Goal: Task Accomplishment & Management: Use online tool/utility

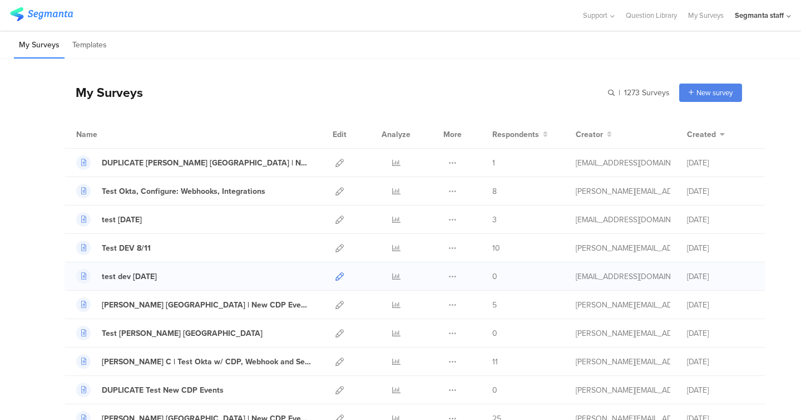
click at [343, 276] on icon at bounding box center [340, 276] width 8 height 8
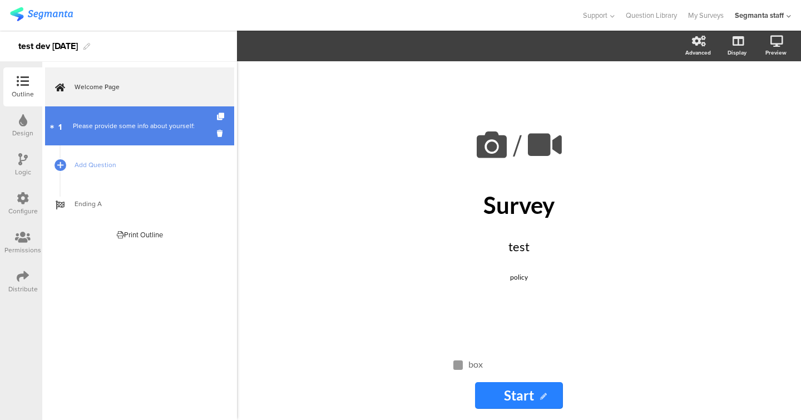
click at [118, 125] on div "Please provide some info about yourself:" at bounding box center [139, 125] width 133 height 11
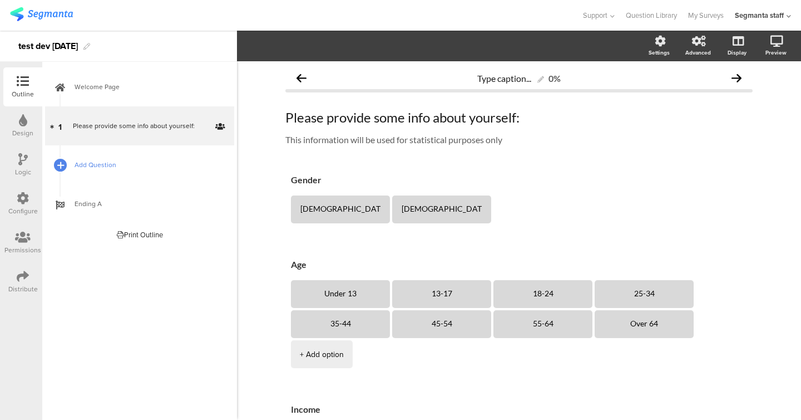
click at [60, 169] on icon at bounding box center [60, 164] width 7 height 9
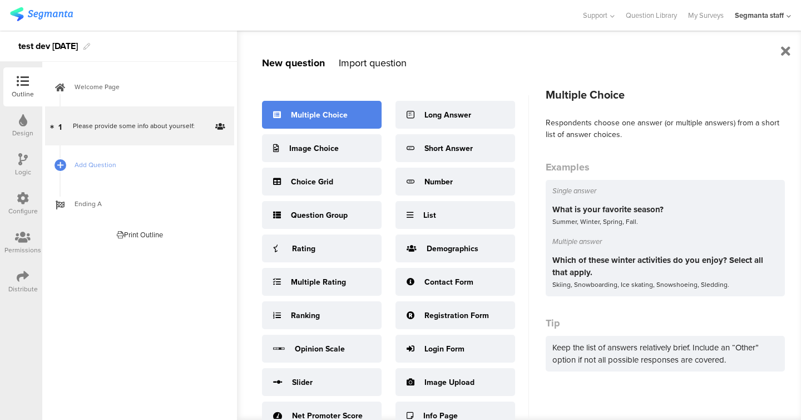
click at [318, 125] on div "Multiple Choice" at bounding box center [322, 115] width 120 height 28
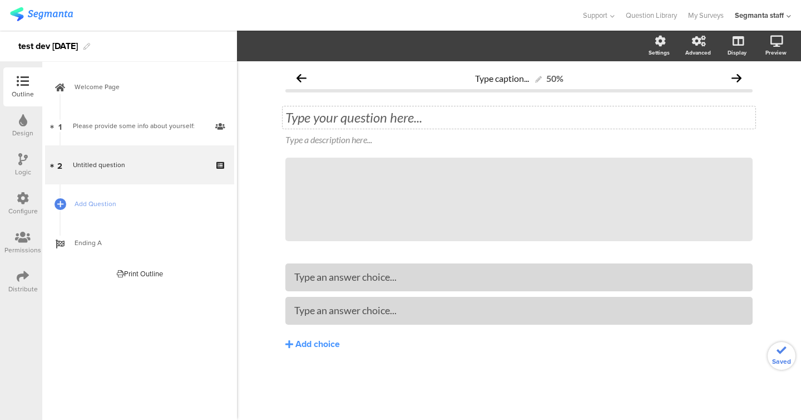
click at [306, 114] on div "Type your question here..." at bounding box center [520, 117] width 468 height 17
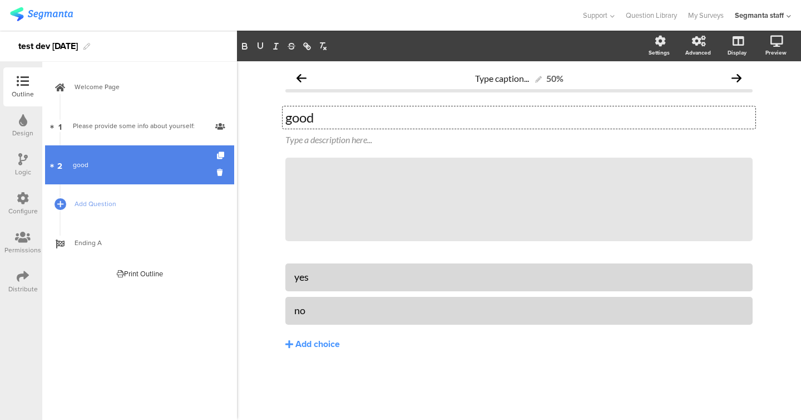
click at [90, 183] on link "2 good" at bounding box center [139, 164] width 189 height 39
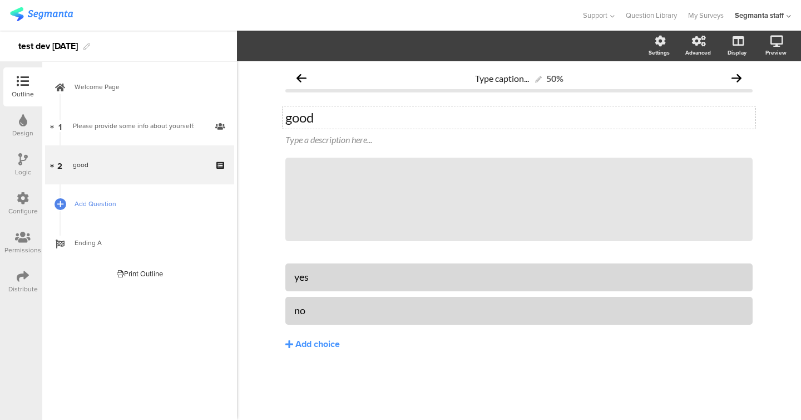
click at [90, 205] on span "Add Question" at bounding box center [146, 203] width 142 height 11
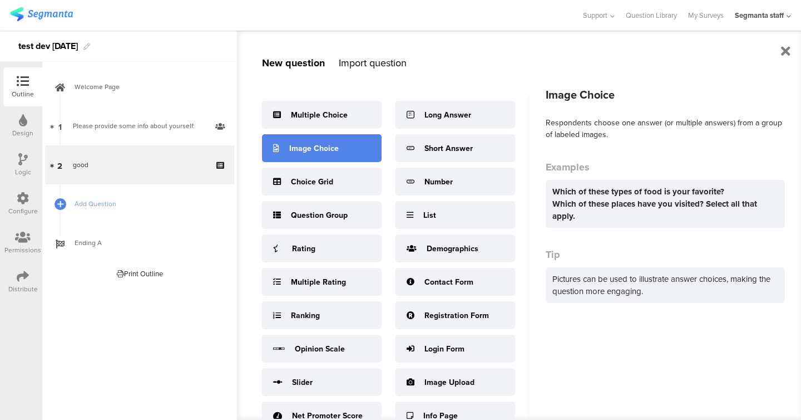
click at [308, 146] on div "Image Choice" at bounding box center [314, 148] width 50 height 12
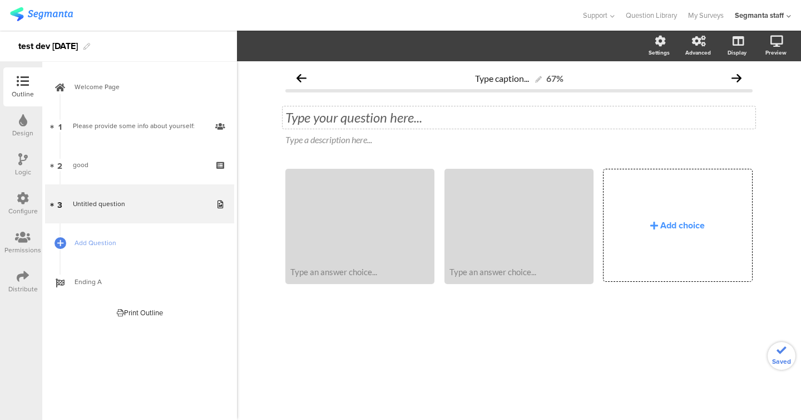
click at [342, 117] on div "Type your question here..." at bounding box center [519, 117] width 473 height 22
click at [714, 255] on div "Add choice" at bounding box center [678, 225] width 148 height 112
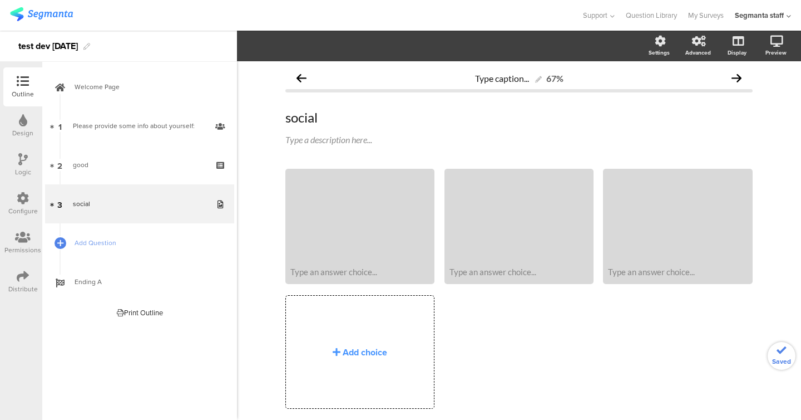
click at [351, 330] on div "Type caption... 67% social social Type a description here... Type an answer cho…" at bounding box center [519, 257] width 490 height 392
click at [351, 330] on div "Add choice" at bounding box center [360, 352] width 148 height 112
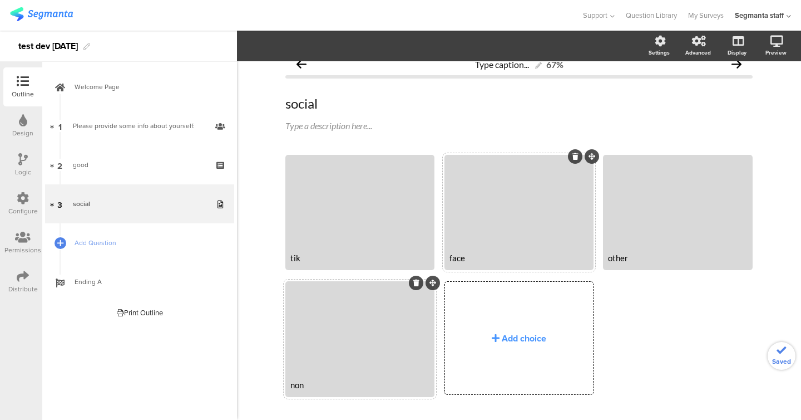
scroll to position [14, 0]
click at [101, 242] on span "Add Question" at bounding box center [146, 242] width 142 height 11
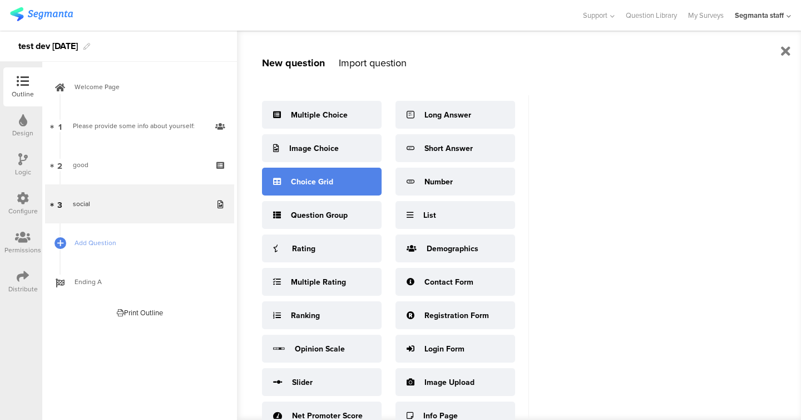
click at [297, 190] on div "Choice Grid" at bounding box center [322, 182] width 120 height 28
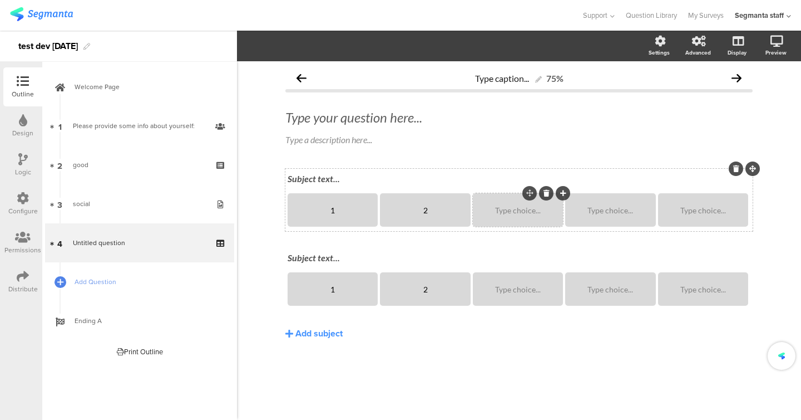
click at [532, 204] on div "Type choice..." at bounding box center [518, 209] width 87 height 33
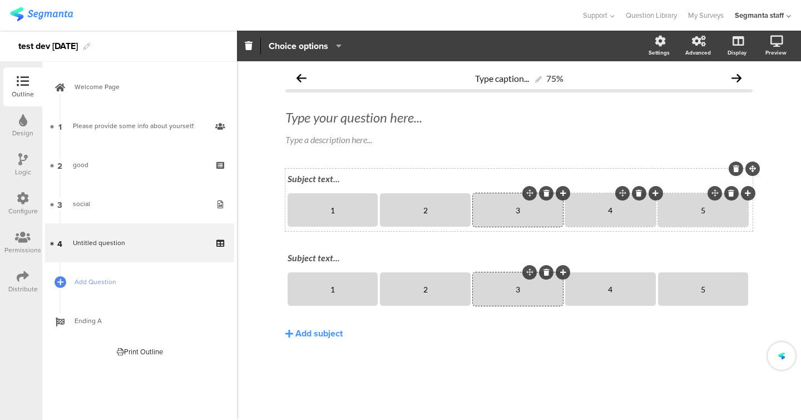
click at [325, 174] on div "Subject text..." at bounding box center [519, 178] width 463 height 11
click at [314, 259] on div "Subject text..." at bounding box center [519, 257] width 463 height 11
click at [333, 123] on div "Type your question here..." at bounding box center [520, 117] width 468 height 17
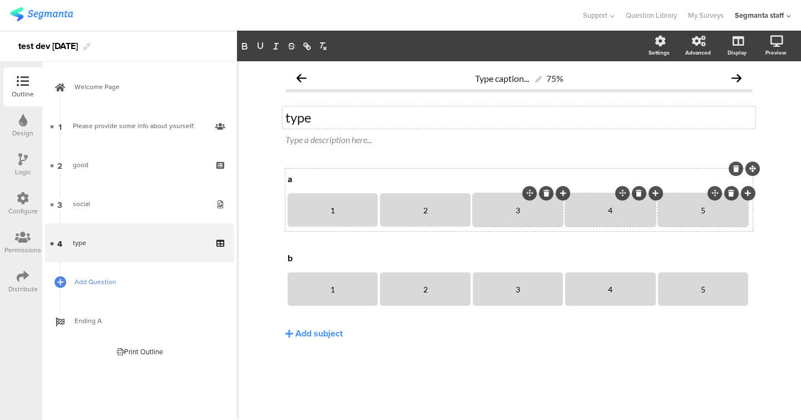
click at [116, 282] on span "Add Question" at bounding box center [146, 281] width 142 height 11
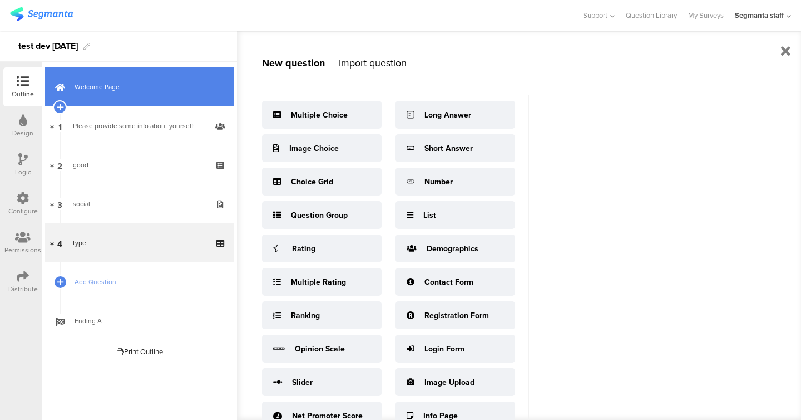
click at [124, 101] on link "Welcome Page" at bounding box center [139, 86] width 189 height 39
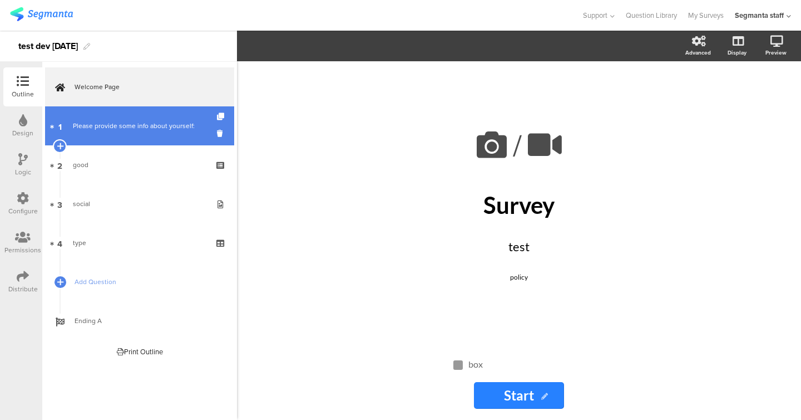
click at [124, 130] on div "Please provide some info about yourself:" at bounding box center [139, 125] width 133 height 11
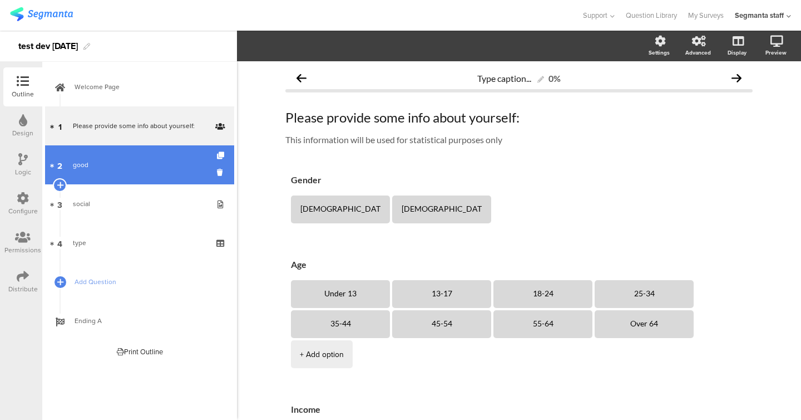
click at [115, 170] on div "good" at bounding box center [139, 164] width 133 height 11
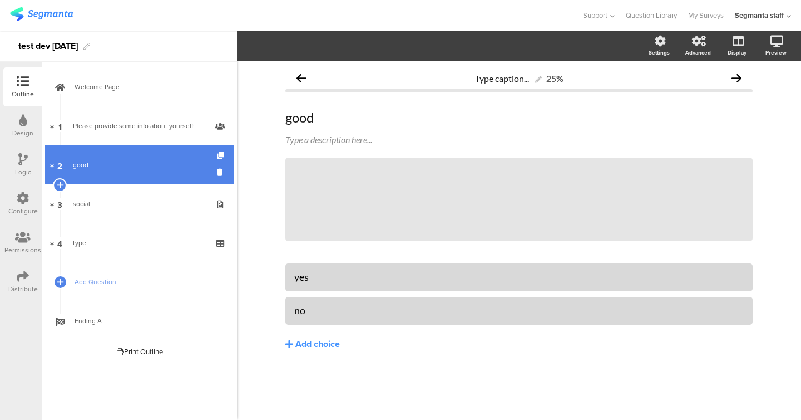
click at [125, 145] on link "2 good" at bounding box center [139, 164] width 189 height 39
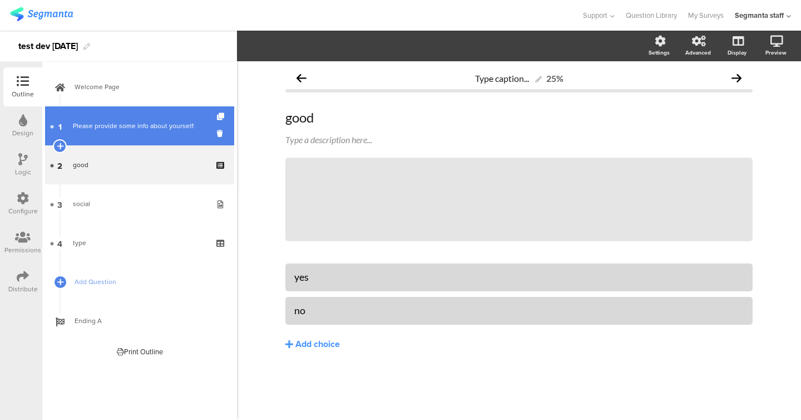
click at [125, 129] on div "Please provide some info about yourself:" at bounding box center [139, 125] width 133 height 11
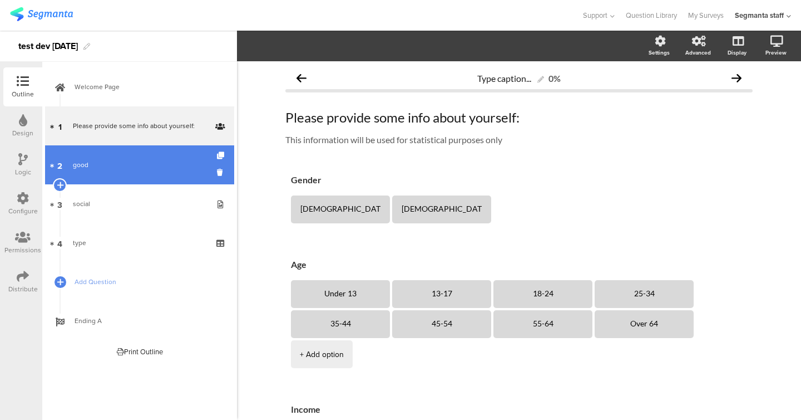
click at [124, 164] on div "good" at bounding box center [139, 164] width 133 height 11
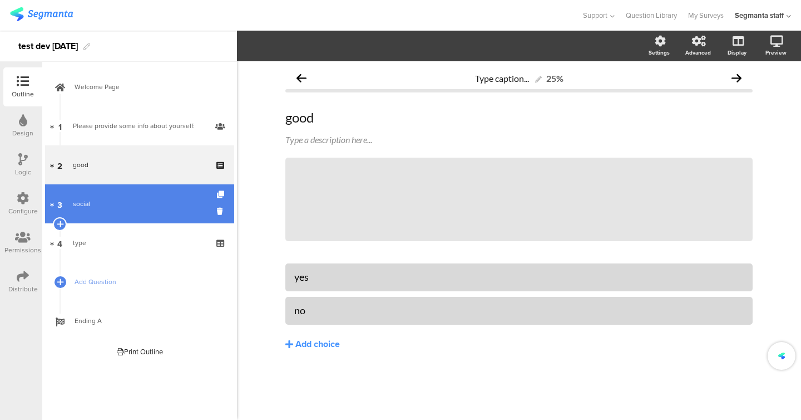
click at [119, 220] on link "3 social" at bounding box center [139, 203] width 189 height 39
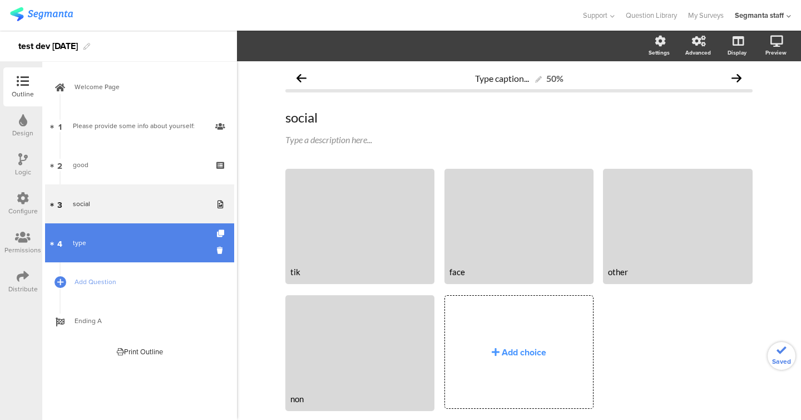
click at [119, 248] on link "4 type" at bounding box center [139, 242] width 189 height 39
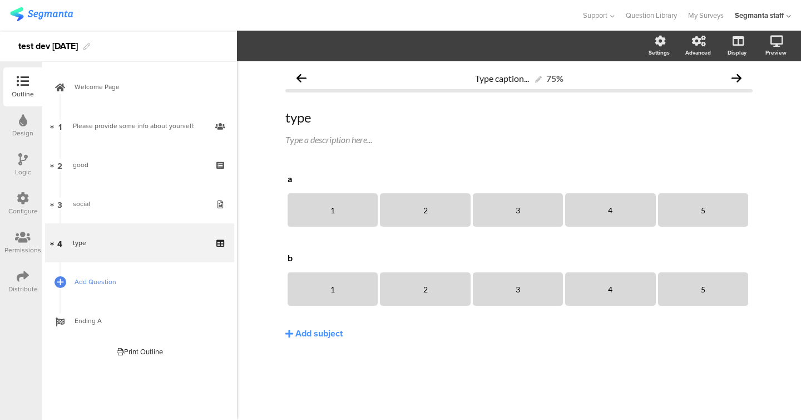
click at [108, 286] on span "Add Question" at bounding box center [146, 281] width 142 height 11
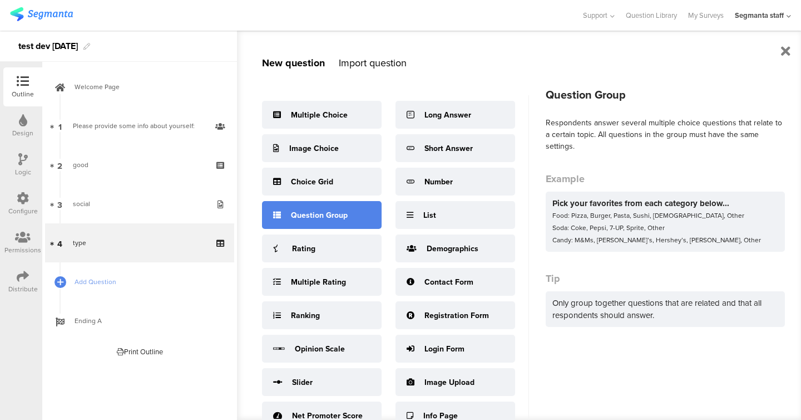
click at [311, 224] on div "Question Group" at bounding box center [322, 215] width 120 height 28
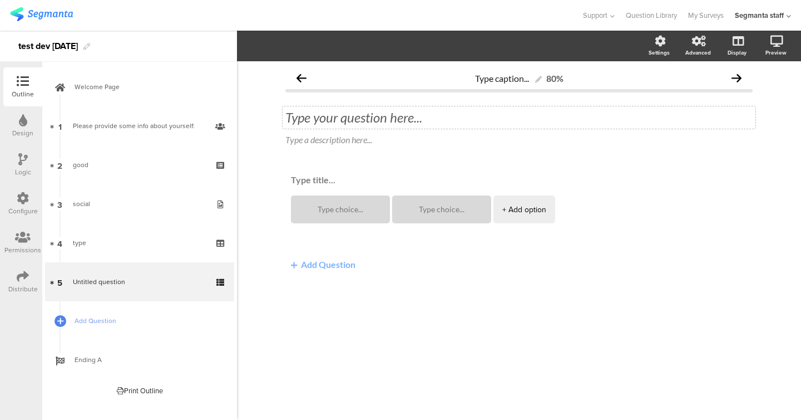
click at [309, 121] on div "Type your question here..." at bounding box center [519, 117] width 473 height 22
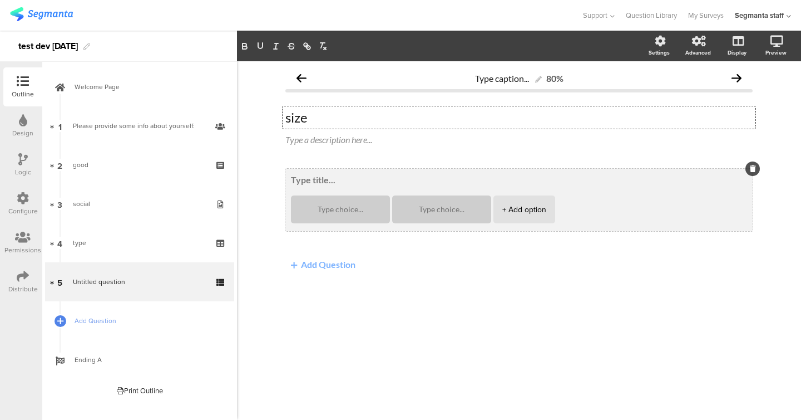
click at [300, 180] on textarea at bounding box center [519, 179] width 456 height 11
type textarea "hat"
click at [324, 211] on textarea at bounding box center [340, 209] width 81 height 8
type textarea "1"
click at [427, 213] on textarea at bounding box center [441, 209] width 81 height 8
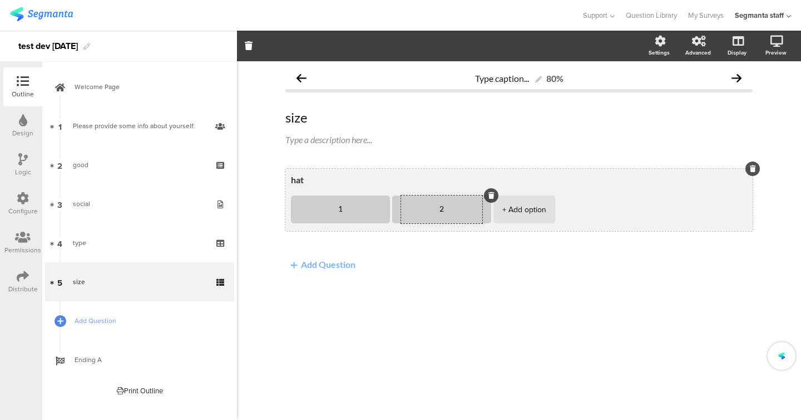
click at [518, 218] on div "+ Add option" at bounding box center [525, 209] width 44 height 28
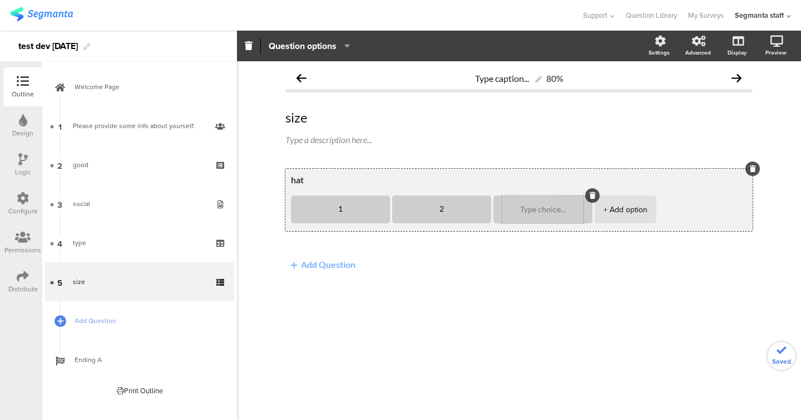
click at [515, 214] on div at bounding box center [543, 209] width 81 height 28
type textarea "2"
click at [518, 210] on textarea at bounding box center [543, 209] width 81 height 8
click at [590, 198] on icon at bounding box center [593, 195] width 6 height 7
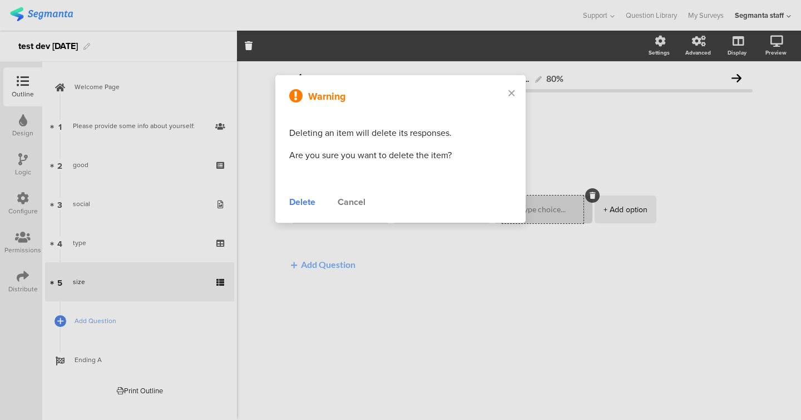
click at [292, 196] on div "Delete" at bounding box center [302, 201] width 26 height 13
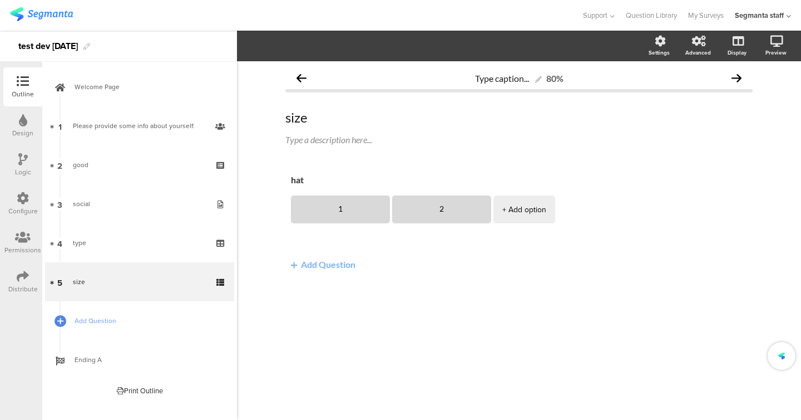
click at [319, 268] on button "Add Question" at bounding box center [324, 264] width 76 height 22
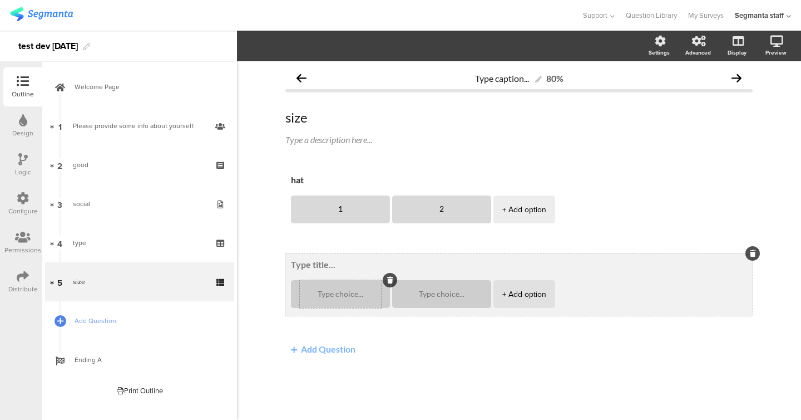
click at [358, 296] on textarea at bounding box center [340, 294] width 81 height 8
click at [323, 264] on textarea at bounding box center [519, 264] width 456 height 11
type textarea "top"
click at [324, 295] on textarea at bounding box center [340, 294] width 81 height 8
click at [421, 298] on div at bounding box center [441, 294] width 81 height 28
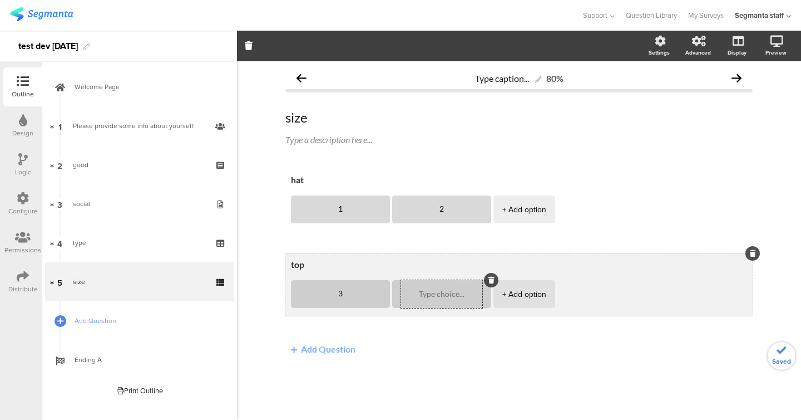
type textarea "3"
click at [425, 296] on textarea at bounding box center [441, 294] width 81 height 8
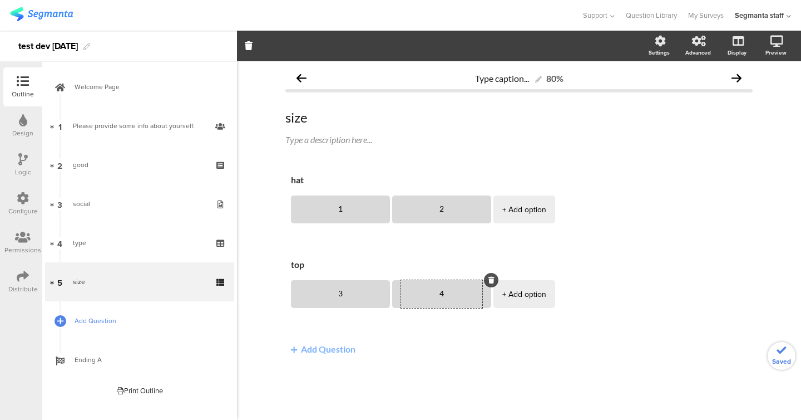
type textarea "4"
click at [112, 318] on span "Add Question" at bounding box center [146, 320] width 142 height 11
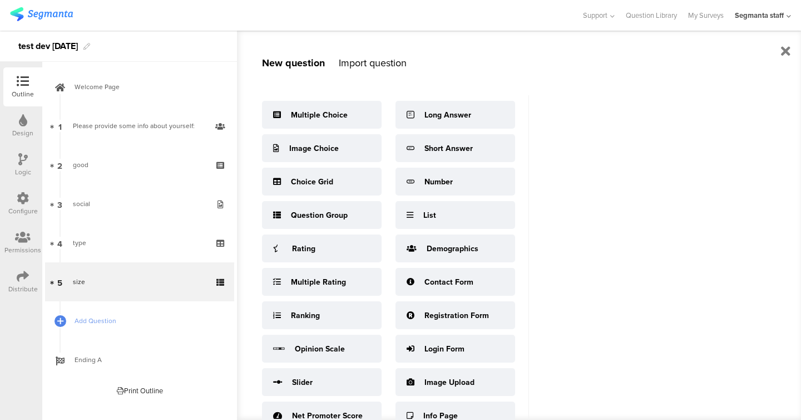
click at [319, 263] on div "Multiple Choice Image Choice Choice Grid Question Group Rating Multiple Rating …" at bounding box center [395, 262] width 267 height 334
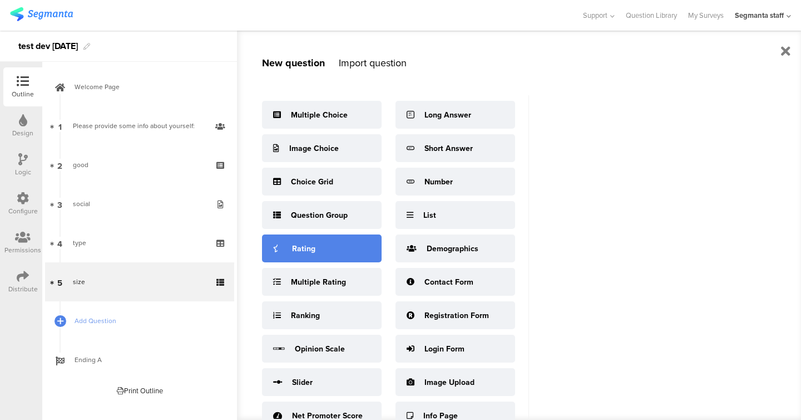
click at [319, 255] on div "Rating" at bounding box center [322, 248] width 120 height 28
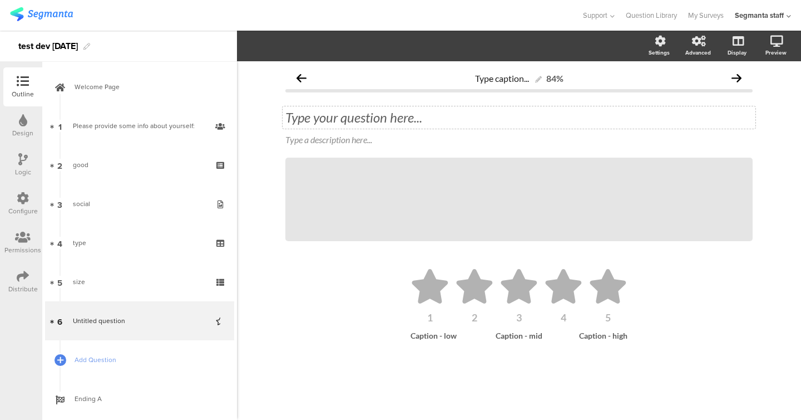
click at [379, 123] on div "Type your question here..." at bounding box center [520, 117] width 468 height 17
click at [451, 314] on ul "1 2 3 4 5" at bounding box center [519, 295] width 445 height 53
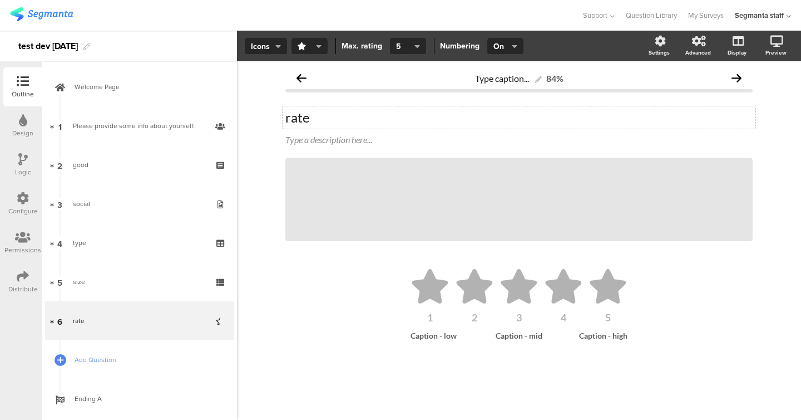
click at [412, 33] on section "Icons Slider Icons Stars Thumbs up Thumbs down Hearts Locks Carts Circles Drops…" at bounding box center [519, 46] width 564 height 31
click at [418, 294] on icon at bounding box center [430, 286] width 39 height 35
click at [400, 48] on span "5" at bounding box center [404, 47] width 16 height 12
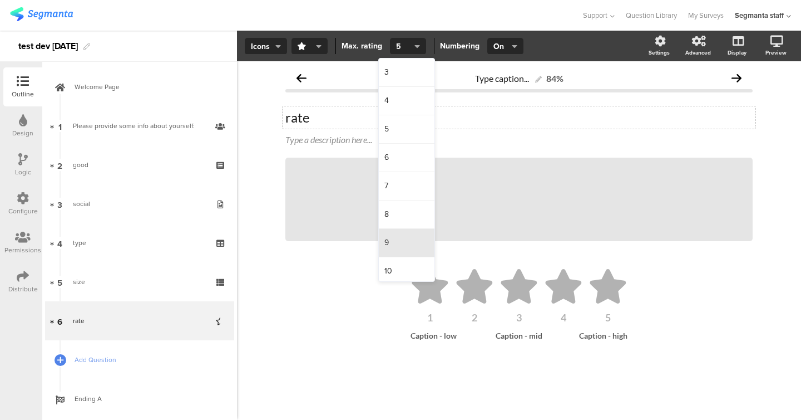
click at [396, 229] on div "9" at bounding box center [407, 243] width 56 height 28
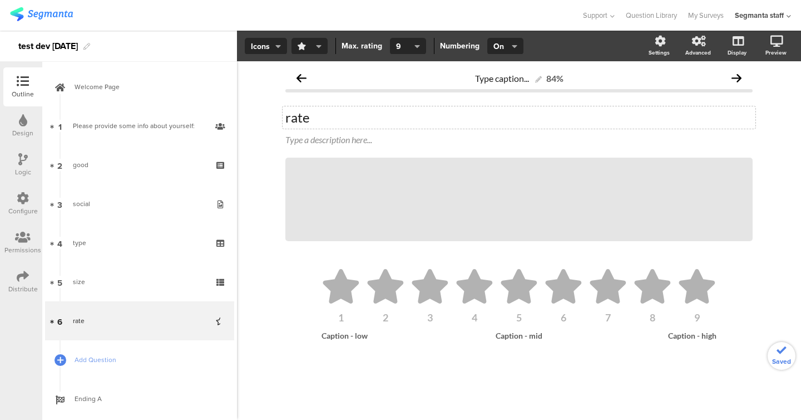
click at [312, 47] on span "button" at bounding box center [307, 47] width 19 height 12
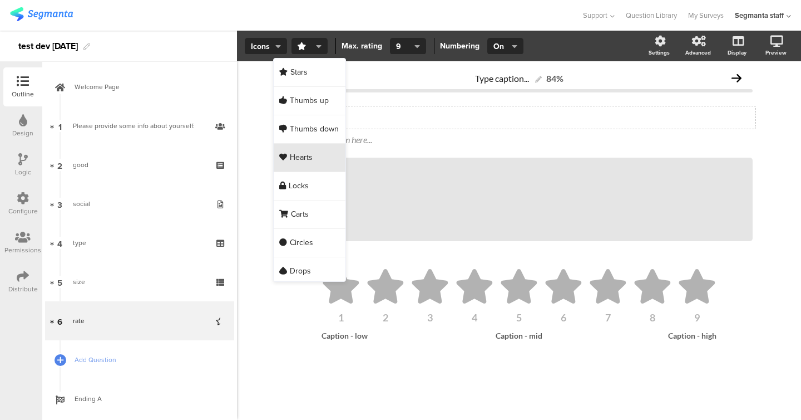
click at [302, 158] on span "Hearts" at bounding box center [301, 157] width 23 height 11
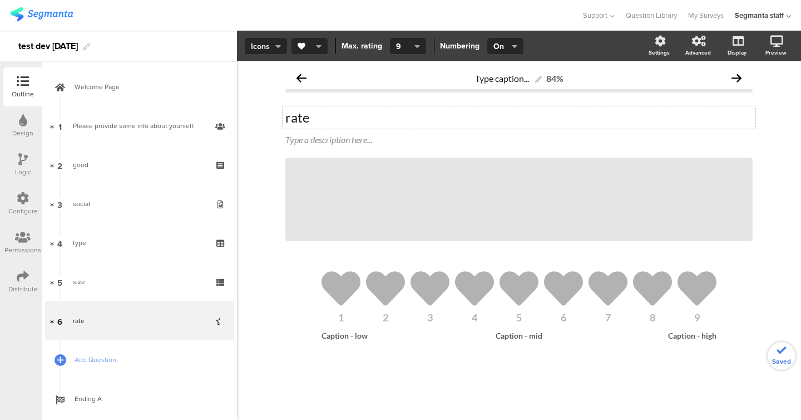
click at [272, 46] on span "Icons" at bounding box center [266, 47] width 30 height 12
click at [267, 100] on div "Slider" at bounding box center [266, 101] width 56 height 28
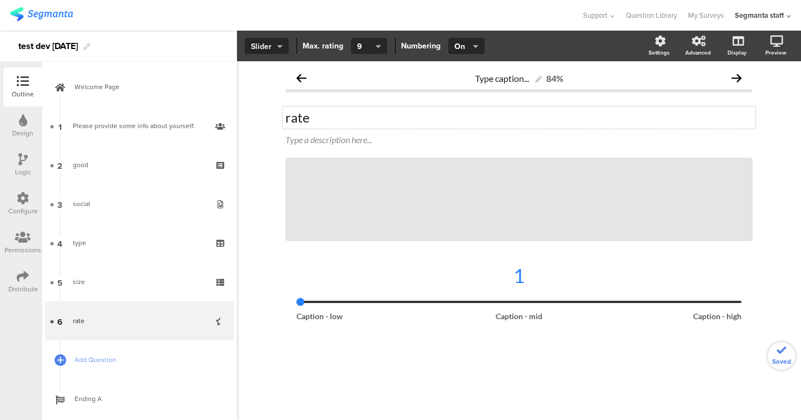
click at [268, 41] on span "Slider" at bounding box center [267, 47] width 32 height 12
click at [268, 71] on div "Icons" at bounding box center [267, 72] width 56 height 28
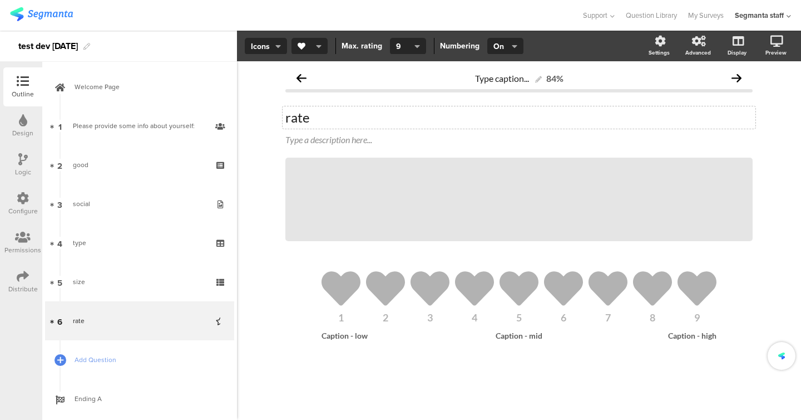
click at [504, 55] on section "Icons Stars Thumbs up Thumbs down Hearts Locks Carts Circles Drops Graduate cap…" at bounding box center [519, 46] width 564 height 31
click at [484, 230] on div "/" at bounding box center [520, 199] width 468 height 83
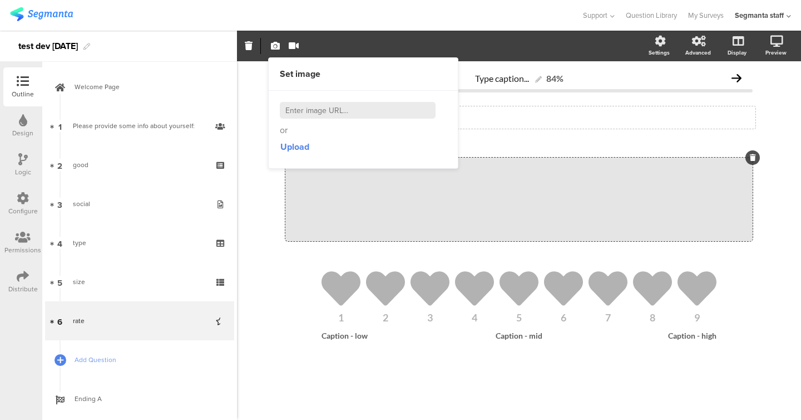
click at [484, 259] on div "Type caption... 84% rate rate Type a description here... / 1 2 3 4" at bounding box center [520, 223] width 468 height 312
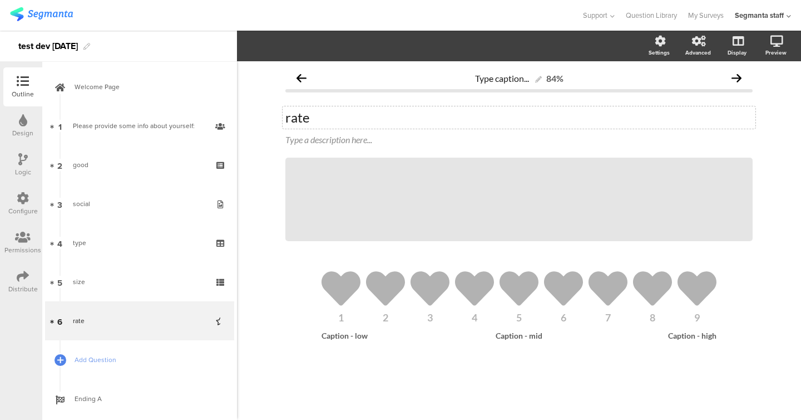
click at [445, 357] on div "1 2 3 4 5 6 7 8 9 Caption - low Caption - mid Caption - high" at bounding box center [520, 321] width 468 height 116
click at [458, 313] on div "4" at bounding box center [474, 317] width 39 height 10
click at [505, 55] on section "Icons Slider Icons Stars Thumbs up Thumbs down Hearts Locks Carts Circles Drops…" at bounding box center [519, 46] width 564 height 31
click at [474, 310] on li "4" at bounding box center [474, 295] width 39 height 53
click at [505, 50] on span "On" at bounding box center [505, 47] width 22 height 12
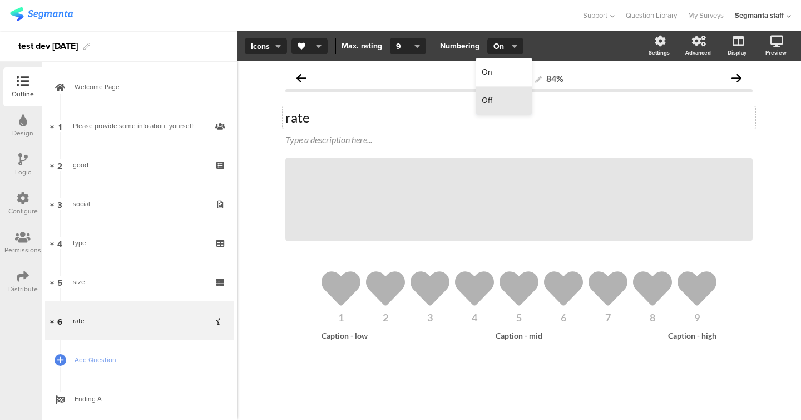
click at [493, 97] on div "Off" at bounding box center [504, 101] width 56 height 28
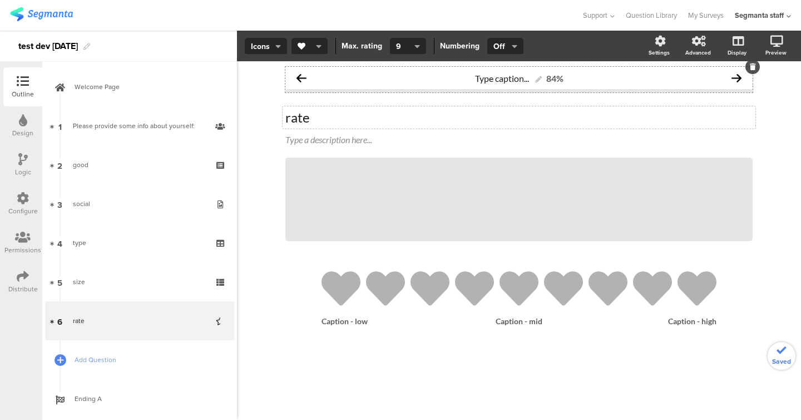
click at [475, 69] on div "Type caption... 84%" at bounding box center [520, 78] width 468 height 22
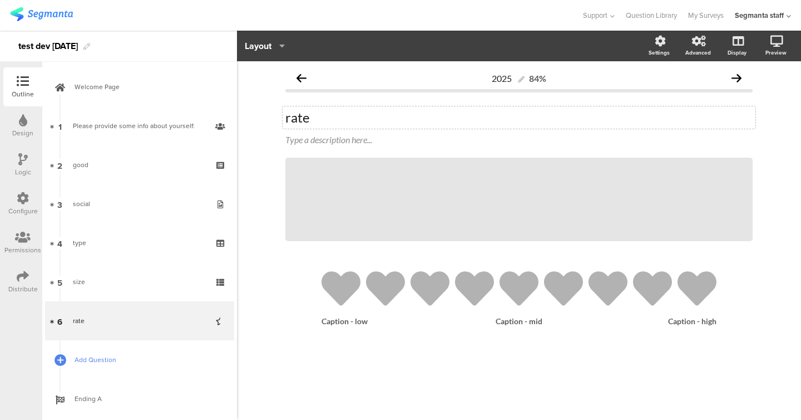
click at [121, 357] on span "Add Question" at bounding box center [146, 359] width 142 height 11
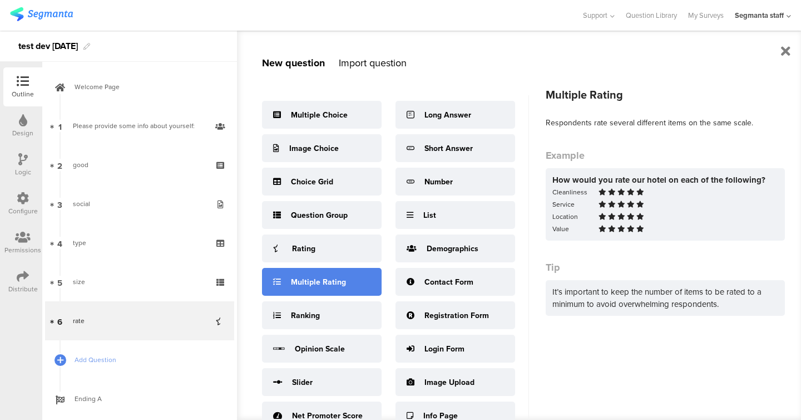
click at [350, 277] on div "Multiple Rating" at bounding box center [322, 282] width 120 height 28
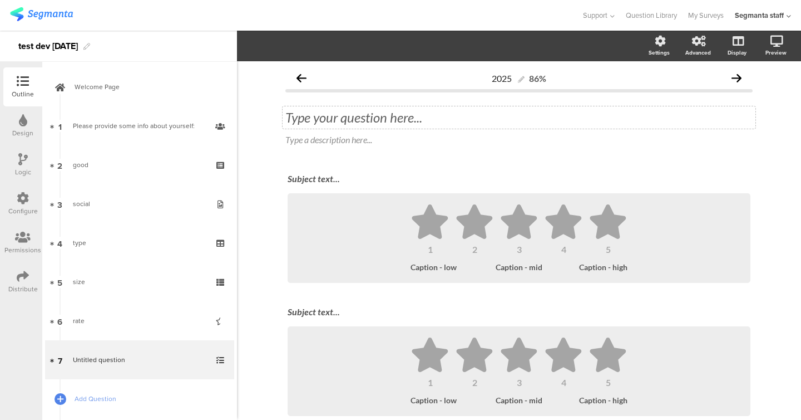
click at [351, 117] on div "Type your question here..." at bounding box center [519, 117] width 473 height 22
click at [324, 177] on div "Subject text..." at bounding box center [519, 179] width 469 height 18
click at [313, 306] on div "Subject text..." at bounding box center [519, 311] width 463 height 11
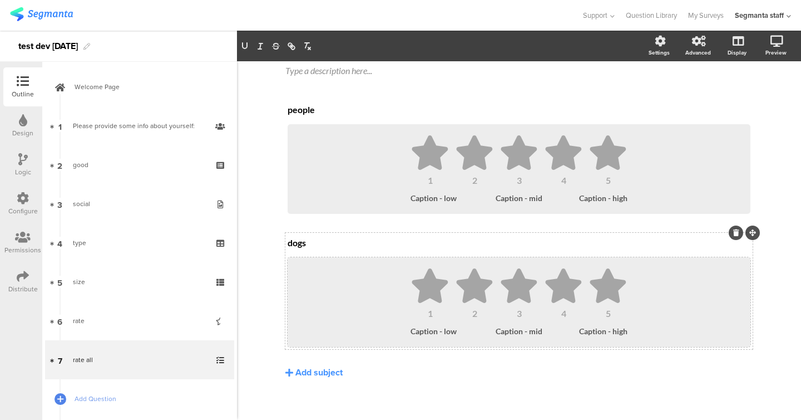
scroll to position [72, 0]
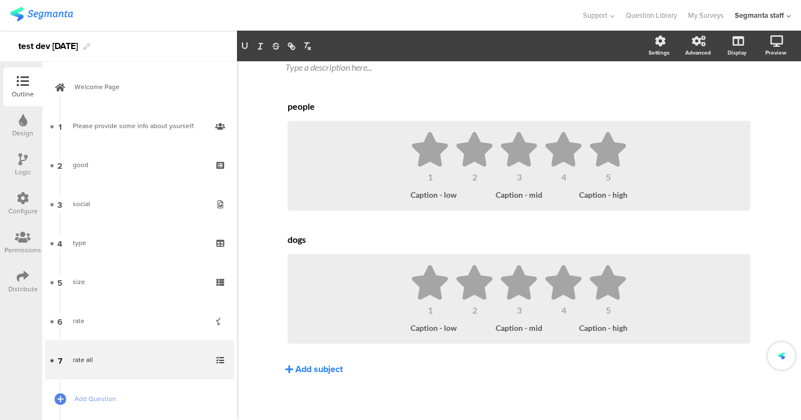
click at [317, 371] on div "Add subject" at bounding box center [319, 368] width 47 height 13
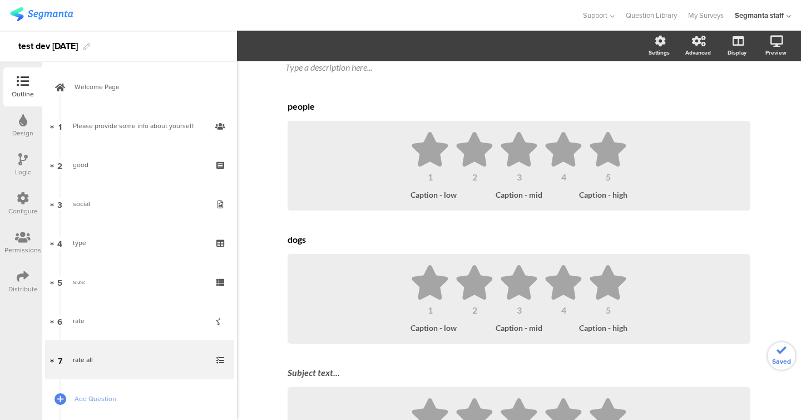
click at [317, 371] on div "Subject text... 1 2 3 4 5 Caption - low Caption - mid Caption - high" at bounding box center [520, 420] width 468 height 116
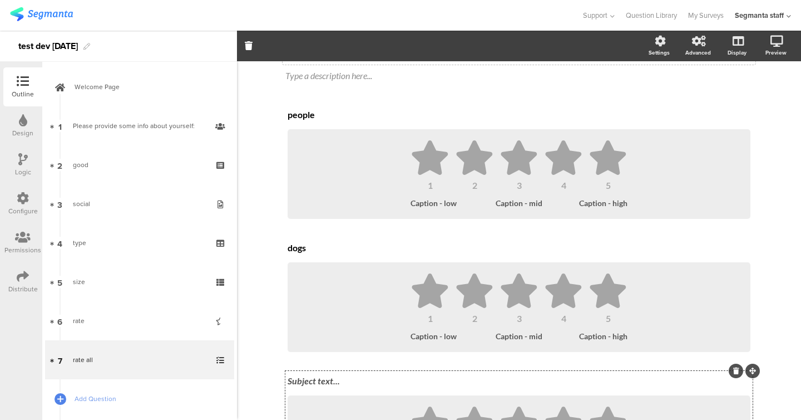
click at [317, 388] on div "Subject text..." at bounding box center [519, 381] width 469 height 18
click at [317, 383] on div "Subject text..." at bounding box center [519, 381] width 469 height 18
click at [462, 134] on div "1 2 3 4 5 Caption - low Caption - mid Caption - high" at bounding box center [519, 174] width 463 height 90
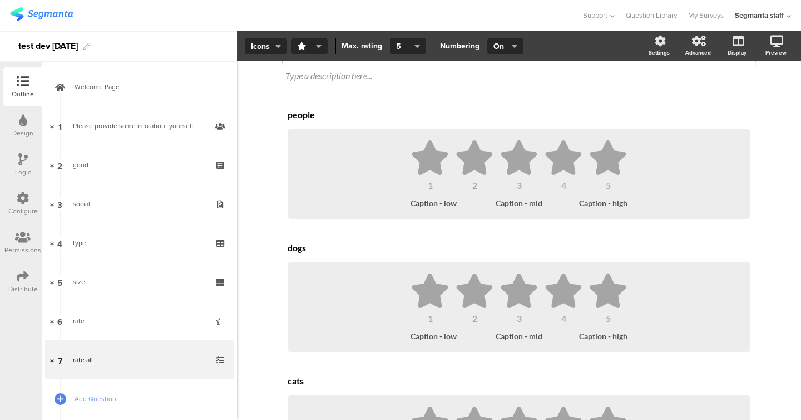
click at [308, 54] on section "Icons Slider Icons Stars Thumbs up Thumbs down Hearts Locks Carts Circles Drops…" at bounding box center [519, 46] width 564 height 31
click at [427, 165] on icon at bounding box center [430, 157] width 36 height 35
click at [317, 47] on icon "button" at bounding box center [319, 46] width 6 height 9
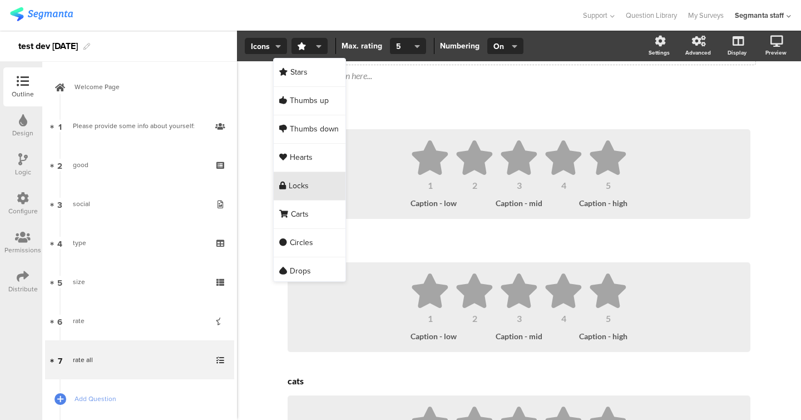
click at [310, 179] on div "Locks" at bounding box center [310, 186] width 72 height 28
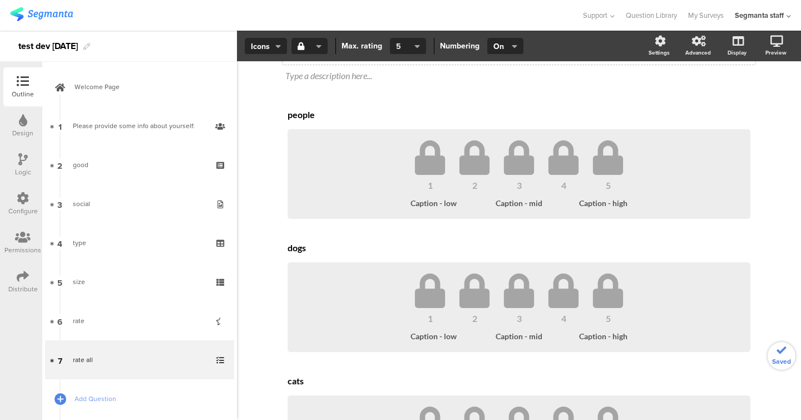
click at [410, 46] on span "5" at bounding box center [404, 47] width 16 height 12
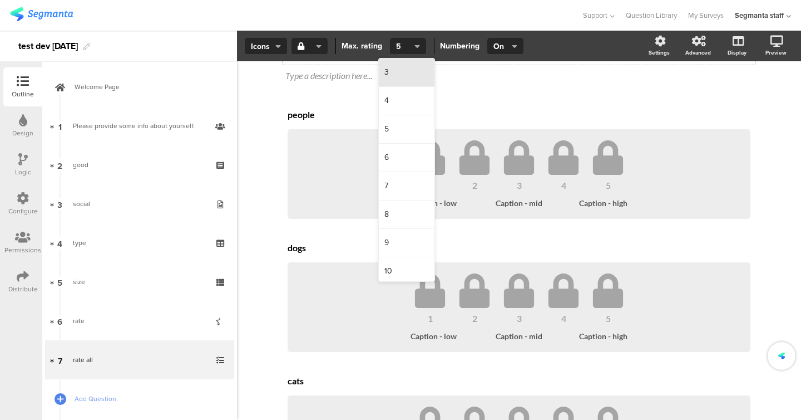
click at [414, 72] on div "3" at bounding box center [407, 72] width 56 height 28
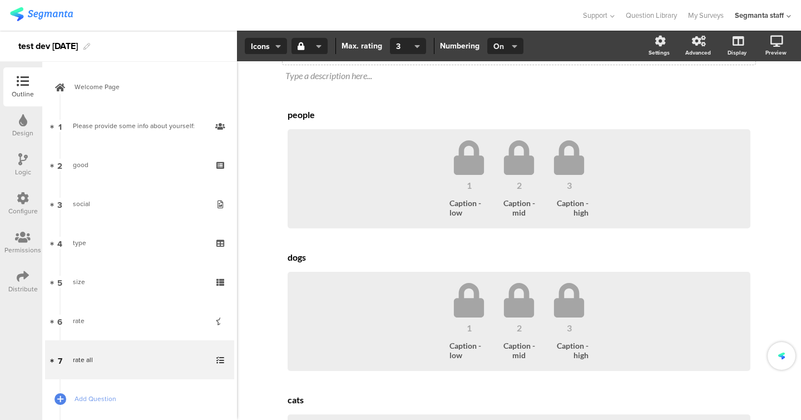
click at [512, 48] on icon "button" at bounding box center [515, 46] width 6 height 9
click at [491, 96] on span "Off" at bounding box center [487, 100] width 11 height 11
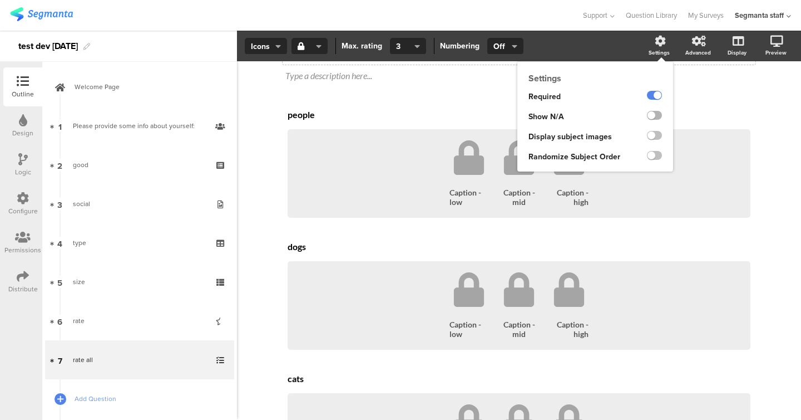
click at [658, 119] on label at bounding box center [654, 115] width 15 height 9
click at [0, 0] on input "checkbox" at bounding box center [0, 0] width 0 height 0
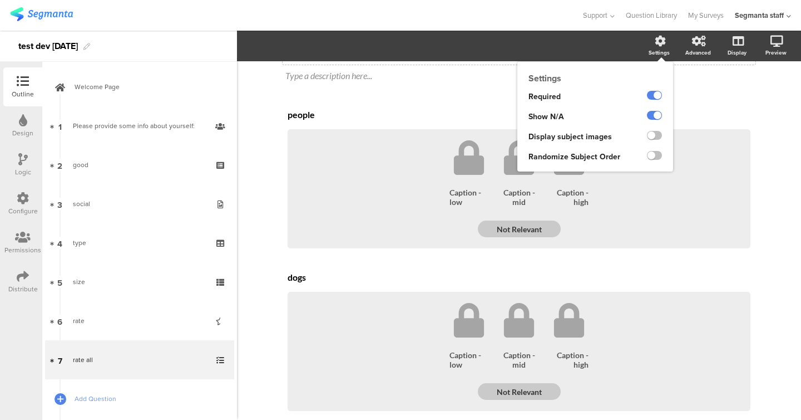
click at [657, 129] on div at bounding box center [655, 137] width 38 height 20
click at [657, 139] on label at bounding box center [654, 135] width 15 height 9
click at [0, 0] on input "checkbox" at bounding box center [0, 0] width 0 height 0
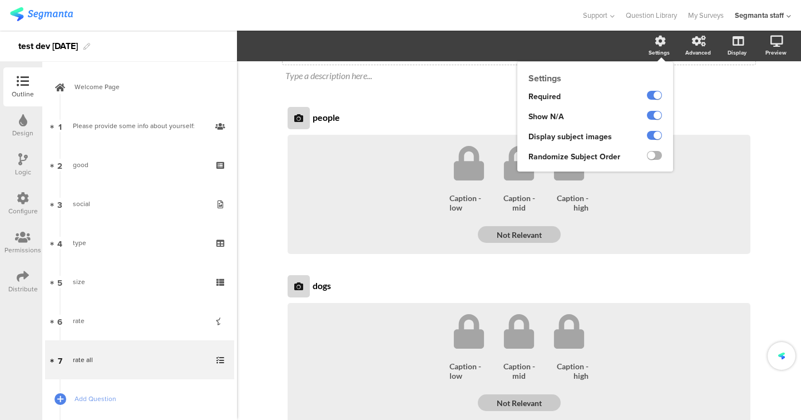
click at [656, 152] on label at bounding box center [654, 155] width 15 height 9
click at [0, 0] on input "checkbox" at bounding box center [0, 0] width 0 height 0
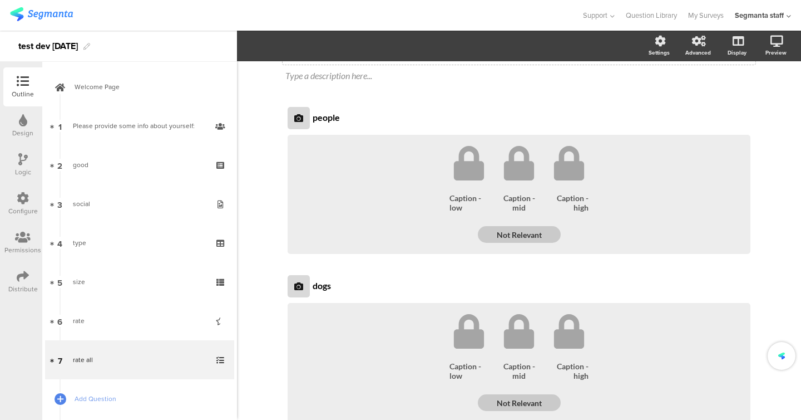
click at [400, 267] on div "people people 1 2 3 Caption - low Caption - mid Caption - high Not Relevant dog…" at bounding box center [520, 349] width 468 height 488
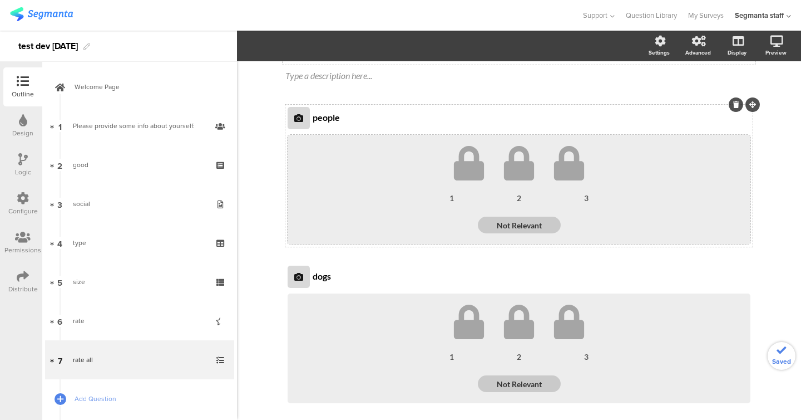
click at [265, 177] on div "2025 86% rate all rate all Type a description here... people people 1 2 3 1" at bounding box center [519, 317] width 564 height 641
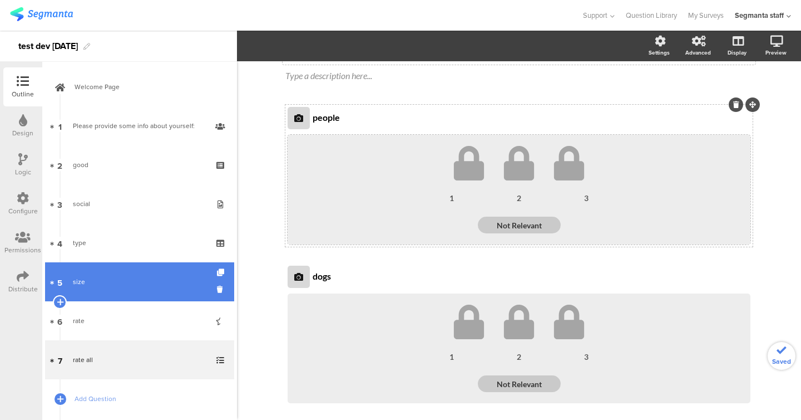
scroll to position [62, 0]
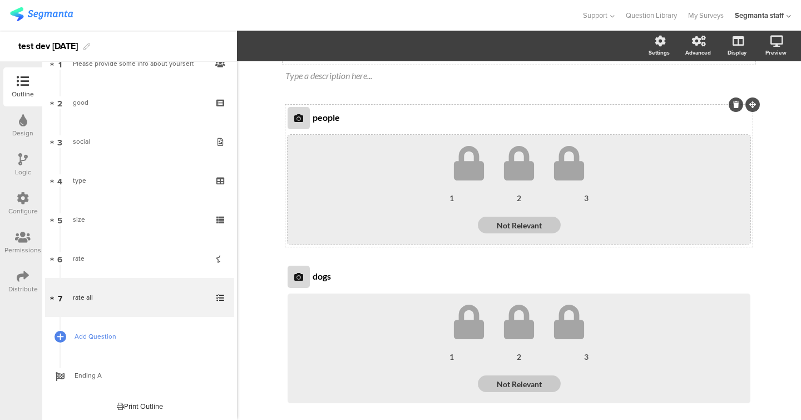
click at [144, 340] on span "Add Question" at bounding box center [146, 336] width 142 height 11
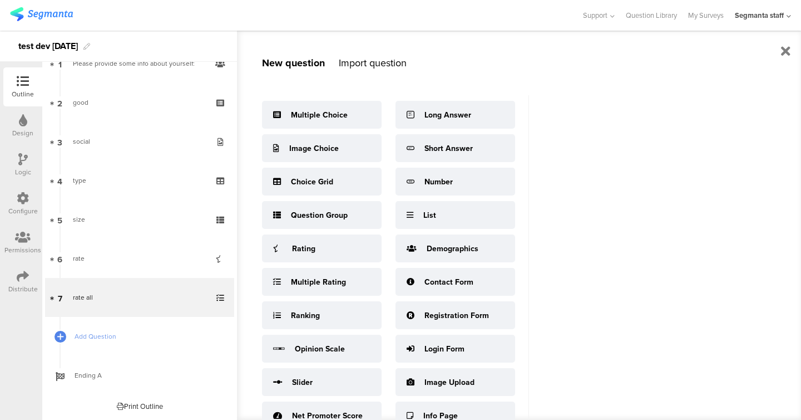
scroll to position [14, 0]
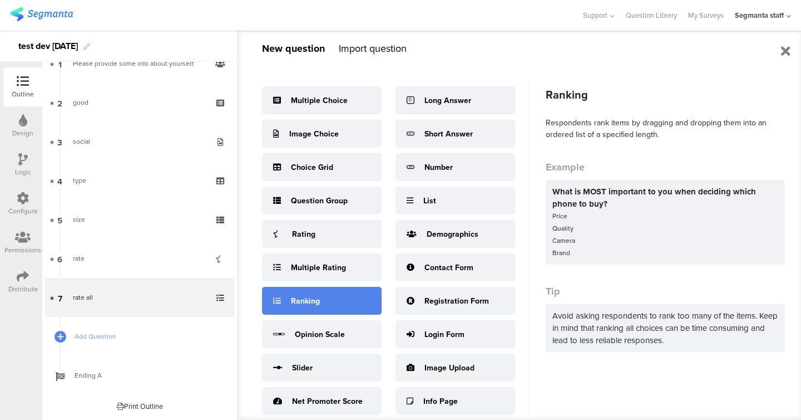
click at [347, 311] on div "Ranking" at bounding box center [322, 301] width 120 height 28
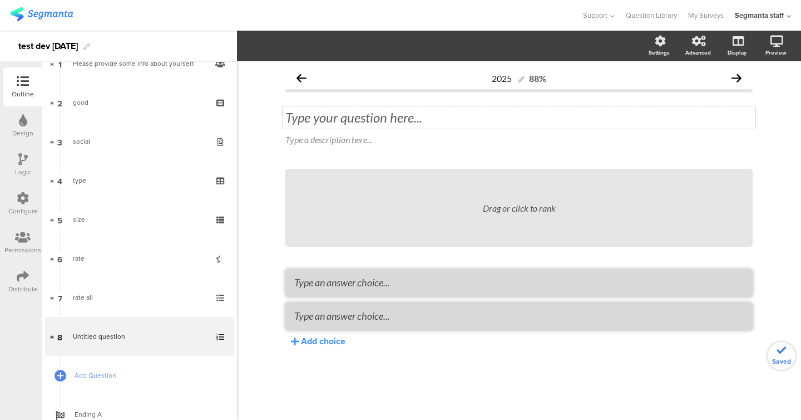
click at [367, 125] on div "Type your question here..." at bounding box center [519, 117] width 473 height 22
click at [355, 283] on textarea at bounding box center [519, 282] width 450 height 12
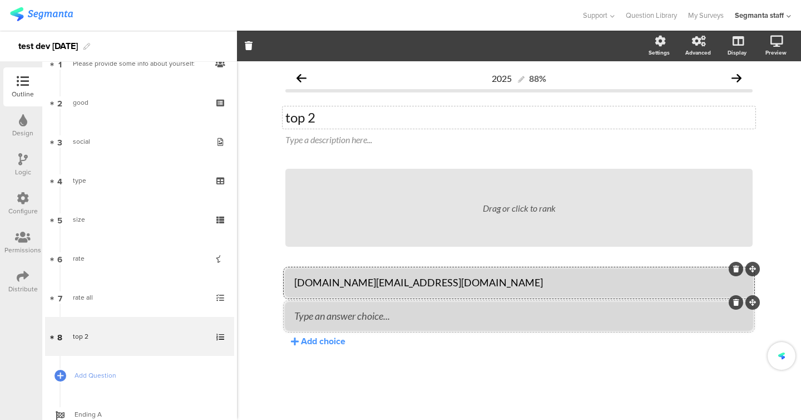
drag, startPoint x: 363, startPoint y: 303, endPoint x: 365, endPoint y: 328, distance: 25.7
click at [365, 328] on li at bounding box center [520, 316] width 468 height 28
click at [366, 283] on textarea "eliran.one@gmail.com" at bounding box center [519, 282] width 450 height 12
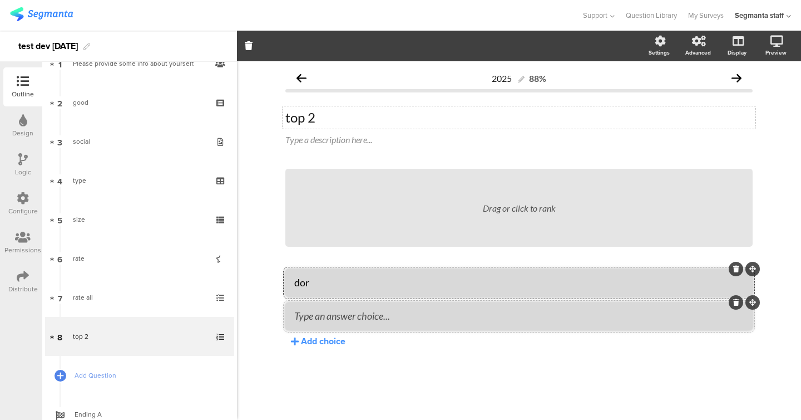
type textarea "dor"
click at [345, 321] on textarea at bounding box center [519, 315] width 450 height 12
type textarea "[PERSON_NAME]"
click at [332, 345] on div "Add choice" at bounding box center [323, 340] width 45 height 13
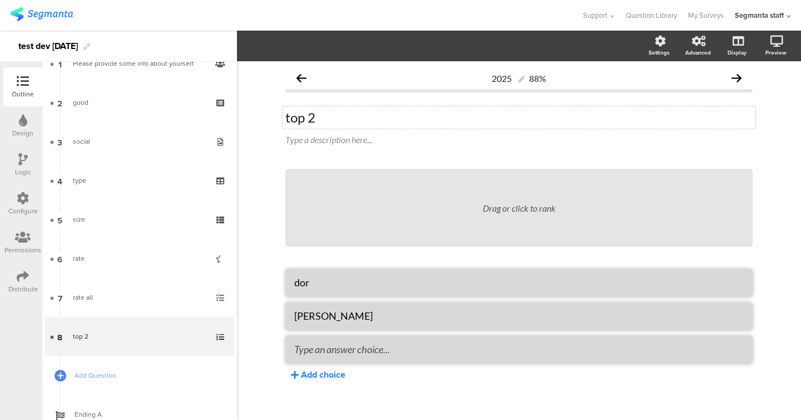
click at [332, 345] on textarea at bounding box center [519, 349] width 450 height 12
type textarea "zog"
click at [256, 331] on div "2025 88% top 2 top 2 Type a description here... Drag or click to rank dor ron z…" at bounding box center [519, 243] width 564 height 364
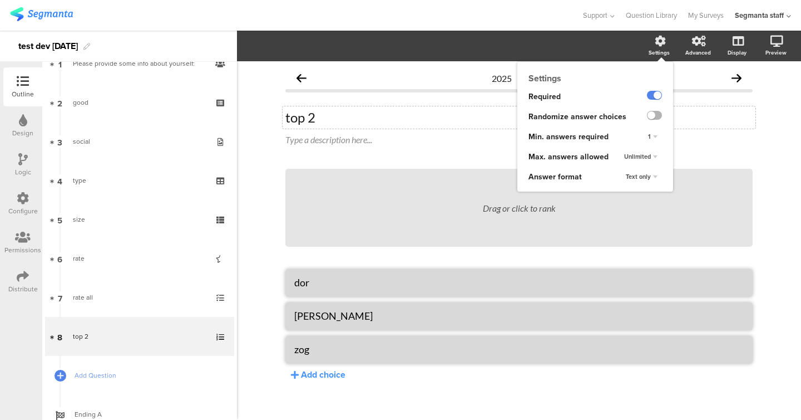
click at [660, 119] on label at bounding box center [654, 115] width 15 height 9
click at [0, 0] on input "checkbox" at bounding box center [0, 0] width 0 height 0
click at [652, 155] on div "Unlimited" at bounding box center [641, 156] width 42 height 13
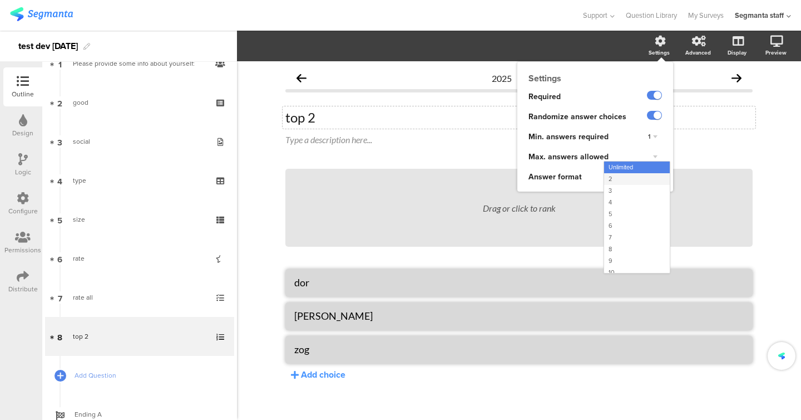
click at [642, 183] on div "2" at bounding box center [637, 179] width 66 height 12
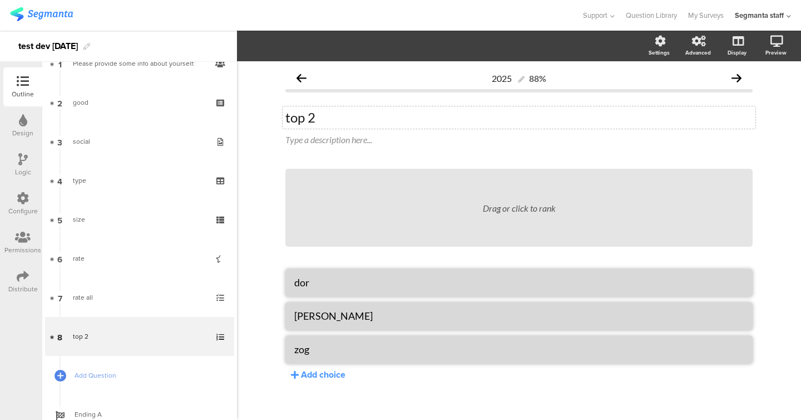
click at [262, 205] on div "2025 88% top 2 top 2 Type a description here... Drag or click to rank dor ron z…" at bounding box center [519, 243] width 564 height 364
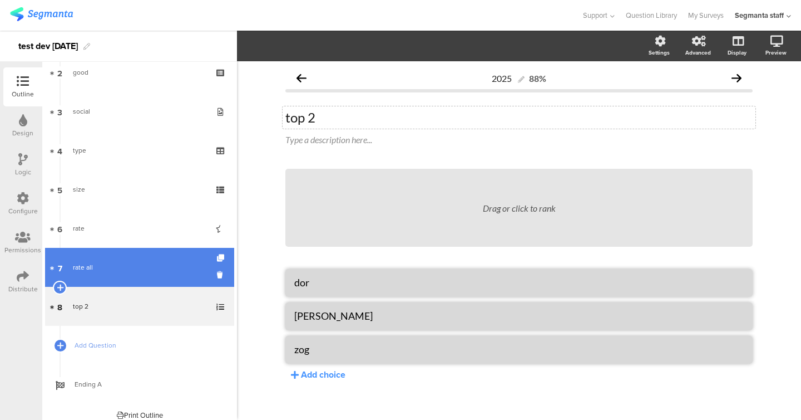
scroll to position [101, 0]
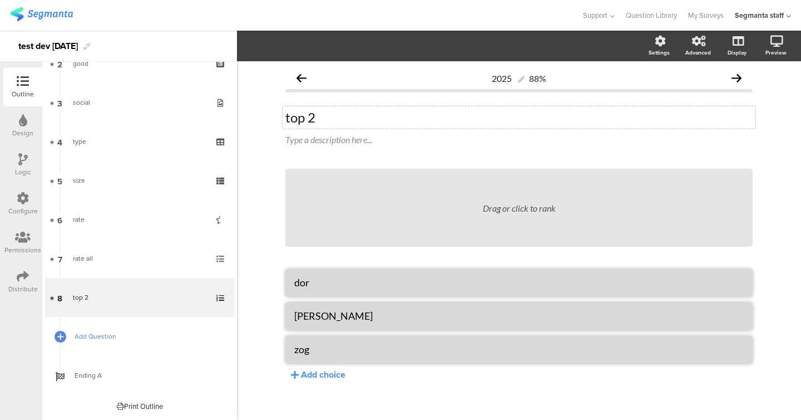
click at [131, 335] on span "Add Question" at bounding box center [146, 336] width 142 height 11
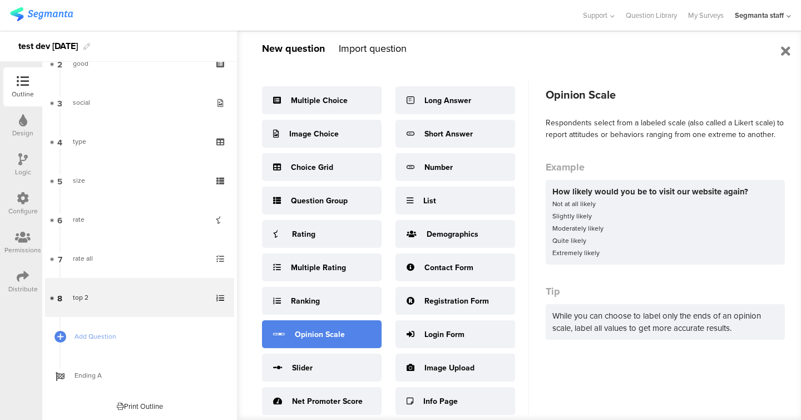
click at [346, 329] on div "Opinion Scale" at bounding box center [322, 334] width 120 height 28
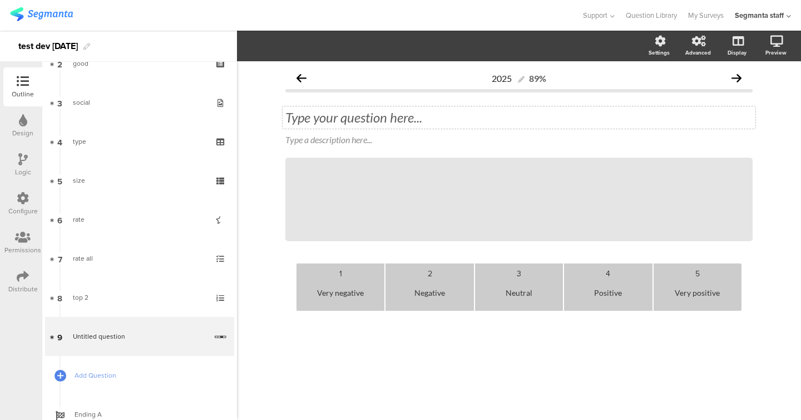
click at [375, 114] on div "Type your question here..." at bounding box center [520, 117] width 468 height 17
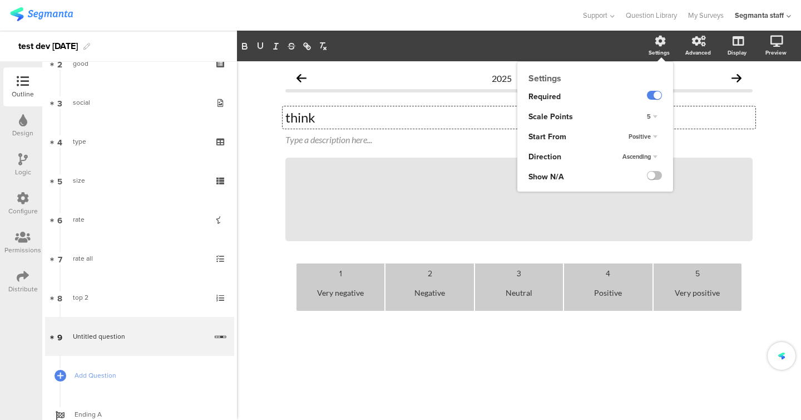
click at [658, 119] on div "5" at bounding box center [652, 116] width 19 height 13
click at [638, 171] on div "7" at bounding box center [637, 174] width 66 height 12
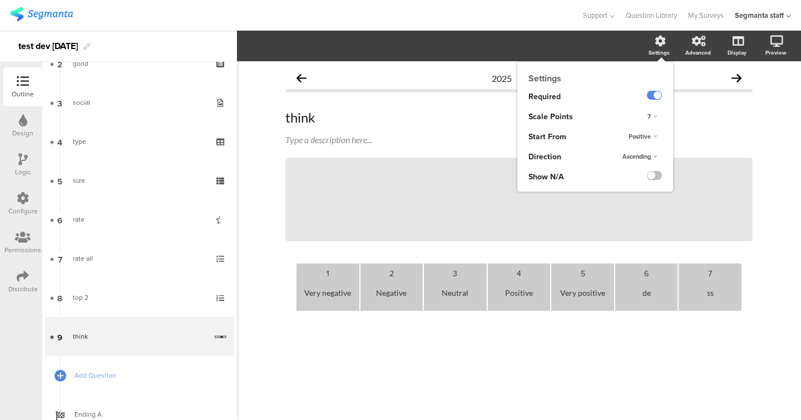
click at [643, 134] on span "Positive" at bounding box center [640, 136] width 22 height 9
click at [636, 158] on div "Negative" at bounding box center [637, 159] width 66 height 12
click at [651, 155] on span "Ascending" at bounding box center [637, 156] width 28 height 9
click at [647, 181] on div "Descending" at bounding box center [637, 179] width 66 height 12
click at [650, 174] on label at bounding box center [654, 175] width 15 height 9
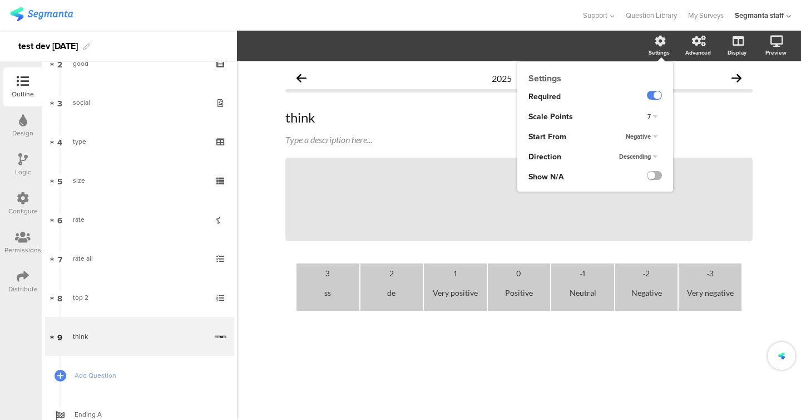
click at [0, 0] on input "checkbox" at bounding box center [0, 0] width 0 height 0
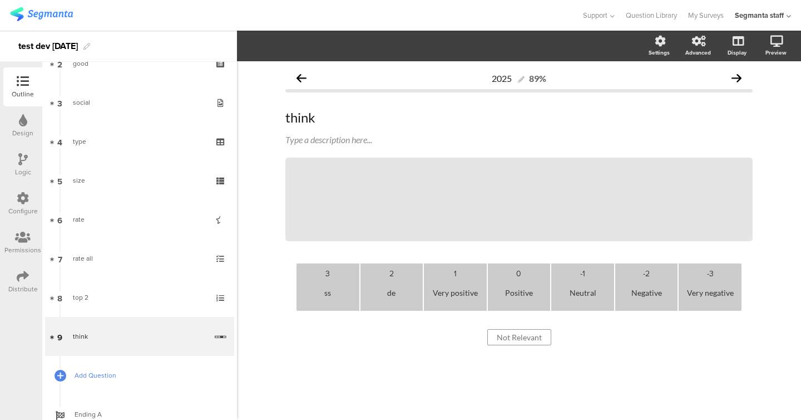
click at [109, 366] on link "Add Question" at bounding box center [139, 375] width 189 height 39
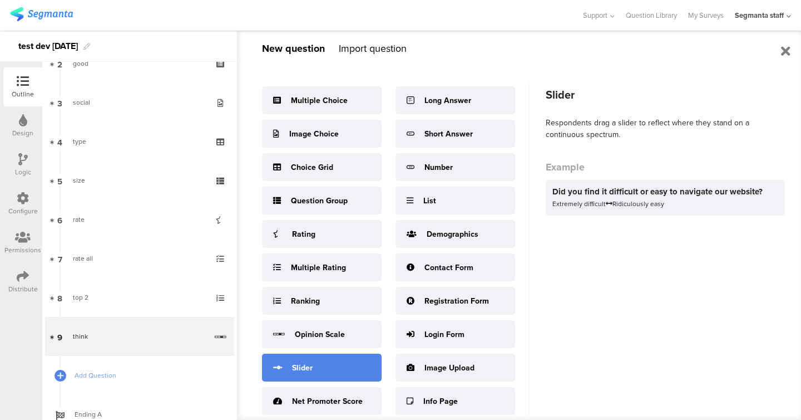
click at [316, 362] on div "Slider" at bounding box center [322, 367] width 120 height 28
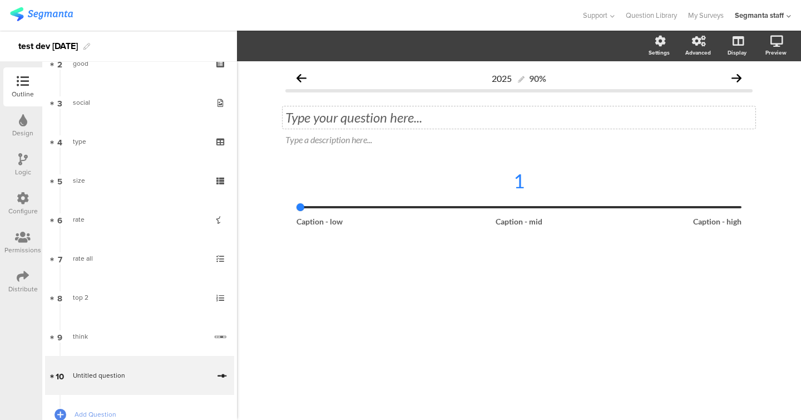
click at [406, 126] on div "Type your question here..." at bounding box center [519, 117] width 473 height 22
click at [655, 119] on label at bounding box center [654, 115] width 15 height 9
click at [0, 0] on input "checkbox" at bounding box center [0, 0] width 0 height 0
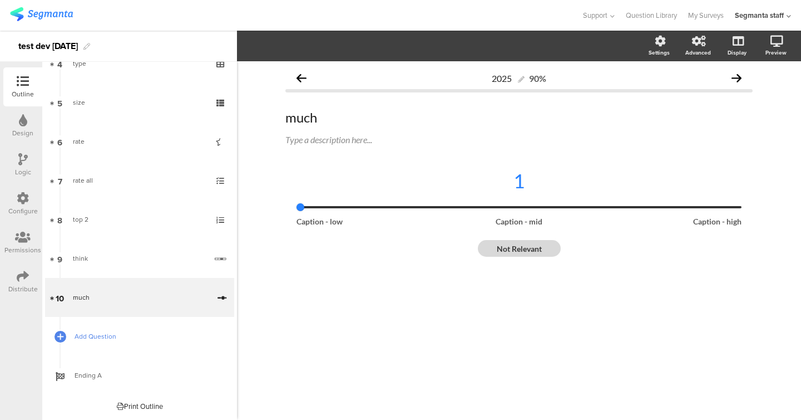
click at [110, 337] on span "Add Question" at bounding box center [146, 336] width 142 height 11
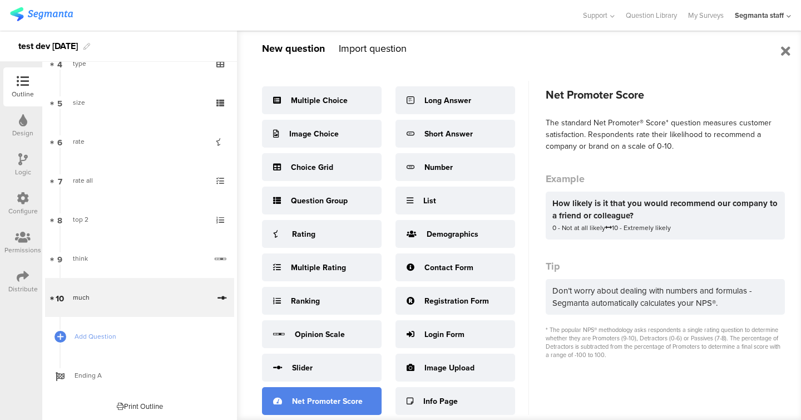
click at [341, 399] on div "Net Promoter Score" at bounding box center [327, 401] width 71 height 12
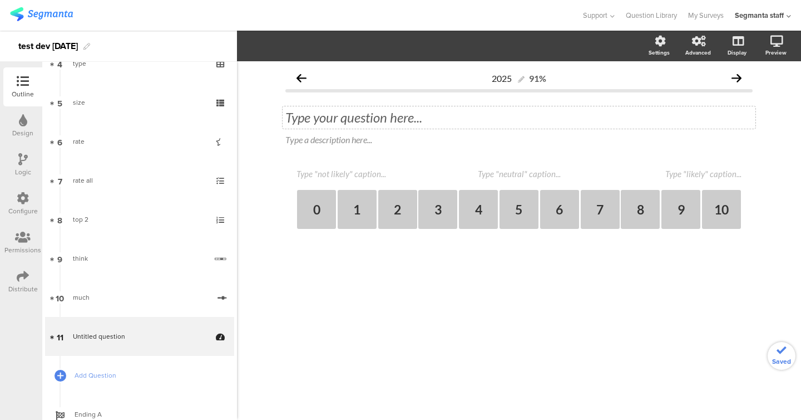
click at [407, 125] on div "Type your question here..." at bounding box center [520, 117] width 468 height 17
click at [358, 173] on textarea at bounding box center [352, 174] width 111 height 10
type textarea "no"
click at [684, 178] on textarea at bounding box center [686, 174] width 111 height 10
type textarea "yew"
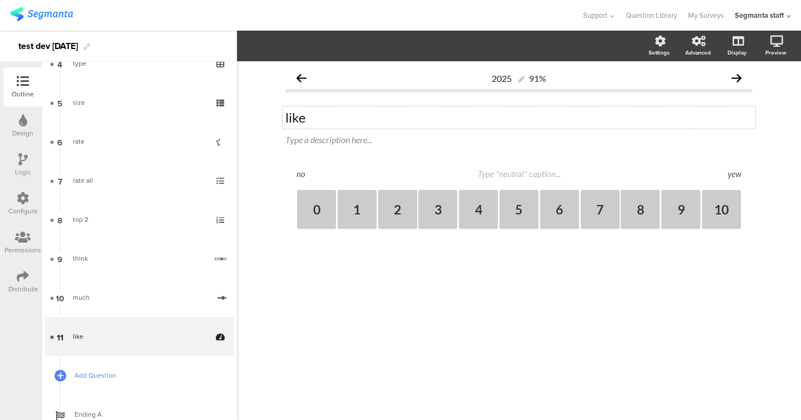
click at [108, 374] on span "Add Question" at bounding box center [146, 375] width 142 height 11
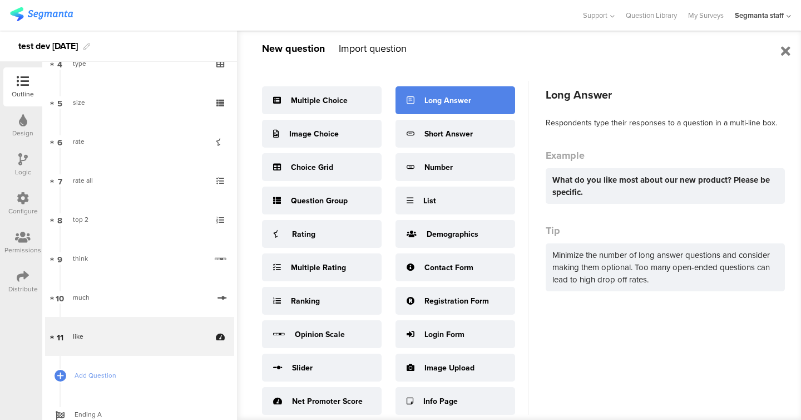
click at [447, 101] on div "Long Answer" at bounding box center [448, 101] width 47 height 12
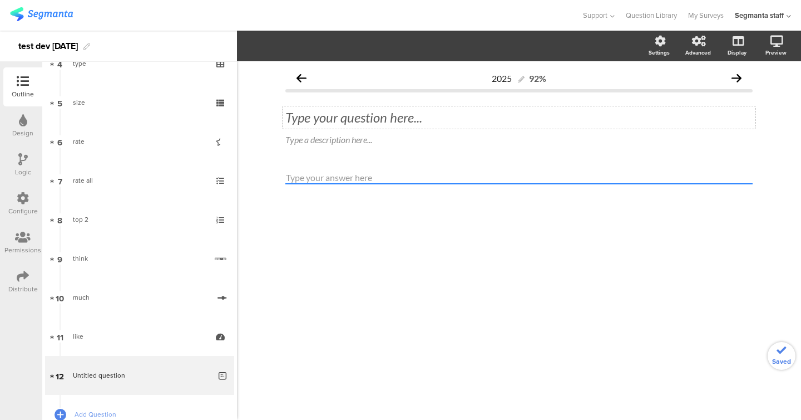
click at [400, 119] on div "Type your question here..." at bounding box center [520, 117] width 468 height 17
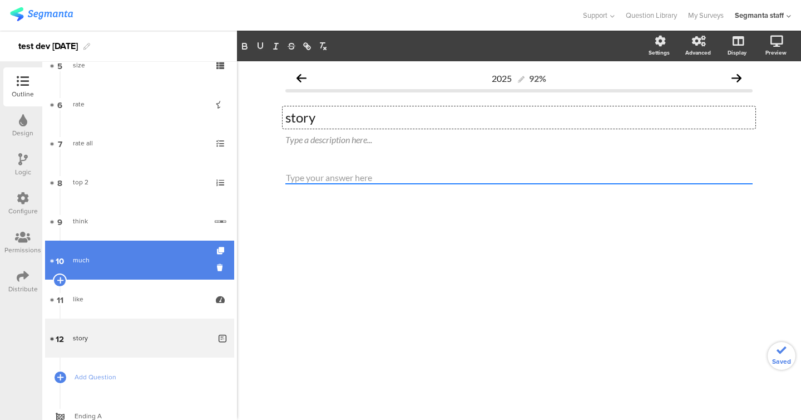
scroll to position [257, 0]
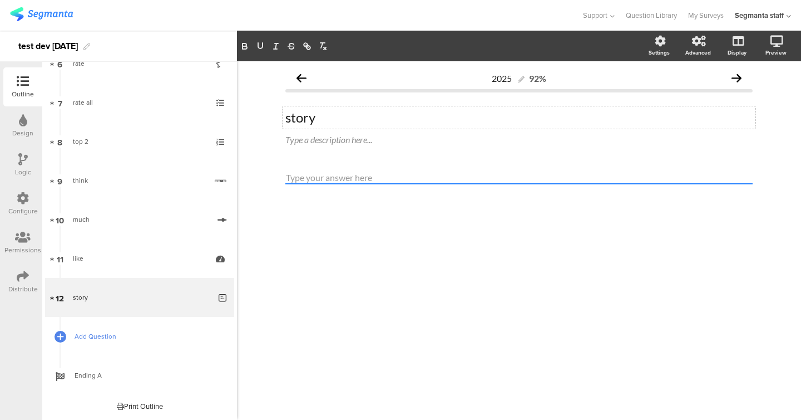
click at [129, 331] on span "Add Question" at bounding box center [146, 336] width 142 height 11
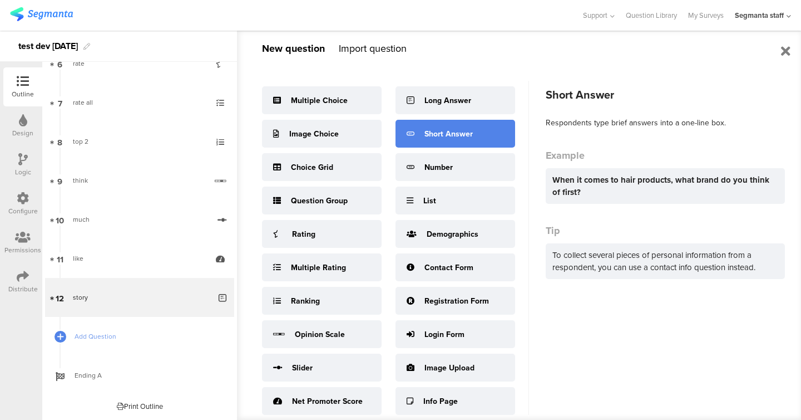
click at [488, 147] on div "Short Answer" at bounding box center [456, 134] width 120 height 28
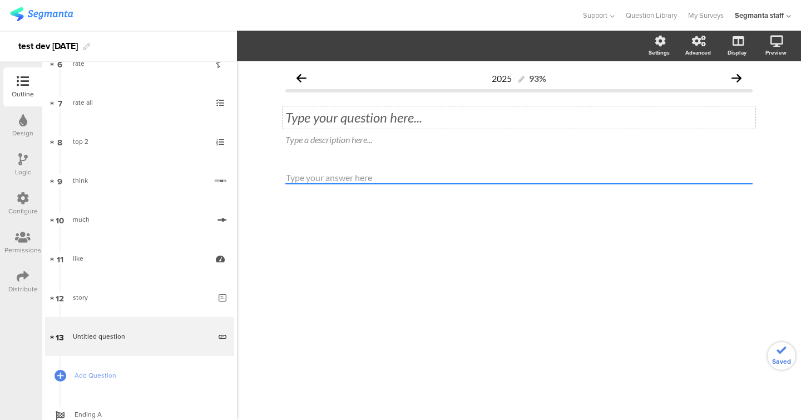
click at [457, 117] on div "Type your question here..." at bounding box center [519, 117] width 473 height 22
click at [140, 377] on span "Add Question" at bounding box center [146, 375] width 142 height 11
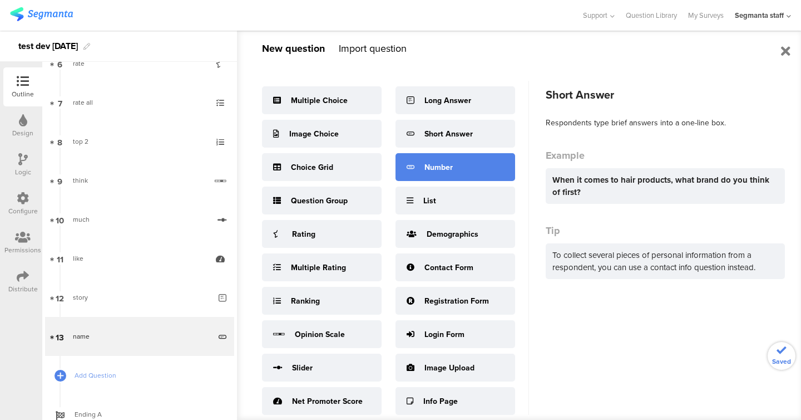
click at [459, 165] on div "Number" at bounding box center [456, 167] width 120 height 28
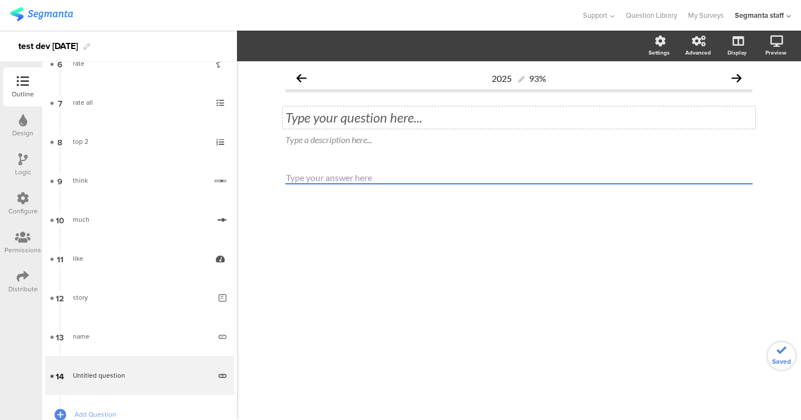
click at [383, 116] on div "Type your question here..." at bounding box center [520, 117] width 468 height 17
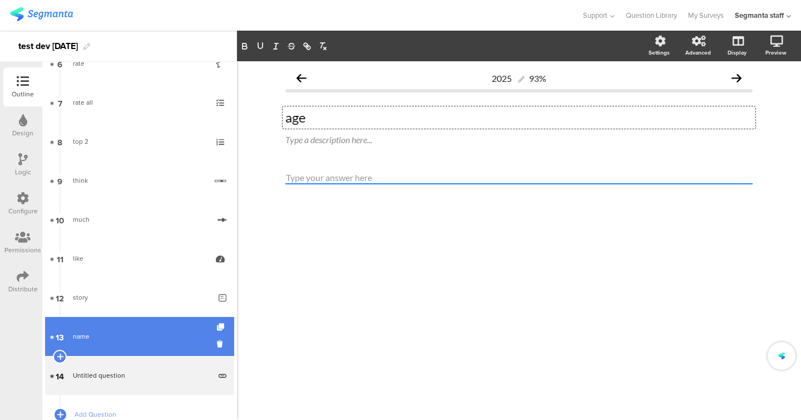
scroll to position [335, 0]
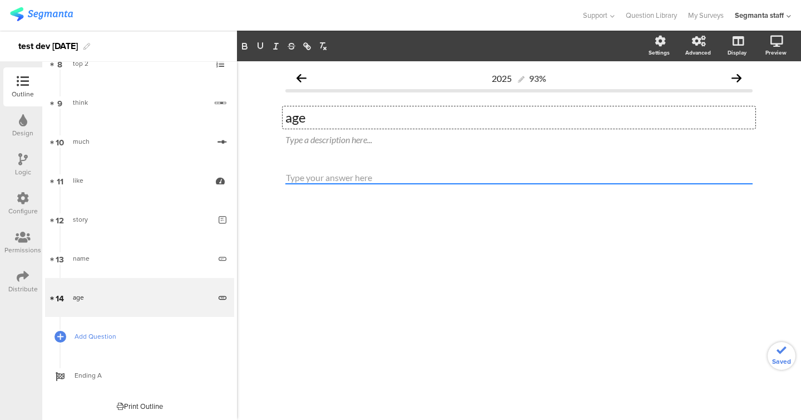
click at [134, 338] on span "Add Question" at bounding box center [146, 336] width 142 height 11
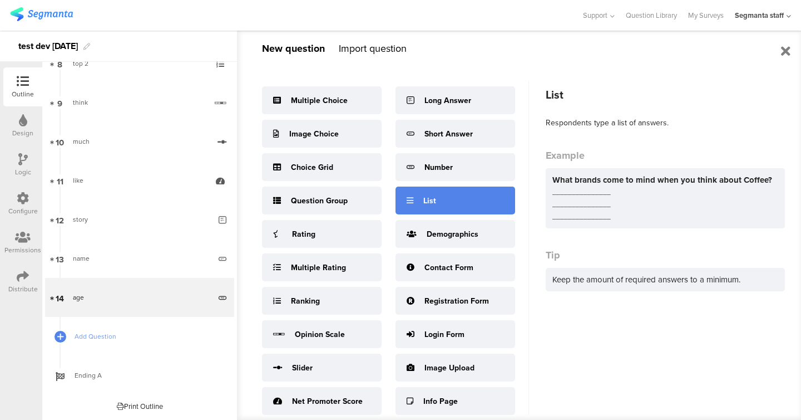
click at [446, 198] on div "List" at bounding box center [456, 200] width 120 height 28
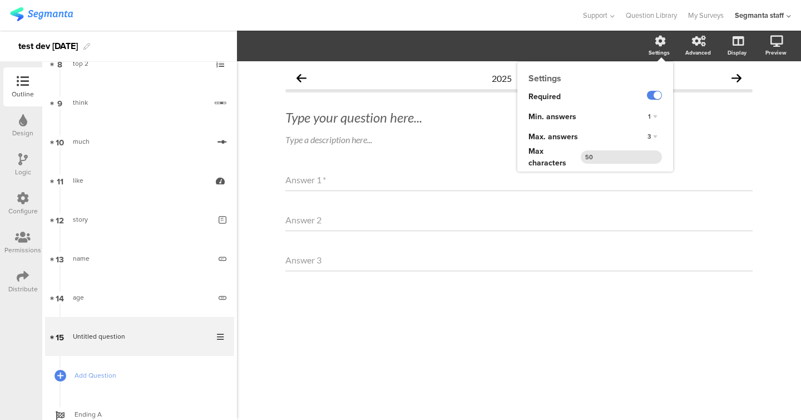
click at [651, 132] on div "3" at bounding box center [652, 136] width 19 height 13
click at [640, 194] on div "6" at bounding box center [637, 194] width 66 height 12
click at [411, 126] on div "Type your question here..." at bounding box center [519, 117] width 473 height 22
click at [121, 370] on span "Add Question" at bounding box center [146, 375] width 142 height 11
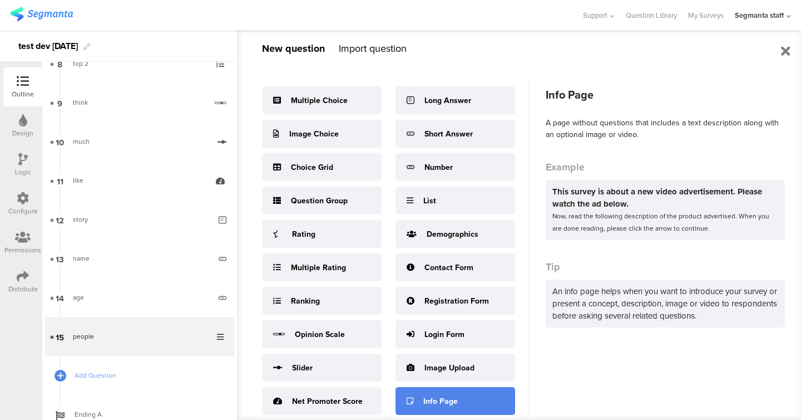
click at [446, 404] on div "Info Page" at bounding box center [441, 401] width 35 height 12
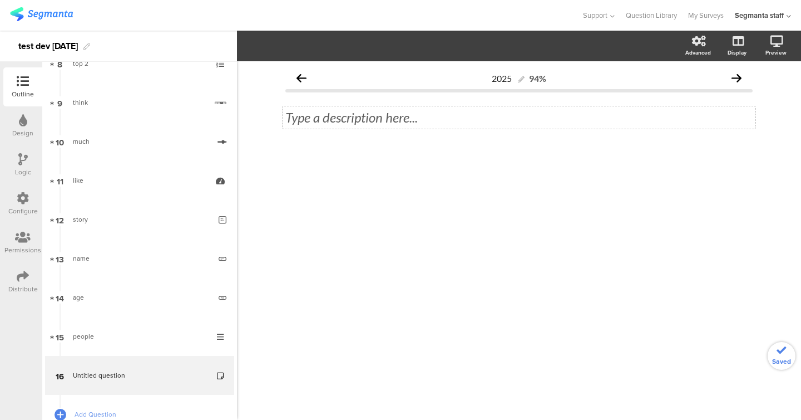
click at [430, 121] on div "Type a description here..." at bounding box center [520, 117] width 468 height 17
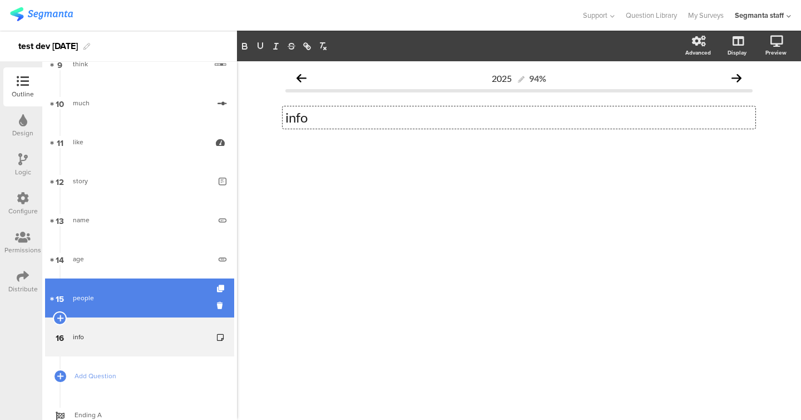
scroll to position [409, 0]
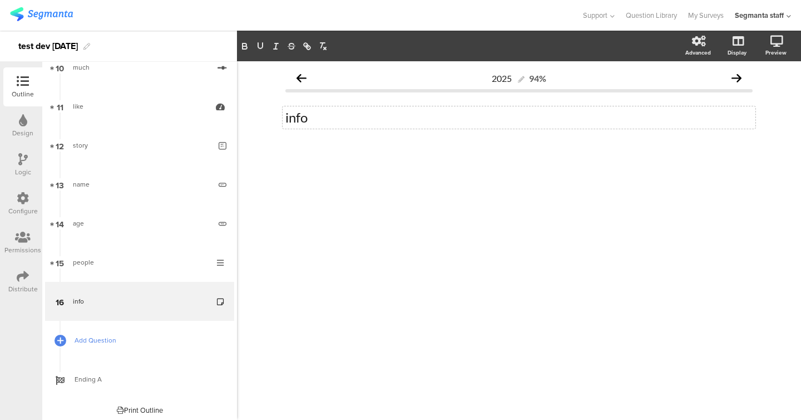
click at [125, 341] on span "Add Question" at bounding box center [146, 339] width 142 height 11
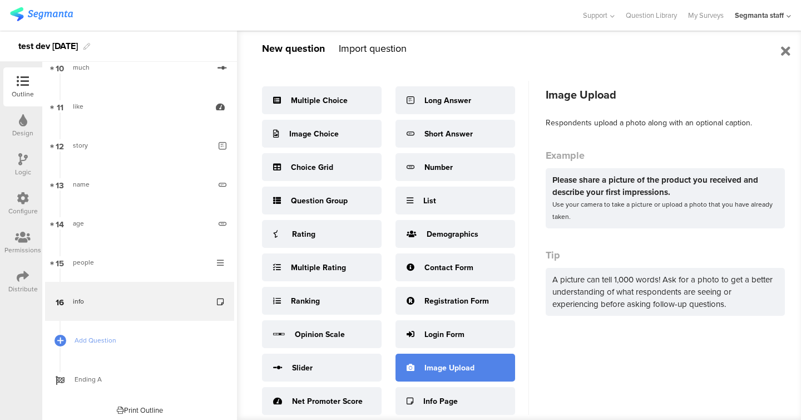
click at [462, 362] on div "Image Upload" at bounding box center [450, 368] width 50 height 12
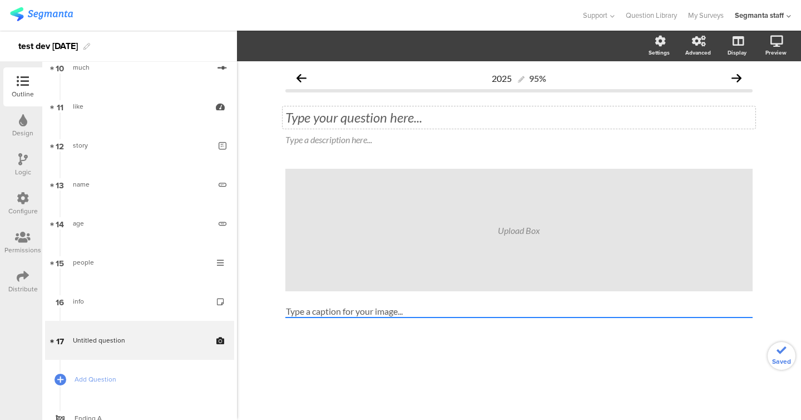
click at [377, 122] on div "Type your question here..." at bounding box center [520, 117] width 468 height 17
click at [650, 99] on label at bounding box center [654, 95] width 15 height 9
click at [0, 0] on input "checkbox" at bounding box center [0, 0] width 0 height 0
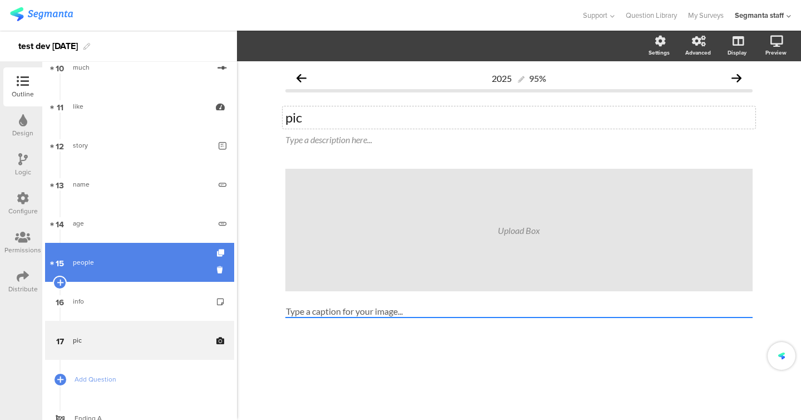
scroll to position [452, 0]
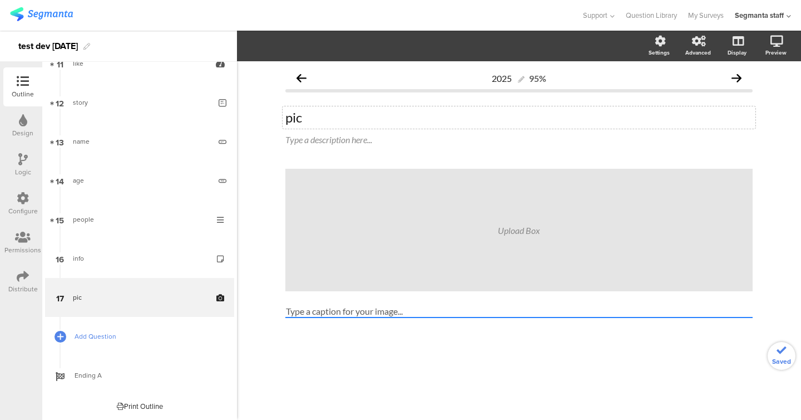
click at [97, 337] on span "Add Question" at bounding box center [146, 336] width 142 height 11
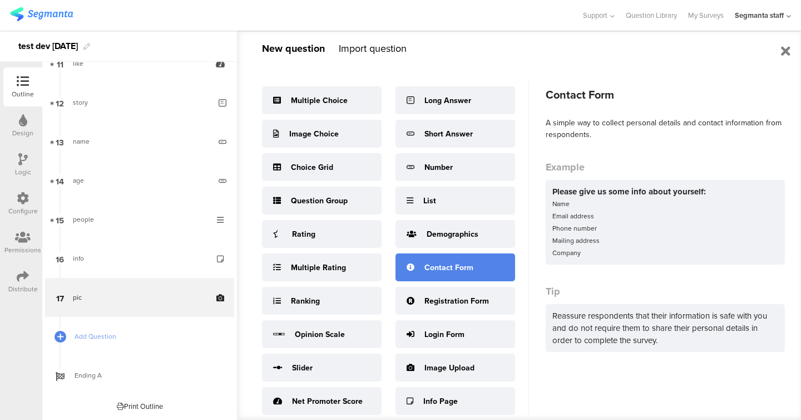
click at [449, 269] on div "Contact Form" at bounding box center [449, 268] width 49 height 12
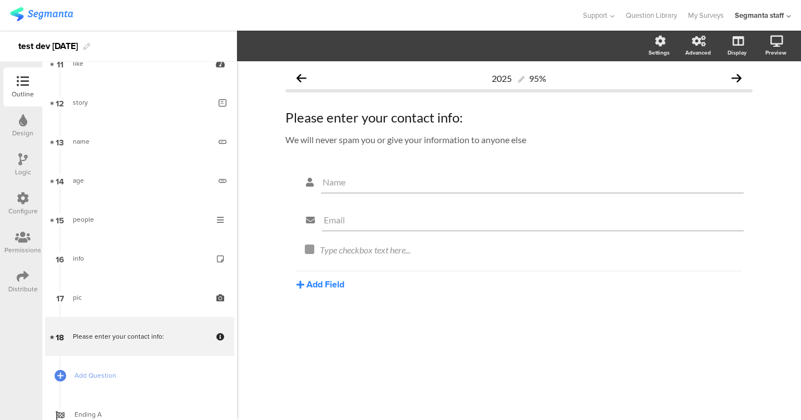
click at [329, 287] on button "Add Field" at bounding box center [321, 284] width 48 height 13
click at [331, 298] on button "Text" at bounding box center [354, 304] width 114 height 18
click at [326, 328] on button "Add Field" at bounding box center [321, 322] width 48 height 13
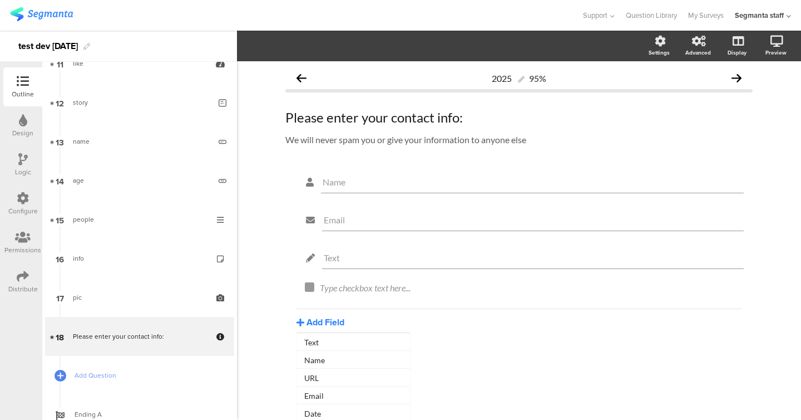
scroll to position [52, 0]
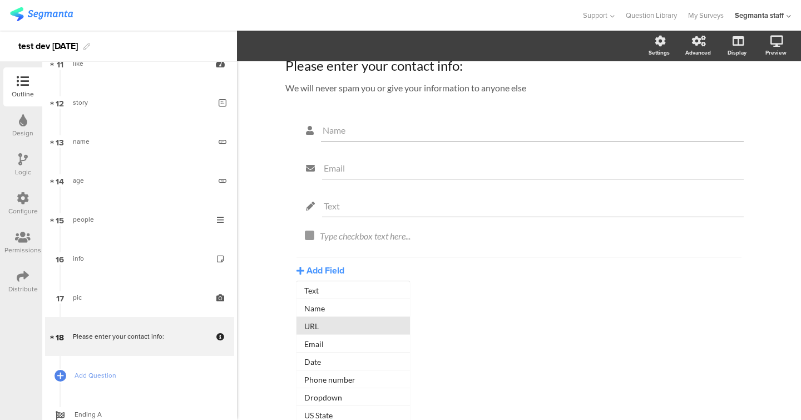
click at [326, 329] on button "URL" at bounding box center [354, 326] width 114 height 18
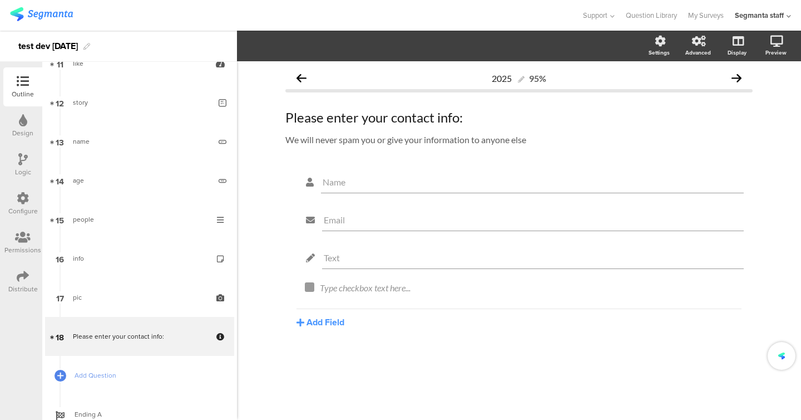
scroll to position [0, 0]
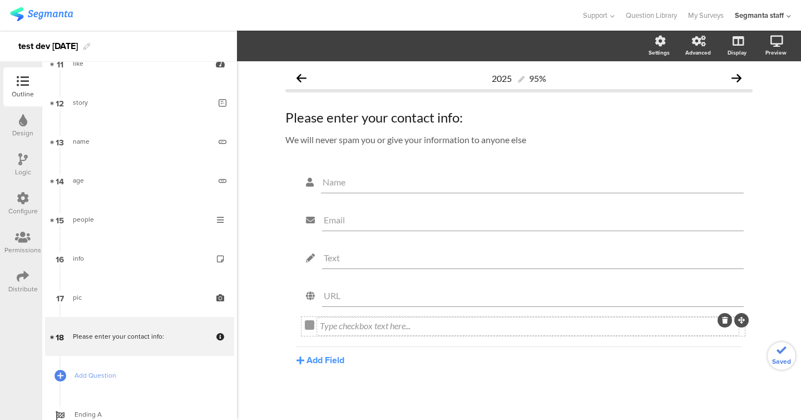
click at [322, 326] on div "Type checkbox text here..." at bounding box center [528, 326] width 422 height 18
click at [322, 358] on button "Add Field" at bounding box center [321, 359] width 48 height 13
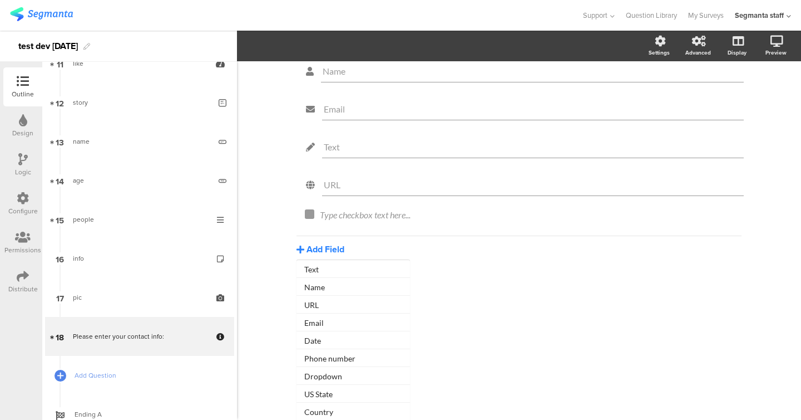
scroll to position [113, 0]
click at [325, 340] on button "Date" at bounding box center [354, 338] width 114 height 18
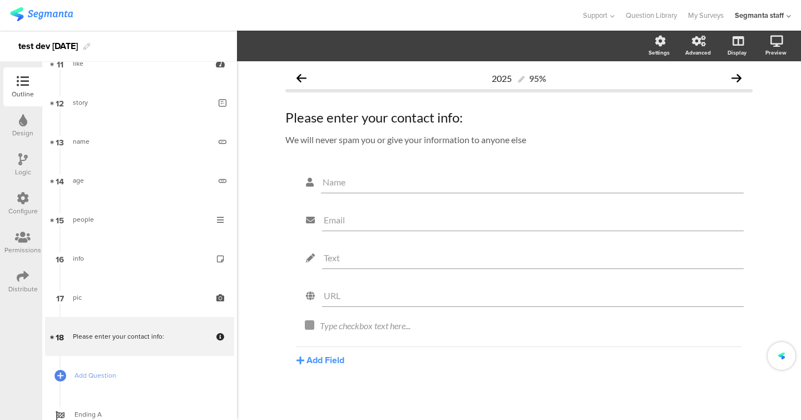
scroll to position [0, 0]
click at [319, 399] on button "Add Field" at bounding box center [321, 397] width 48 height 13
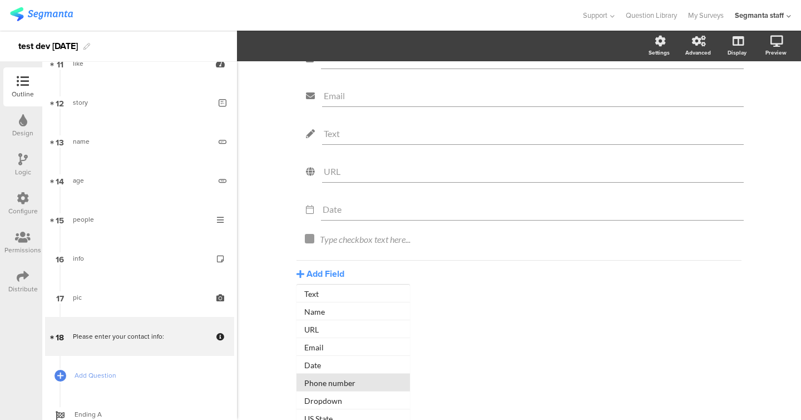
click at [321, 386] on button "Phone number" at bounding box center [354, 382] width 114 height 18
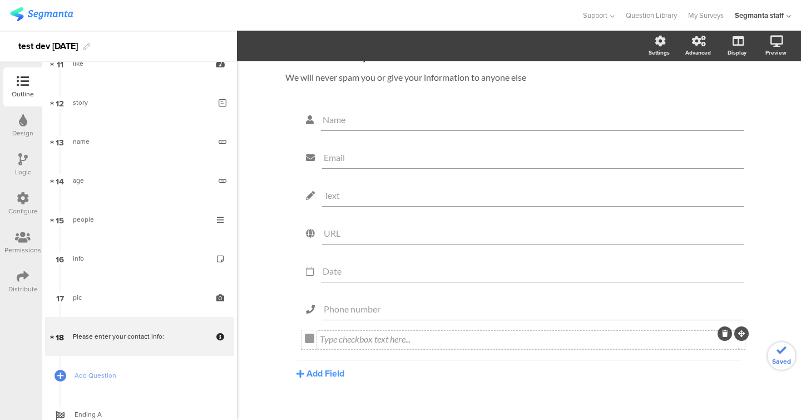
scroll to position [82, 0]
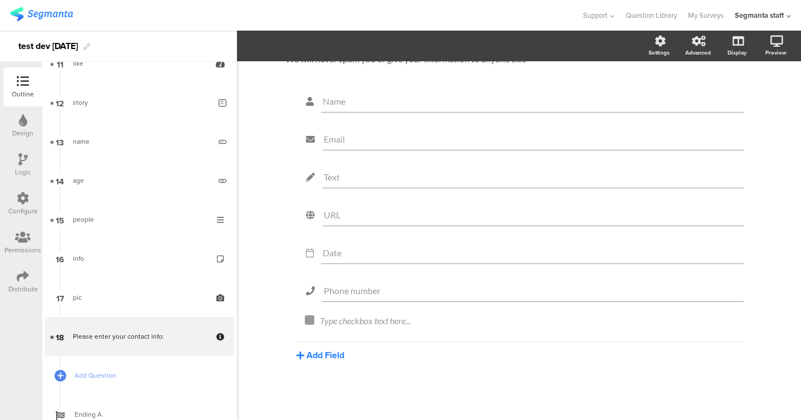
click at [323, 357] on button "Add Field" at bounding box center [321, 354] width 48 height 13
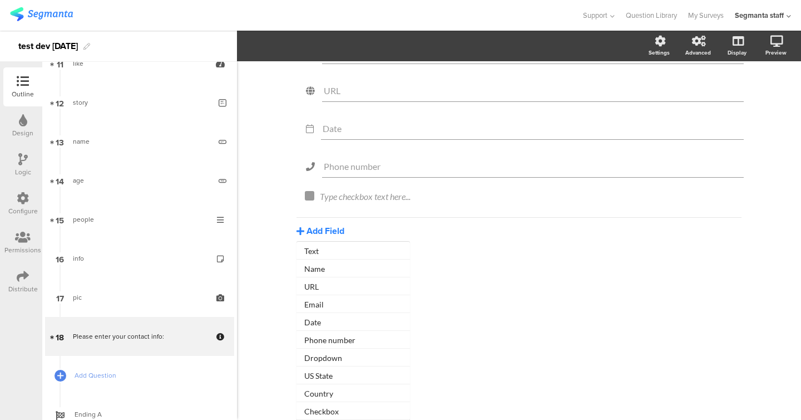
click at [323, 357] on button "Dropdown" at bounding box center [354, 357] width 114 height 18
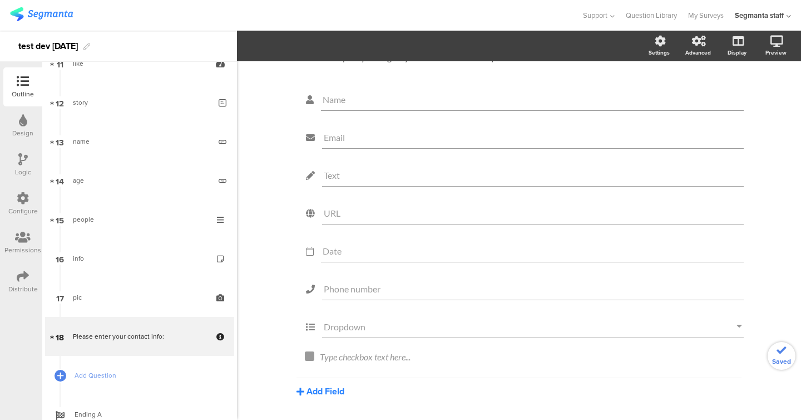
click at [322, 395] on button "Add Field" at bounding box center [321, 391] width 48 height 13
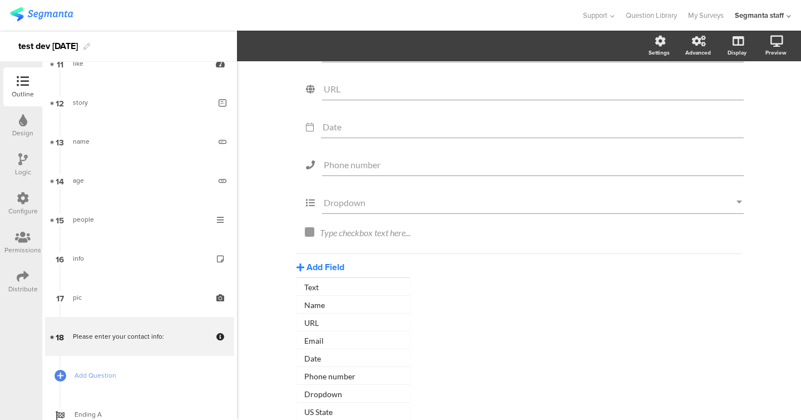
scroll to position [121, 0]
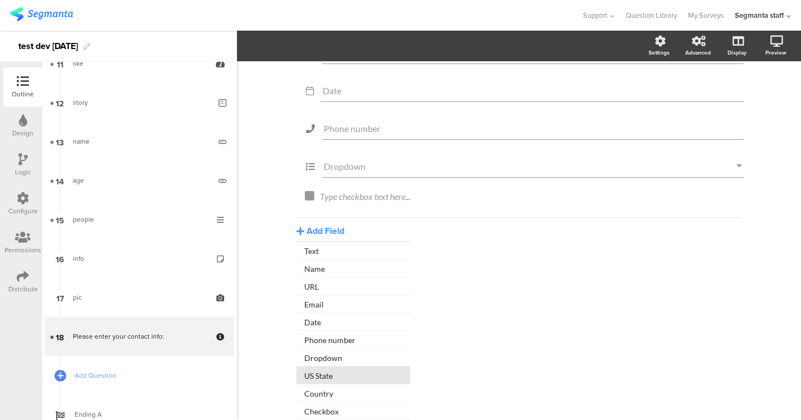
click at [321, 377] on button "US State" at bounding box center [354, 375] width 114 height 18
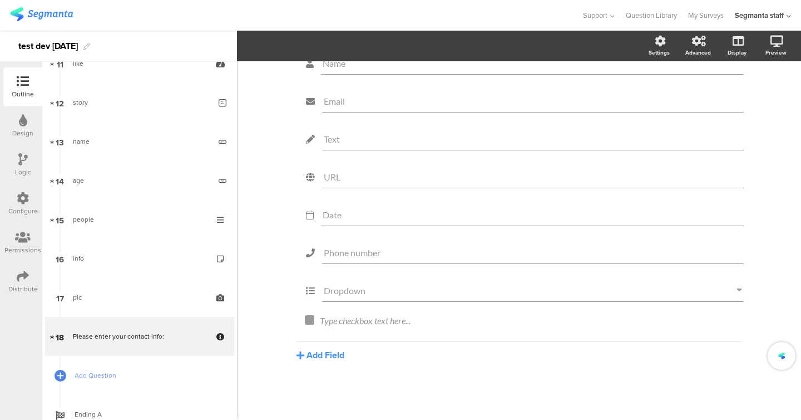
scroll to position [0, 0]
click at [321, 393] on button "Add Field" at bounding box center [321, 390] width 48 height 13
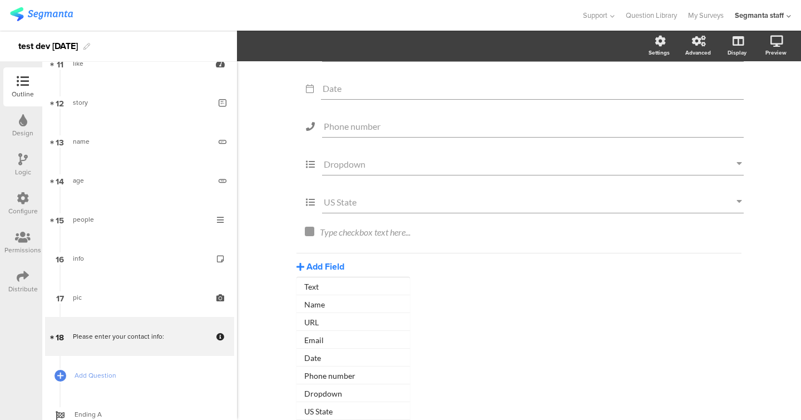
scroll to position [159, 0]
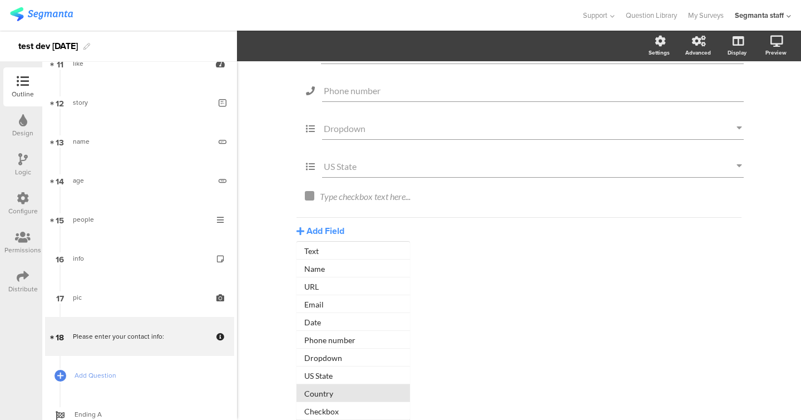
click at [320, 393] on button "Country" at bounding box center [354, 393] width 114 height 18
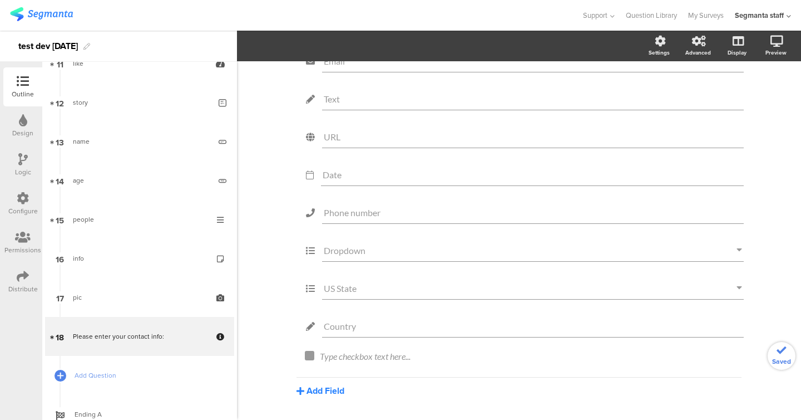
click at [320, 390] on button "Add Field" at bounding box center [321, 390] width 48 height 13
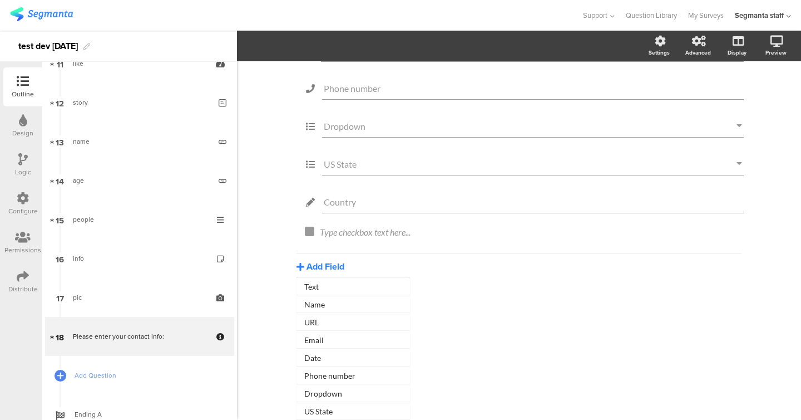
scroll to position [197, 0]
click at [279, 361] on div "2025 95% Please enter your contact info: Please enter your contact info: We wil…" at bounding box center [519, 143] width 564 height 553
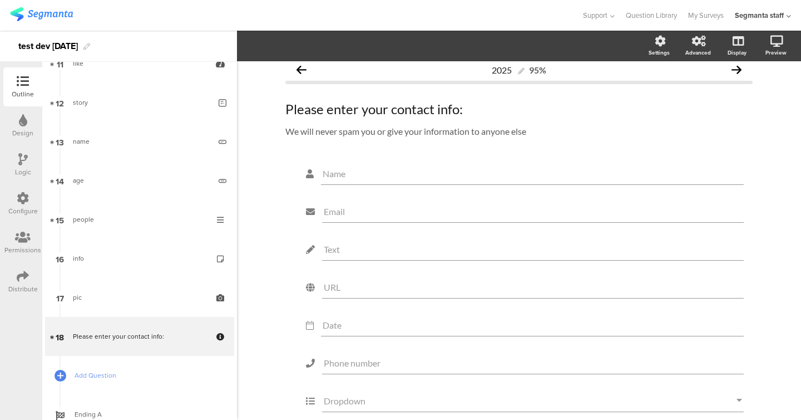
scroll to position [0, 0]
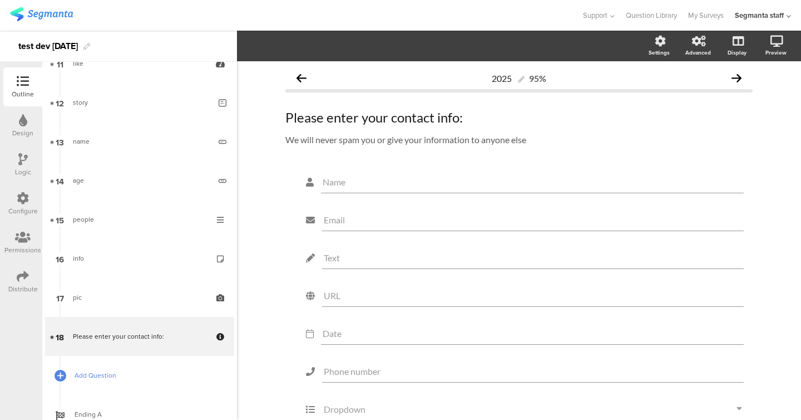
click at [95, 380] on span "Add Question" at bounding box center [146, 375] width 142 height 11
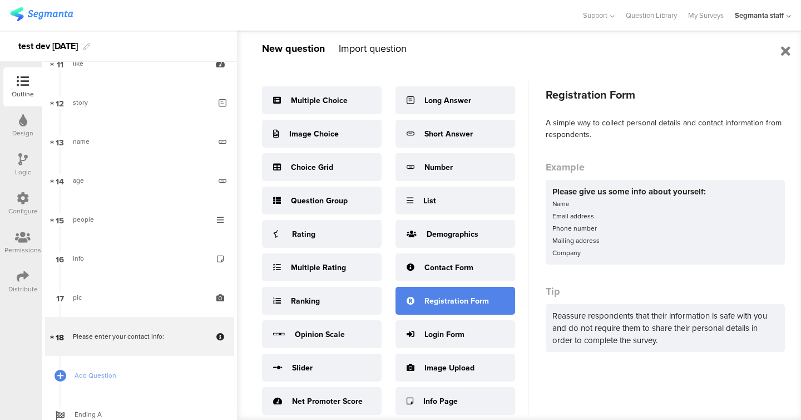
click at [484, 312] on div "Registration Form" at bounding box center [456, 301] width 120 height 28
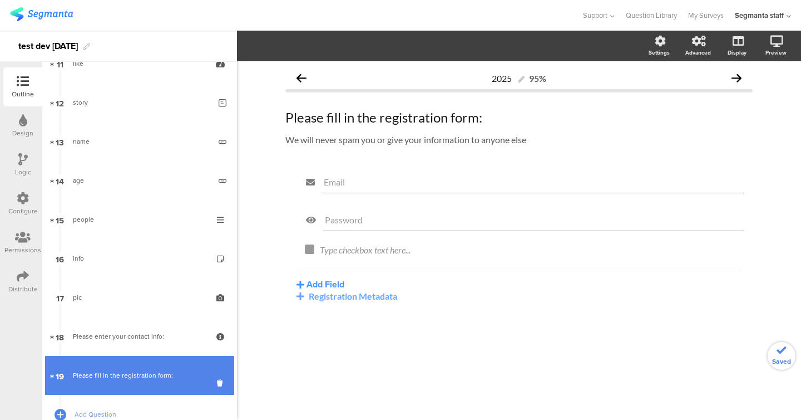
scroll to position [530, 0]
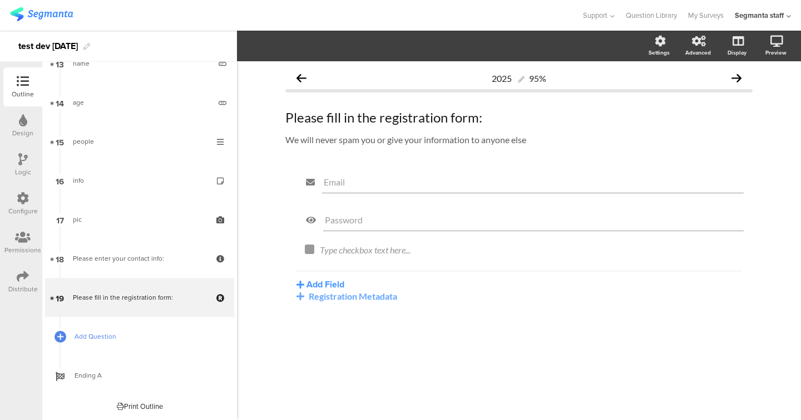
click at [97, 344] on link "Add Question" at bounding box center [139, 336] width 189 height 39
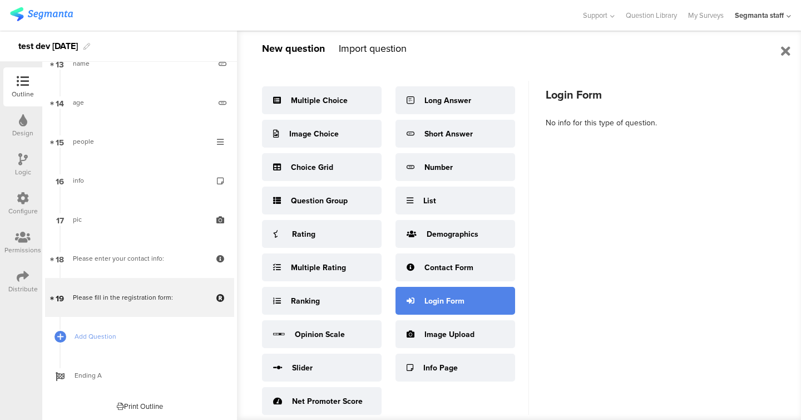
click at [450, 313] on div "Login Form" at bounding box center [456, 301] width 120 height 28
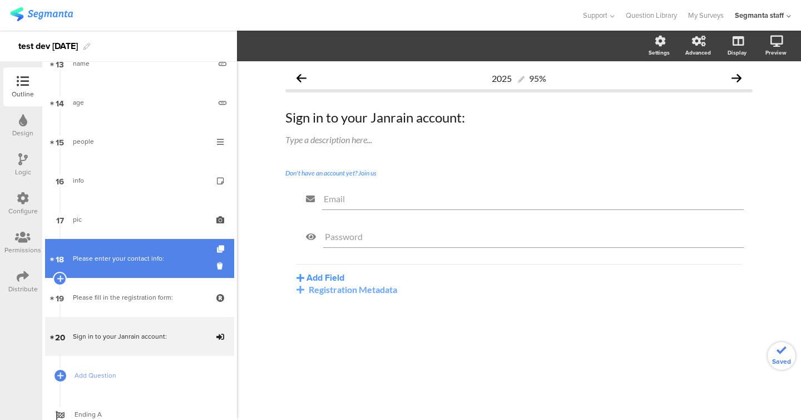
click at [94, 262] on div "Please enter your contact info:" at bounding box center [139, 258] width 133 height 11
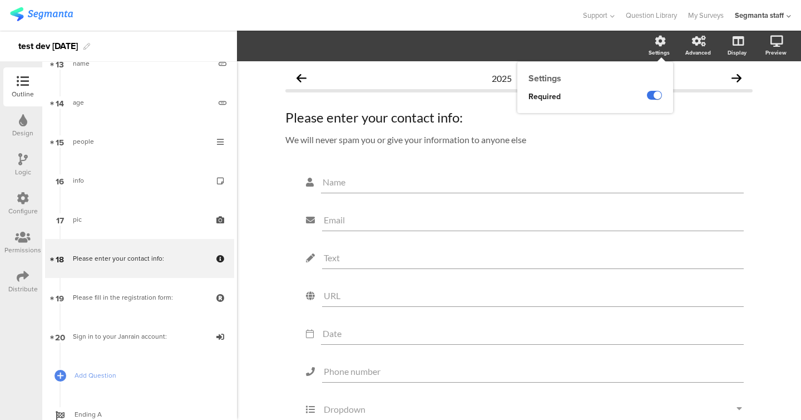
click at [653, 91] on label at bounding box center [654, 95] width 15 height 9
click at [0, 0] on input "checkbox" at bounding box center [0, 0] width 0 height 0
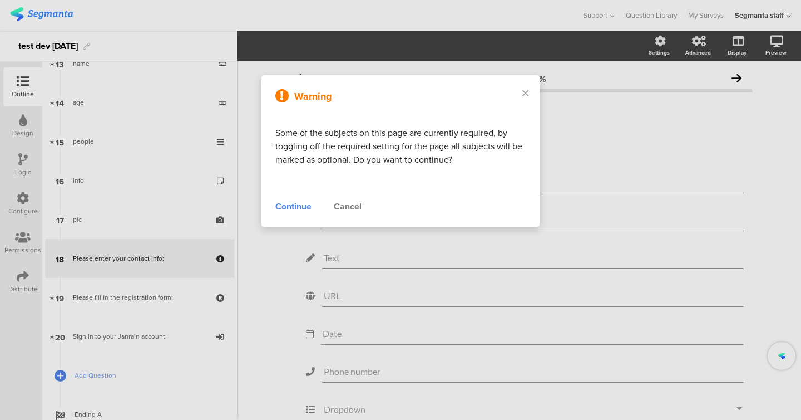
click at [287, 204] on div "Continue" at bounding box center [294, 206] width 36 height 13
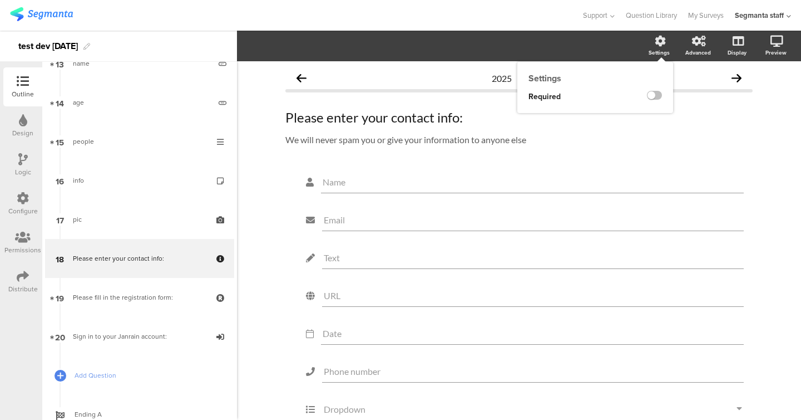
click at [662, 51] on div "Settings" at bounding box center [659, 52] width 21 height 8
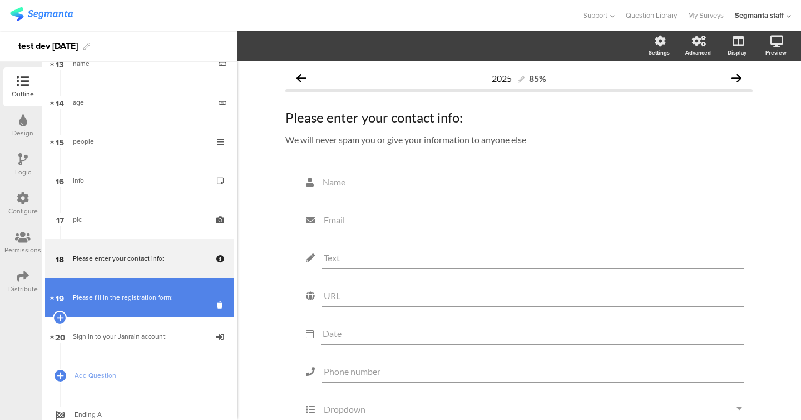
scroll to position [569, 0]
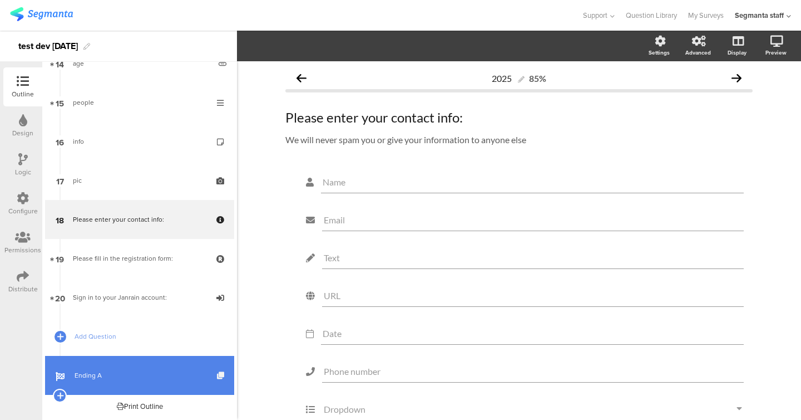
click at [223, 377] on icon at bounding box center [221, 375] width 9 height 7
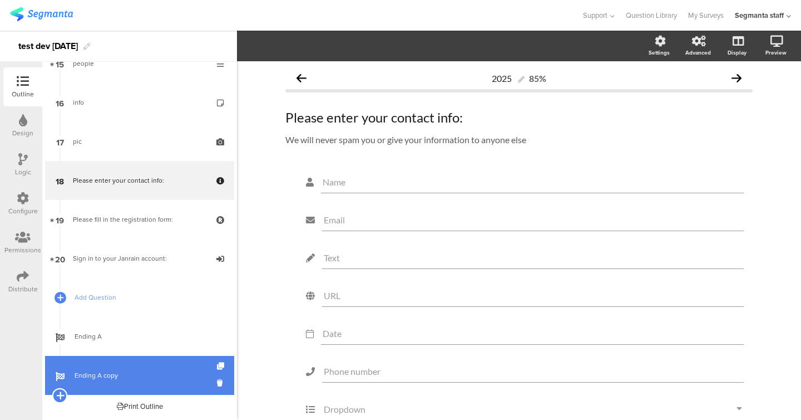
click at [61, 392] on icon at bounding box center [59, 395] width 7 height 10
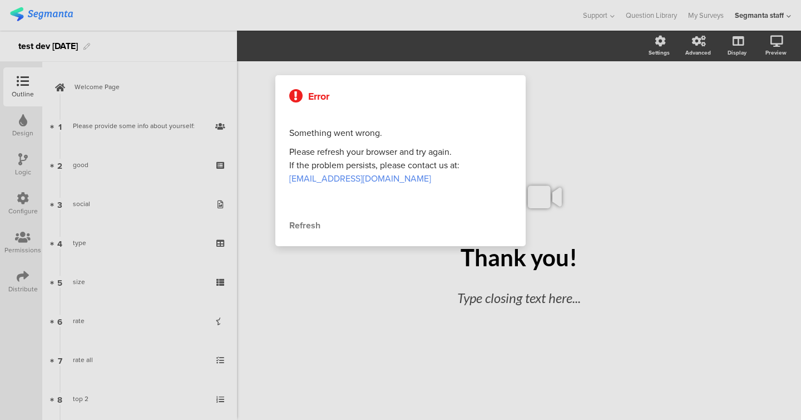
click at [307, 217] on div "Error Something went wrong. Please refresh your browser and try again. If the p…" at bounding box center [401, 160] width 250 height 171
click at [307, 222] on div "Refresh" at bounding box center [400, 225] width 223 height 13
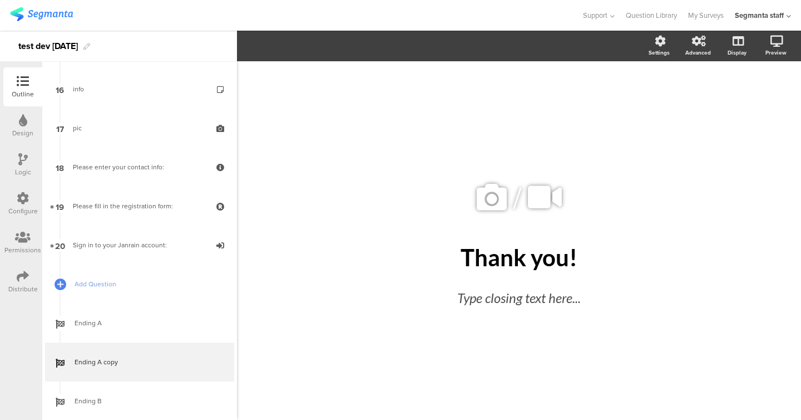
scroll to position [647, 0]
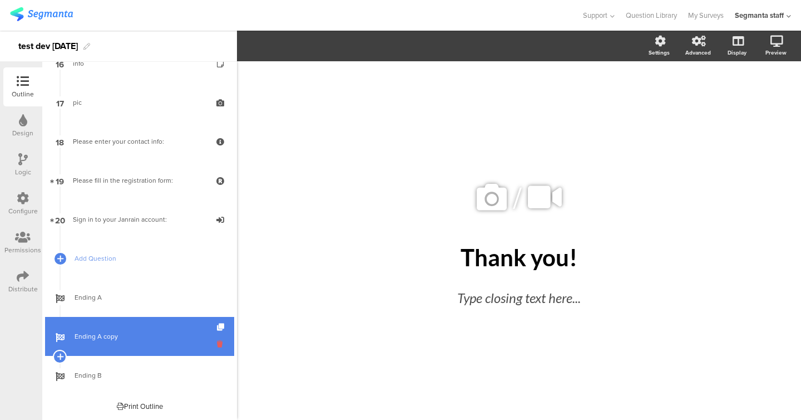
click at [220, 345] on icon at bounding box center [221, 343] width 9 height 11
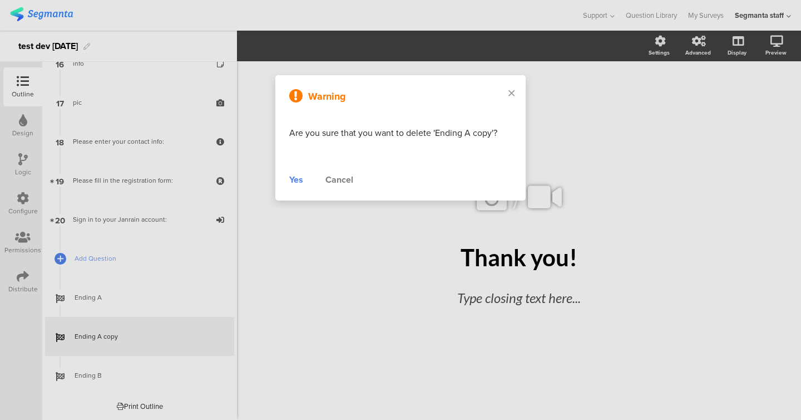
click at [294, 181] on div "Yes" at bounding box center [296, 179] width 14 height 13
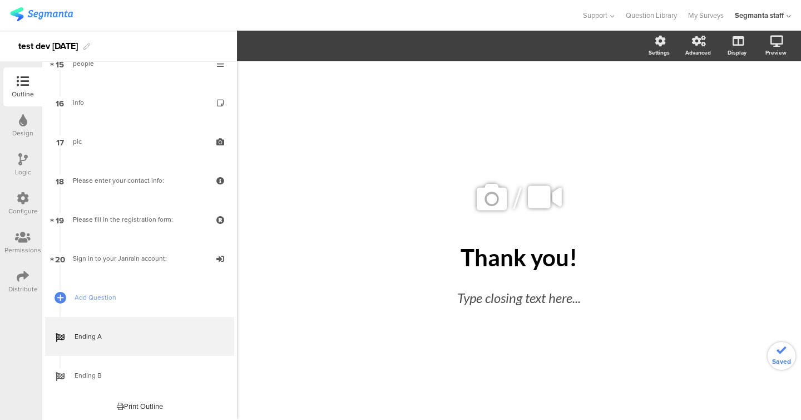
scroll to position [608, 0]
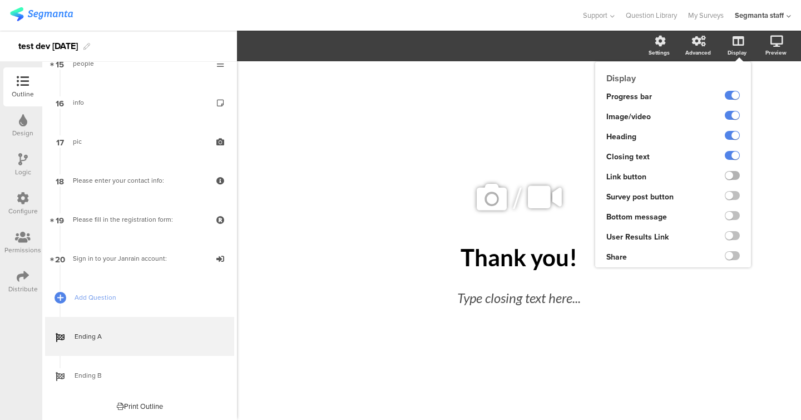
click at [734, 179] on label at bounding box center [732, 175] width 15 height 9
click at [0, 0] on input "checkbox" at bounding box center [0, 0] width 0 height 0
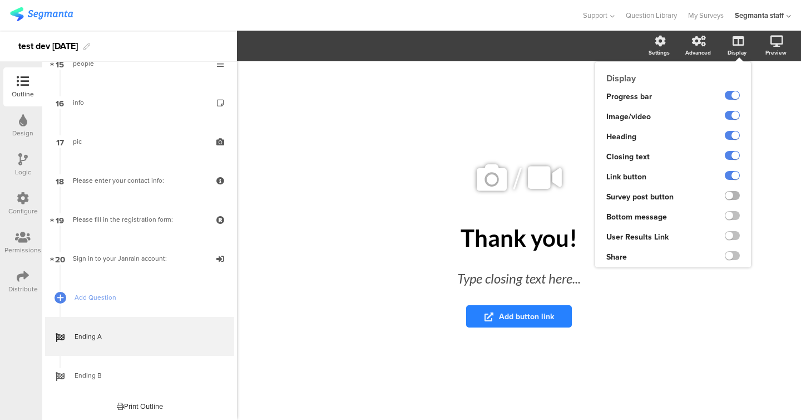
click at [734, 199] on label at bounding box center [732, 195] width 15 height 9
click at [0, 0] on input "checkbox" at bounding box center [0, 0] width 0 height 0
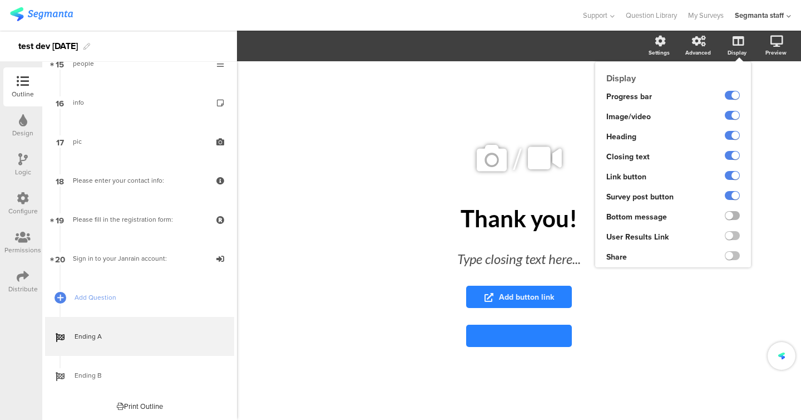
click at [734, 219] on label at bounding box center [732, 215] width 15 height 9
click at [0, 0] on input "checkbox" at bounding box center [0, 0] width 0 height 0
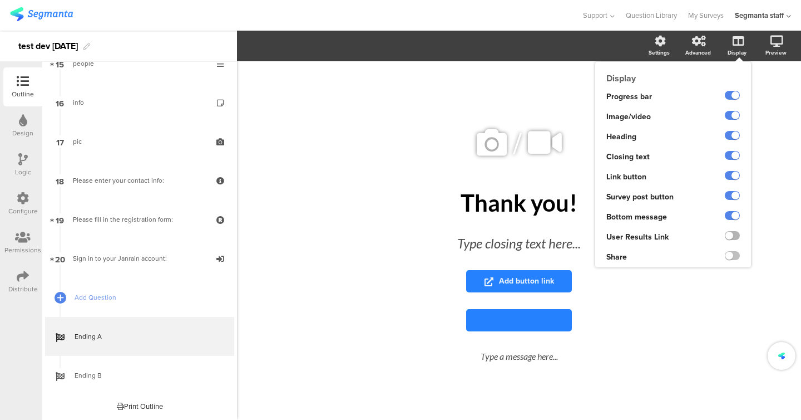
click at [734, 235] on label at bounding box center [732, 235] width 15 height 9
click at [0, 0] on input "checkbox" at bounding box center [0, 0] width 0 height 0
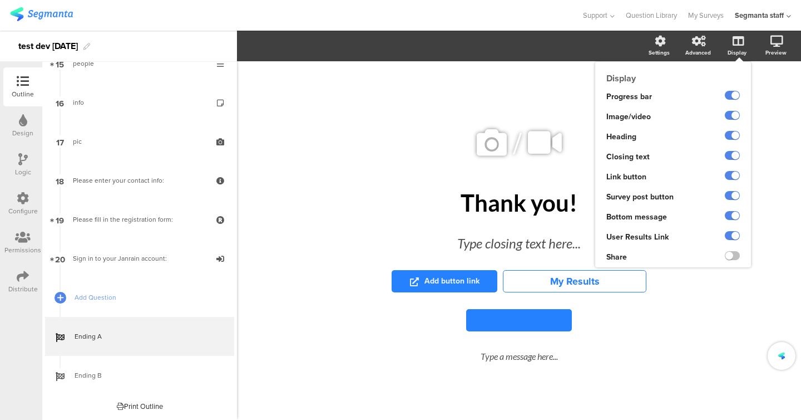
click at [734, 245] on div at bounding box center [728, 237] width 45 height 20
click at [734, 249] on div at bounding box center [721, 257] width 59 height 20
click at [734, 252] on label at bounding box center [732, 255] width 15 height 9
click at [0, 0] on input "checkbox" at bounding box center [0, 0] width 0 height 0
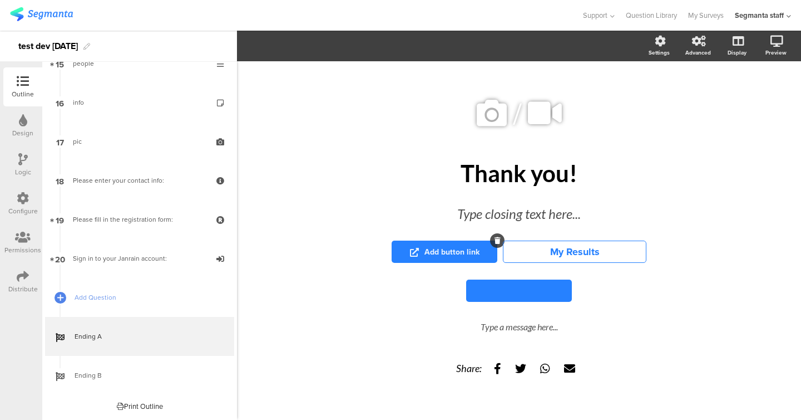
click at [471, 256] on span "Add button link" at bounding box center [445, 252] width 70 height 12
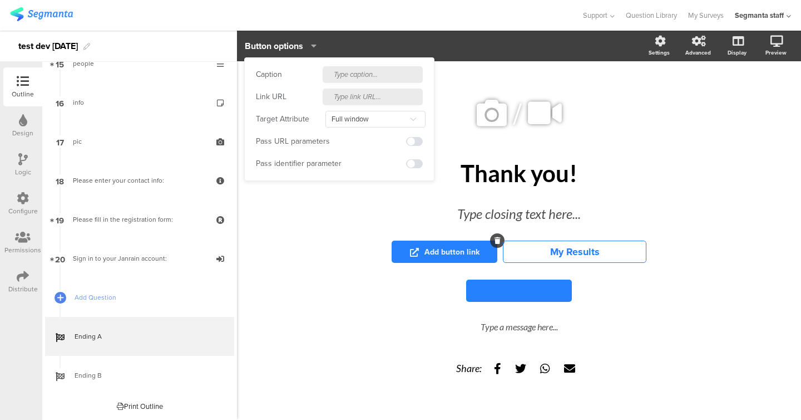
click at [365, 100] on input "text" at bounding box center [373, 96] width 100 height 17
paste input "https://cdn.pixabay.com/photo/2022/08/21/08/02/animal-7400625_1280.jpg"
type input "https://cdn.pixabay.com/photo/2022/08/21/08/02/animal-7400625_1280.jpg"
click at [359, 80] on input "text" at bounding box center [373, 74] width 100 height 17
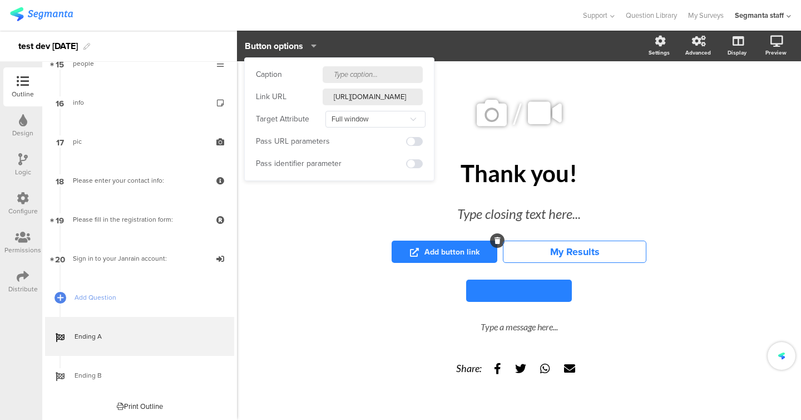
scroll to position [0, 0]
type input "buy"
click at [368, 195] on div "/ Thank you! Thank you! Type closing text here... buy My Results Type a message…" at bounding box center [519, 245] width 445 height 347
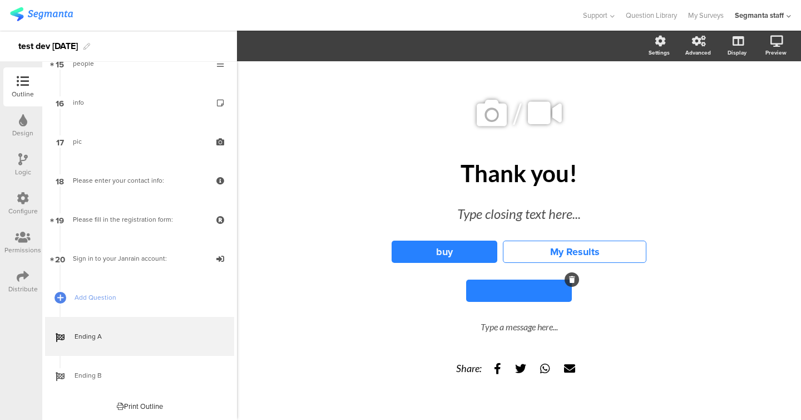
click at [495, 288] on button at bounding box center [519, 290] width 106 height 22
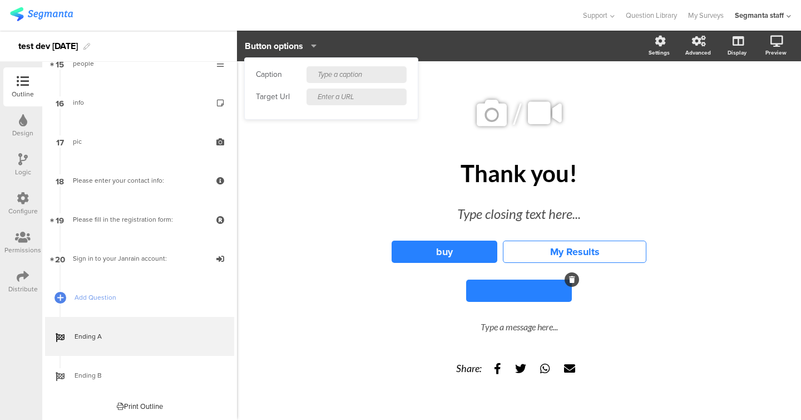
click at [346, 100] on input "text" at bounding box center [357, 96] width 100 height 17
paste input "https://cdn.pixabay.com/photo/2022/08/21/08/02/animal-7400625_1280.jpg"
type input "https://cdn.pixabay.com/photo/2022/08/21/08/02/animal-7400625_1280.jpg"
click at [347, 84] on div "Caption Target Url https://cdn.pixabay.com/photo/2022/08/21/08/02/animal-740062…" at bounding box center [331, 88] width 173 height 61
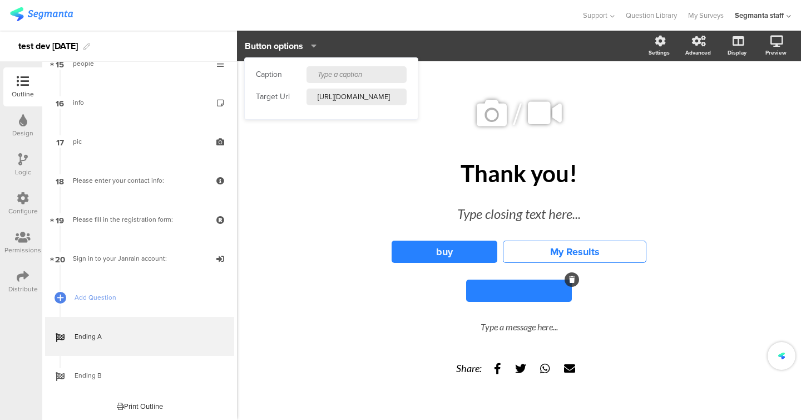
scroll to position [0, 0]
click at [347, 77] on input "text" at bounding box center [357, 74] width 100 height 17
type input "visit"
click at [494, 208] on div "Type closing text here..." at bounding box center [519, 214] width 334 height 20
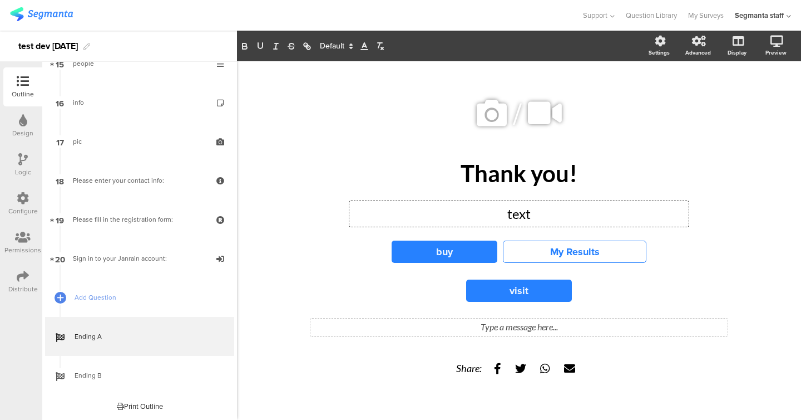
click at [507, 326] on div "Type a message here..." at bounding box center [519, 326] width 412 height 11
click at [27, 89] on div "Outline" at bounding box center [23, 94] width 22 height 10
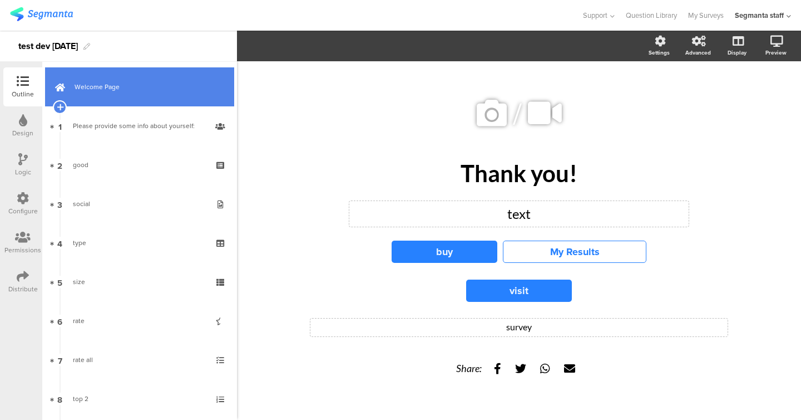
click at [101, 86] on span "Welcome Page" at bounding box center [146, 86] width 142 height 11
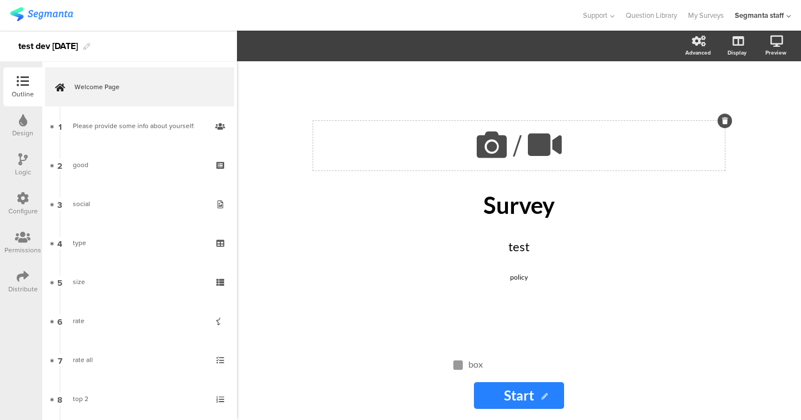
click at [489, 146] on icon at bounding box center [492, 145] width 38 height 38
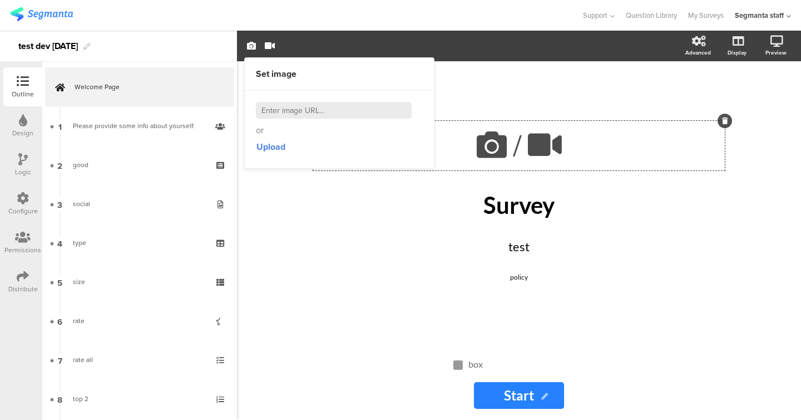
click at [362, 112] on input at bounding box center [334, 110] width 156 height 17
paste input "https://cdn.pixabay.com/photo/2022/08/21/08/02/animal-7400625_1280.jpg"
type input "https://cdn.pixabay.com/photo/2022/08/21/08/02/animal-7400625_1280.jpg"
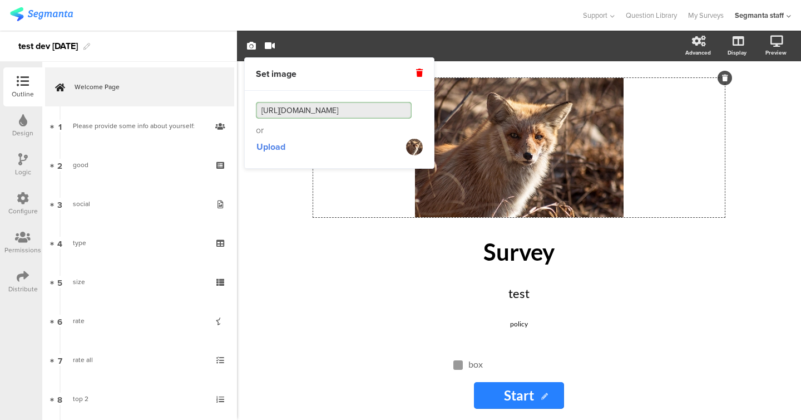
click at [281, 195] on div "/ Survey Survey test test policy policy box box Start Start" at bounding box center [519, 240] width 564 height 358
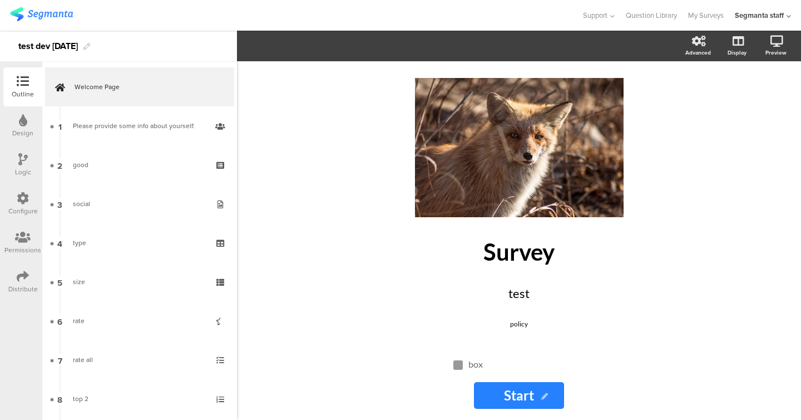
click at [24, 124] on icon at bounding box center [23, 120] width 8 height 12
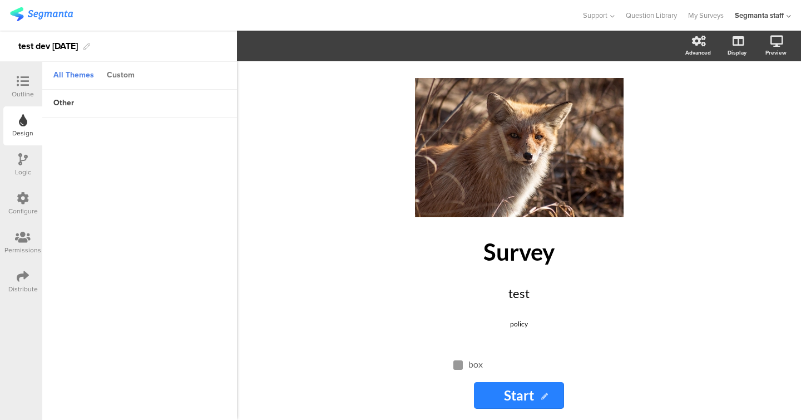
click at [121, 72] on div "Custom" at bounding box center [120, 75] width 39 height 19
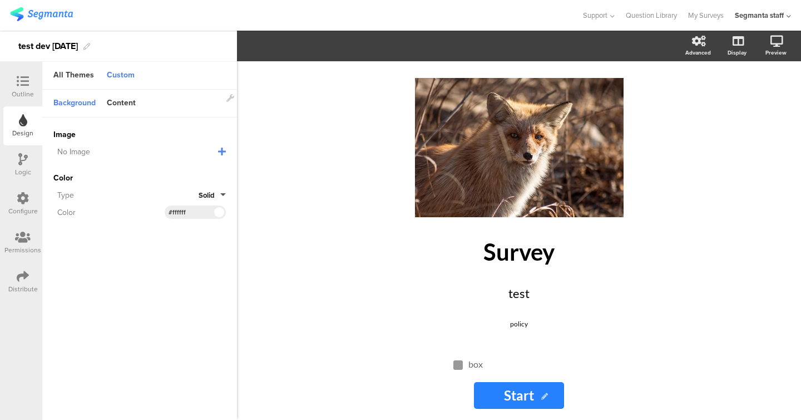
click at [224, 154] on icon at bounding box center [222, 151] width 8 height 9
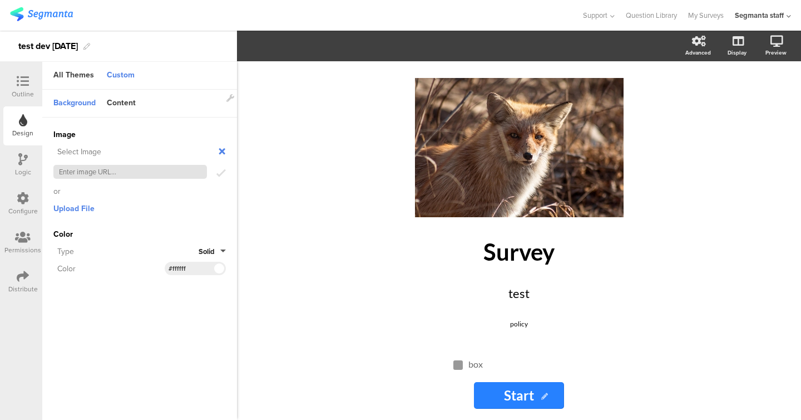
click at [145, 171] on input "text" at bounding box center [130, 172] width 154 height 14
paste input "https://cdn.pixabay.com/photo/2022/08/21/08/02/animal-7400625_1280.jpg"
type input "https://cdn.pixabay.com/photo/2022/08/21/08/02/animal-7400625_1280.jpg"
click at [222, 177] on icon "submit" at bounding box center [221, 174] width 9 height 12
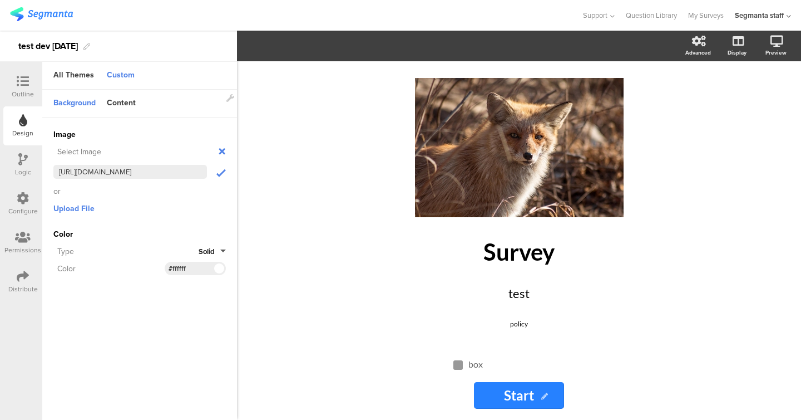
scroll to position [0, 0]
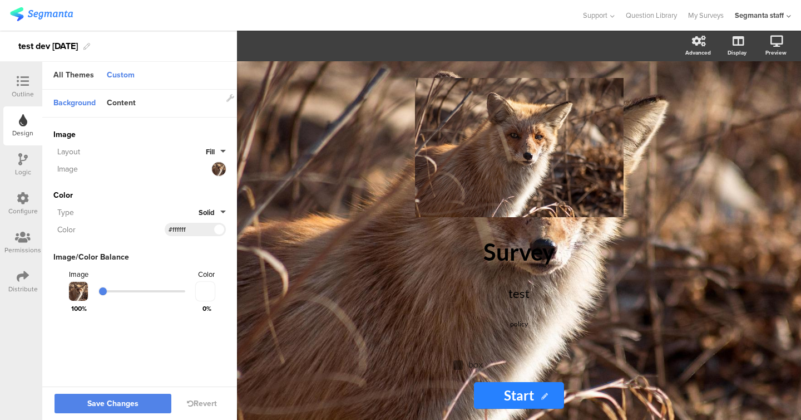
click at [219, 210] on button "Solid" at bounding box center [212, 212] width 27 height 11
click at [196, 260] on button "Gradient" at bounding box center [183, 260] width 83 height 23
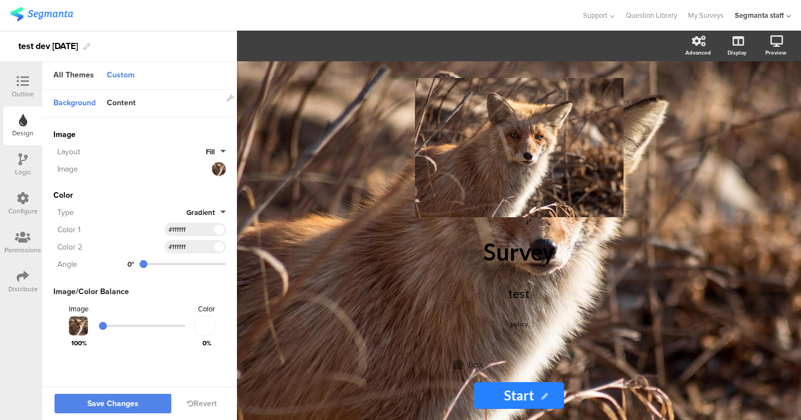
click at [219, 243] on span at bounding box center [219, 246] width 13 height 7
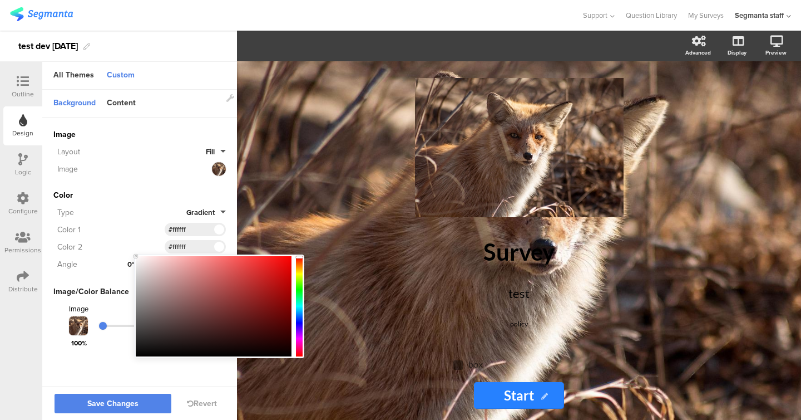
click at [220, 260] on div at bounding box center [214, 306] width 156 height 100
type input "#f47070"
click at [164, 205] on div "Type Gradient" at bounding box center [139, 211] width 173 height 13
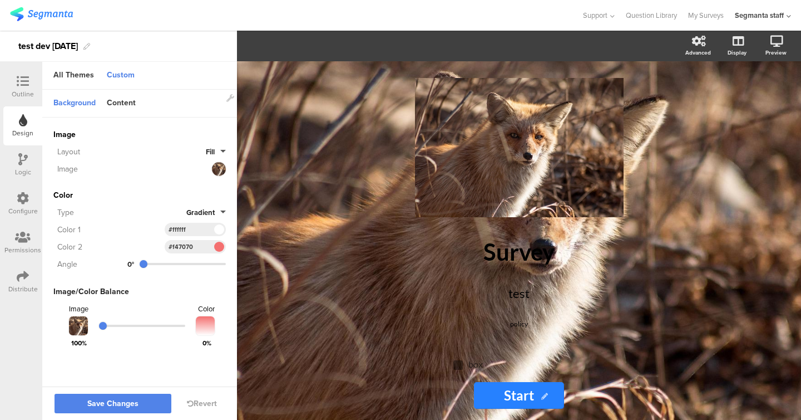
type input "324"
click at [214, 263] on input "range" at bounding box center [183, 264] width 86 height 2
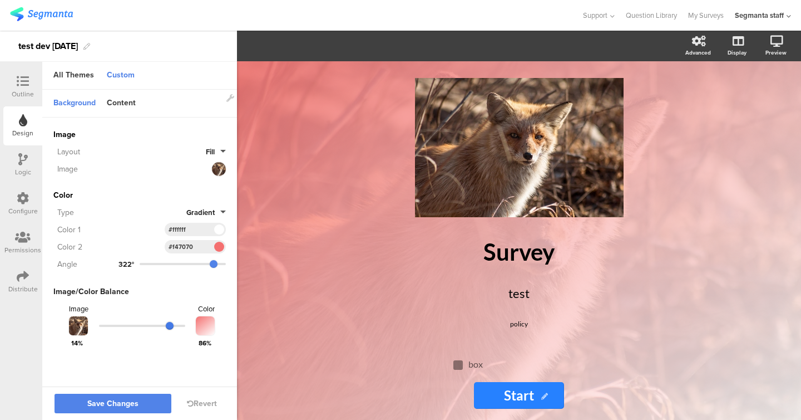
click at [171, 324] on input "range" at bounding box center [142, 325] width 86 height 2
click at [90, 404] on span "Save Changes" at bounding box center [112, 404] width 51 height 0
click at [116, 116] on div "Content" at bounding box center [121, 104] width 40 height 28
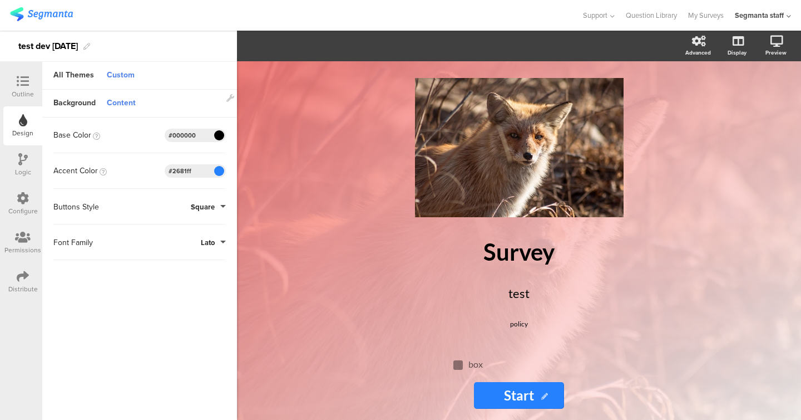
click at [221, 174] on span at bounding box center [219, 171] width 13 height 7
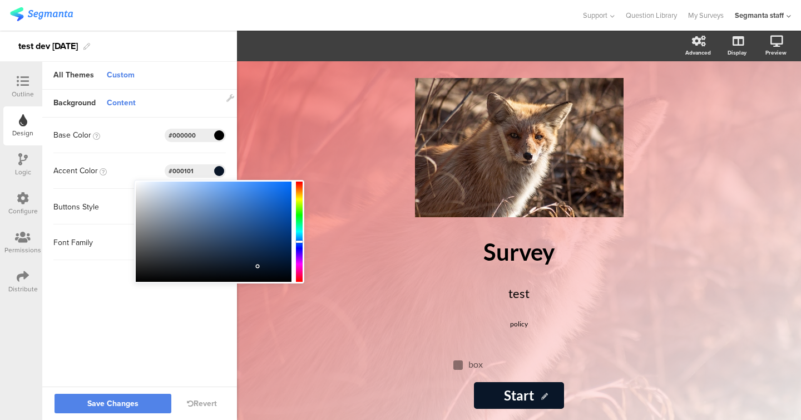
type input "#000000"
drag, startPoint x: 240, startPoint y: 231, endPoint x: 270, endPoint y: 287, distance: 63.7
click at [270, 287] on body "You are using an unsupported version of Internet Explorer. Unsupported browsers…" at bounding box center [400, 210] width 801 height 420
click at [193, 317] on sg-customize-design "Background Content Image https://cdn.pixabay.com/photo/2022/08/21/08/02/animal-…" at bounding box center [139, 239] width 195 height 298
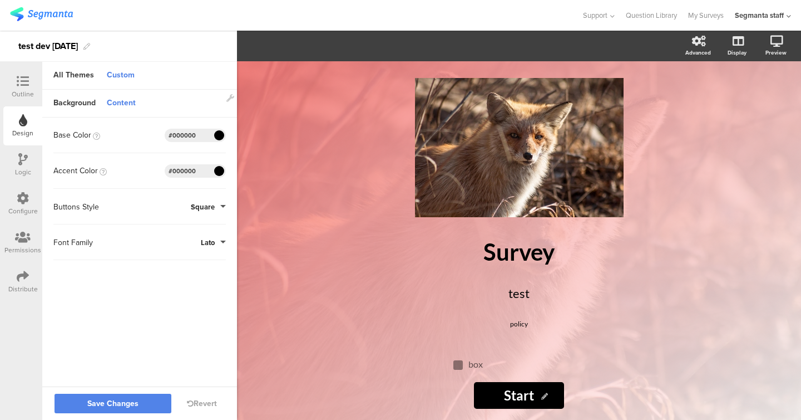
click at [215, 209] on button "Square" at bounding box center [208, 206] width 35 height 11
click at [191, 259] on button "Round" at bounding box center [183, 255] width 83 height 23
click at [215, 239] on button "Lato" at bounding box center [213, 242] width 25 height 11
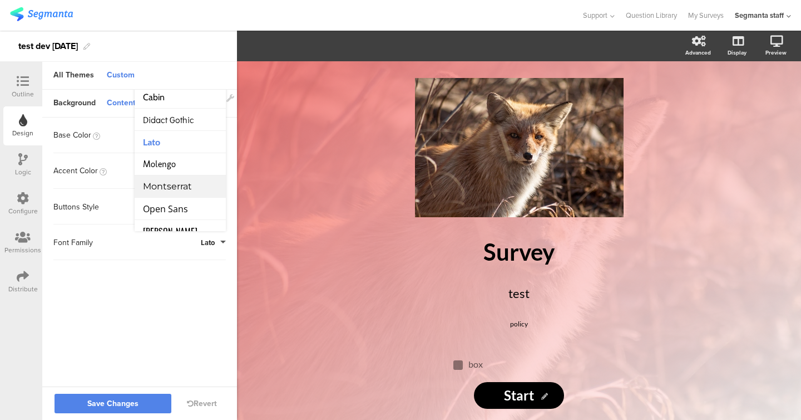
scroll to position [167, 0]
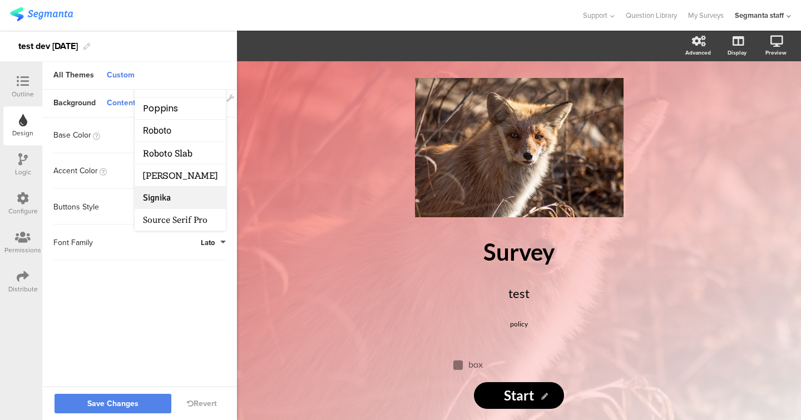
click at [184, 196] on li "Signika" at bounding box center [180, 197] width 91 height 22
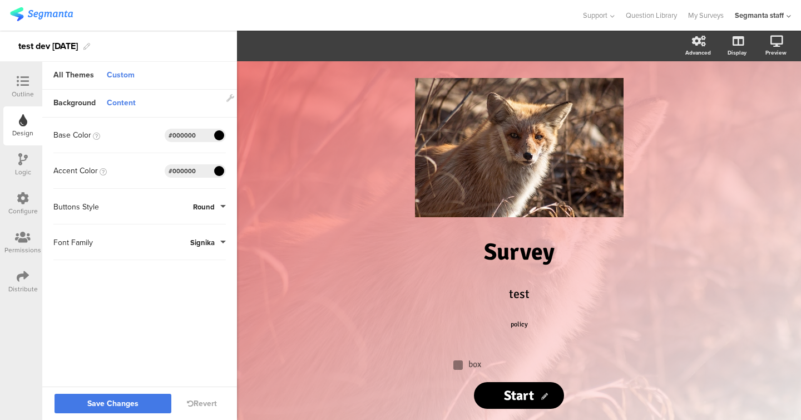
click at [121, 404] on span "Save Changes" at bounding box center [112, 404] width 51 height 0
click at [120, 107] on div "Content" at bounding box center [121, 103] width 40 height 19
click at [120, 97] on div "Content" at bounding box center [121, 103] width 40 height 19
click at [81, 110] on div "Background" at bounding box center [74, 103] width 53 height 19
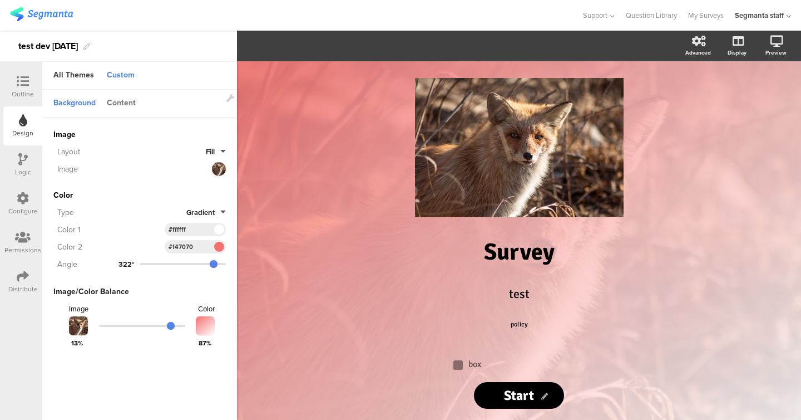
click at [120, 102] on div "Content" at bounding box center [121, 103] width 40 height 19
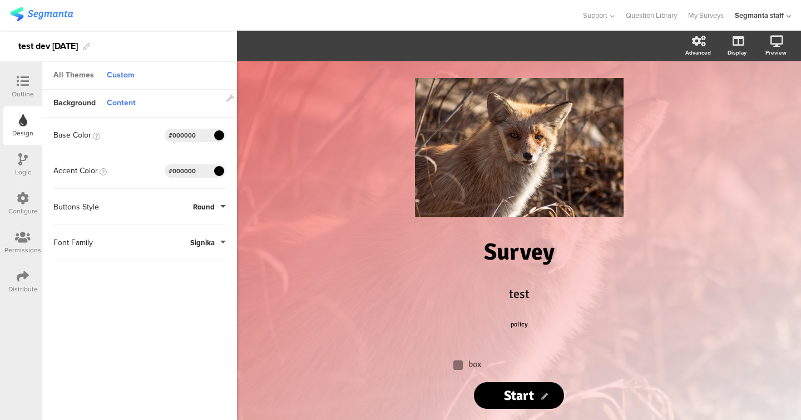
click at [72, 76] on div "All Themes" at bounding box center [74, 75] width 52 height 19
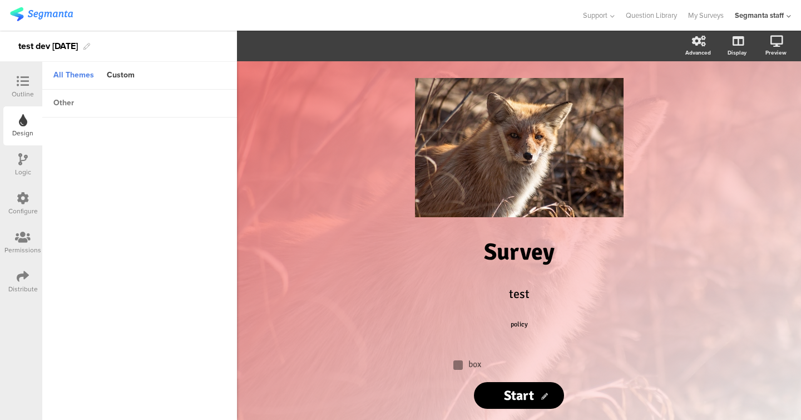
click at [62, 109] on div "other" at bounding box center [64, 103] width 32 height 19
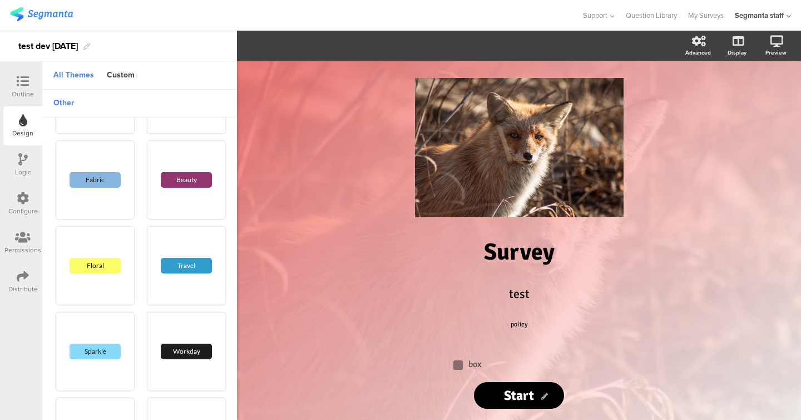
scroll to position [91, 0]
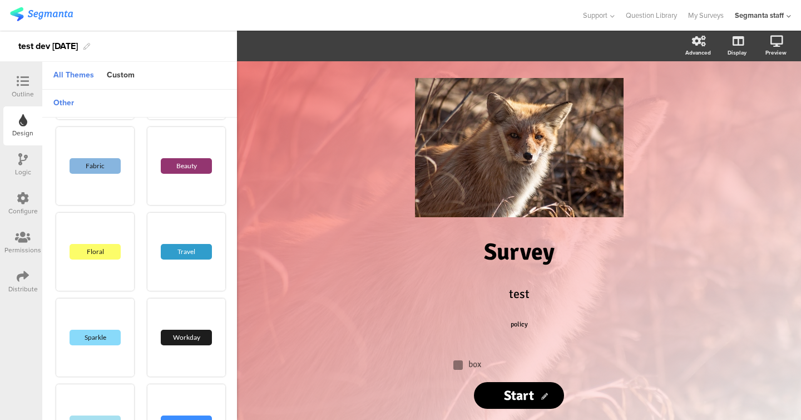
click at [91, 213] on div "Floral" at bounding box center [95, 252] width 78 height 78
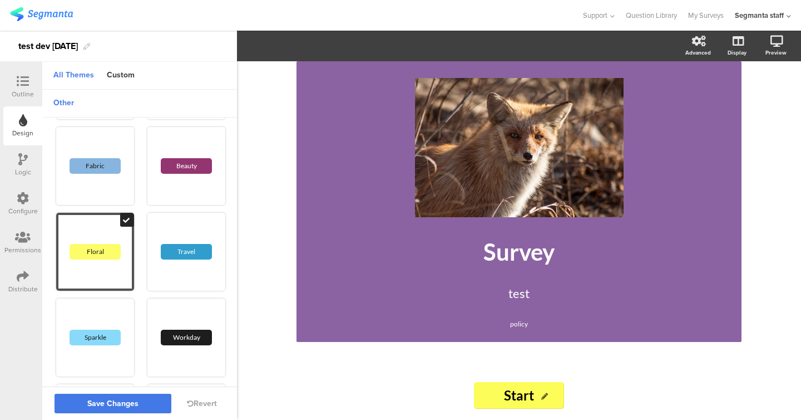
click at [107, 404] on span "Save Changes" at bounding box center [112, 404] width 51 height 0
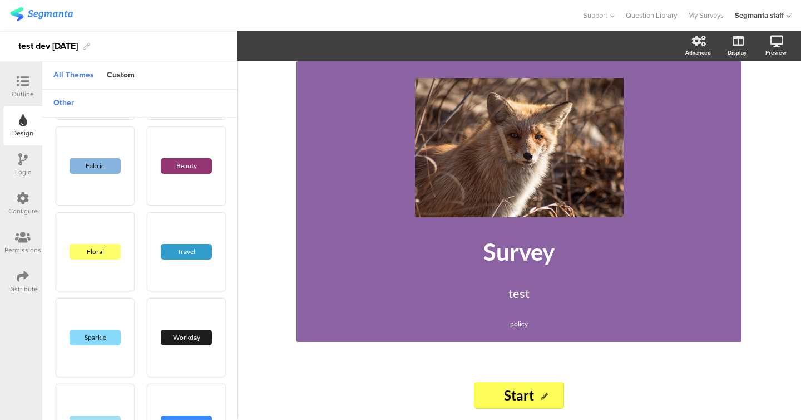
click at [24, 163] on icon at bounding box center [22, 159] width 9 height 12
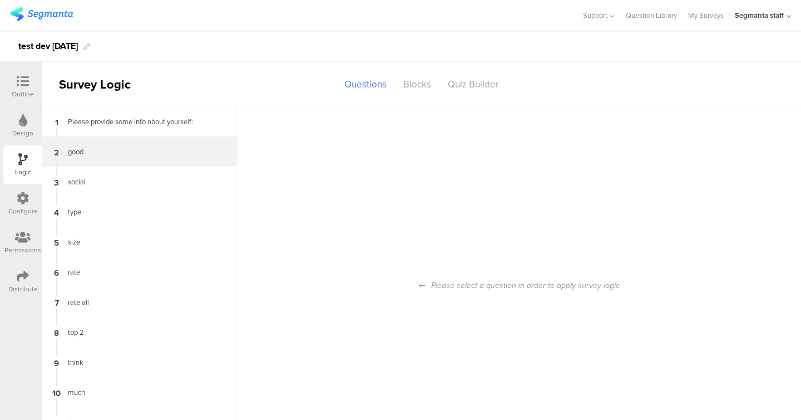
click at [81, 150] on div "good" at bounding box center [130, 151] width 139 height 11
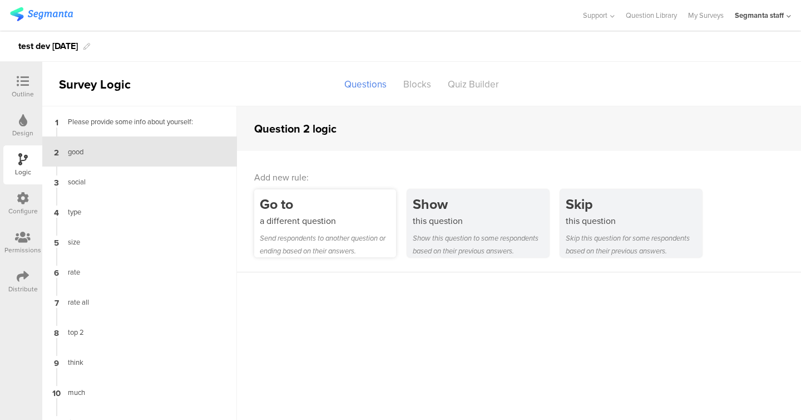
click at [333, 209] on div "Go to" at bounding box center [328, 204] width 136 height 21
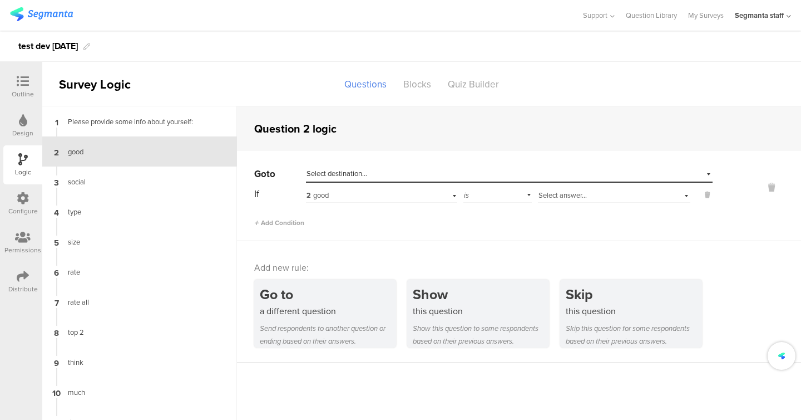
click at [354, 173] on span "Select destination..." at bounding box center [337, 173] width 61 height 11
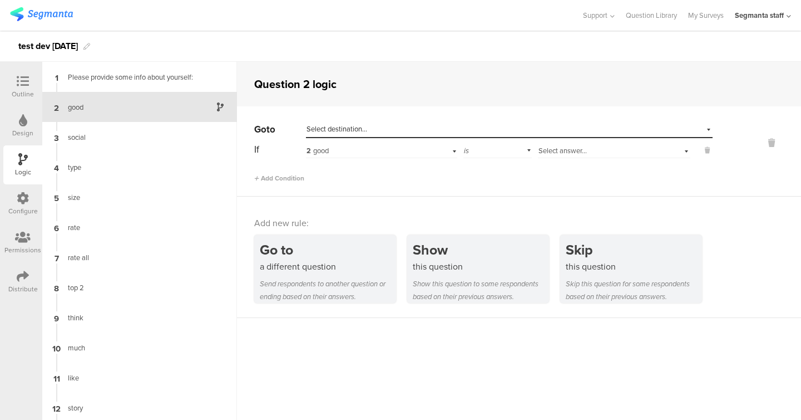
click at [352, 124] on span "Select destination..." at bounding box center [337, 129] width 61 height 11
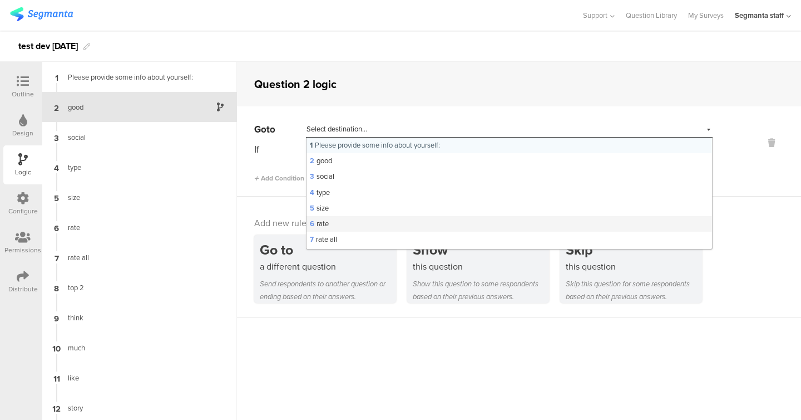
scroll to position [234, 0]
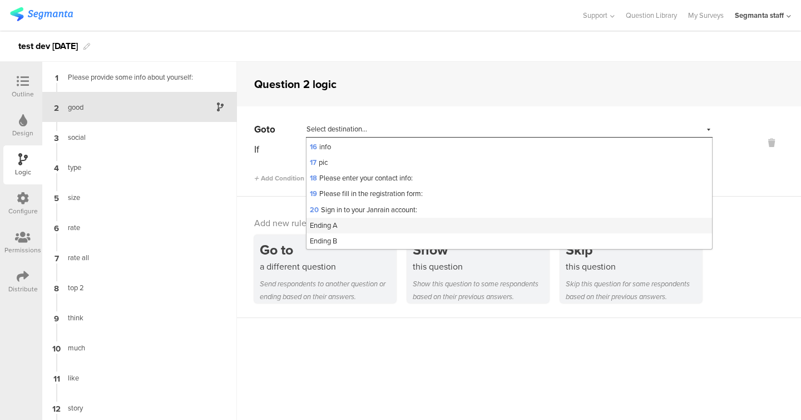
click at [337, 231] on div "Ending A" at bounding box center [510, 226] width 406 height 16
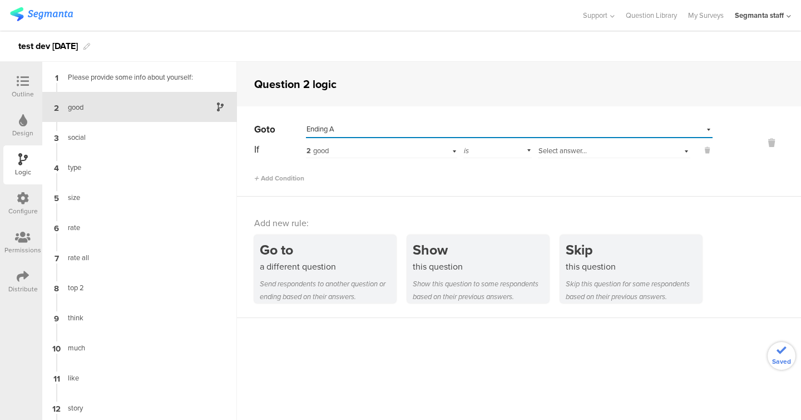
click at [564, 154] on span "Select answer..." at bounding box center [563, 150] width 48 height 11
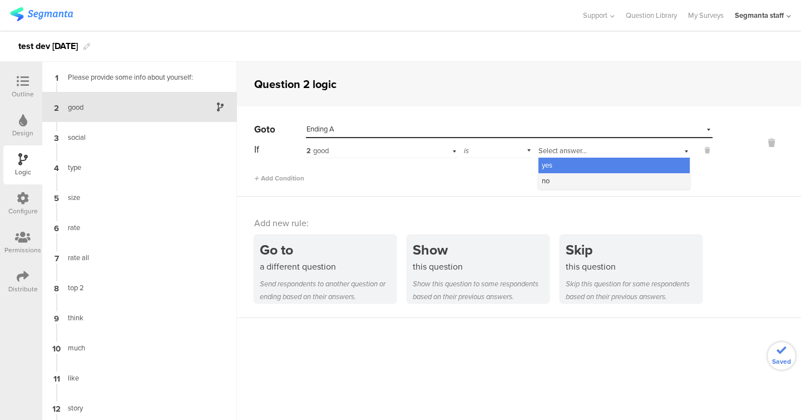
click at [563, 179] on div "no" at bounding box center [614, 181] width 151 height 16
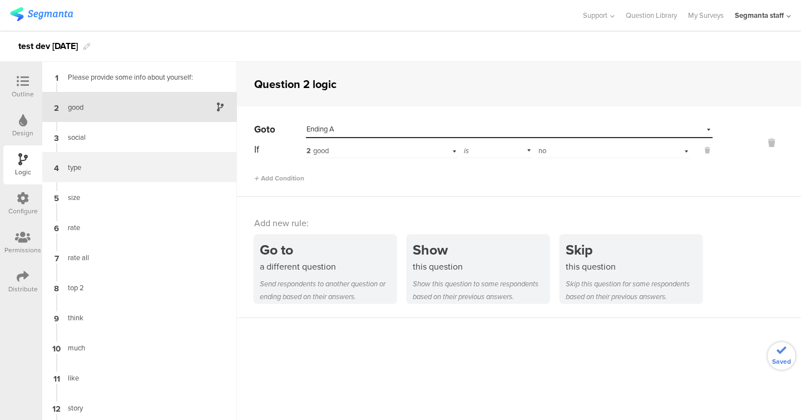
click at [165, 161] on div "4 type" at bounding box center [139, 167] width 195 height 30
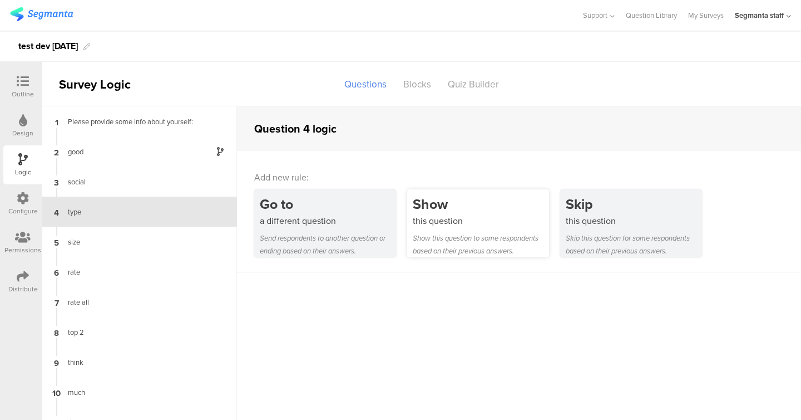
click at [430, 202] on div "Show" at bounding box center [481, 204] width 136 height 21
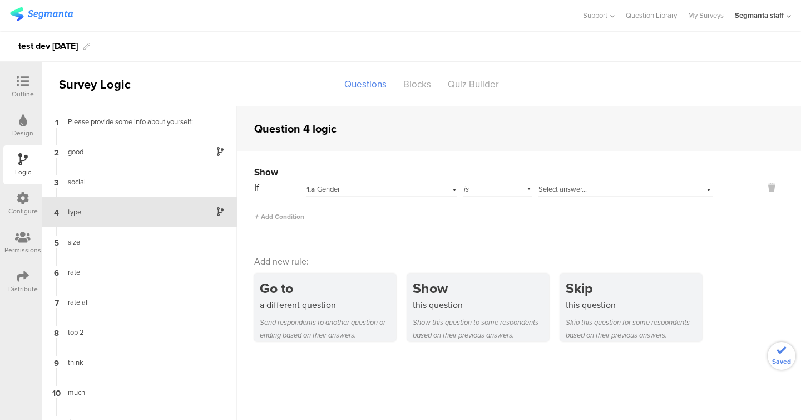
click at [376, 191] on div "1.a Gender" at bounding box center [368, 189] width 122 height 10
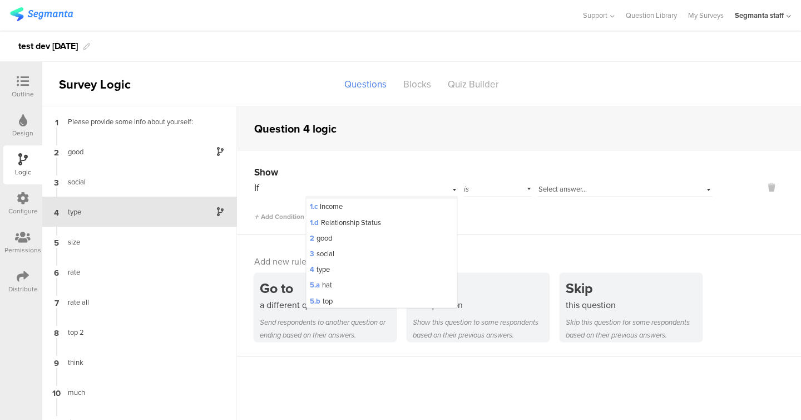
scroll to position [29, 0]
click at [366, 252] on div "3 social" at bounding box center [382, 253] width 150 height 16
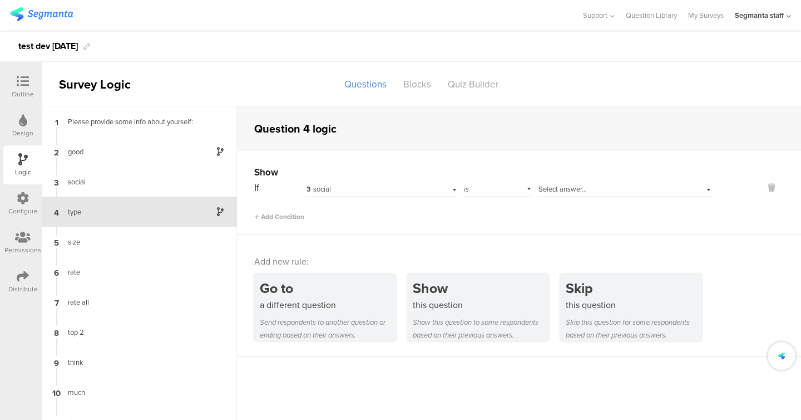
click at [542, 181] on div "Select answer..." at bounding box center [625, 187] width 175 height 17
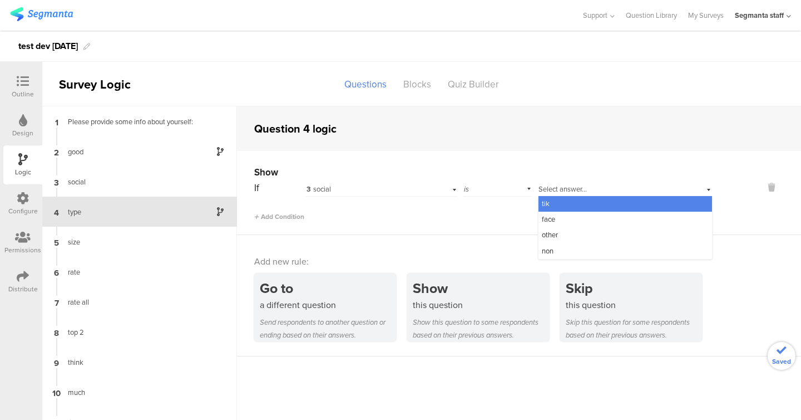
click at [545, 199] on span "tik" at bounding box center [546, 203] width 8 height 11
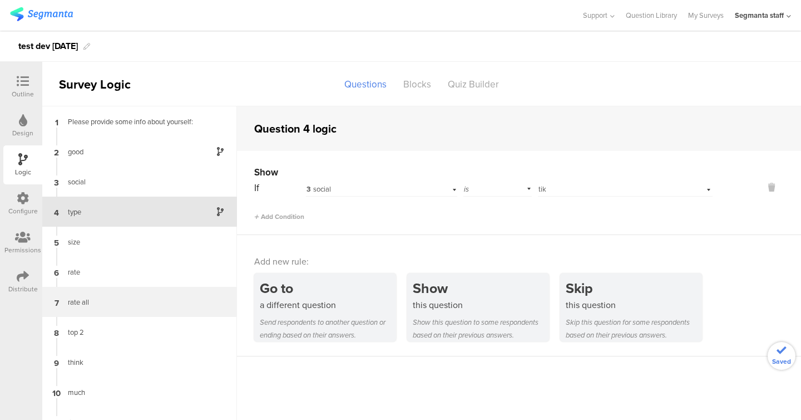
click at [148, 293] on div "7 rate all" at bounding box center [139, 302] width 195 height 30
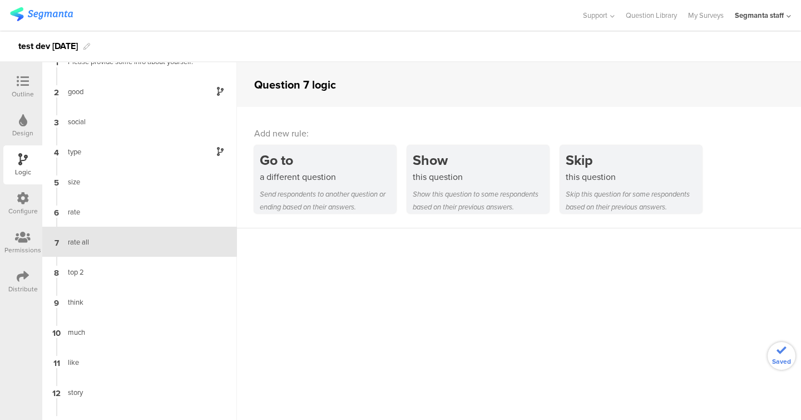
scroll to position [45, 0]
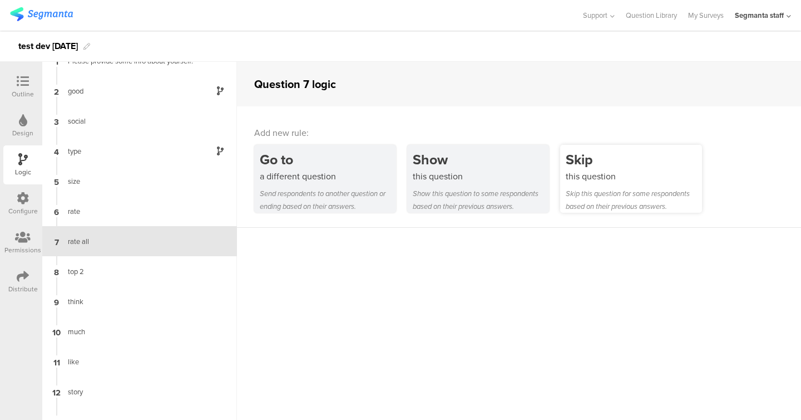
click at [571, 165] on div "Skip" at bounding box center [634, 159] width 136 height 21
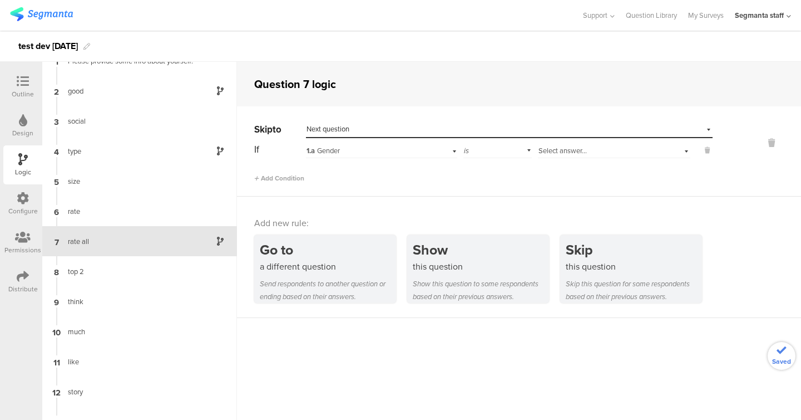
click at [393, 146] on div "1.a Gender" at bounding box center [368, 151] width 122 height 10
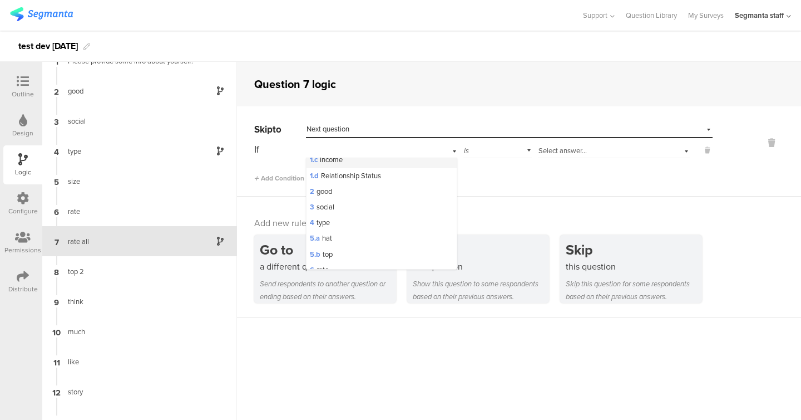
scroll to position [57, 0]
click at [349, 243] on div "6 rate" at bounding box center [382, 250] width 150 height 16
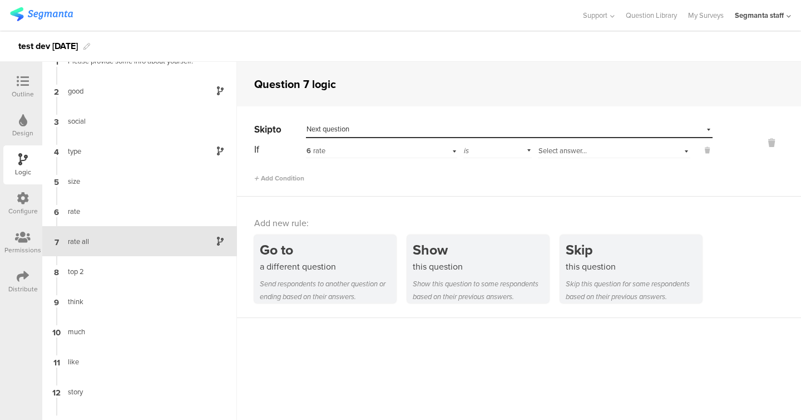
click at [577, 150] on span "Select answer..." at bounding box center [563, 150] width 48 height 11
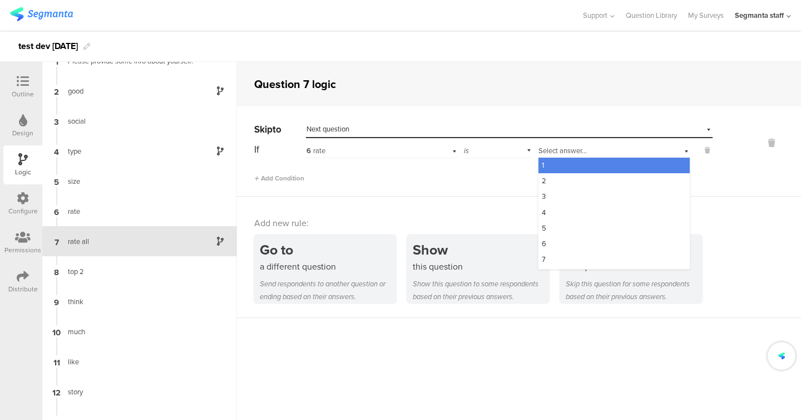
click at [572, 160] on div "1" at bounding box center [614, 166] width 151 height 16
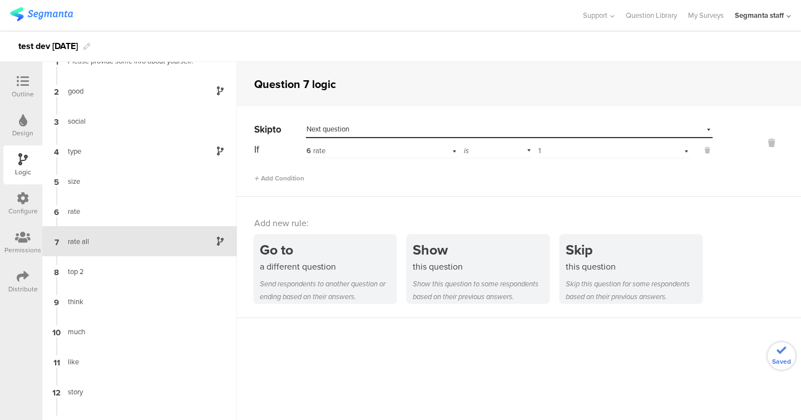
scroll to position [0, 0]
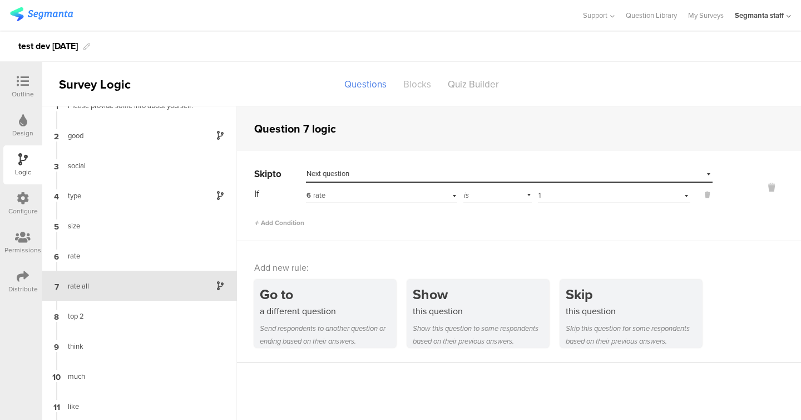
click at [417, 78] on div "Blocks" at bounding box center [417, 84] width 45 height 19
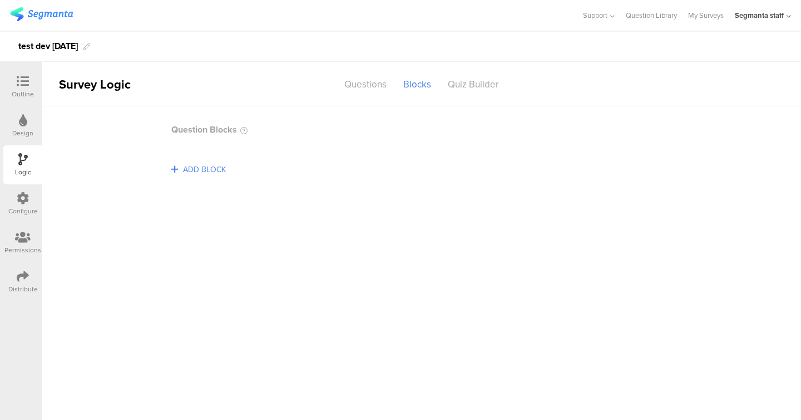
click at [208, 162] on span "ADD BLOCK" at bounding box center [204, 169] width 48 height 17
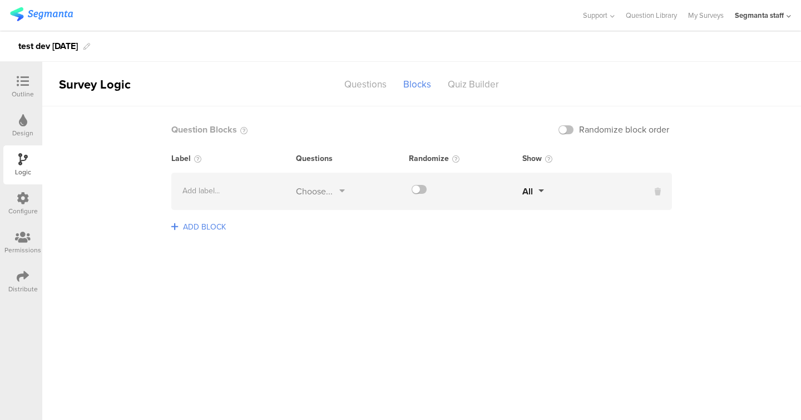
click at [340, 189] on icon at bounding box center [343, 192] width 6 height 12
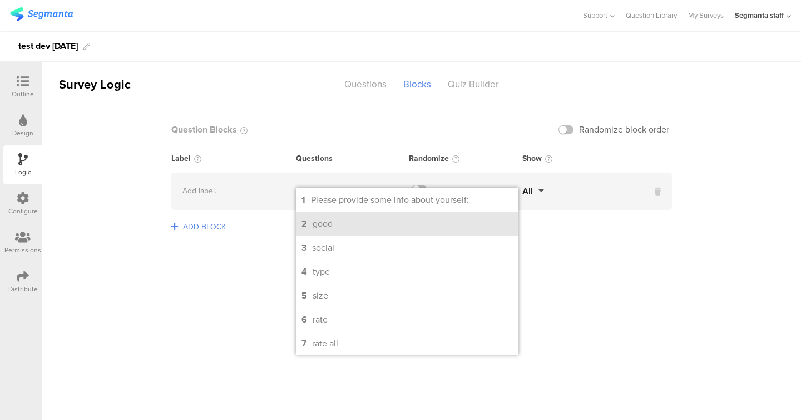
click at [329, 223] on div "good" at bounding box center [323, 223] width 20 height 13
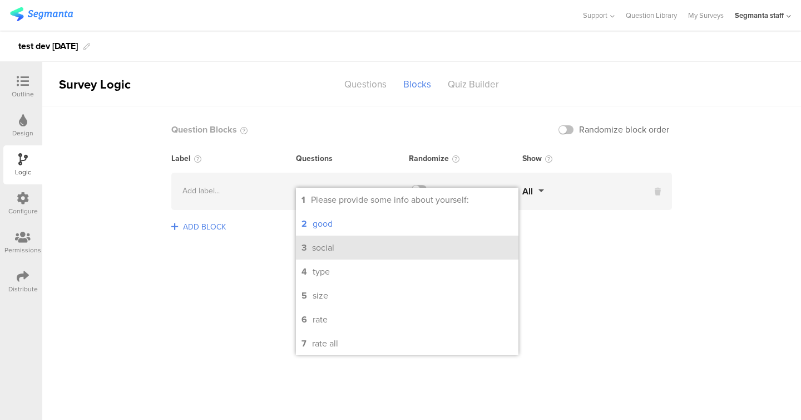
click at [329, 245] on div "social" at bounding box center [323, 247] width 22 height 13
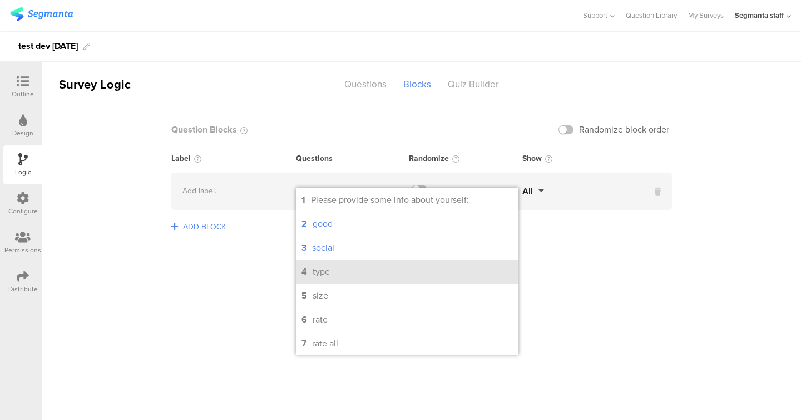
click at [326, 282] on li "4 type" at bounding box center [407, 271] width 223 height 24
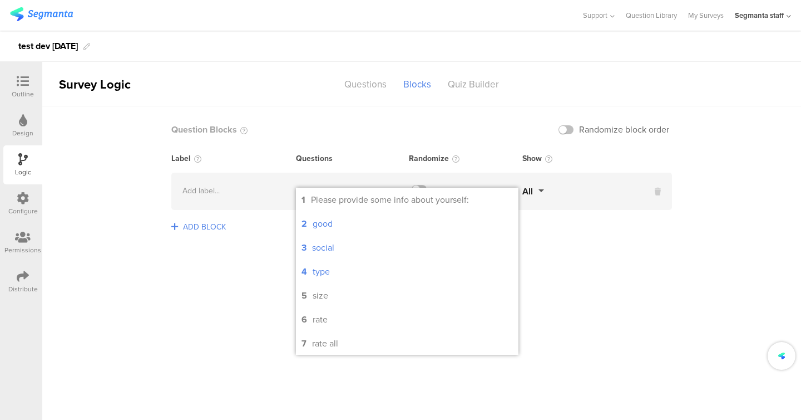
click at [257, 273] on sg-logic-groups-list "Question Blocks Randomize block order Label Questions Randomize Show Add label.…" at bounding box center [421, 262] width 759 height 313
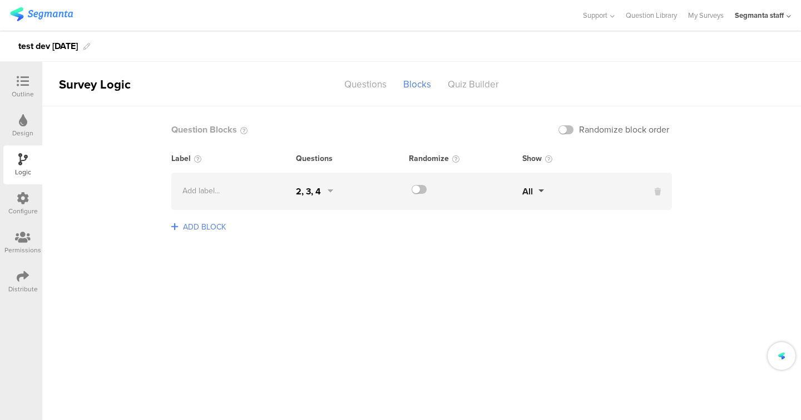
click at [220, 233] on span "ADD BLOCK" at bounding box center [204, 226] width 48 height 17
click at [215, 222] on span "ADD BLOCK" at bounding box center [204, 226] width 48 height 17
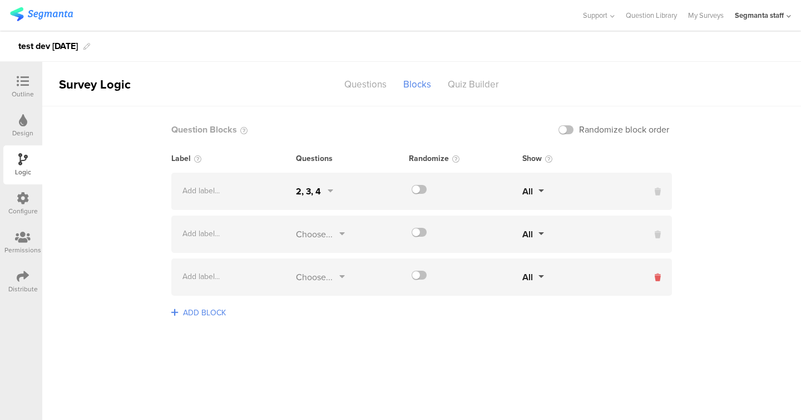
click at [657, 277] on icon at bounding box center [658, 278] width 6 height 12
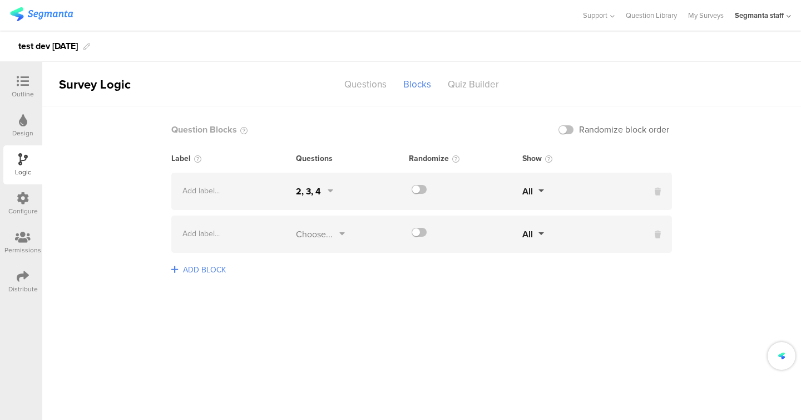
click at [327, 234] on div "Choose..." at bounding box center [314, 234] width 37 height 13
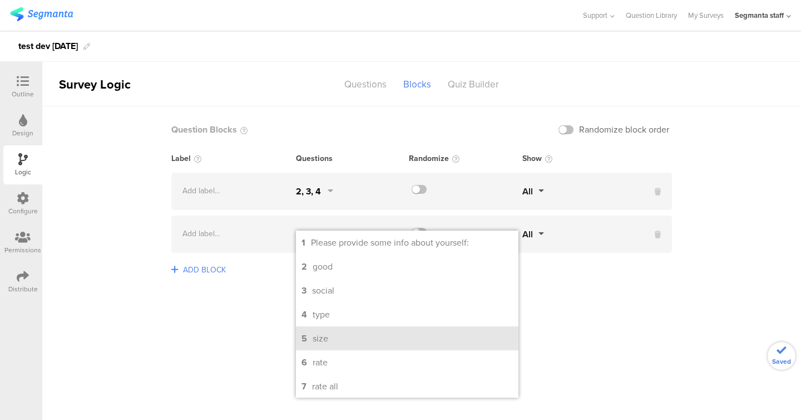
click at [330, 333] on li "5 size" at bounding box center [407, 338] width 223 height 24
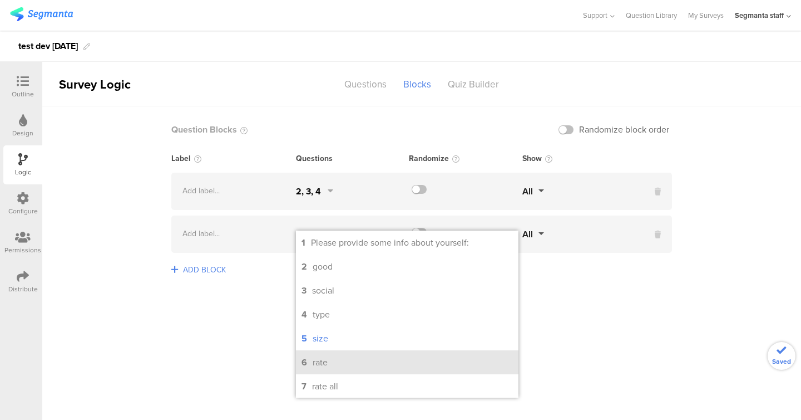
click at [329, 361] on li "6 rate" at bounding box center [407, 362] width 223 height 24
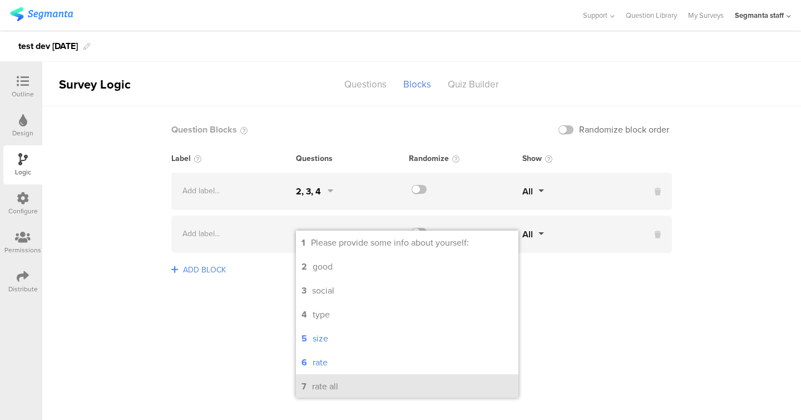
click at [329, 386] on div "rate all" at bounding box center [325, 386] width 26 height 13
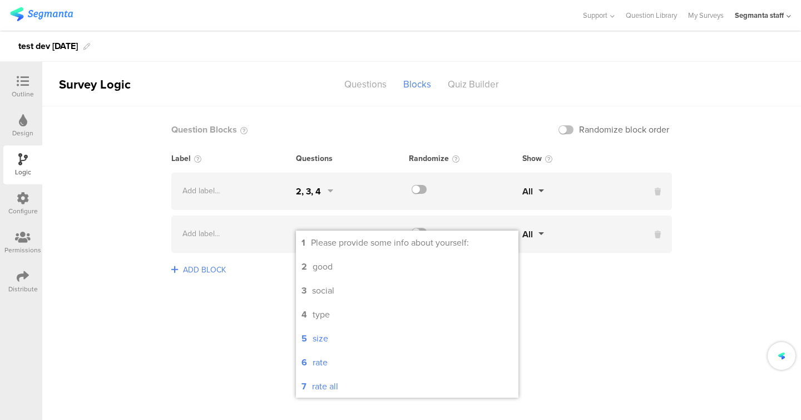
click at [424, 192] on label at bounding box center [419, 189] width 15 height 9
click at [0, 0] on input "checkbox" at bounding box center [0, 0] width 0 height 0
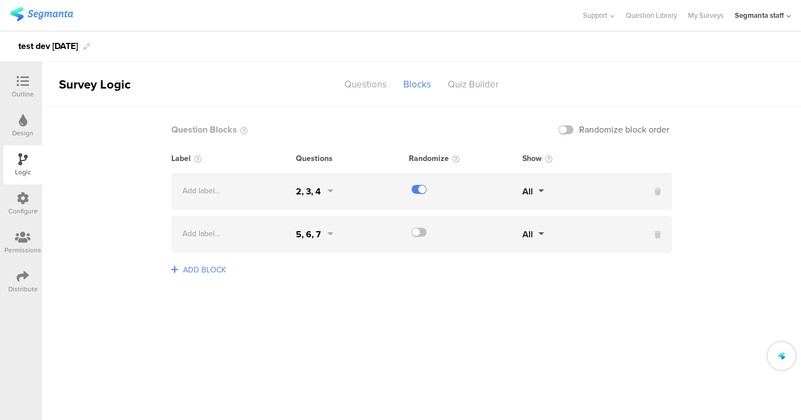
click at [424, 240] on div at bounding box center [466, 234] width 114 height 13
click at [422, 232] on label at bounding box center [419, 232] width 15 height 9
click at [0, 0] on input "checkbox" at bounding box center [0, 0] width 0 height 0
click at [578, 127] on span "Randomize block order" at bounding box center [625, 129] width 96 height 13
click at [572, 129] on label at bounding box center [566, 129] width 15 height 9
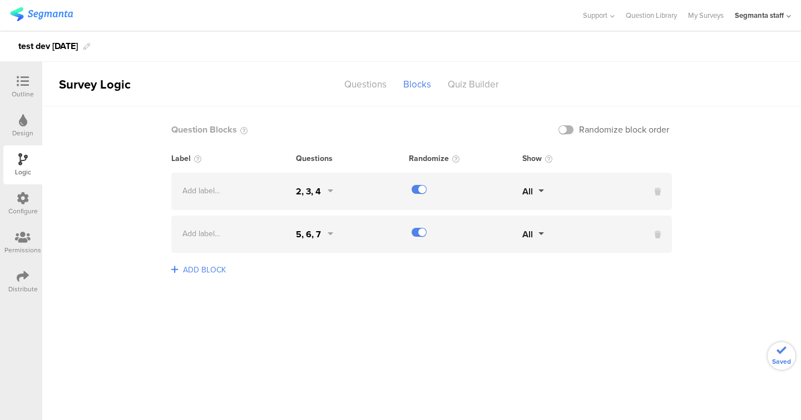
click at [0, 0] on input "checkbox" at bounding box center [0, 0] width 0 height 0
click at [476, 81] on div "Quiz Builder" at bounding box center [474, 84] width 68 height 19
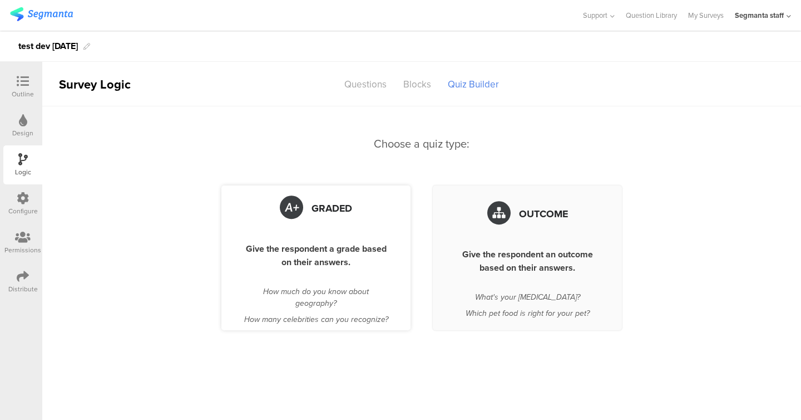
click at [344, 205] on span "Graded" at bounding box center [332, 208] width 41 height 14
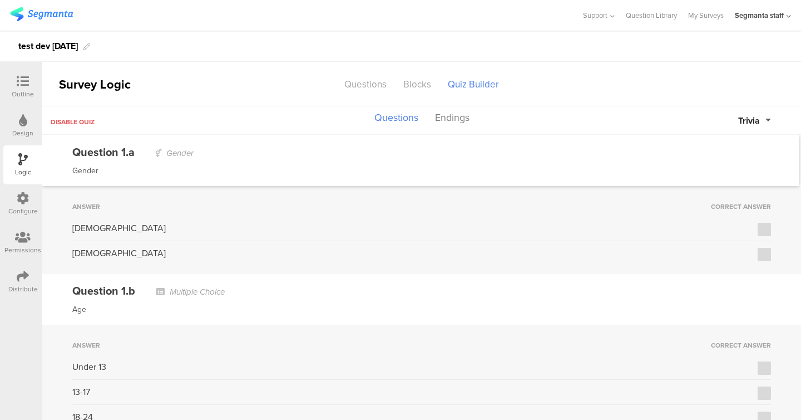
click at [766, 235] on div "[DEMOGRAPHIC_DATA]" at bounding box center [421, 231] width 699 height 19
click at [766, 234] on label at bounding box center [764, 229] width 13 height 13
click at [0, 0] on input "checkbox" at bounding box center [0, 0] width 0 height 0
click at [768, 120] on button "Trivia" at bounding box center [755, 120] width 33 height 13
click at [727, 174] on button "Points" at bounding box center [729, 167] width 83 height 23
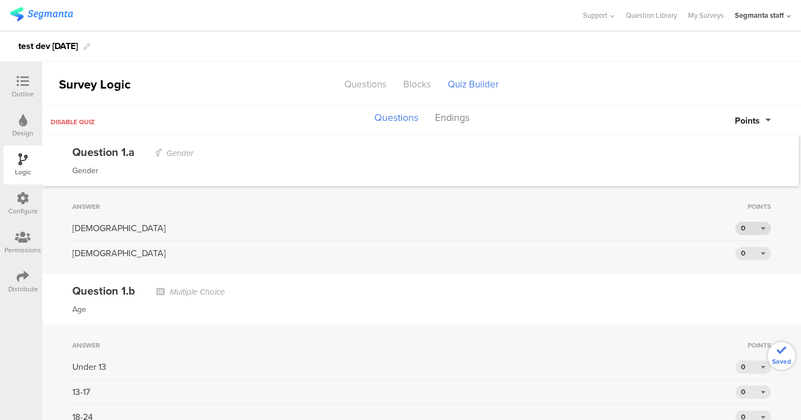
click at [749, 226] on div "0" at bounding box center [754, 228] width 36 height 13
click at [747, 268] on div "2" at bounding box center [754, 263] width 36 height 17
click at [441, 115] on button "Endings" at bounding box center [452, 117] width 40 height 21
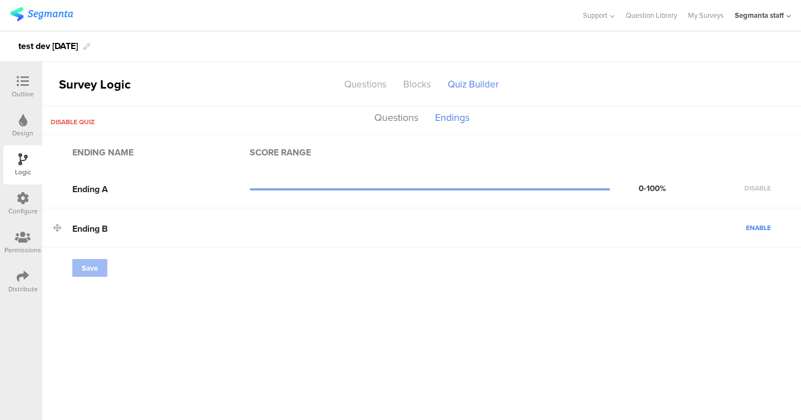
click at [95, 227] on span "Ending B" at bounding box center [90, 227] width 36 height 11
click at [757, 237] on div "Ending B Enable" at bounding box center [421, 228] width 759 height 40
click at [757, 227] on span "Enable" at bounding box center [758, 228] width 25 height 10
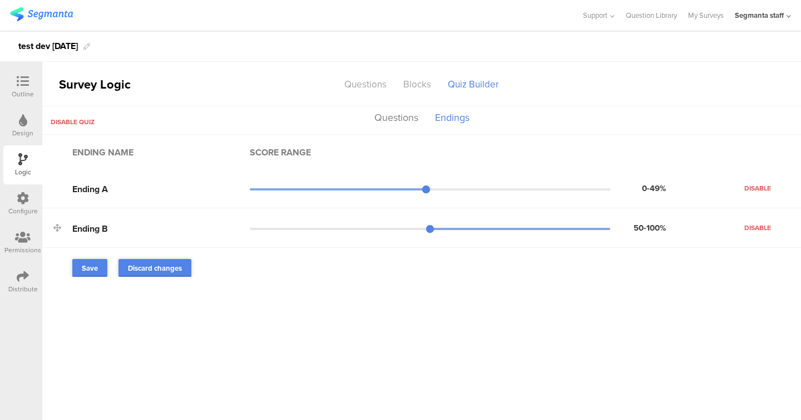
click at [452, 222] on div "50-100% Disable" at bounding box center [511, 228] width 522 height 12
click at [502, 222] on div "50-100% Disable" at bounding box center [511, 228] width 522 height 12
click at [499, 227] on div "50-100% Disable" at bounding box center [511, 228] width 522 height 12
drag, startPoint x: 441, startPoint y: 225, endPoint x: 508, endPoint y: 227, distance: 66.8
click at [508, 227] on div "50-100% Disable" at bounding box center [511, 228] width 522 height 12
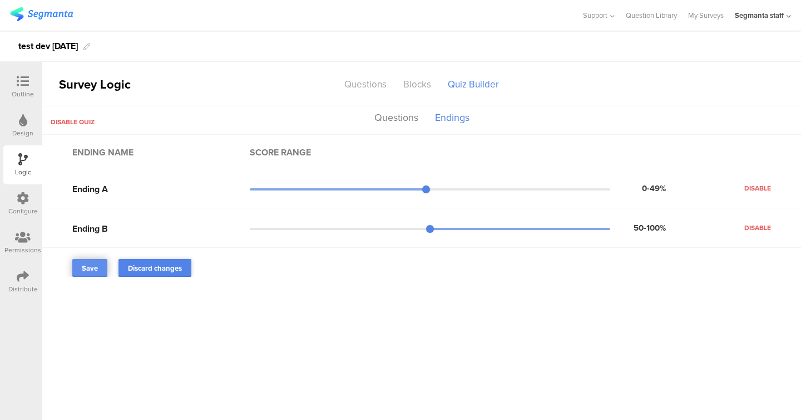
click at [90, 268] on span "Save" at bounding box center [90, 268] width 16 height 11
click at [74, 116] on div "Disable quiz" at bounding box center [68, 120] width 52 height 18
click at [74, 122] on span "Disable quiz" at bounding box center [73, 122] width 44 height 10
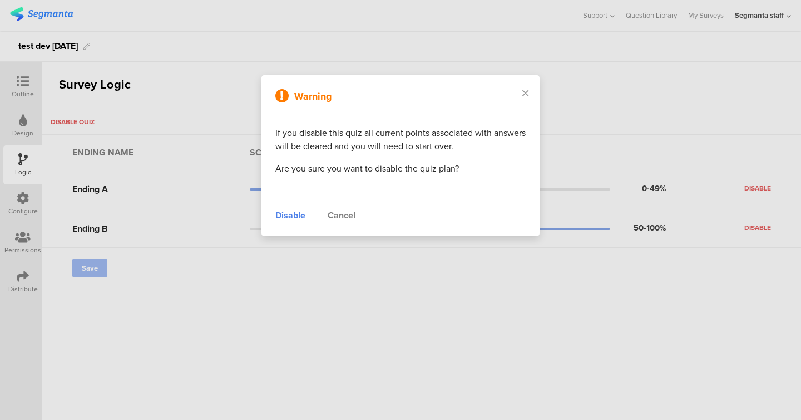
click at [303, 218] on div "Disable" at bounding box center [291, 215] width 30 height 13
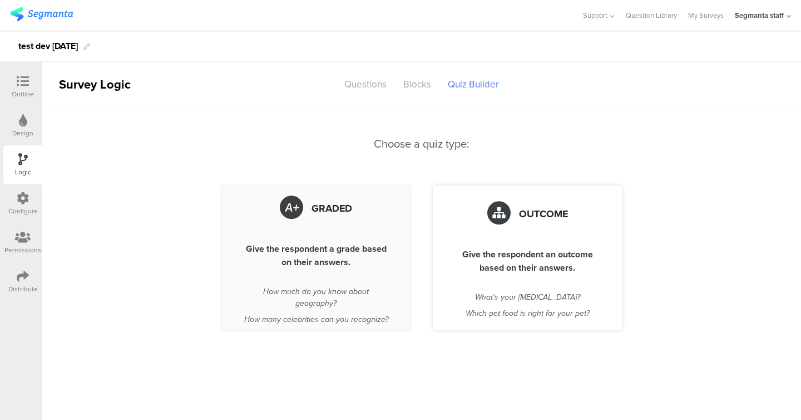
click at [477, 260] on div "Give the respondent an outcome based on their answers." at bounding box center [527, 261] width 145 height 27
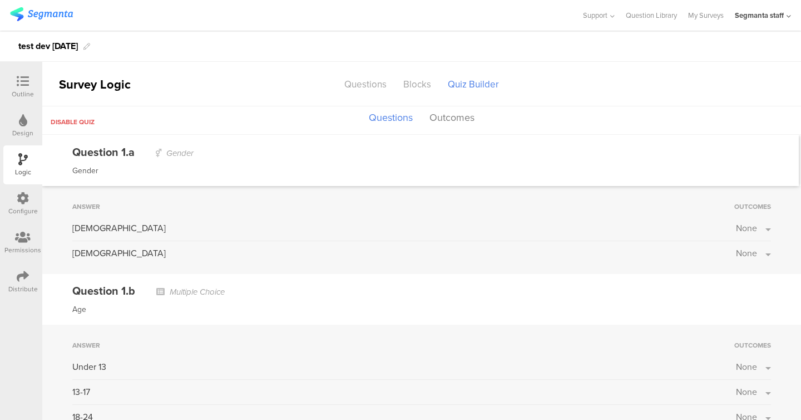
click at [758, 232] on button "None" at bounding box center [753, 228] width 35 height 13
click at [730, 260] on label at bounding box center [731, 256] width 15 height 9
click at [0, 0] on input "checkbox" at bounding box center [0, 0] width 0 height 0
click at [683, 196] on div "Answer Outcomes Male Ending A Ending A Ending B Female None" at bounding box center [421, 230] width 759 height 88
click at [750, 370] on span "None" at bounding box center [746, 366] width 21 height 13
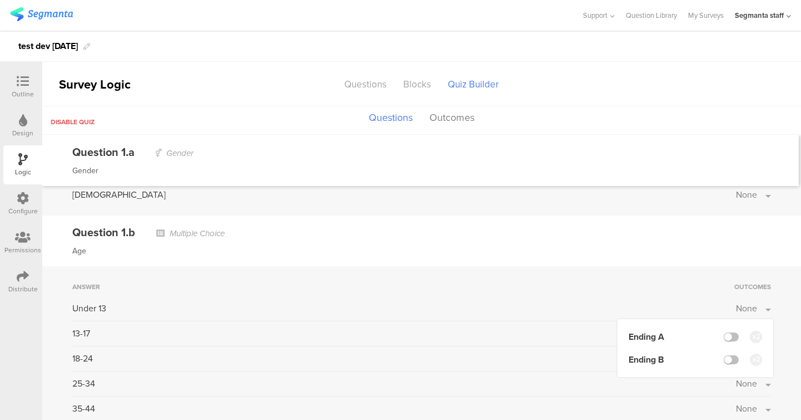
scroll to position [60, 0]
click at [727, 360] on label at bounding box center [731, 358] width 15 height 9
click at [0, 0] on input "checkbox" at bounding box center [0, 0] width 0 height 0
click at [445, 119] on button "Outcomes" at bounding box center [452, 117] width 51 height 21
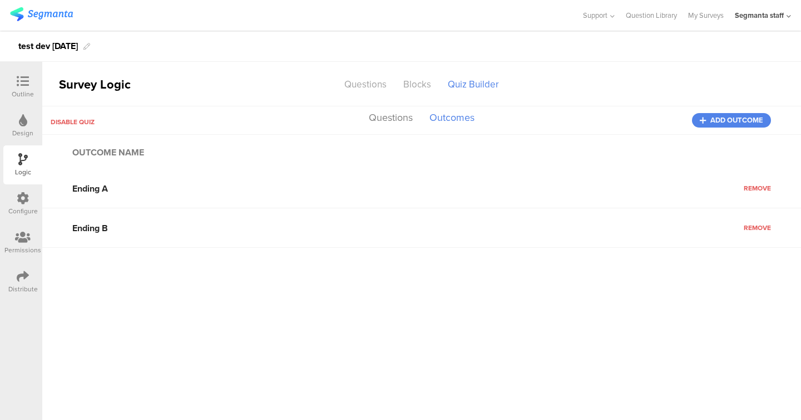
click at [724, 132] on div "Disable quiz Questions Outcomes Add outcome" at bounding box center [421, 120] width 759 height 28
click at [723, 129] on div "Disable quiz Questions Outcomes Add outcome" at bounding box center [421, 120] width 759 height 28
click at [721, 120] on span "Add outcome" at bounding box center [737, 120] width 53 height 0
click at [70, 126] on span "Disable quiz" at bounding box center [73, 122] width 44 height 10
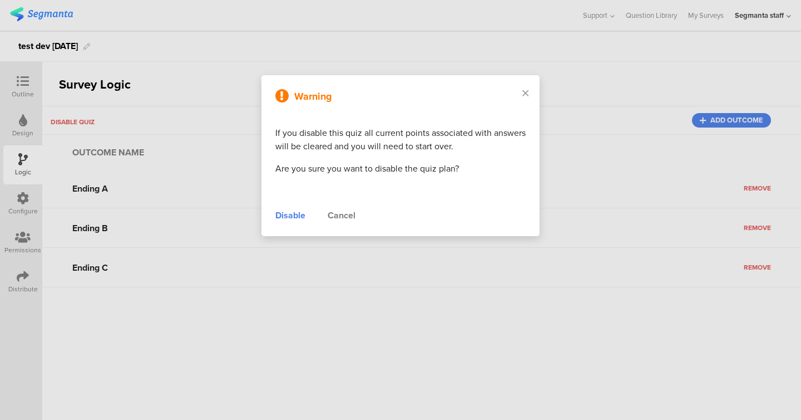
click at [293, 218] on div "Disable" at bounding box center [291, 215] width 30 height 13
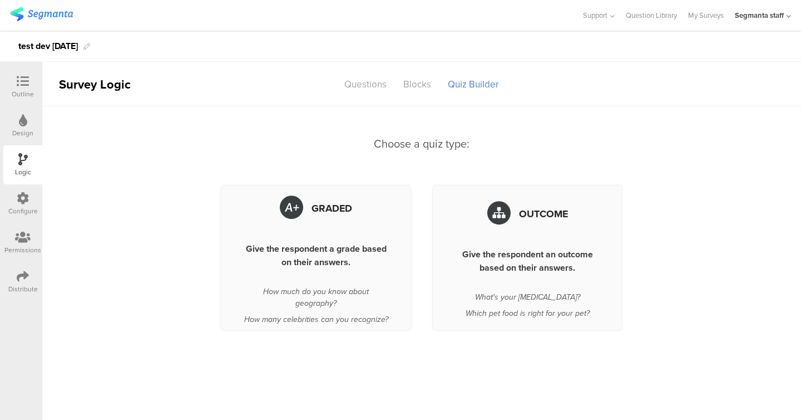
click at [21, 282] on div at bounding box center [23, 277] width 12 height 14
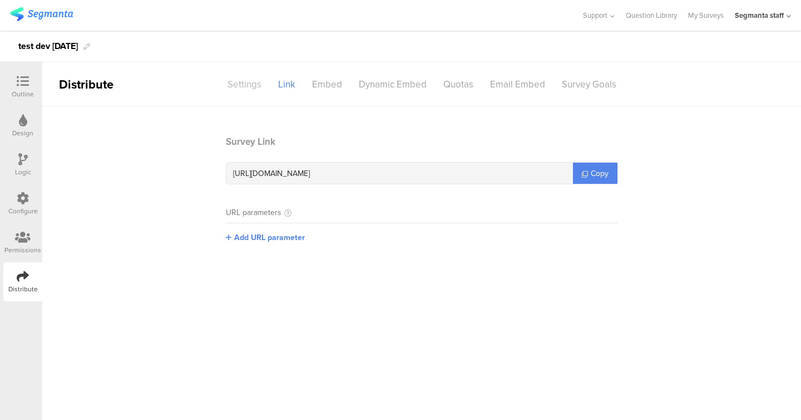
click at [244, 88] on div "Settings" at bounding box center [244, 84] width 51 height 19
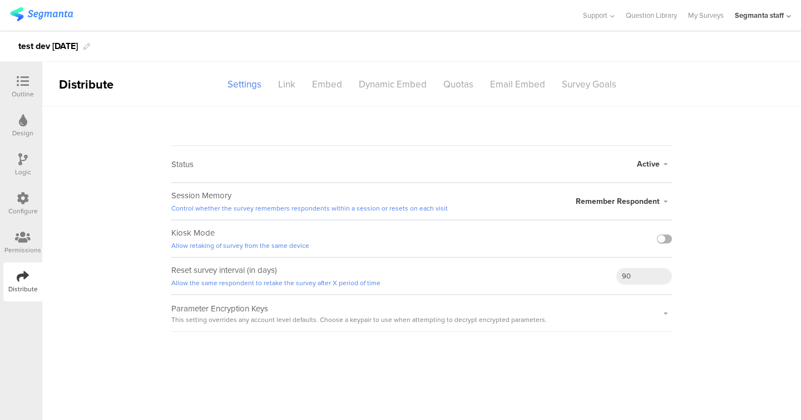
click at [668, 238] on label at bounding box center [664, 238] width 15 height 9
click at [0, 0] on input "checkbox" at bounding box center [0, 0] width 0 height 0
click at [457, 84] on div "Quotas" at bounding box center [458, 84] width 47 height 19
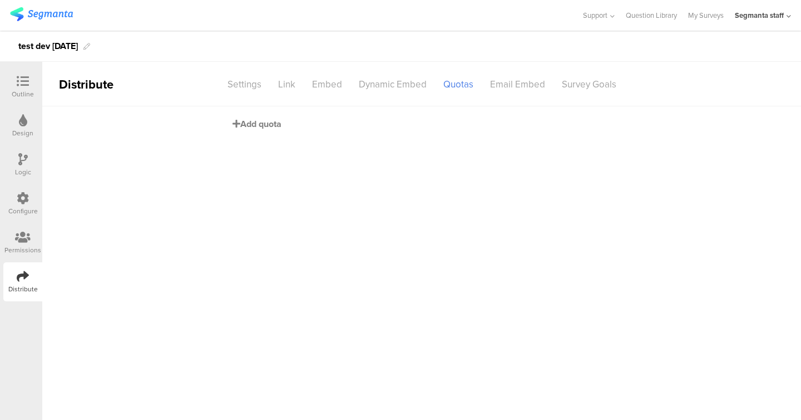
click at [263, 127] on span "Add quota" at bounding box center [257, 123] width 49 height 13
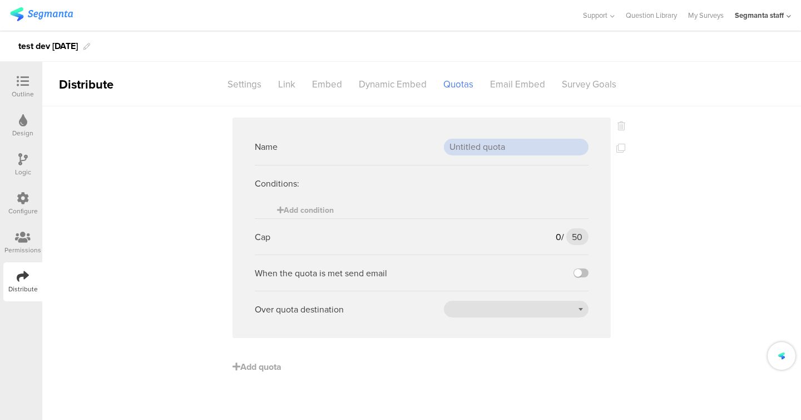
click at [491, 144] on input "text" at bounding box center [516, 147] width 145 height 17
type input "url"
click at [334, 217] on div "Add condition" at bounding box center [305, 209] width 57 height 17
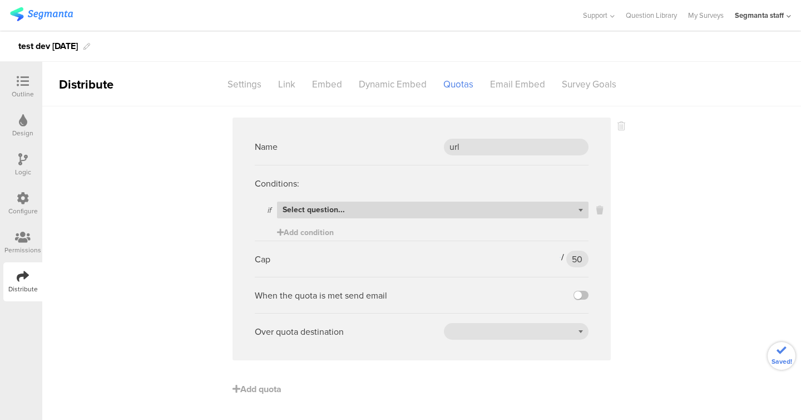
click at [340, 215] on div "Select question..." at bounding box center [433, 209] width 312 height 17
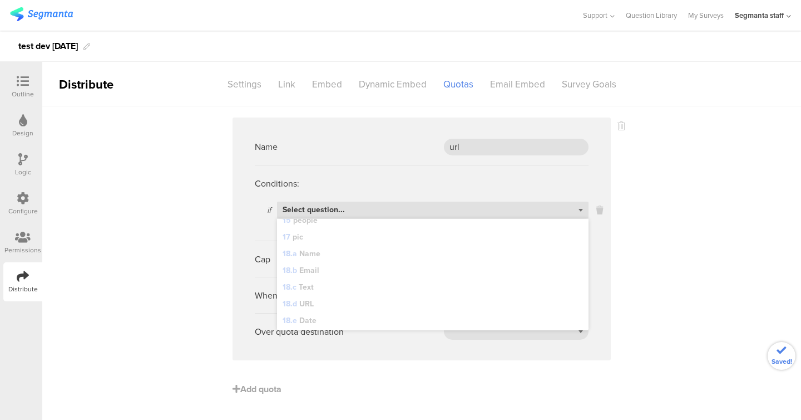
scroll to position [421, 0]
click at [347, 325] on div "URL parameter" at bounding box center [433, 323] width 312 height 17
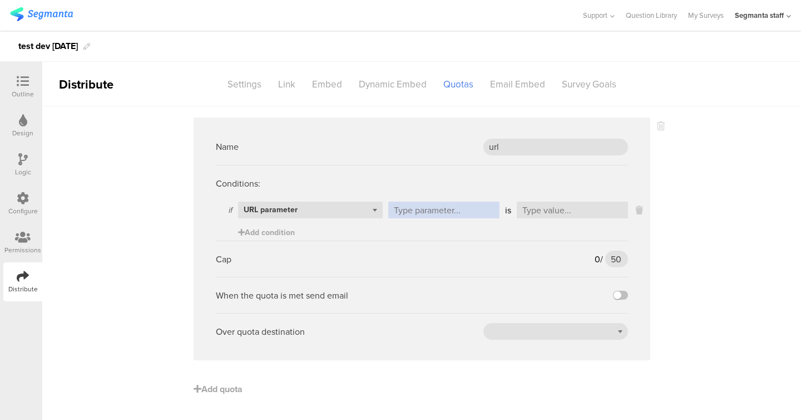
click at [427, 213] on input "text" at bounding box center [443, 209] width 111 height 17
type input "w"
click at [534, 207] on input "text" at bounding box center [572, 209] width 111 height 17
type input "s"
click at [612, 257] on input "50" at bounding box center [617, 258] width 22 height 17
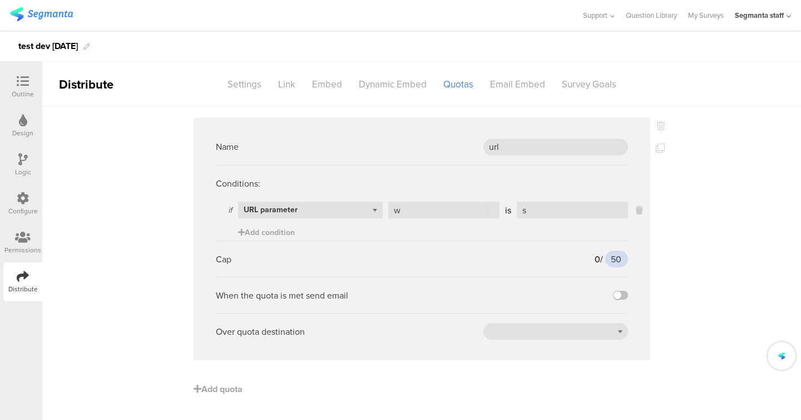
click at [612, 257] on input "50" at bounding box center [617, 258] width 22 height 17
type input "1"
click at [626, 291] on label at bounding box center [620, 295] width 15 height 9
click at [0, 0] on input "checkbox" at bounding box center [0, 0] width 0 height 0
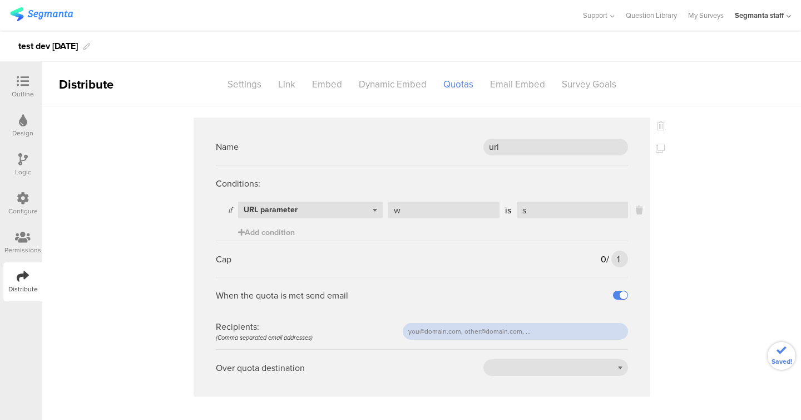
click at [532, 333] on input "text" at bounding box center [515, 331] width 225 height 17
type input "eliran.one@gmail.com"
click at [585, 370] on div at bounding box center [556, 367] width 145 height 17
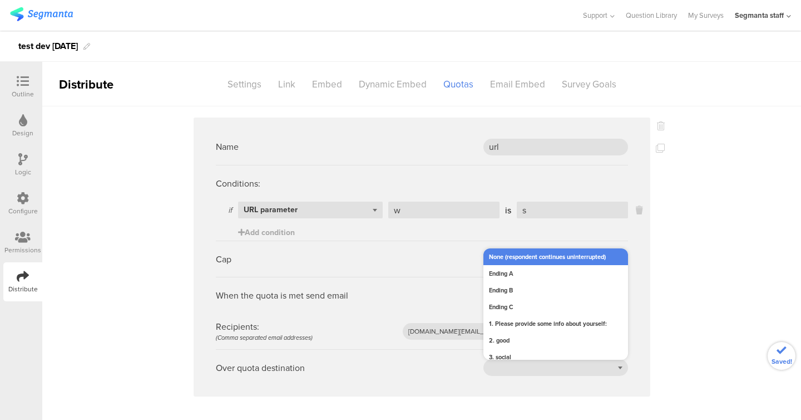
click at [531, 259] on div "None (respondent continues uninterrupted)" at bounding box center [556, 256] width 145 height 17
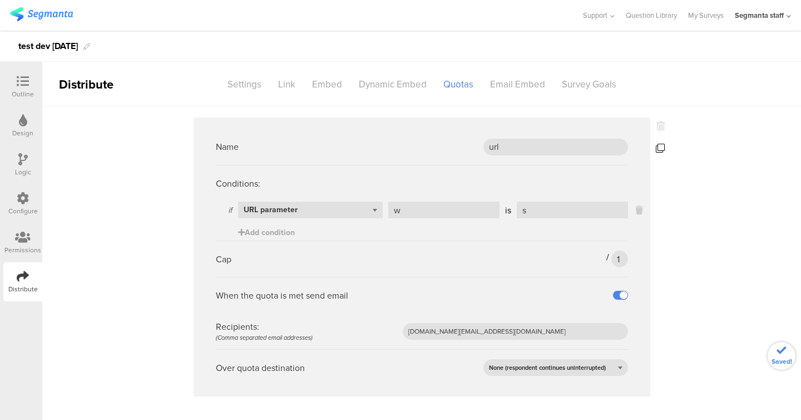
click at [657, 147] on icon at bounding box center [660, 148] width 9 height 9
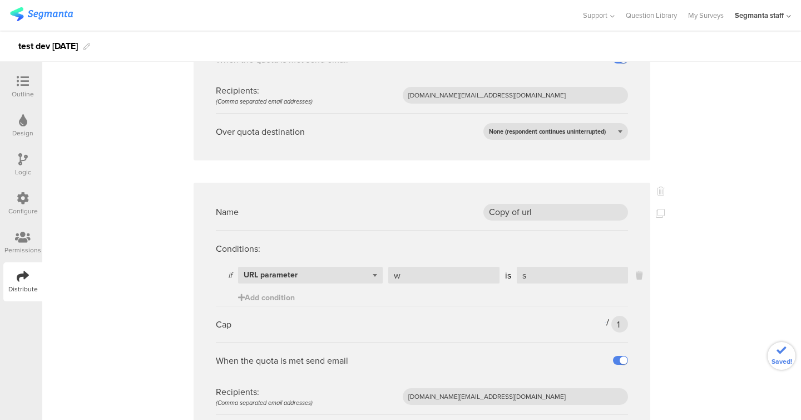
scroll to position [249, 0]
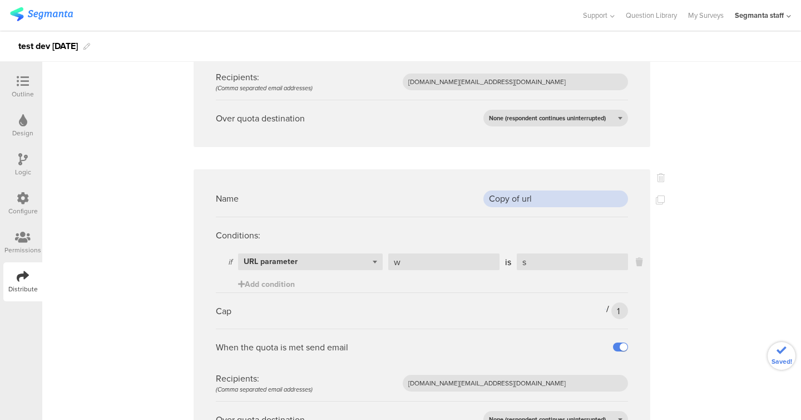
click at [517, 196] on input "Copy of url" at bounding box center [556, 198] width 145 height 17
type input "m"
click at [642, 262] on icon at bounding box center [639, 261] width 7 height 13
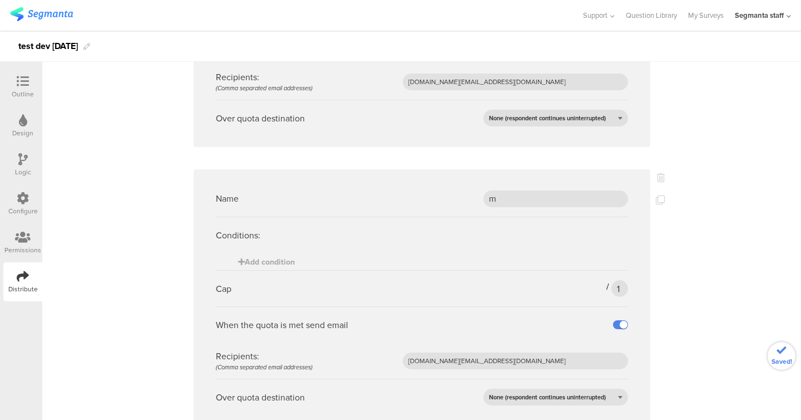
click at [300, 255] on sg-logic-expression "Add condition" at bounding box center [422, 261] width 412 height 17
click at [293, 257] on span "Add condition" at bounding box center [266, 262] width 57 height 12
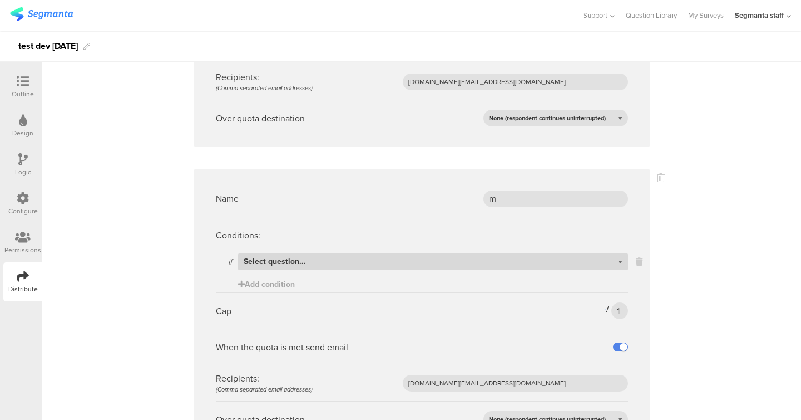
click at [373, 266] on div "Select question..." at bounding box center [433, 261] width 390 height 17
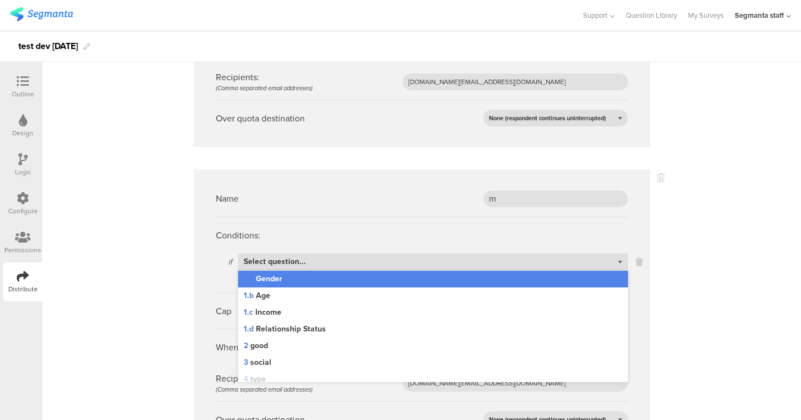
click at [380, 283] on div "1.a Gender" at bounding box center [433, 278] width 390 height 17
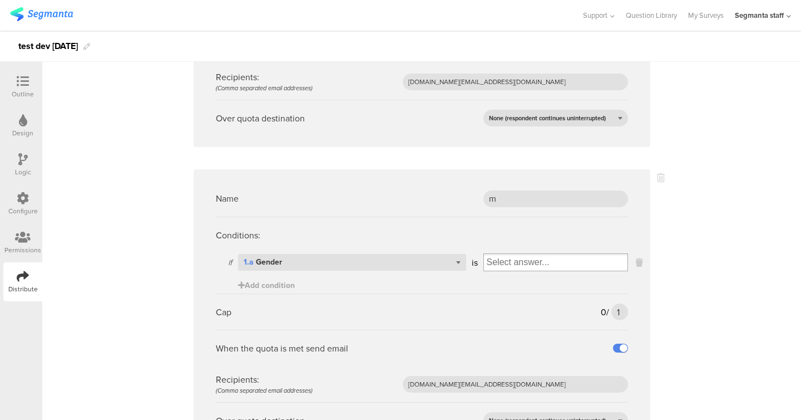
click at [499, 252] on div "Conditions:" at bounding box center [422, 235] width 412 height 36
click at [499, 264] on input "Select box" at bounding box center [556, 262] width 144 height 16
click at [505, 278] on div "[DEMOGRAPHIC_DATA]" at bounding box center [555, 281] width 139 height 17
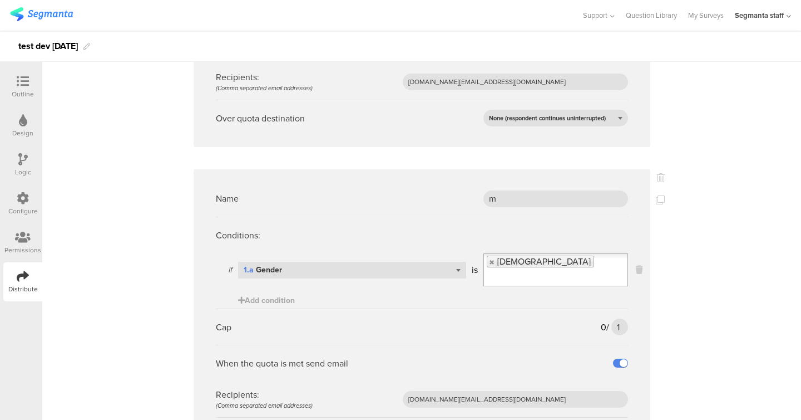
click at [495, 285] on sg-logic-expression "if Select question... 1.a Gender is Male Add condition" at bounding box center [422, 280] width 412 height 55
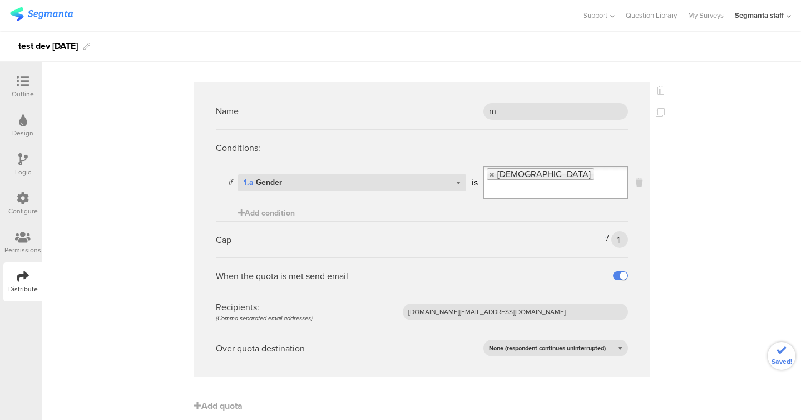
scroll to position [0, 0]
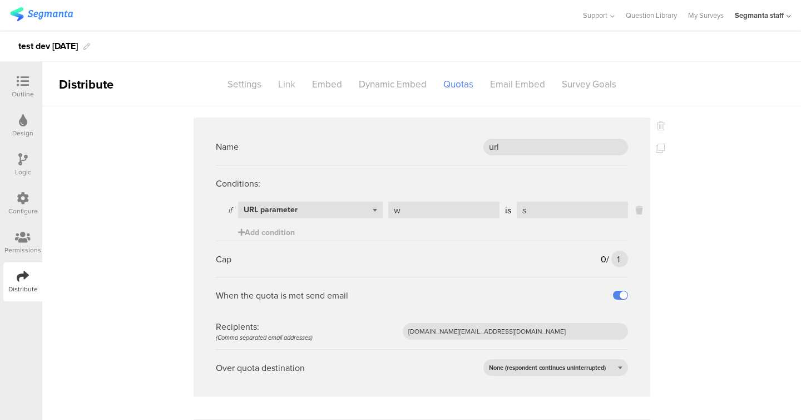
click at [283, 80] on div "Link" at bounding box center [287, 84] width 34 height 19
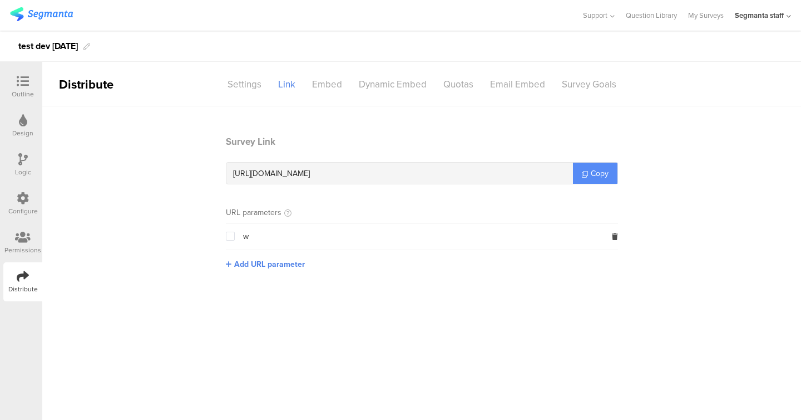
click at [606, 175] on span "Copy" at bounding box center [600, 174] width 18 height 12
click at [598, 84] on div "Survey Goals" at bounding box center [589, 84] width 71 height 19
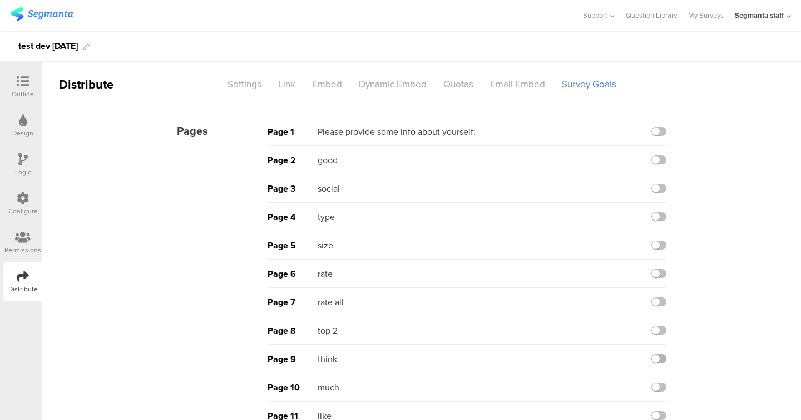
click at [663, 358] on label at bounding box center [659, 358] width 15 height 9
click at [0, 0] on input "checkbox" at bounding box center [0, 0] width 0 height 0
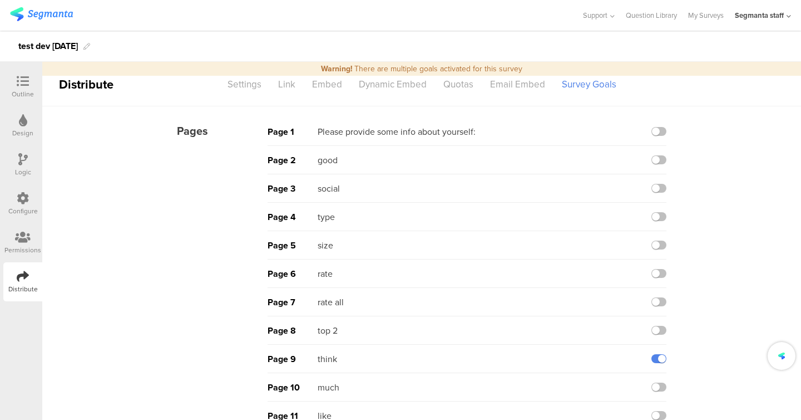
scroll to position [390, 0]
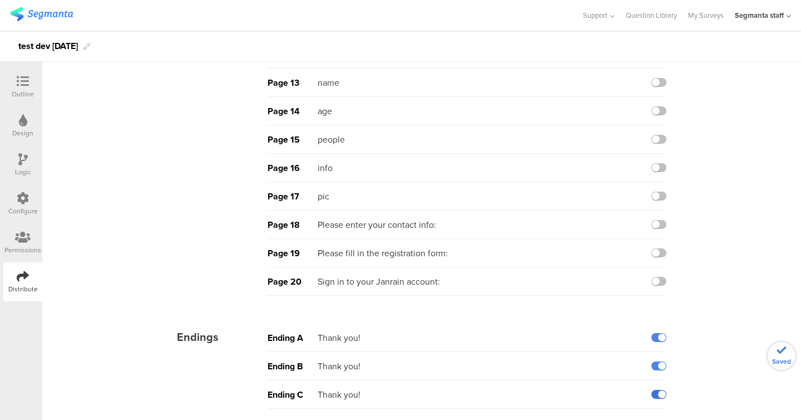
click at [658, 393] on label at bounding box center [659, 394] width 15 height 9
click at [0, 0] on input "checkbox" at bounding box center [0, 0] width 0 height 0
click at [658, 361] on div "Ending B Thank you!" at bounding box center [467, 366] width 399 height 28
click at [658, 343] on div "Ending A Thank you!" at bounding box center [467, 337] width 399 height 28
click at [658, 341] on label at bounding box center [659, 337] width 15 height 9
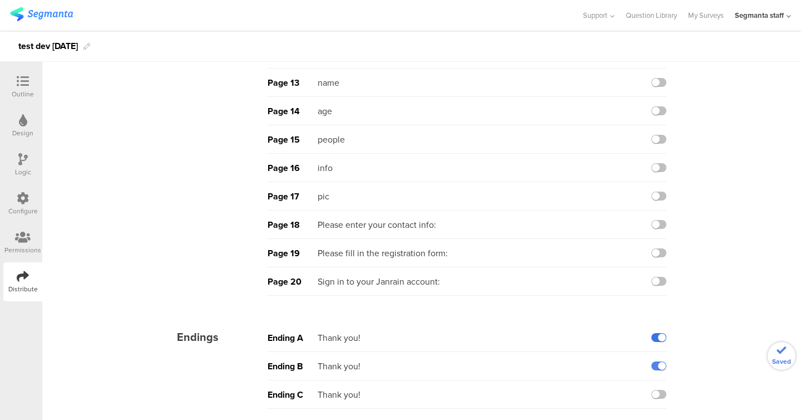
click at [0, 0] on input "checkbox" at bounding box center [0, 0] width 0 height 0
click at [658, 365] on label at bounding box center [659, 365] width 15 height 9
click at [0, 0] on input "checkbox" at bounding box center [0, 0] width 0 height 0
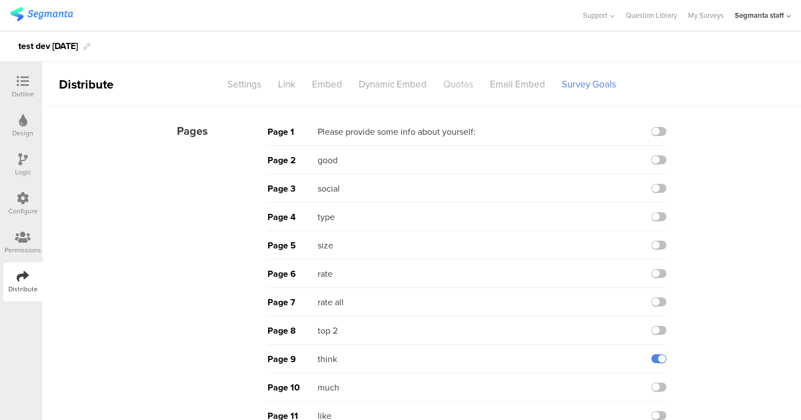
click at [459, 83] on div "Quotas" at bounding box center [458, 84] width 47 height 19
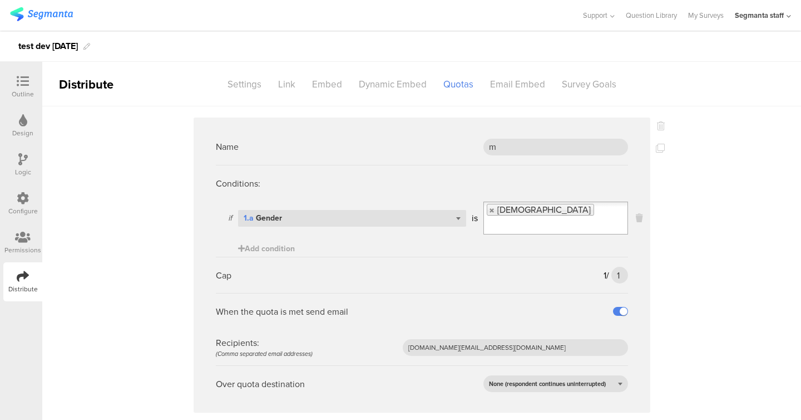
click at [23, 86] on icon at bounding box center [23, 81] width 12 height 12
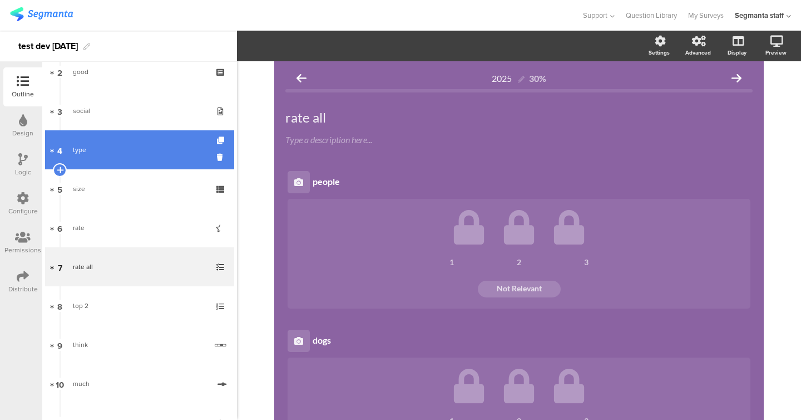
scroll to position [119, 0]
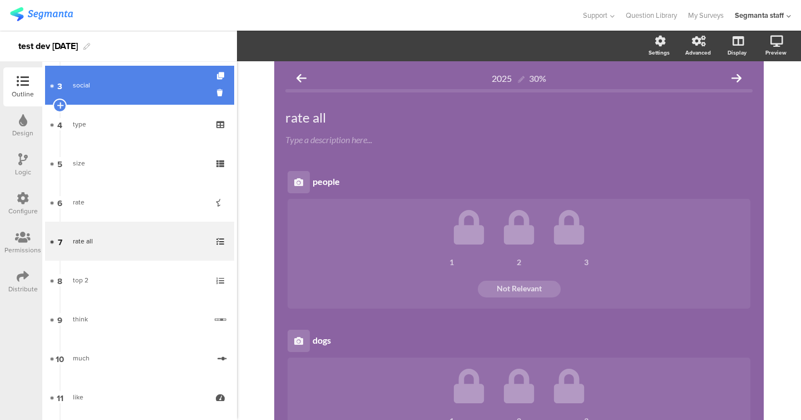
click at [136, 91] on link "3 social" at bounding box center [139, 85] width 189 height 39
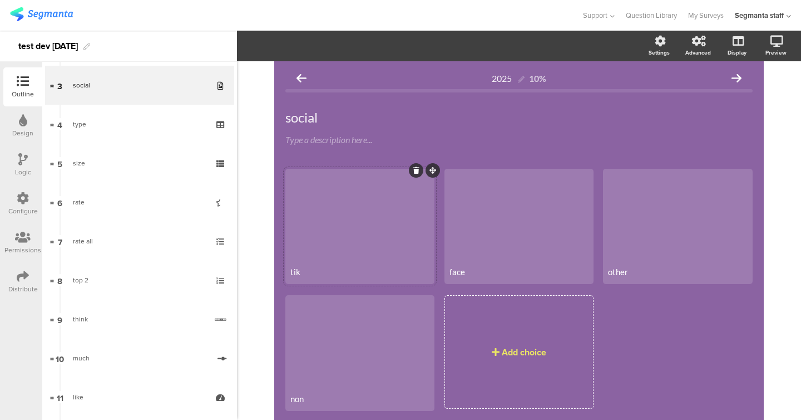
click at [388, 208] on div at bounding box center [360, 215] width 146 height 91
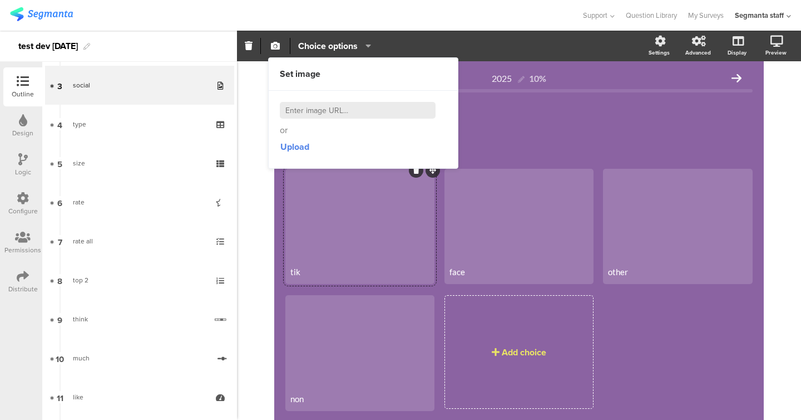
click at [380, 106] on input at bounding box center [358, 110] width 156 height 17
paste input "https://cdn.pixabay.com/photo/2022/08/21/08/02/animal-7400625_1280.jpg"
type input "https://cdn.pixabay.com/photo/2022/08/21/08/02/animal-7400625_1280.jpg"
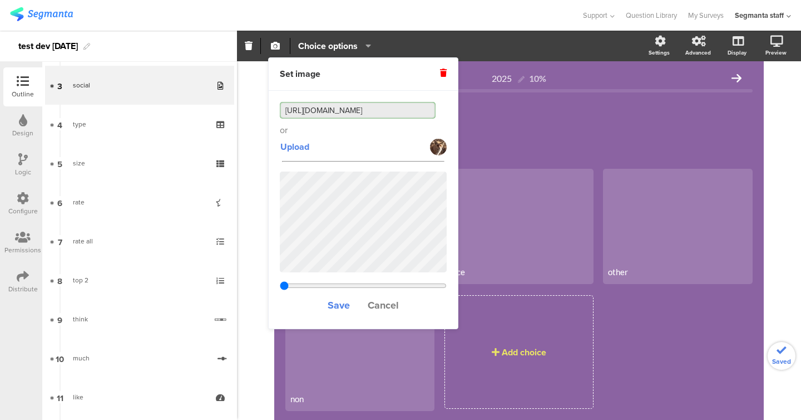
type input "0.468375"
type input "https://cdn.pixabay.com/photo/2022/08/21/08/02/animal-7400625_1280.jpg"
type input "0.828375"
click at [417, 283] on input "range" at bounding box center [363, 285] width 167 height 9
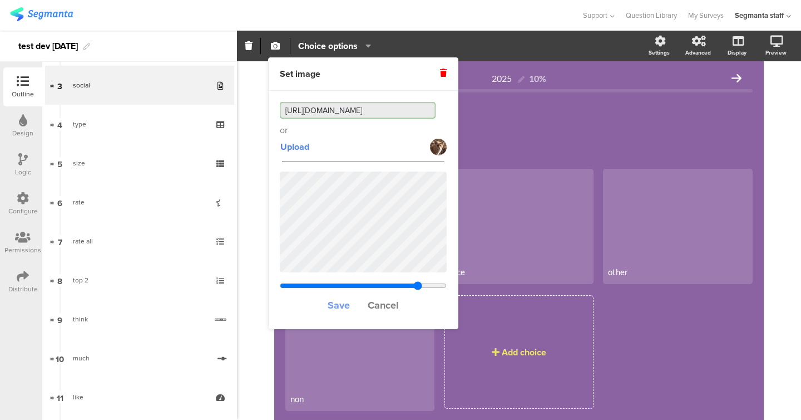
click at [337, 306] on span "Save" at bounding box center [339, 305] width 22 height 14
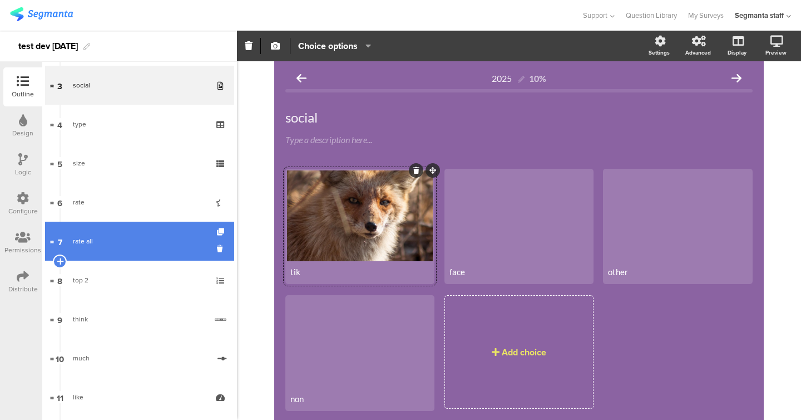
click at [129, 236] on div "rate all" at bounding box center [139, 240] width 133 height 11
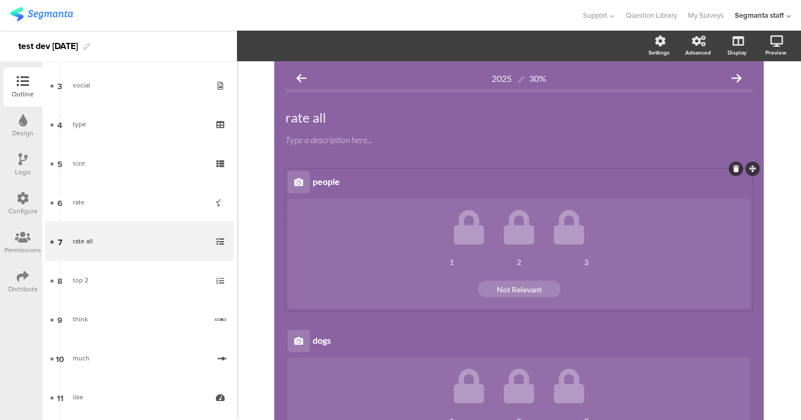
click at [300, 186] on icon at bounding box center [298, 182] width 9 height 9
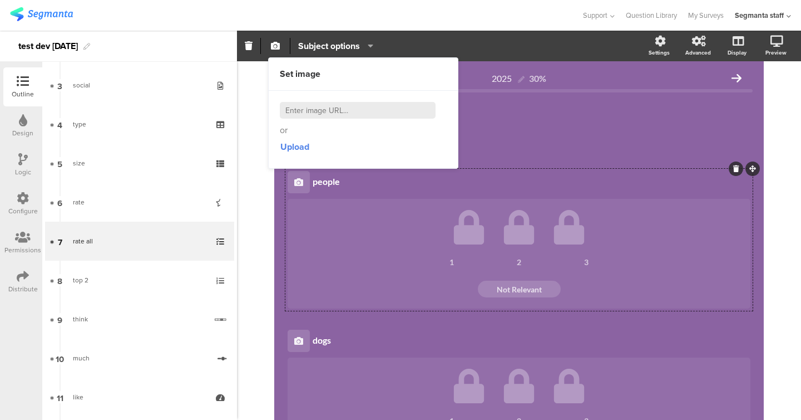
click at [311, 113] on input at bounding box center [358, 110] width 156 height 17
paste input "https://cdn.pixabay.com/photo/2022/08/21/08/02/animal-7400625_1280.jpg"
type input "https://cdn.pixabay.com/photo/2022/08/21/08/02/animal-7400625_1280.jpg"
click at [269, 188] on div "2025 30% rate all rate all Type a description here... people people 1 2" at bounding box center [519, 381] width 564 height 641
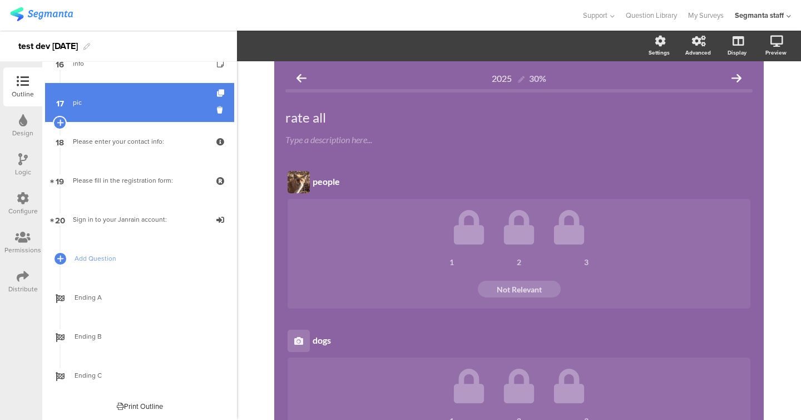
scroll to position [0, 0]
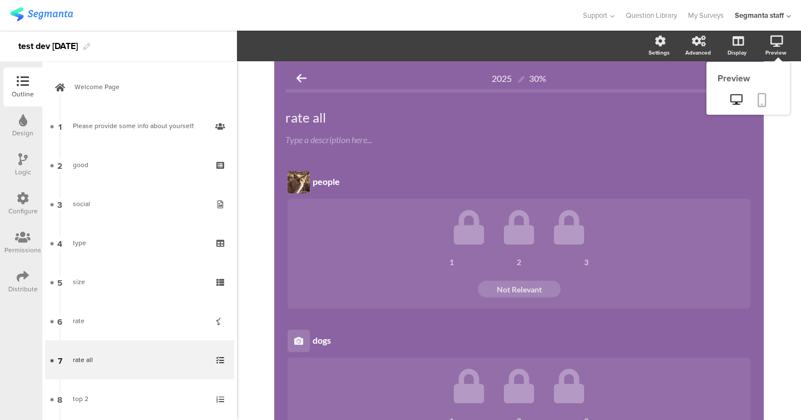
click at [760, 111] on link at bounding box center [762, 100] width 24 height 21
click at [710, 19] on link "My Surveys" at bounding box center [706, 15] width 36 height 31
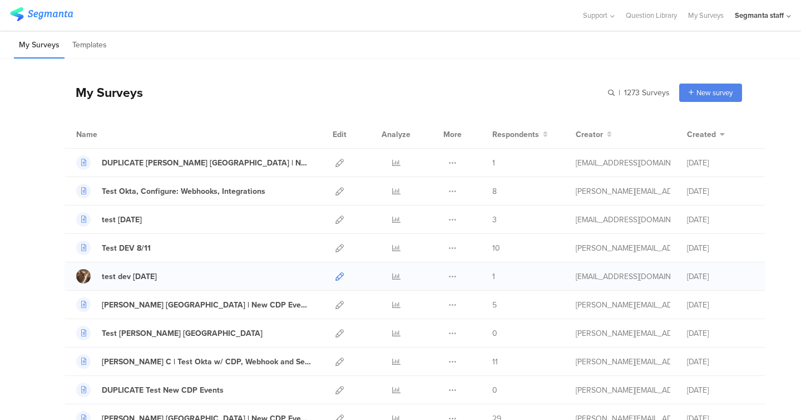
click at [342, 278] on icon at bounding box center [340, 276] width 8 height 8
click at [393, 277] on icon at bounding box center [396, 276] width 8 height 8
click at [450, 274] on icon at bounding box center [453, 276] width 8 height 8
click at [436, 303] on button "Duplicate" at bounding box center [430, 304] width 61 height 20
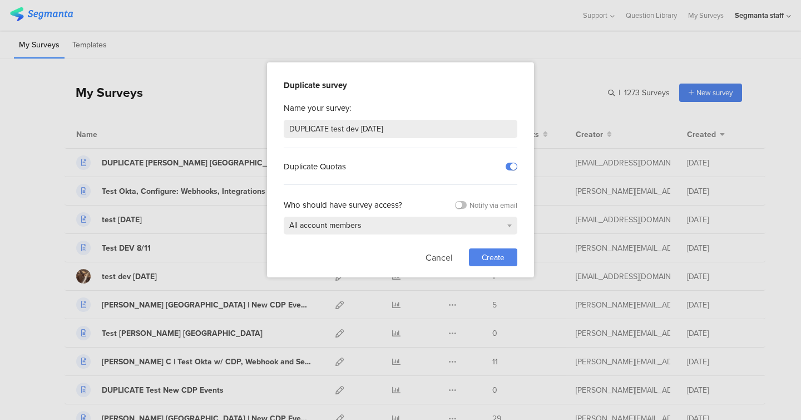
click at [486, 255] on span "Create" at bounding box center [493, 258] width 23 height 12
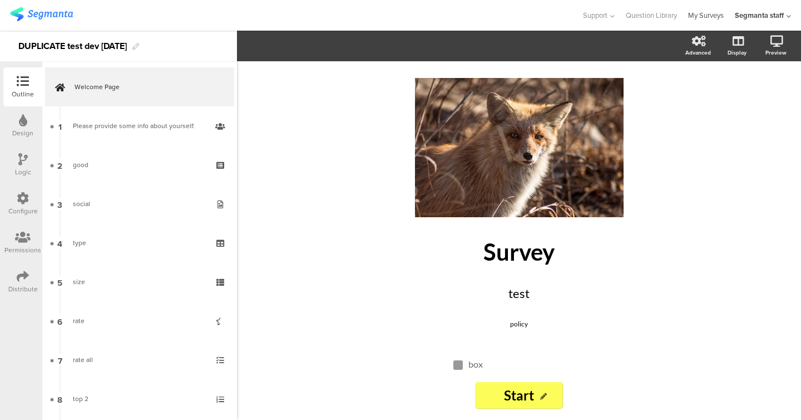
click at [715, 20] on link "My Surveys" at bounding box center [706, 15] width 36 height 31
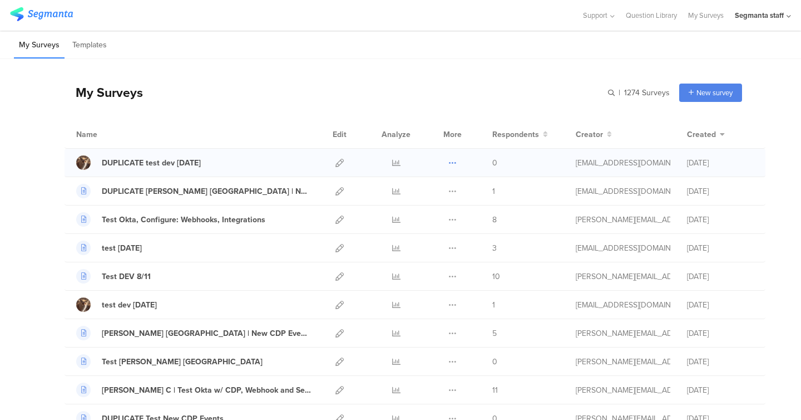
click at [456, 163] on icon at bounding box center [453, 163] width 8 height 8
click at [446, 191] on button "Duplicate" at bounding box center [430, 191] width 61 height 20
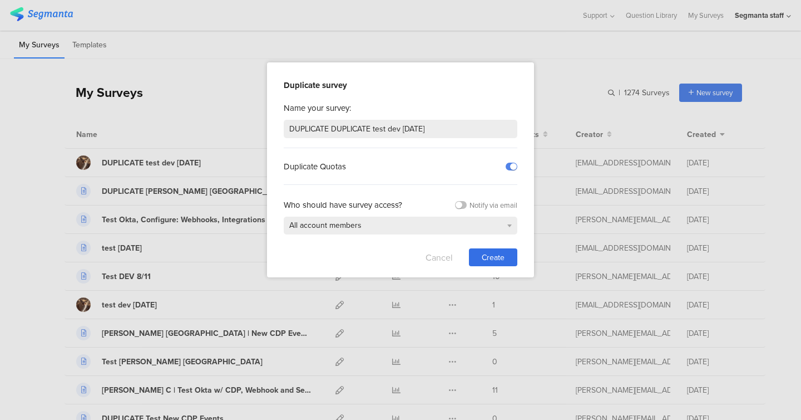
click at [447, 250] on button "Cancel" at bounding box center [439, 257] width 27 height 18
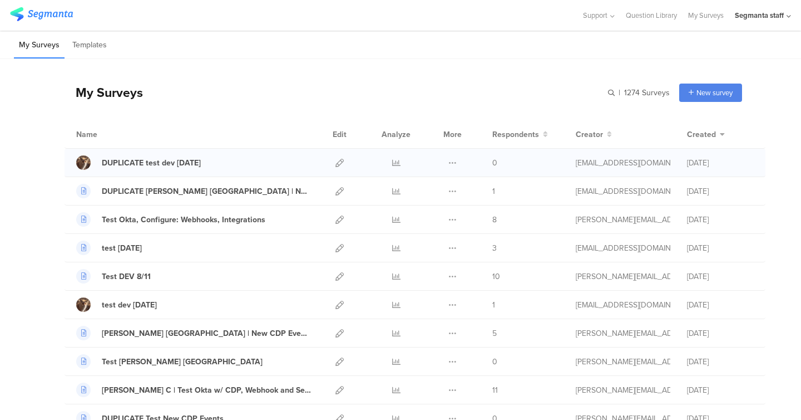
click at [459, 160] on div "Duplicate Export Delete" at bounding box center [453, 163] width 24 height 28
click at [454, 160] on icon at bounding box center [453, 163] width 8 height 8
click at [435, 229] on button "Delete" at bounding box center [430, 231] width 61 height 20
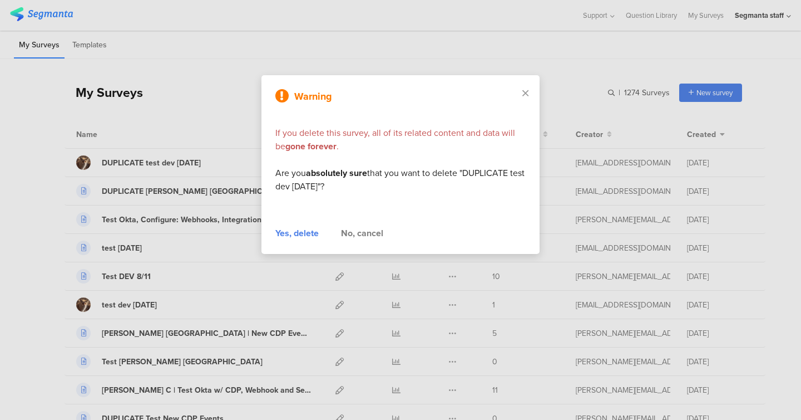
click at [299, 236] on div "Yes, delete" at bounding box center [297, 233] width 43 height 13
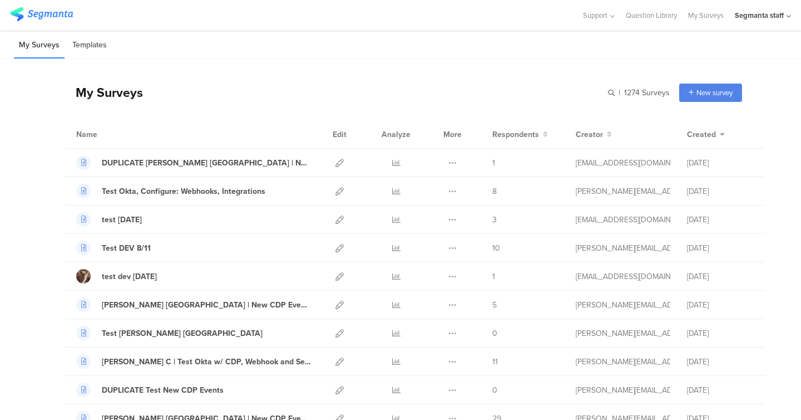
click at [88, 41] on li "Templates" at bounding box center [89, 45] width 45 height 26
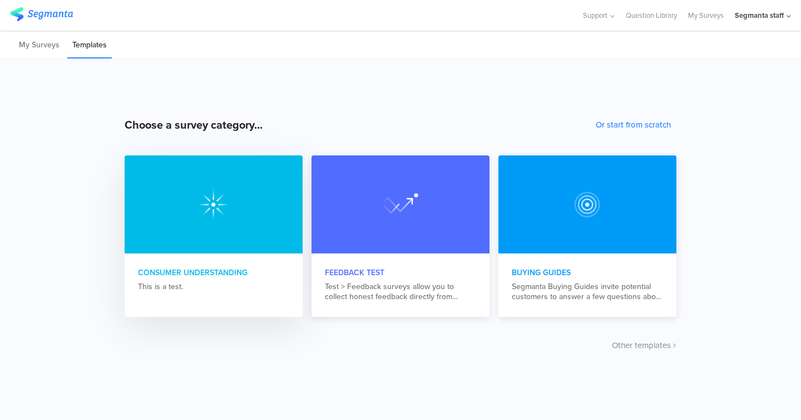
click at [158, 178] on div at bounding box center [214, 204] width 178 height 98
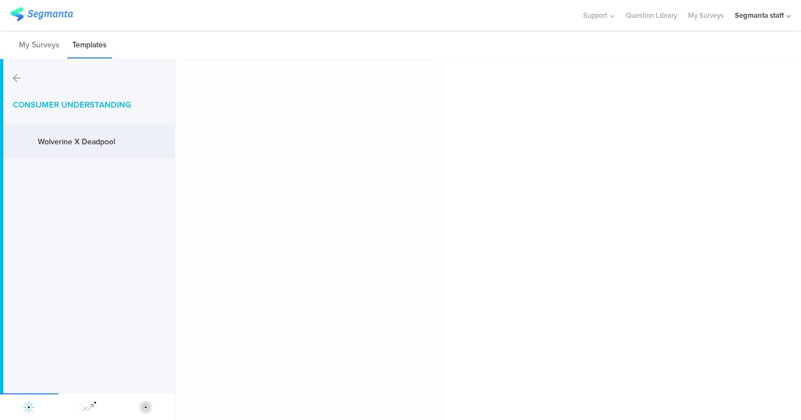
click at [97, 132] on div "Wolverine X Deadpool" at bounding box center [71, 141] width 111 height 18
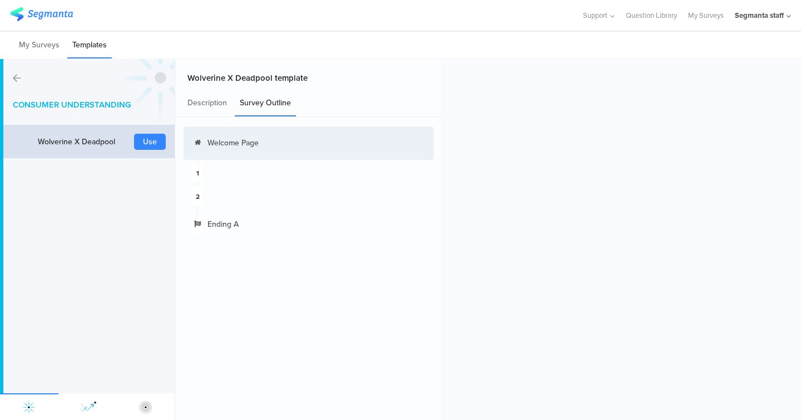
click at [86, 411] on img at bounding box center [87, 407] width 18 height 18
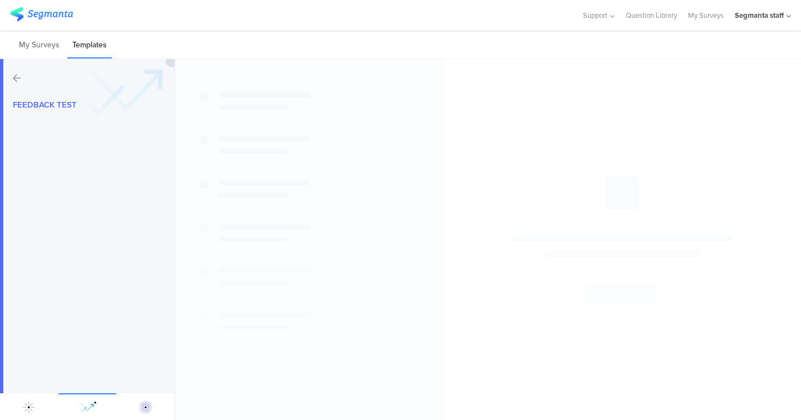
click at [151, 407] on img at bounding box center [146, 407] width 18 height 18
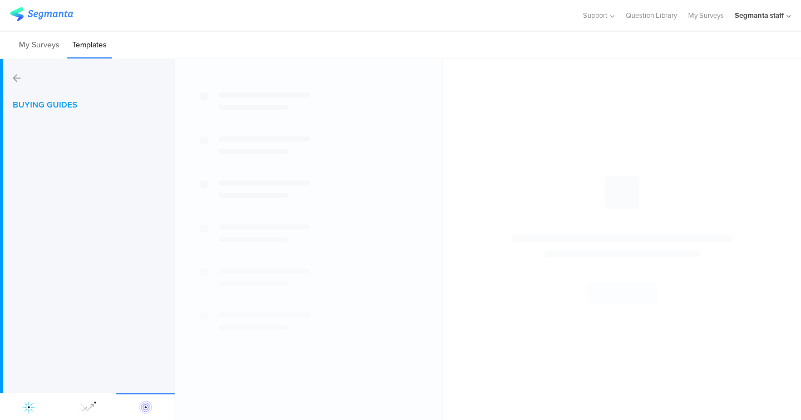
click at [19, 410] on div at bounding box center [29, 406] width 58 height 27
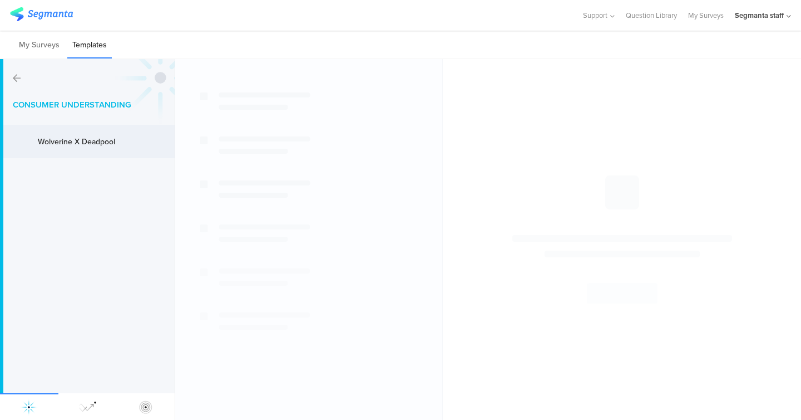
click at [98, 144] on div "Wolverine X Deadpool" at bounding box center [82, 142] width 89 height 12
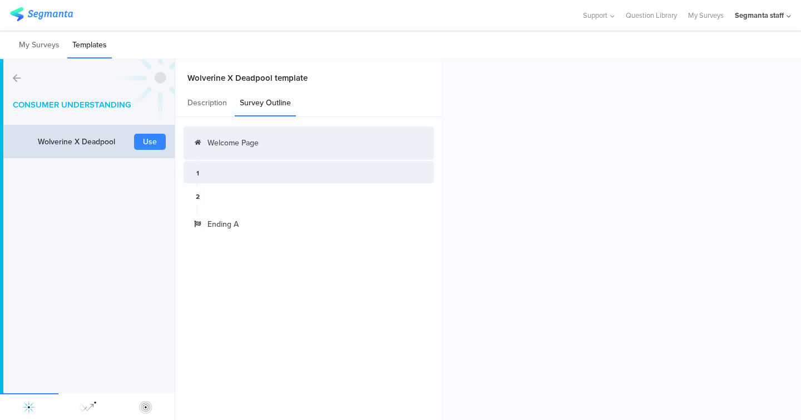
click at [200, 145] on icon at bounding box center [198, 143] width 6 height 8
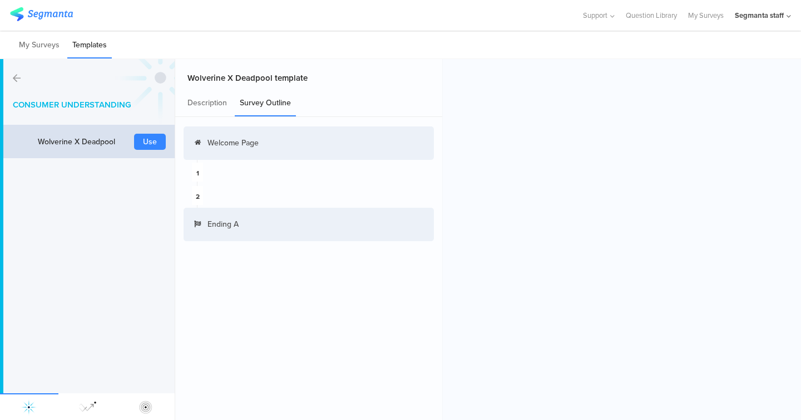
click at [228, 214] on div "Ending A" at bounding box center [309, 224] width 250 height 33
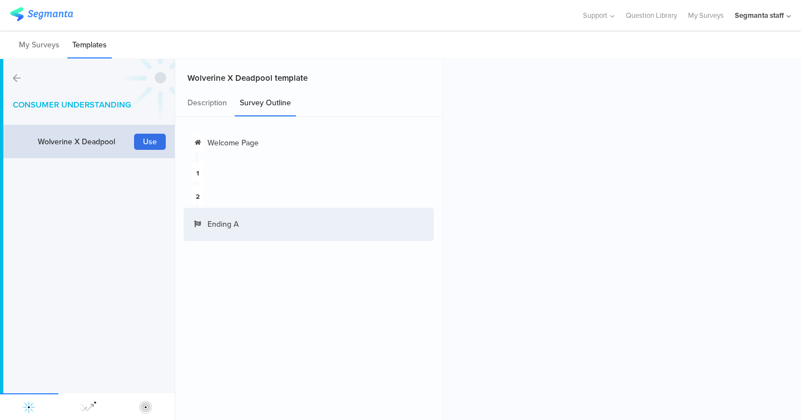
click at [153, 135] on button "Use" at bounding box center [150, 142] width 32 height 16
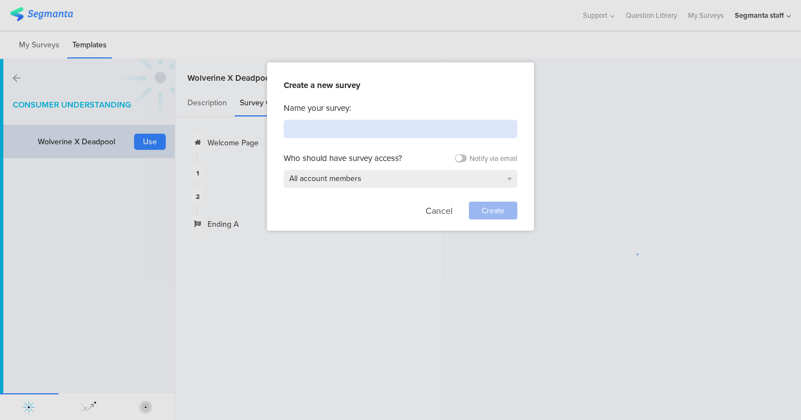
click at [342, 136] on input at bounding box center [401, 129] width 234 height 18
type input "templ dev"
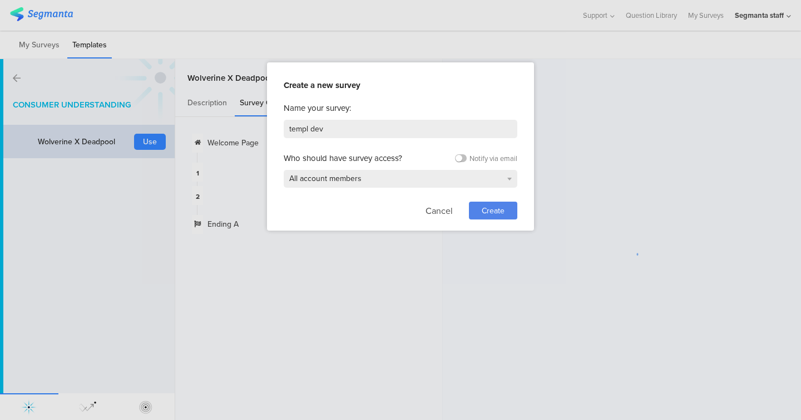
click at [496, 214] on span "Create" at bounding box center [493, 211] width 23 height 12
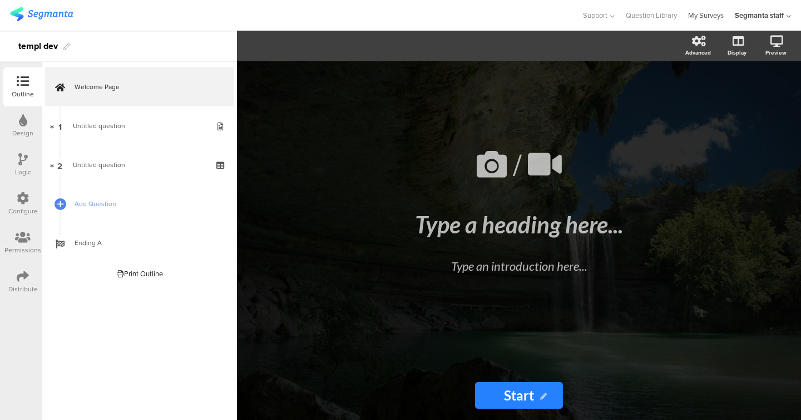
click at [700, 17] on link "My Surveys" at bounding box center [706, 15] width 36 height 31
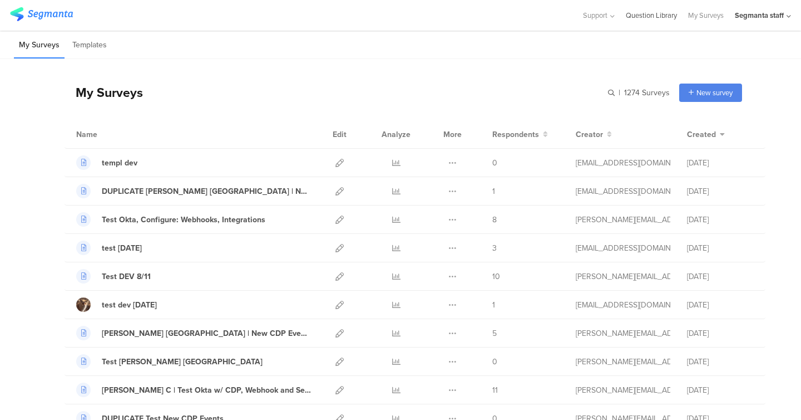
click at [660, 16] on link "Question Library" at bounding box center [651, 15] width 51 height 31
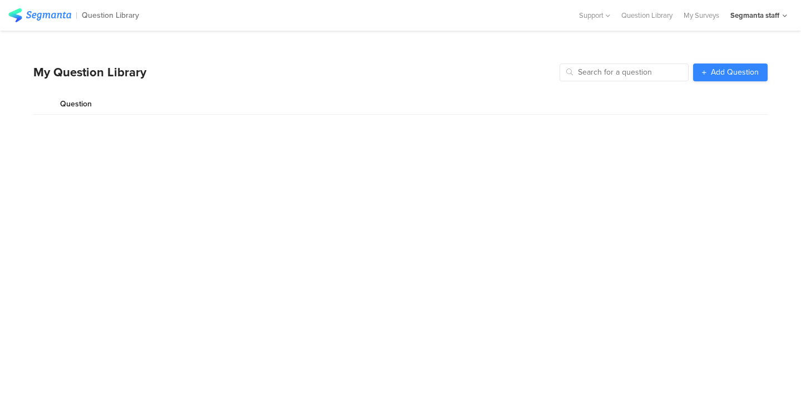
click at [716, 74] on span "Add Question" at bounding box center [735, 72] width 48 height 8
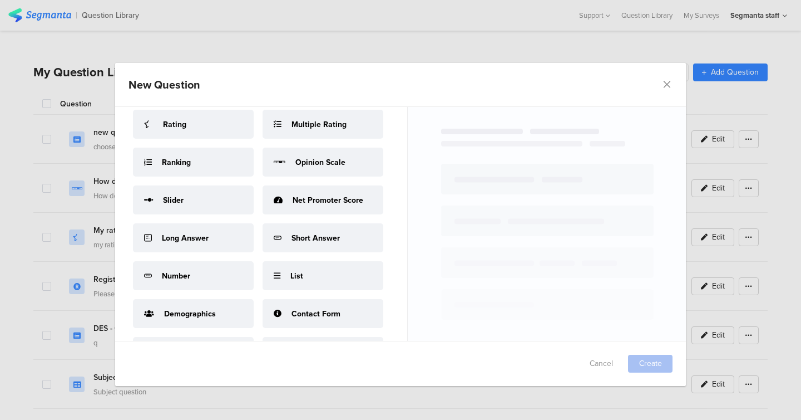
scroll to position [154, 0]
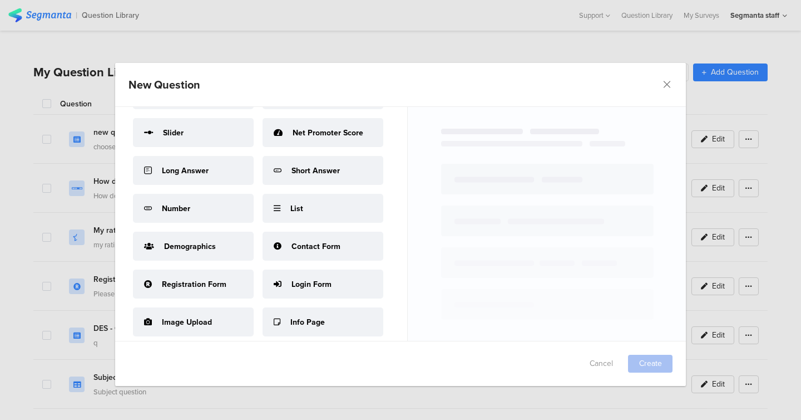
click at [212, 240] on span "Demographics" at bounding box center [190, 246] width 52 height 12
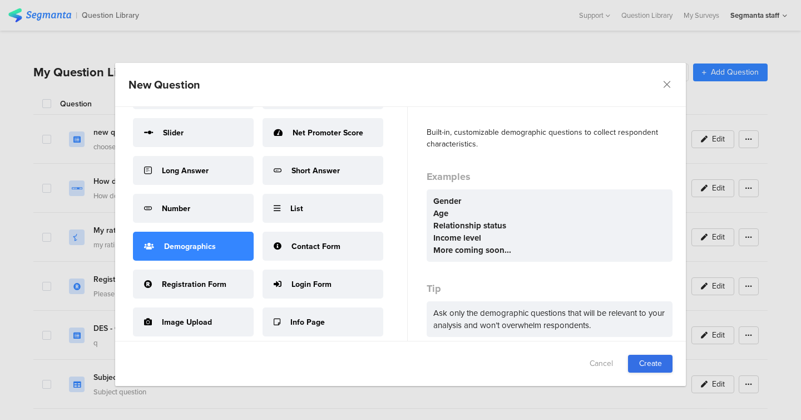
click at [652, 360] on link "Create" at bounding box center [650, 364] width 45 height 18
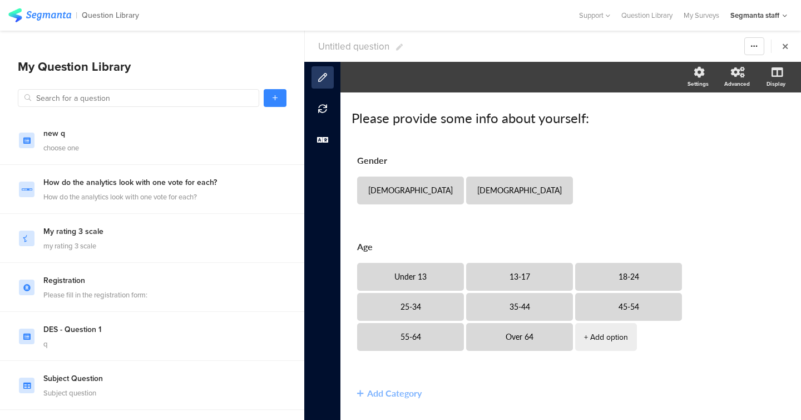
click at [348, 47] on span "Untitled question" at bounding box center [353, 47] width 71 height 14
click at [341, 40] on input "test dev aug 11 QLQLQ" at bounding box center [383, 46] width 131 height 18
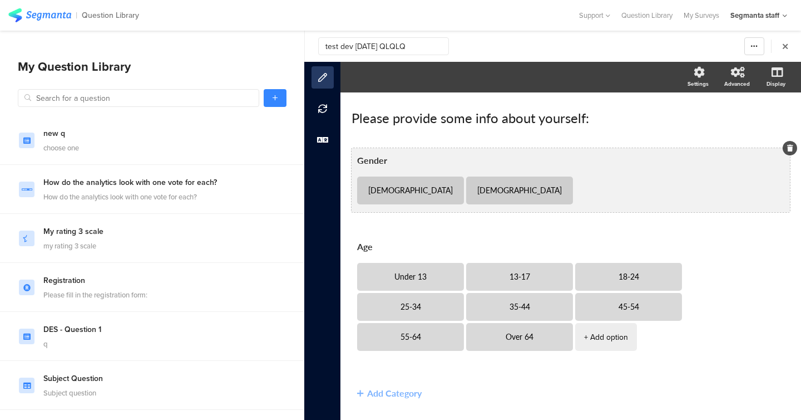
scroll to position [29, 0]
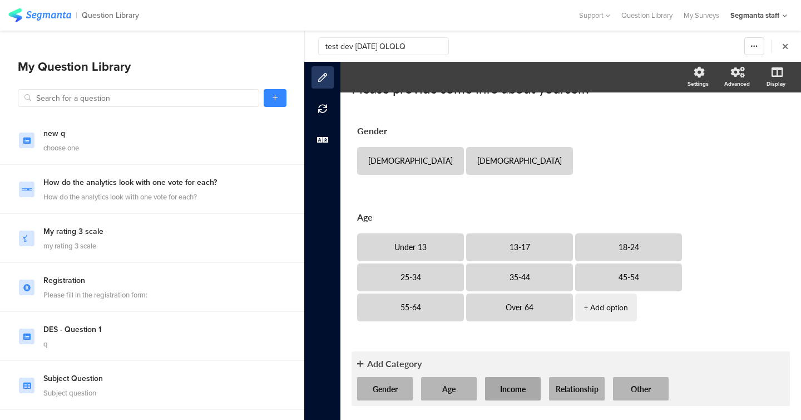
type input "test dev aug 11 QLQLQ"
click at [520, 391] on button "Income" at bounding box center [513, 388] width 56 height 23
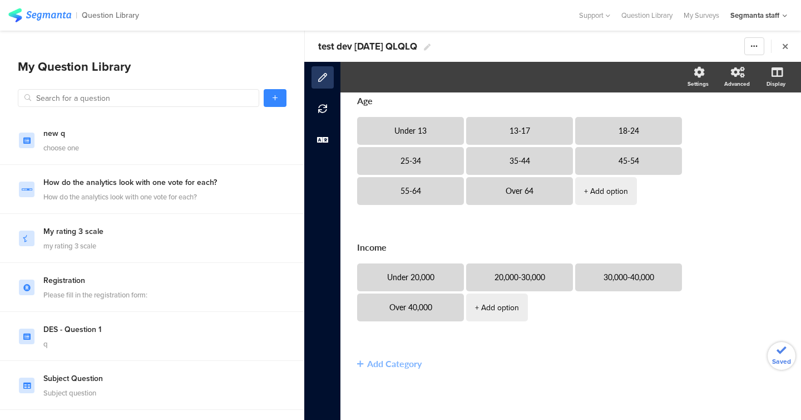
scroll to position [146, 0]
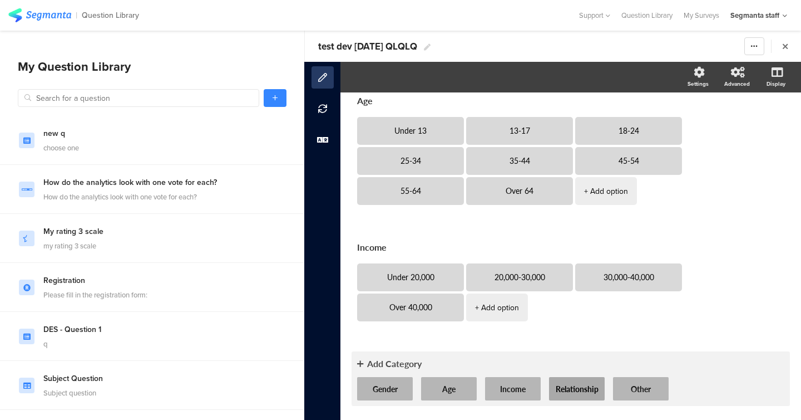
click at [586, 388] on button "Relationship" at bounding box center [577, 388] width 56 height 23
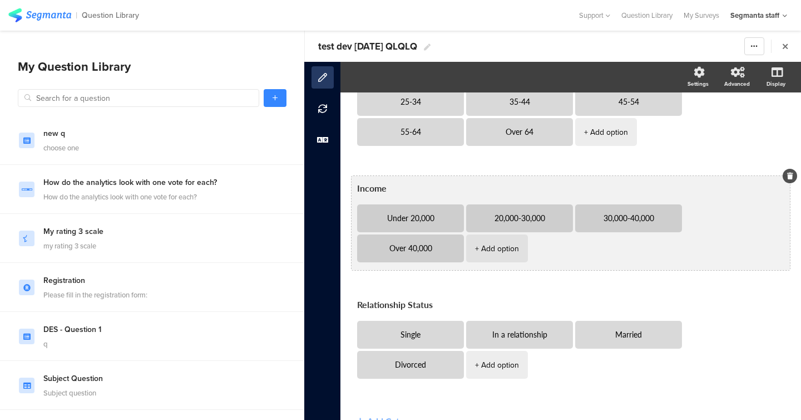
scroll to position [0, 0]
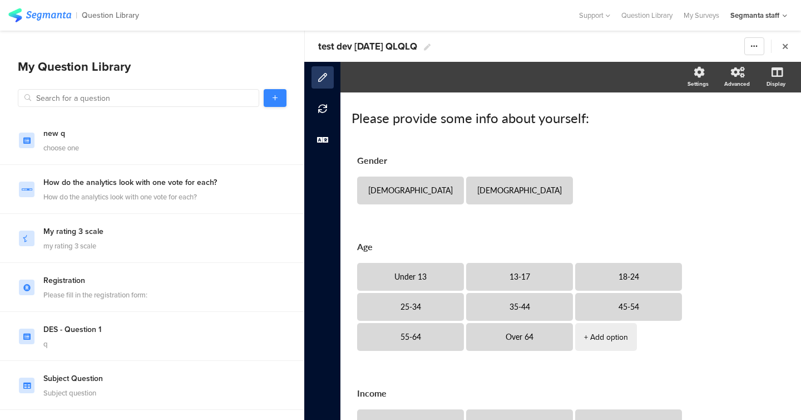
click at [276, 97] on icon at bounding box center [275, 98] width 5 height 7
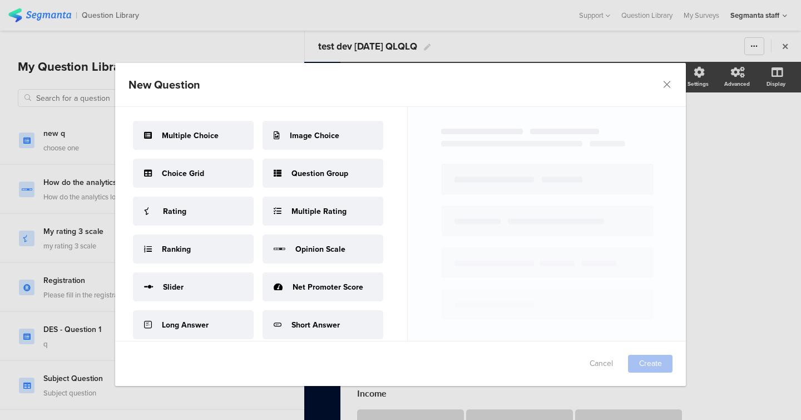
click at [229, 175] on div "Choice Grid" at bounding box center [193, 173] width 121 height 29
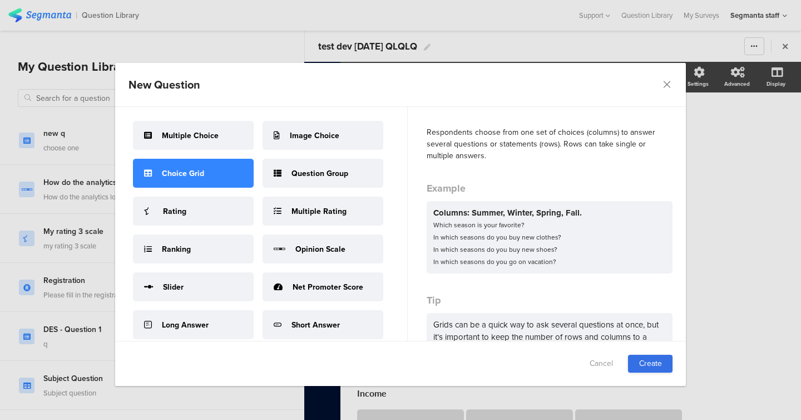
click at [653, 366] on link "Create" at bounding box center [650, 364] width 45 height 18
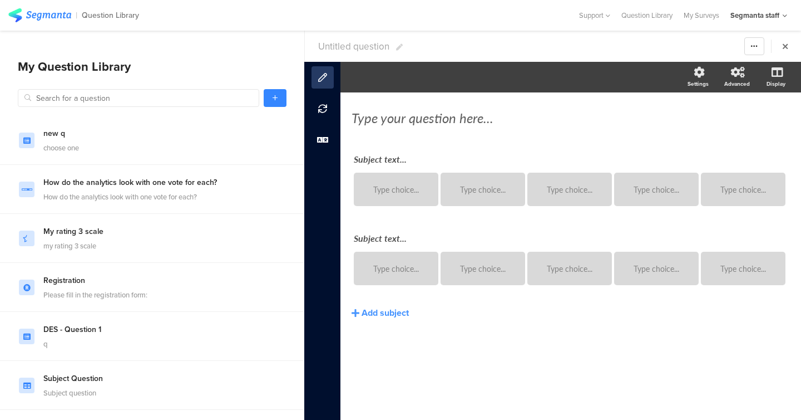
click at [360, 48] on span "Untitled question" at bounding box center [353, 47] width 71 height 14
type input "test dev aug 11 QLQLQ"
click at [391, 113] on div "Type your question here..." at bounding box center [571, 117] width 444 height 22
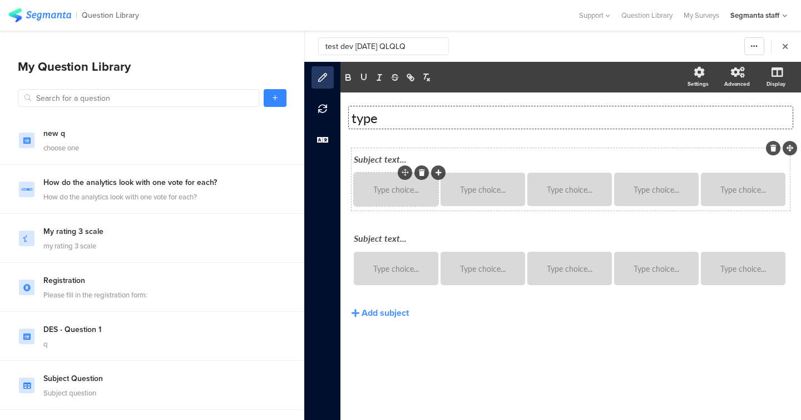
click at [391, 201] on div "Type choice..." at bounding box center [396, 189] width 81 height 33
click at [391, 198] on div "Type choice..." at bounding box center [396, 189] width 81 height 33
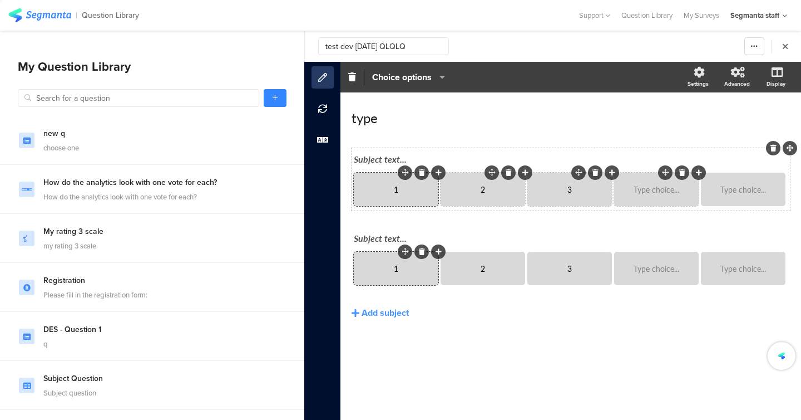
click at [632, 183] on div "Type choice..." at bounding box center [656, 189] width 81 height 33
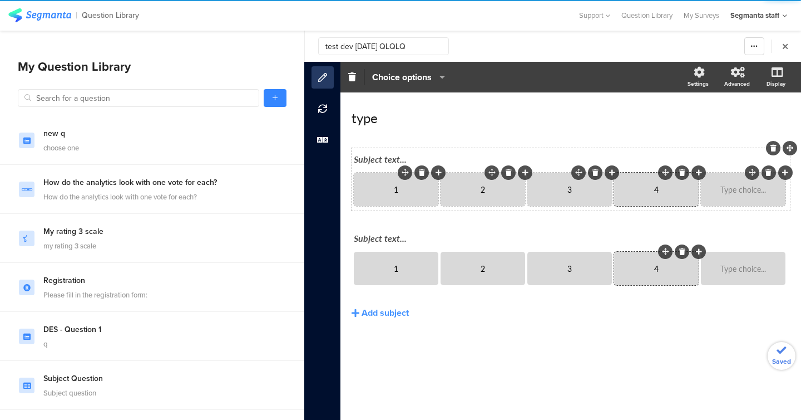
click at [771, 176] on div at bounding box center [769, 172] width 14 height 14
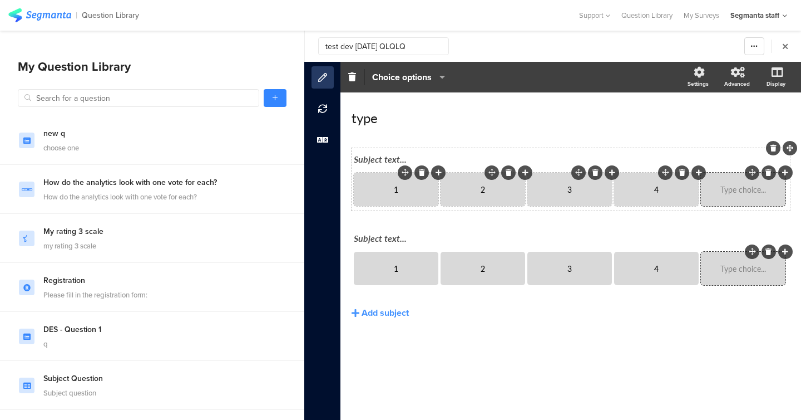
click at [765, 173] on div at bounding box center [769, 172] width 14 height 14
click at [769, 169] on icon at bounding box center [769, 172] width 6 height 7
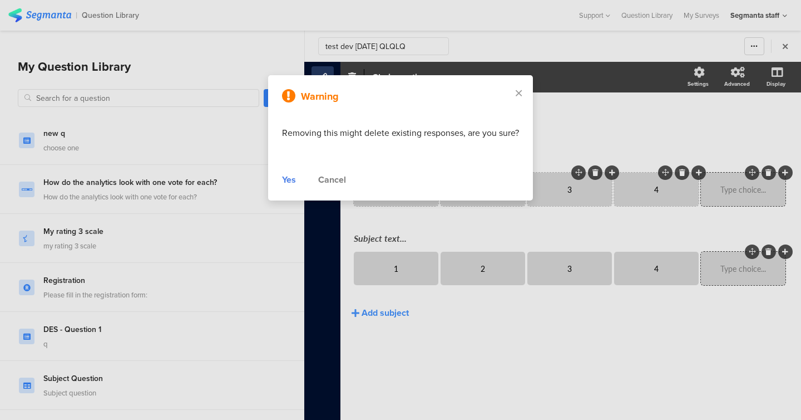
click at [296, 176] on div "Yes Cancel" at bounding box center [400, 179] width 237 height 13
click at [288, 178] on div "Yes" at bounding box center [289, 179] width 14 height 13
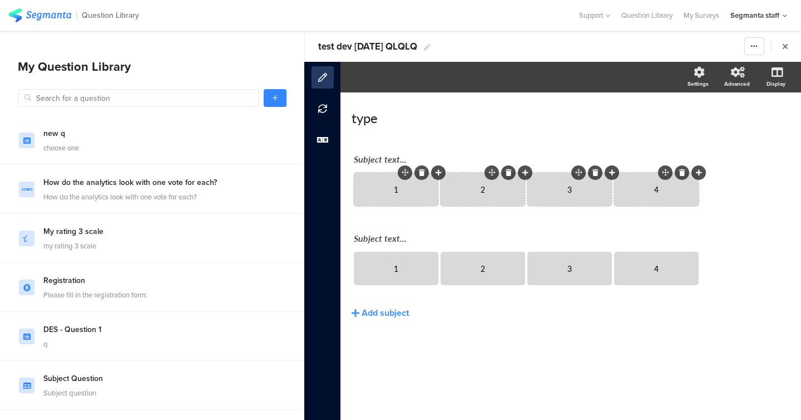
click at [703, 173] on div at bounding box center [699, 172] width 14 height 14
click at [698, 173] on icon at bounding box center [699, 172] width 6 height 7
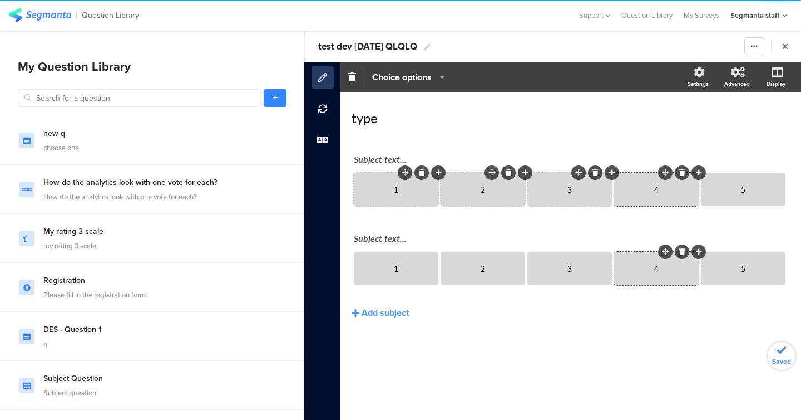
click at [379, 161] on div "Subject text..." at bounding box center [571, 158] width 434 height 13
click at [394, 232] on div "Subject text..." at bounding box center [571, 238] width 440 height 18
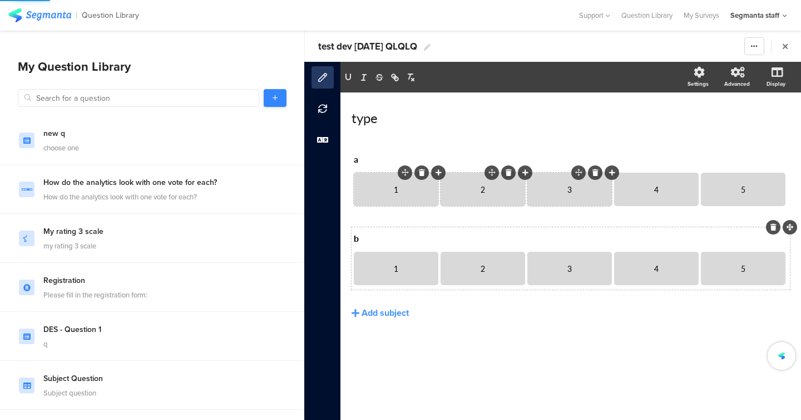
click at [282, 91] on link at bounding box center [275, 98] width 23 height 18
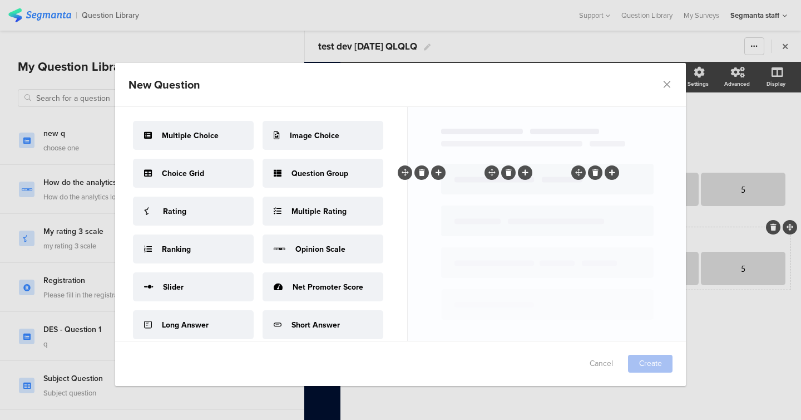
click at [223, 215] on div "Rating" at bounding box center [193, 210] width 121 height 29
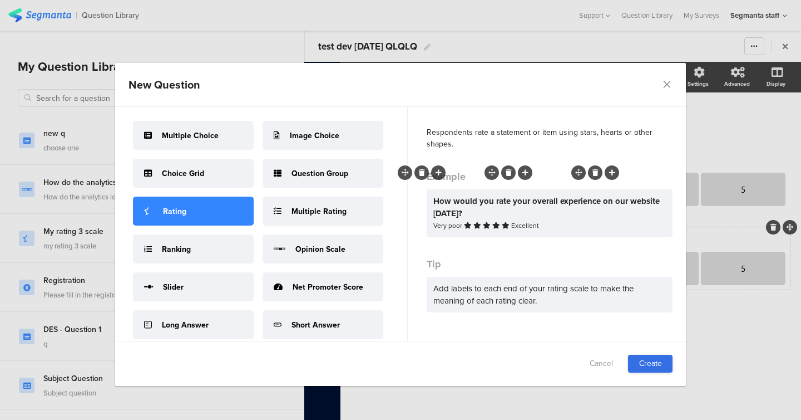
click at [648, 357] on link "Create" at bounding box center [650, 364] width 45 height 18
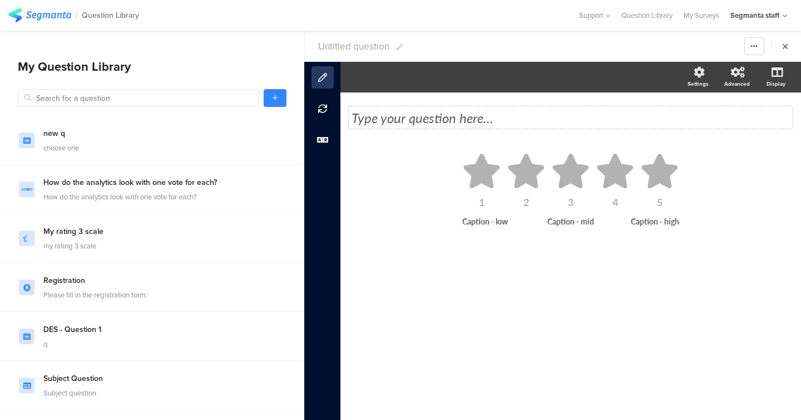
click at [451, 119] on div "Type your question here..." at bounding box center [571, 117] width 439 height 17
click at [530, 156] on icon at bounding box center [526, 171] width 39 height 35
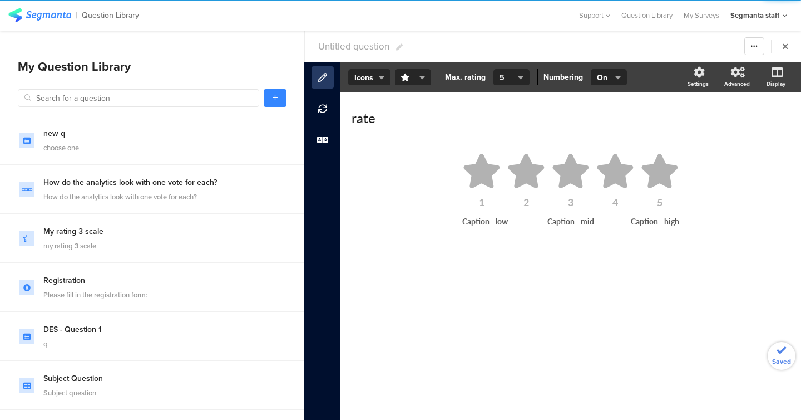
click at [515, 77] on button "5" at bounding box center [512, 77] width 36 height 17
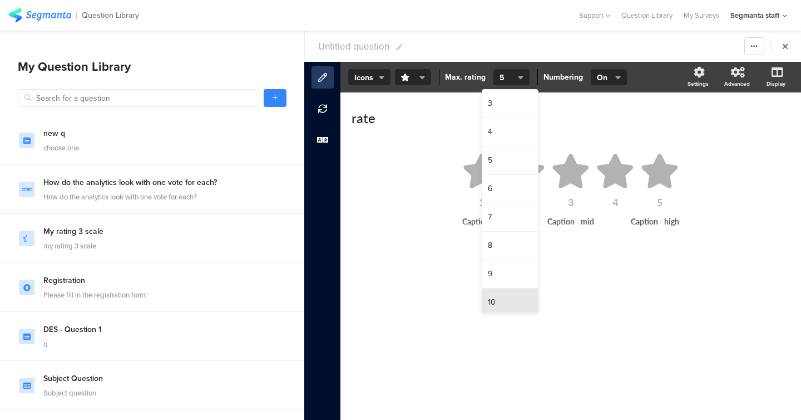
click at [492, 293] on div "10" at bounding box center [511, 302] width 56 height 28
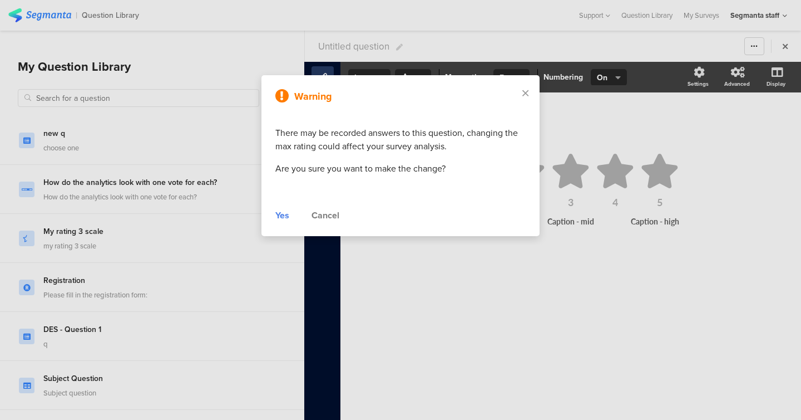
click at [279, 218] on div "Yes" at bounding box center [283, 215] width 14 height 13
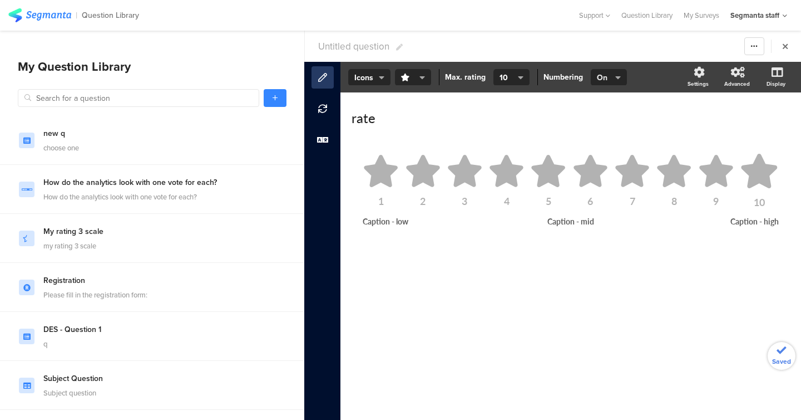
click at [594, 76] on button "On" at bounding box center [609, 77] width 36 height 17
click at [589, 58] on span "Off" at bounding box center [591, 54] width 11 height 11
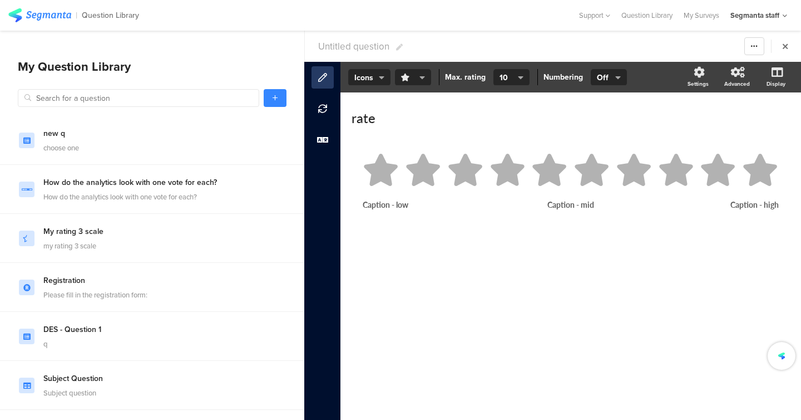
click at [414, 76] on span "button" at bounding box center [410, 78] width 19 height 12
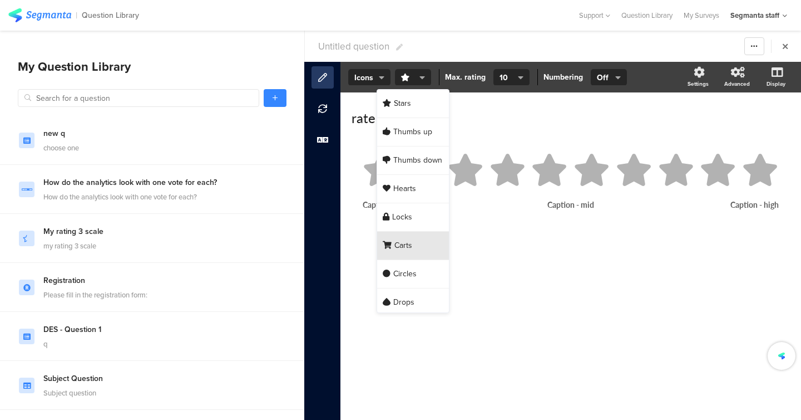
click at [405, 238] on div "Carts" at bounding box center [413, 246] width 72 height 28
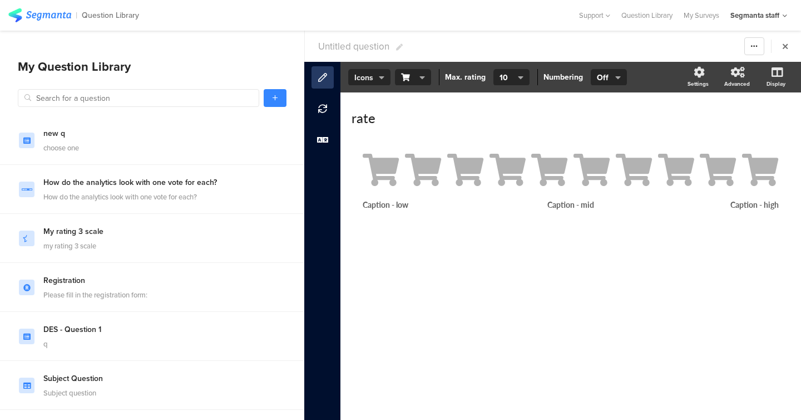
click at [372, 73] on span "Icons" at bounding box center [370, 78] width 30 height 12
click at [365, 49] on span "Slider" at bounding box center [356, 54] width 19 height 11
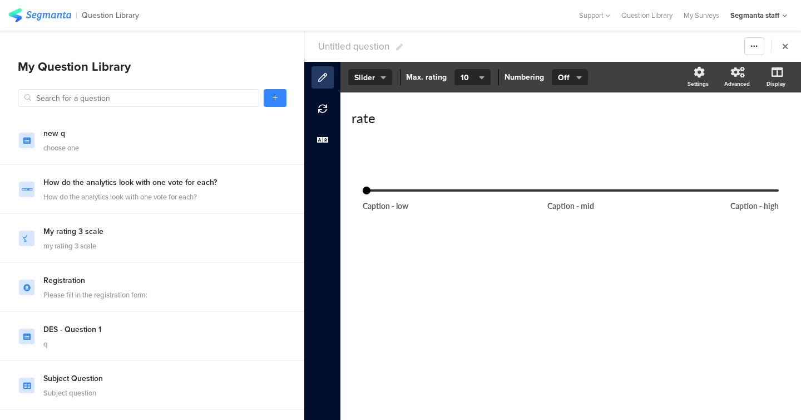
click at [335, 50] on span "Untitled question" at bounding box center [353, 47] width 71 height 14
type input "test dev aug 11 QLQLQ"
click at [276, 102] on link at bounding box center [275, 98] width 23 height 18
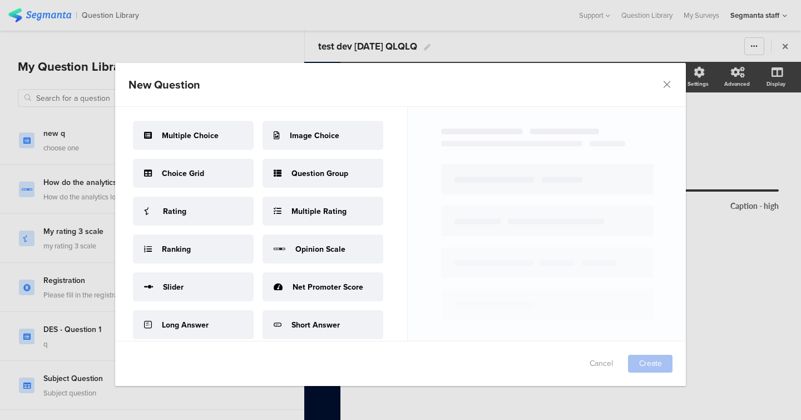
click at [297, 286] on span "Net Promoter Score" at bounding box center [328, 287] width 71 height 12
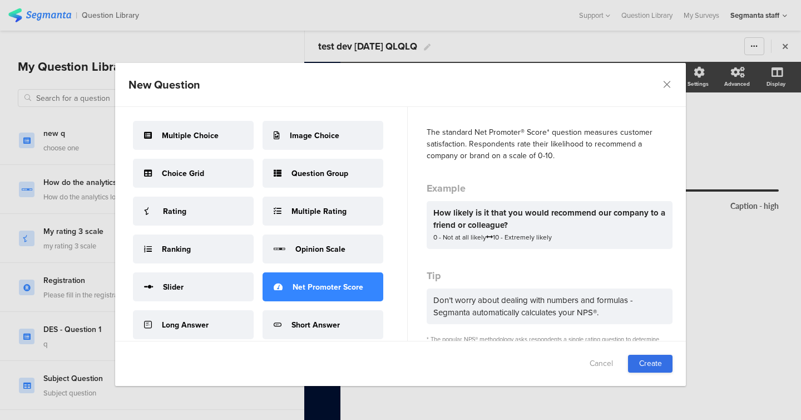
click at [642, 361] on link "Create" at bounding box center [650, 364] width 45 height 18
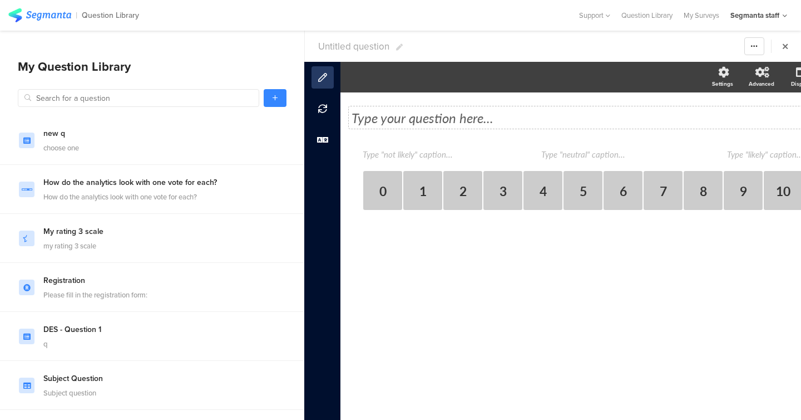
click at [488, 116] on div "Type your question here..." at bounding box center [583, 117] width 463 height 17
click at [439, 146] on div "Type your question here... like 0 1 2 3 4 5 6 7 8 9 10" at bounding box center [583, 173] width 463 height 151
click at [433, 155] on textarea at bounding box center [418, 154] width 111 height 12
type textarea "np"
click at [359, 53] on span "Untitled question" at bounding box center [353, 47] width 71 height 14
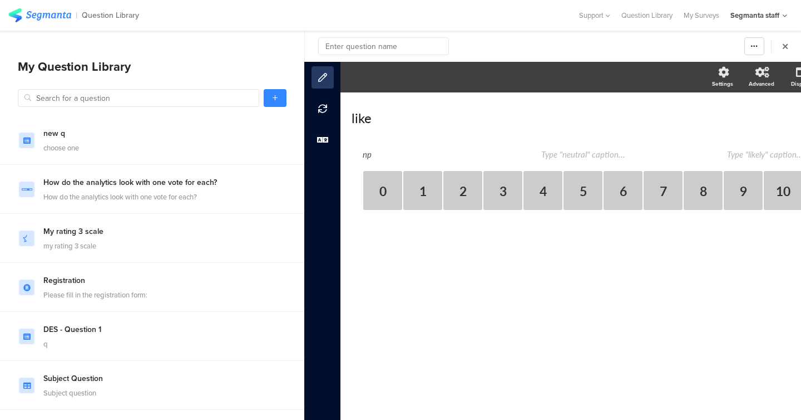
type input "v"
type input "test dev aug 11 QLQLQ"
click at [278, 101] on link at bounding box center [275, 98] width 23 height 18
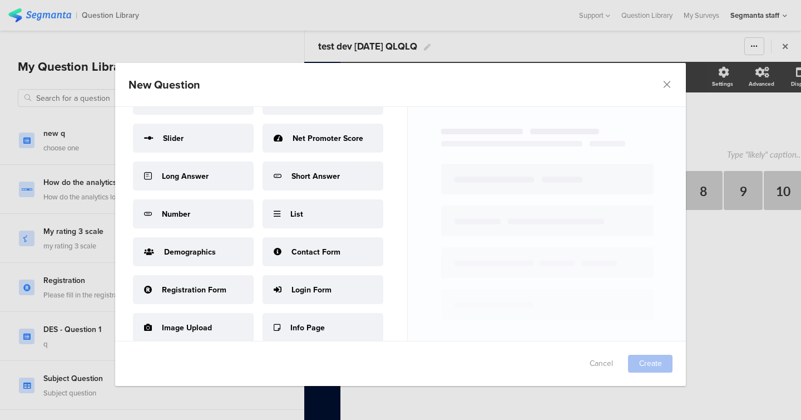
scroll to position [154, 0]
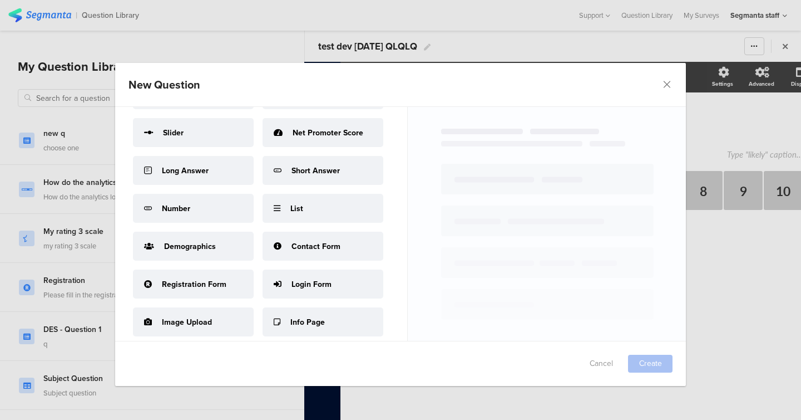
click at [296, 245] on span "Contact Form" at bounding box center [316, 246] width 49 height 12
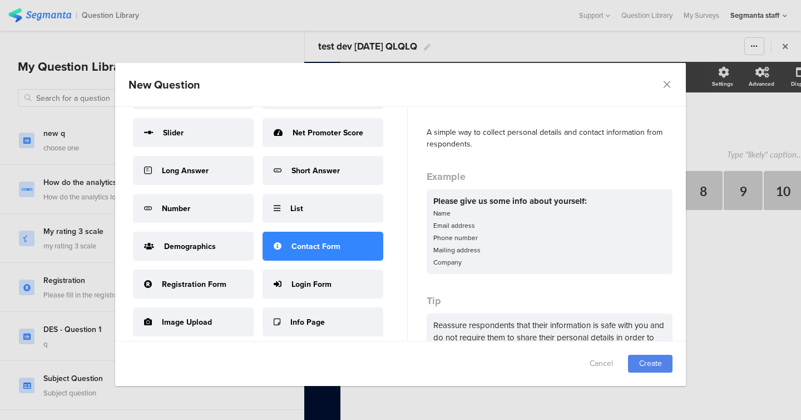
click at [653, 372] on div "Cancel Create" at bounding box center [400, 363] width 571 height 45
click at [650, 361] on link "Create" at bounding box center [650, 364] width 45 height 18
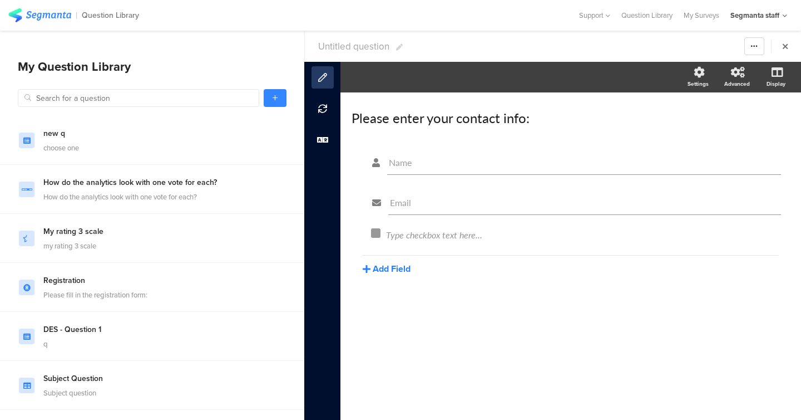
click at [400, 266] on button "Add Field" at bounding box center [387, 268] width 48 height 13
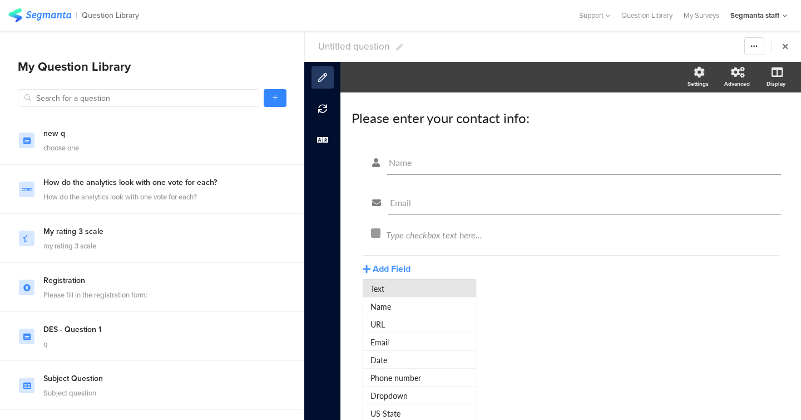
click at [434, 287] on button "Text" at bounding box center [420, 288] width 114 height 18
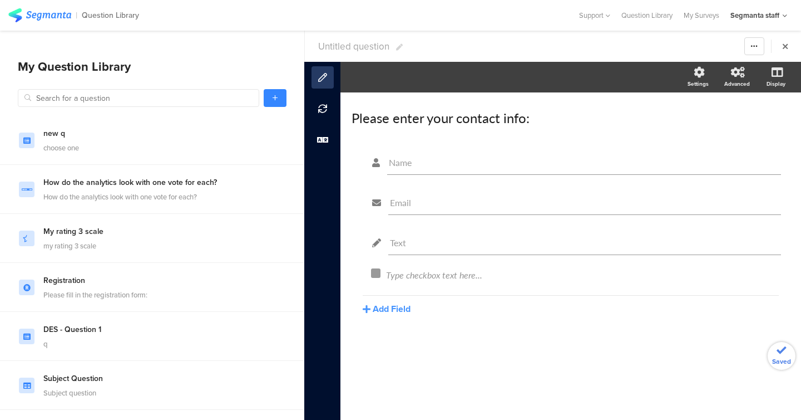
click at [396, 315] on div "Name Email Text Type checkbox text here... Add Field Text Name URL Email Date P…" at bounding box center [571, 258] width 439 height 220
click at [396, 308] on button "Add Field" at bounding box center [387, 308] width 48 height 13
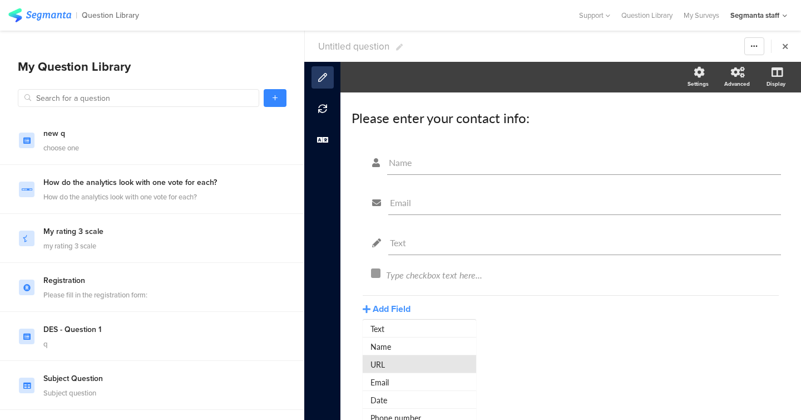
click at [396, 361] on button "URL" at bounding box center [420, 364] width 114 height 18
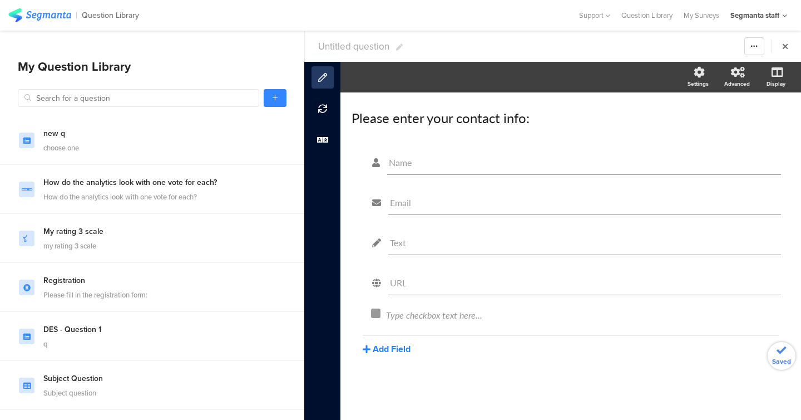
click at [398, 348] on button "Add Field" at bounding box center [387, 348] width 48 height 13
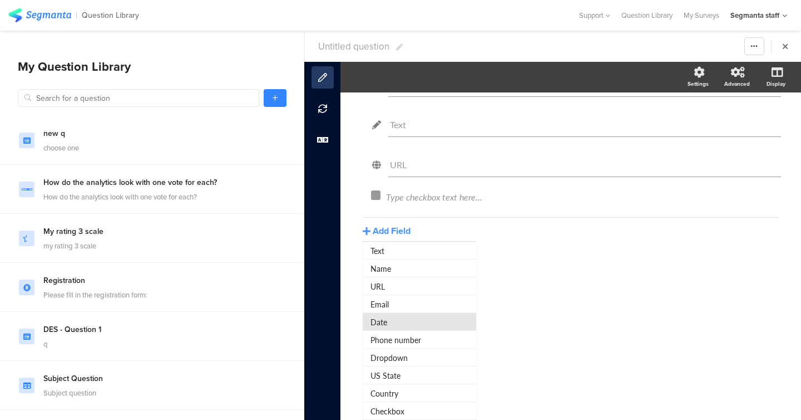
click at [396, 317] on button "Date" at bounding box center [420, 322] width 114 height 18
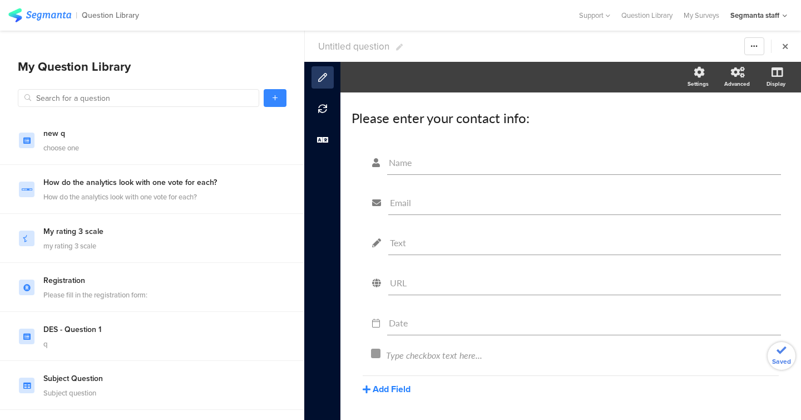
click at [393, 386] on button "Add Field" at bounding box center [387, 388] width 48 height 13
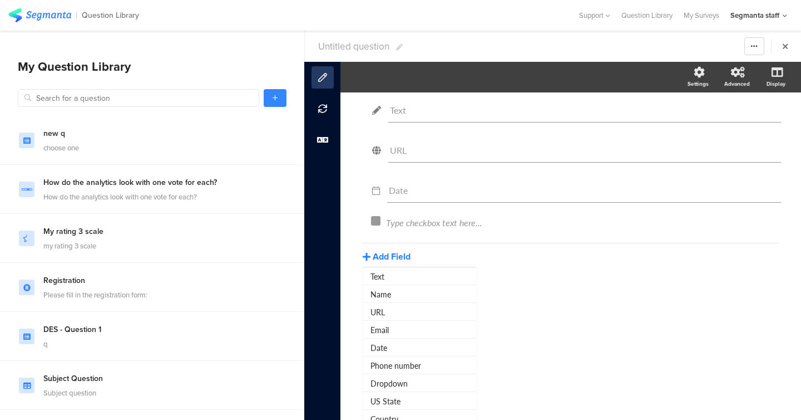
scroll to position [158, 0]
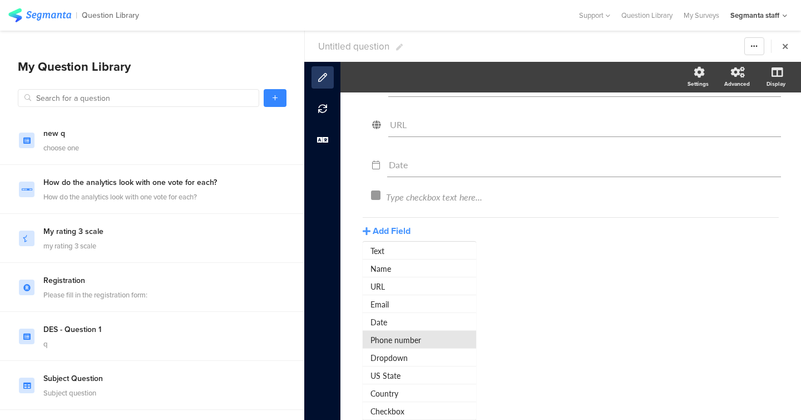
click at [395, 341] on button "Phone number" at bounding box center [420, 340] width 114 height 18
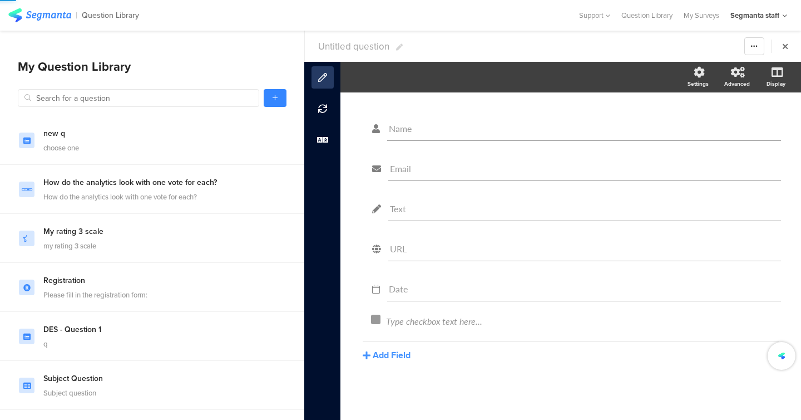
scroll to position [34, 0]
click at [395, 392] on button "Add Field" at bounding box center [387, 394] width 48 height 13
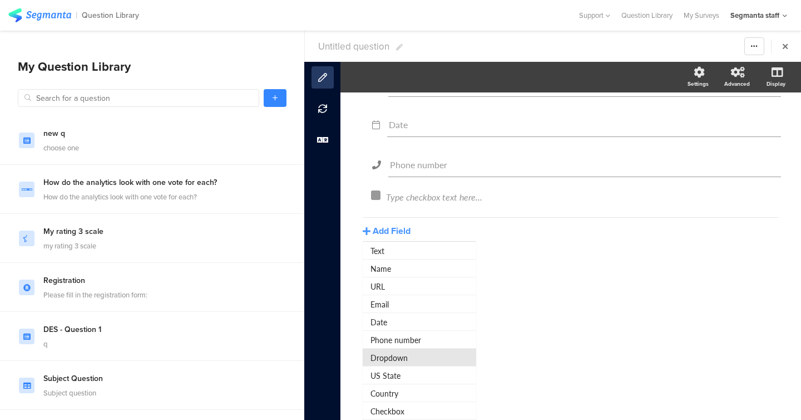
click at [390, 359] on button "Dropdown" at bounding box center [420, 357] width 114 height 18
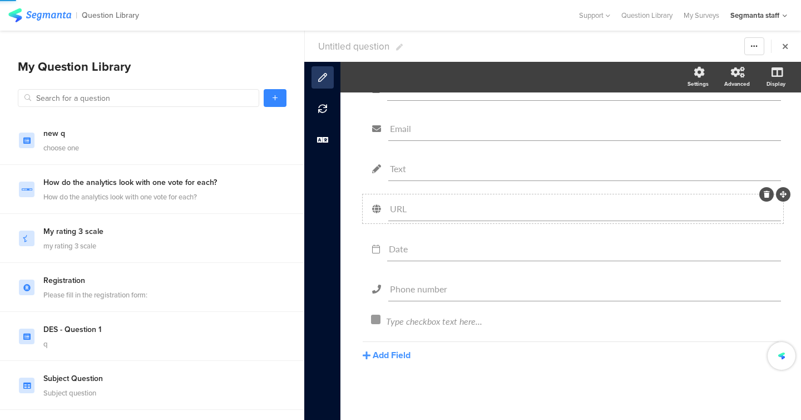
scroll to position [74, 0]
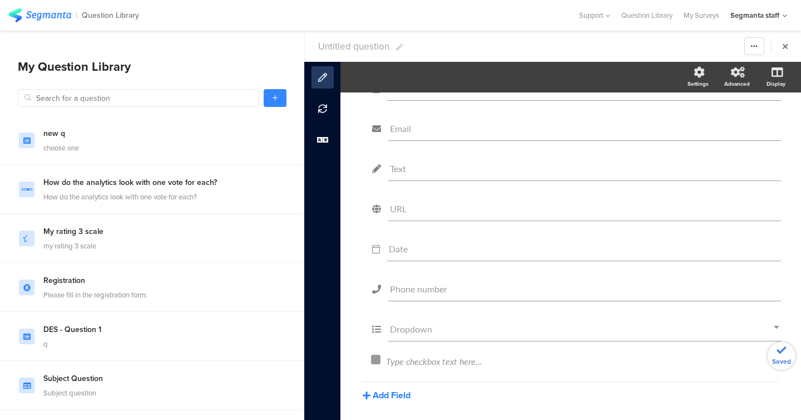
click at [383, 392] on button "Add Field" at bounding box center [387, 394] width 48 height 13
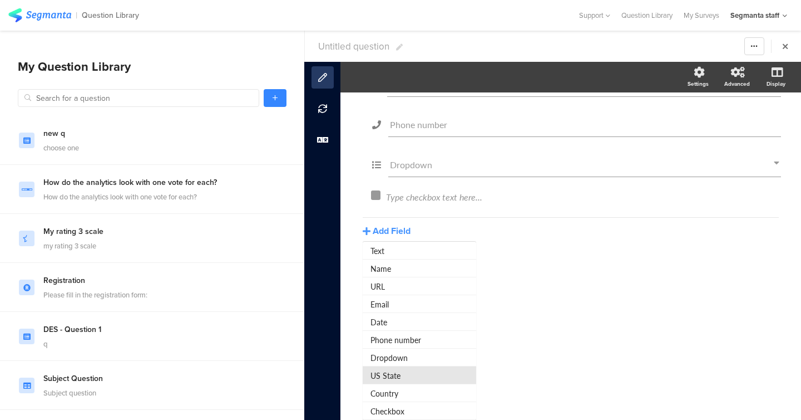
click at [385, 378] on button "US State" at bounding box center [420, 375] width 114 height 18
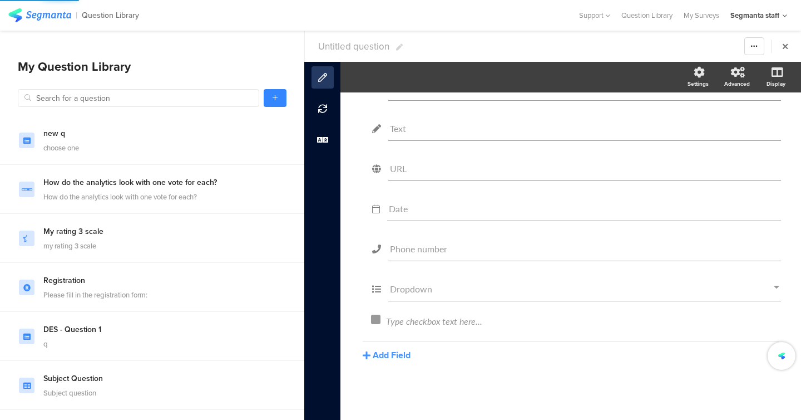
scroll to position [154, 0]
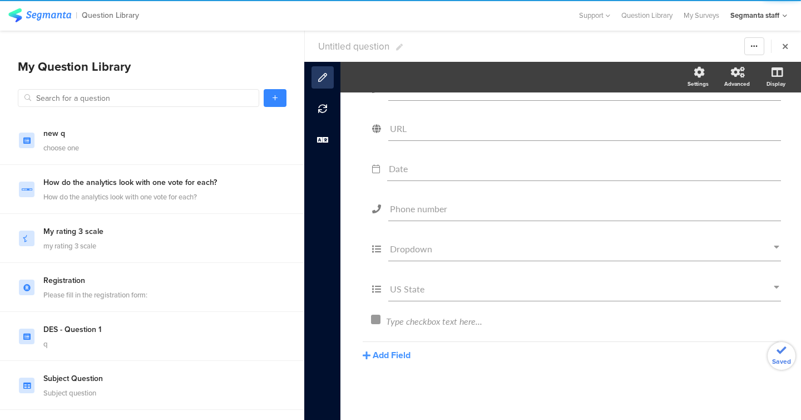
click at [397, 368] on div "Name Email Text URL Date Phone number Dropdown US State" at bounding box center [571, 204] width 439 height 420
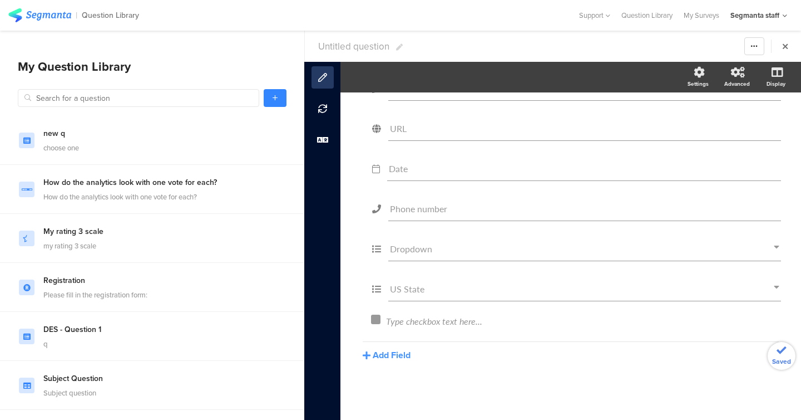
click at [397, 363] on div "Name Email Text URL Date Phone number Dropdown US State" at bounding box center [571, 204] width 439 height 420
click at [397, 356] on button "Add Field" at bounding box center [387, 354] width 48 height 13
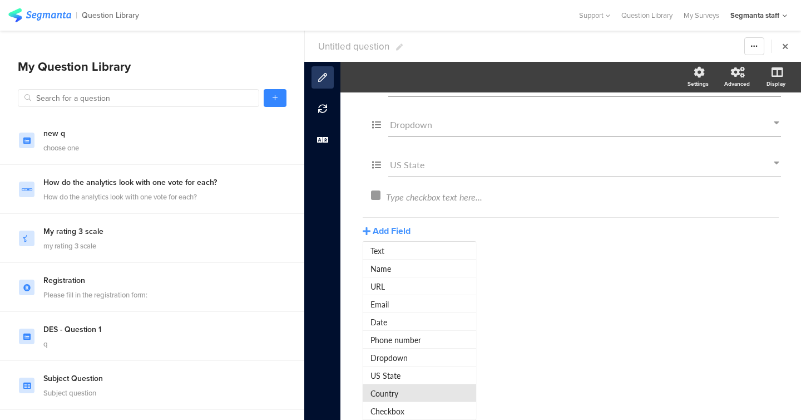
click at [393, 394] on button "Country" at bounding box center [420, 393] width 114 height 18
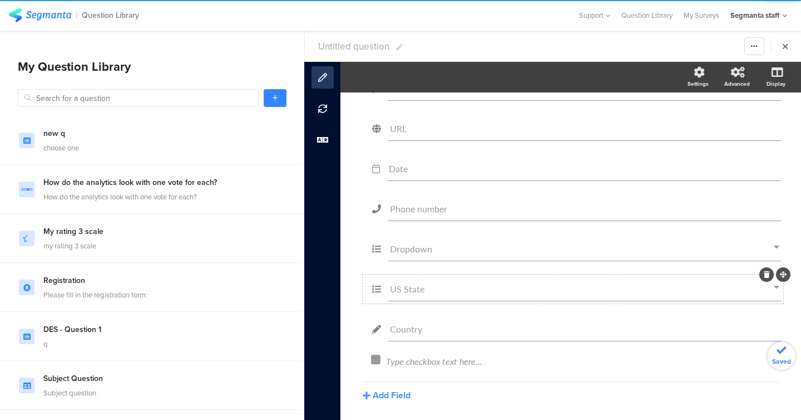
scroll to position [194, 0]
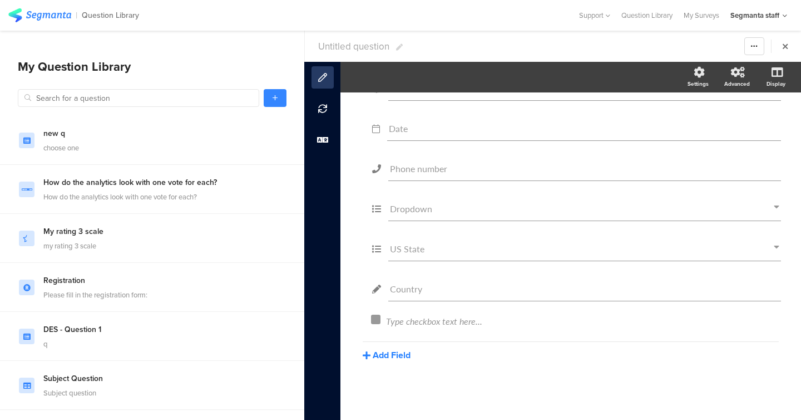
click at [392, 355] on button "Add Field" at bounding box center [387, 354] width 48 height 13
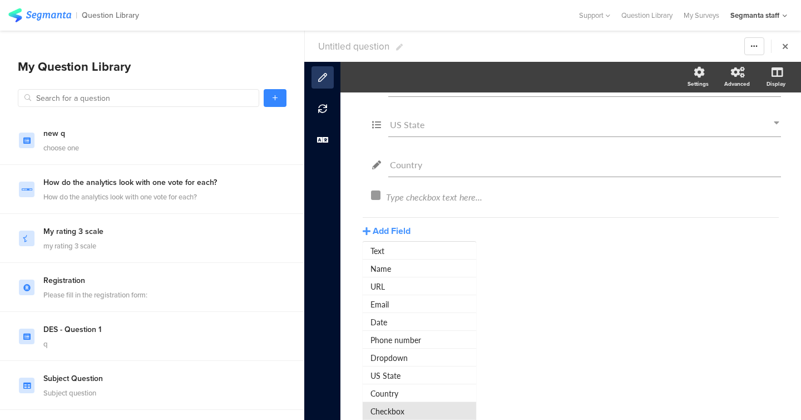
click at [388, 410] on button "Checkbox" at bounding box center [420, 411] width 114 height 18
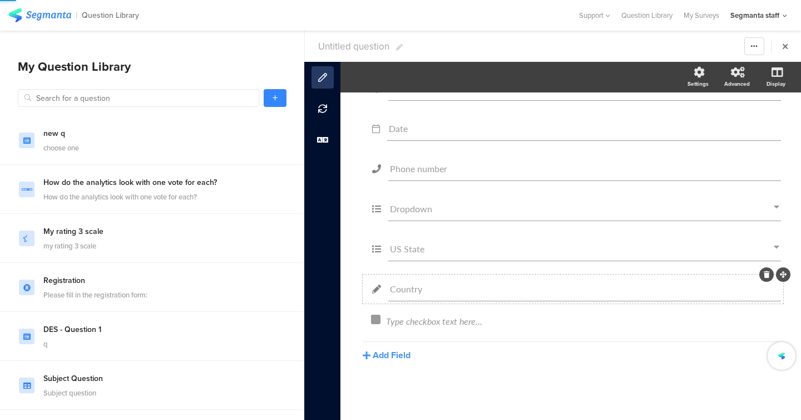
scroll to position [194, 0]
click at [759, 333] on div at bounding box center [762, 338] width 14 height 14
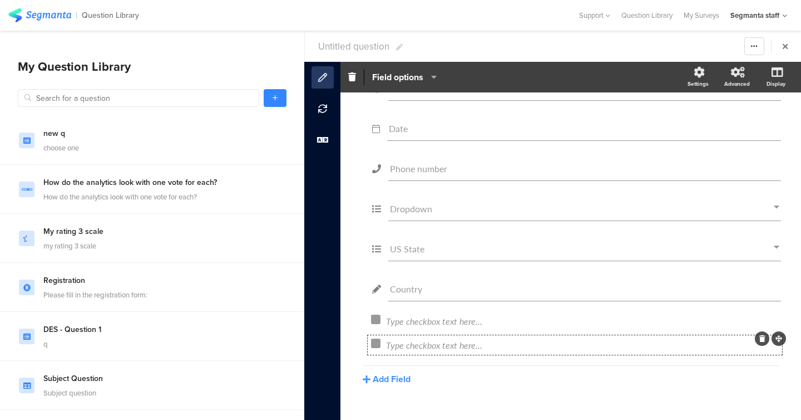
click at [763, 340] on icon at bounding box center [763, 338] width 6 height 7
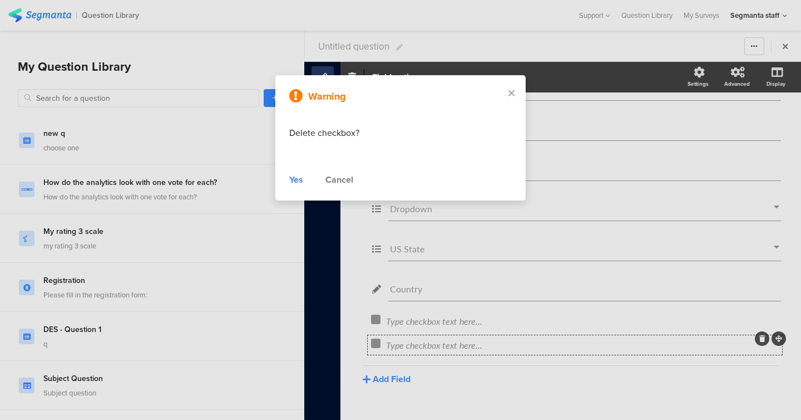
click at [298, 177] on div "Yes" at bounding box center [296, 179] width 14 height 13
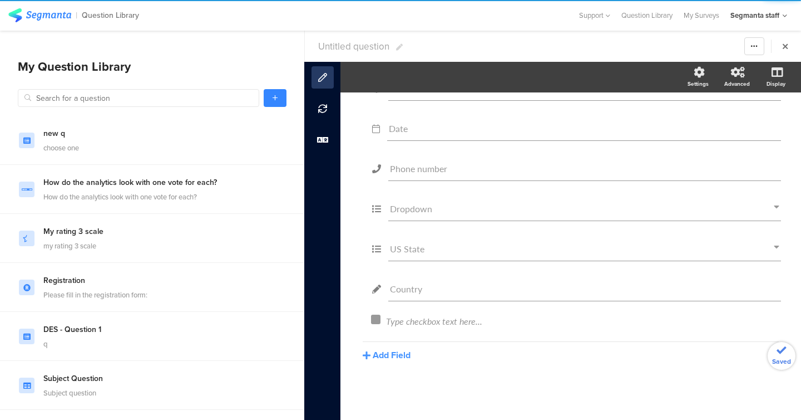
click at [348, 43] on span "Untitled question" at bounding box center [353, 47] width 71 height 14
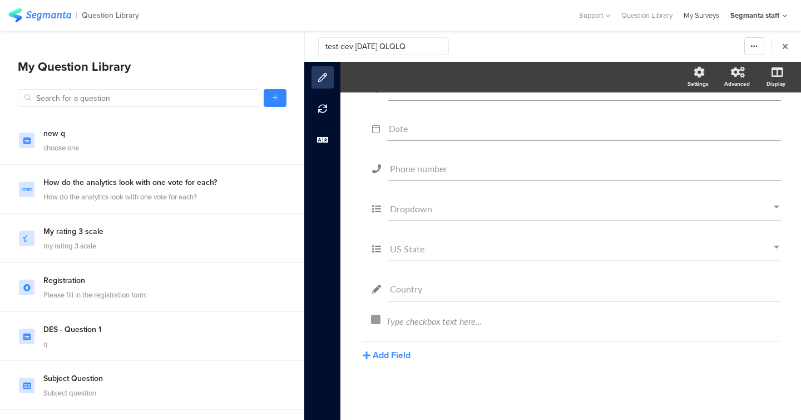
type input "test dev aug 11 QLQLQ"
click at [706, 12] on div "My Surveys" at bounding box center [701, 15] width 47 height 11
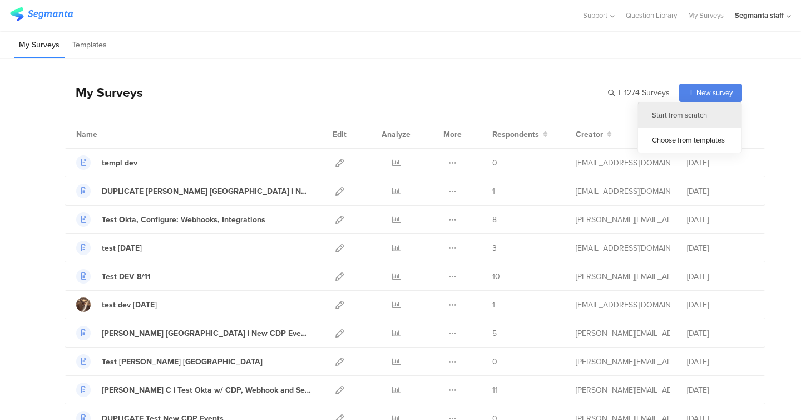
click at [696, 109] on div "Start from scratch" at bounding box center [690, 114] width 104 height 25
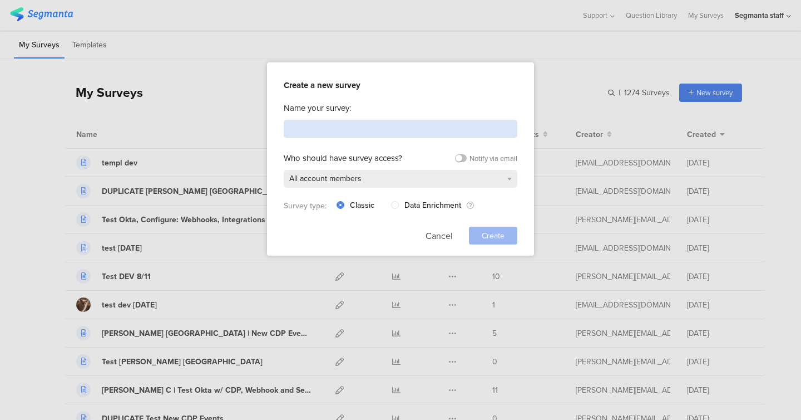
click at [501, 121] on input at bounding box center [401, 129] width 234 height 18
paste input "test dev aug 11 QLQLQ"
type input "test dev aug 11 QLQLQ"
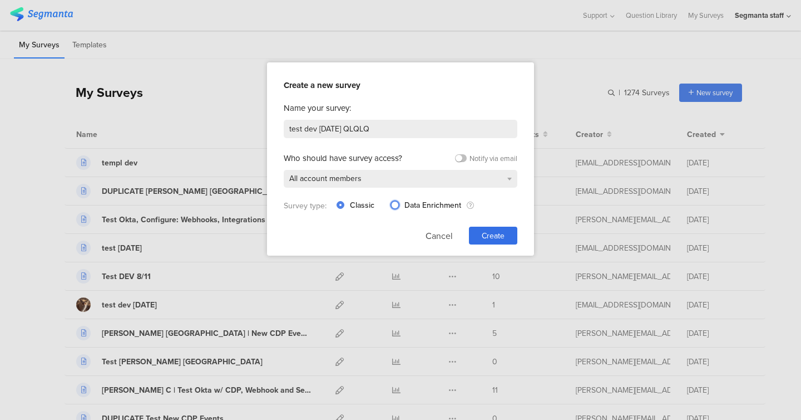
click at [396, 201] on span at bounding box center [395, 205] width 8 height 8
click at [396, 201] on input "Data Enrichment" at bounding box center [395, 204] width 8 height 9
radio input "true"
radio input "false"
radio input "true"
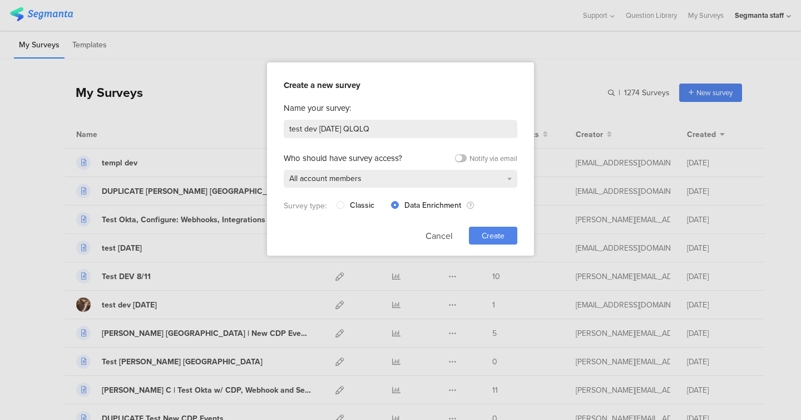
click at [489, 236] on span "Create" at bounding box center [493, 236] width 23 height 12
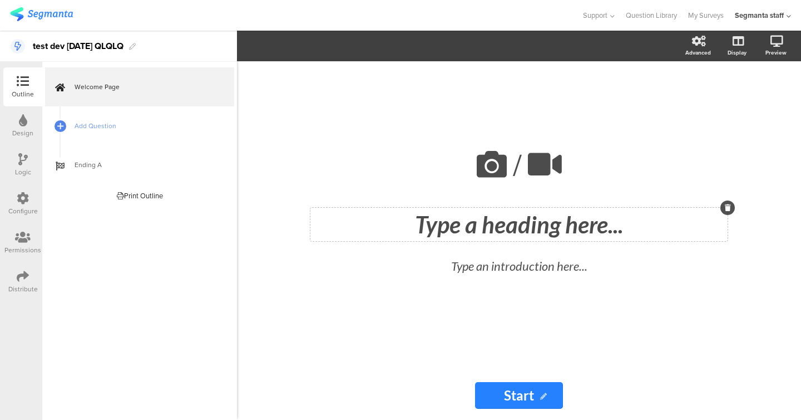
click at [489, 235] on div "Type a heading here..." at bounding box center [519, 224] width 417 height 33
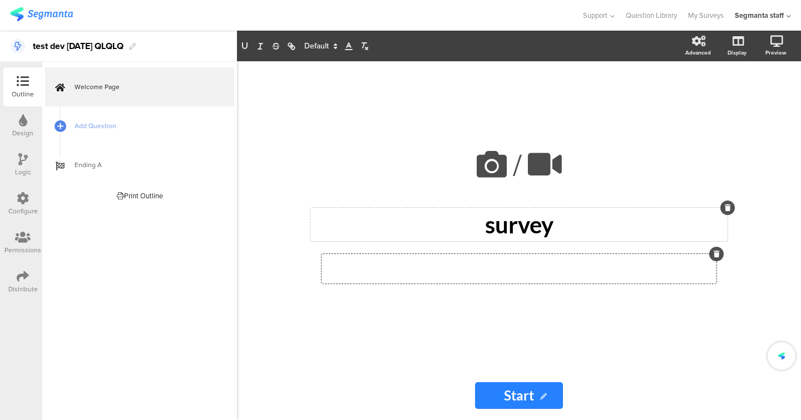
click at [504, 264] on div "Type an introduction here..." at bounding box center [519, 268] width 395 height 29
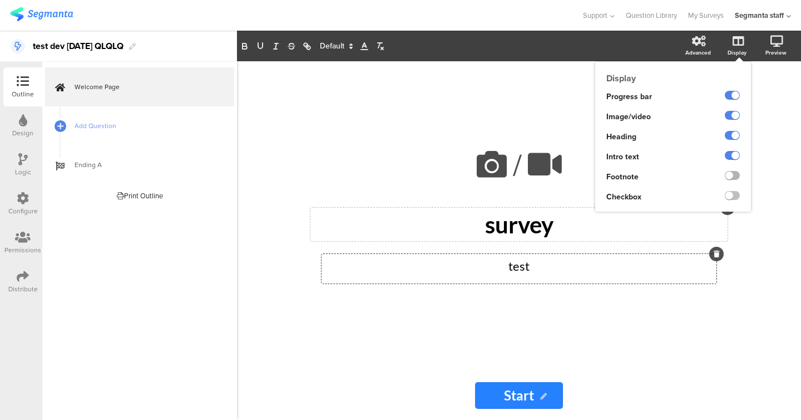
click at [732, 173] on label at bounding box center [732, 175] width 15 height 9
click at [0, 0] on input "checkbox" at bounding box center [0, 0] width 0 height 0
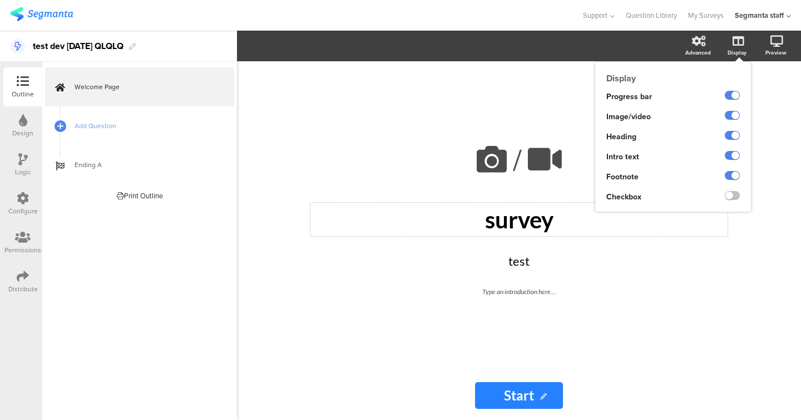
click at [733, 189] on div at bounding box center [724, 197] width 54 height 20
click at [733, 190] on ng-transclude at bounding box center [732, 196] width 15 height 13
click at [730, 193] on label at bounding box center [732, 195] width 15 height 9
click at [0, 0] on input "checkbox" at bounding box center [0, 0] width 0 height 0
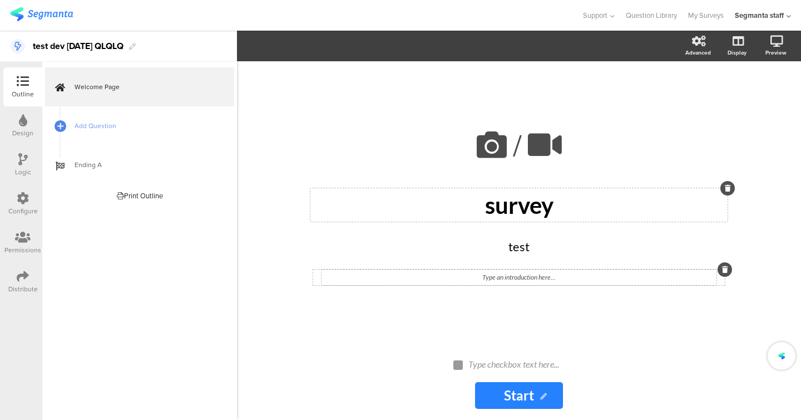
click at [537, 274] on div "Type an introduction here..." at bounding box center [519, 277] width 395 height 16
click at [504, 365] on div "Type checkbox text here..." at bounding box center [524, 363] width 111 height 11
click at [639, 355] on icon at bounding box center [641, 353] width 6 height 7
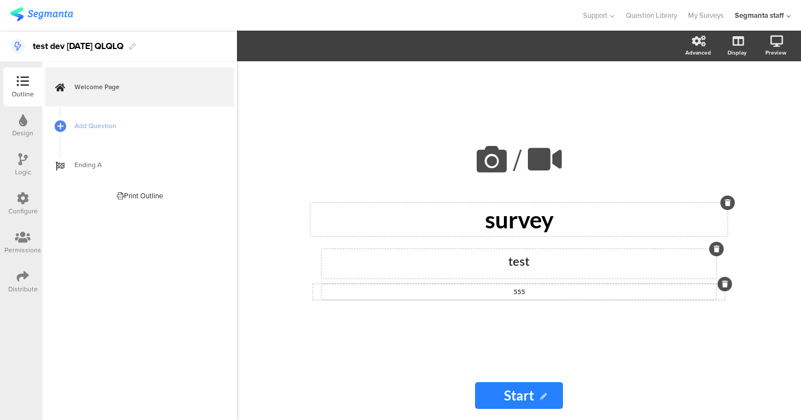
click at [715, 248] on div at bounding box center [717, 249] width 14 height 14
click at [715, 248] on icon at bounding box center [717, 248] width 6 height 7
click at [715, 236] on div "survey survey" at bounding box center [519, 219] width 417 height 33
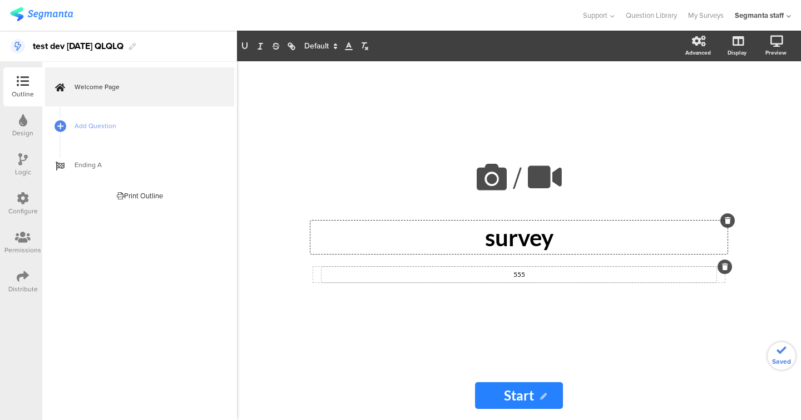
click at [729, 224] on div at bounding box center [728, 220] width 14 height 14
click at [728, 222] on icon at bounding box center [728, 220] width 6 height 7
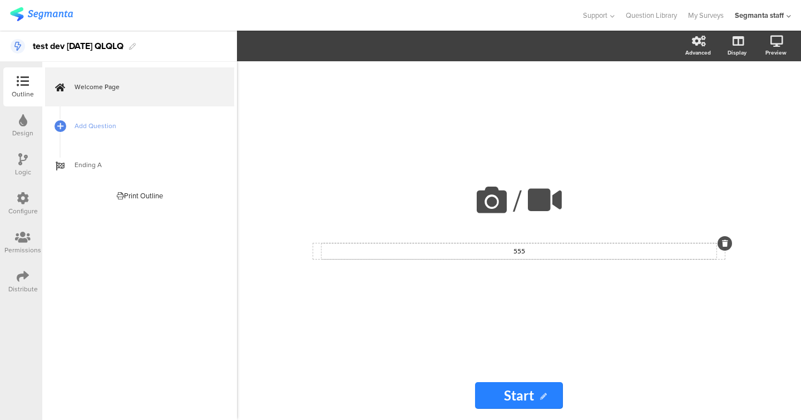
click at [722, 244] on icon at bounding box center [725, 243] width 6 height 7
click at [116, 125] on span "Add Question" at bounding box center [146, 125] width 142 height 11
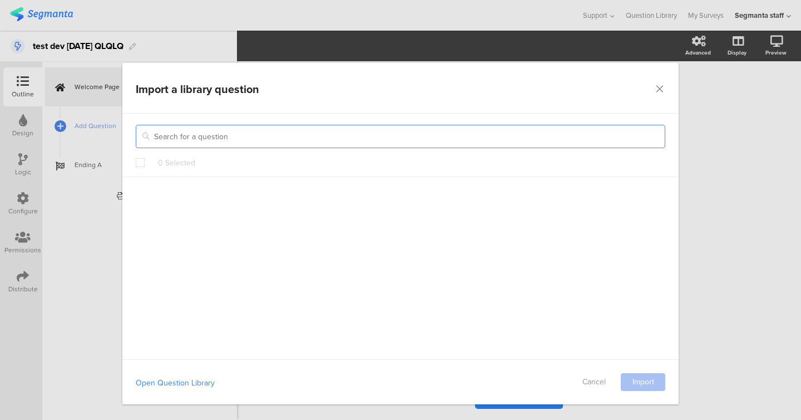
click at [316, 135] on input "dialog" at bounding box center [401, 136] width 530 height 23
paste input "test dev aug 11 QLQLQ"
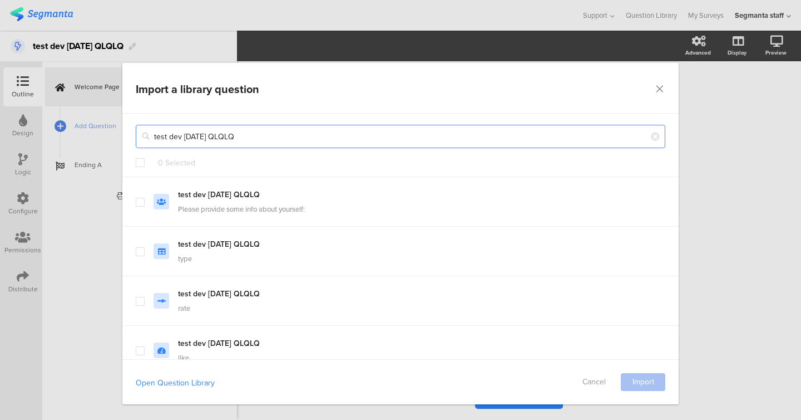
type input "test dev aug 11 QLQLQ"
click at [139, 164] on span "dialog" at bounding box center [140, 162] width 9 height 9
click at [145, 158] on input "dialog" at bounding box center [145, 158] width 0 height 0
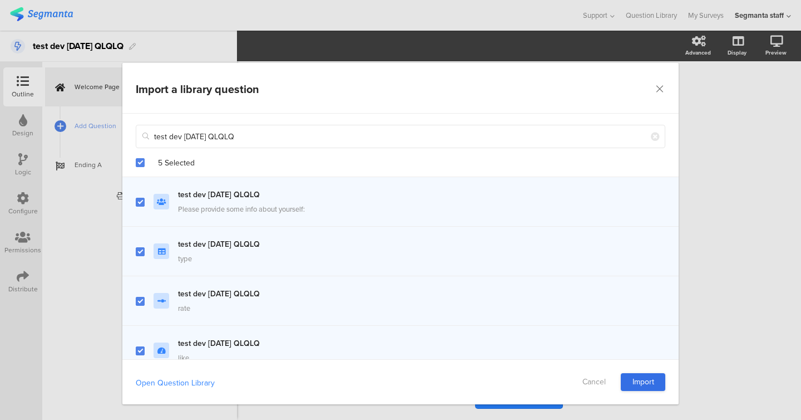
click at [641, 386] on link "Import" at bounding box center [643, 382] width 45 height 18
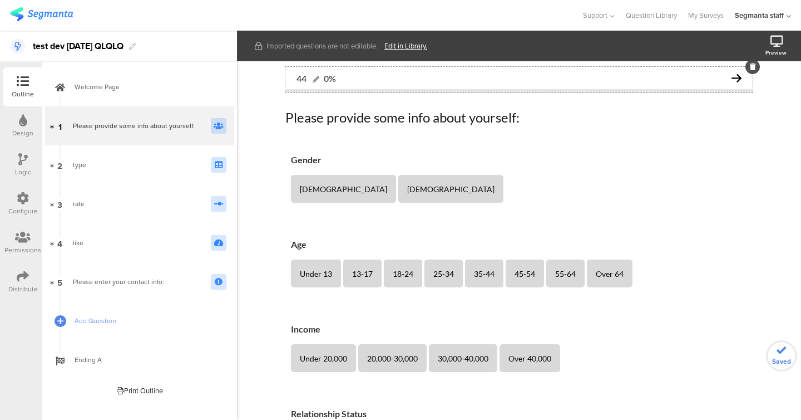
click at [254, 91] on div "44 0% Please provide some info about yourself: Please provide some info about y…" at bounding box center [519, 296] width 564 height 470
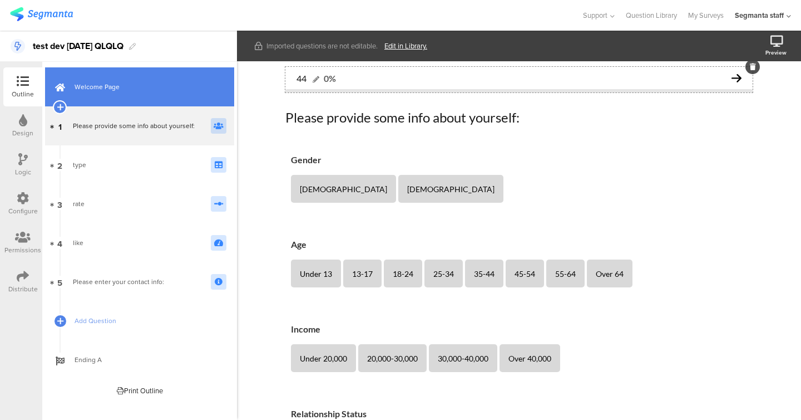
click at [115, 78] on link "Welcome Page" at bounding box center [139, 86] width 189 height 39
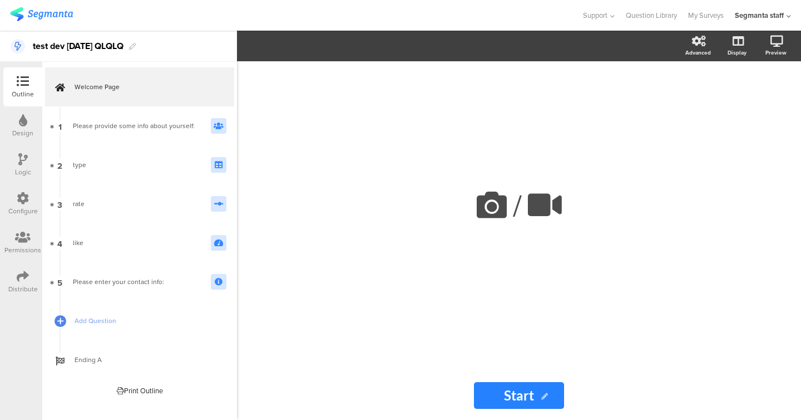
click at [32, 125] on div "Design" at bounding box center [22, 125] width 39 height 39
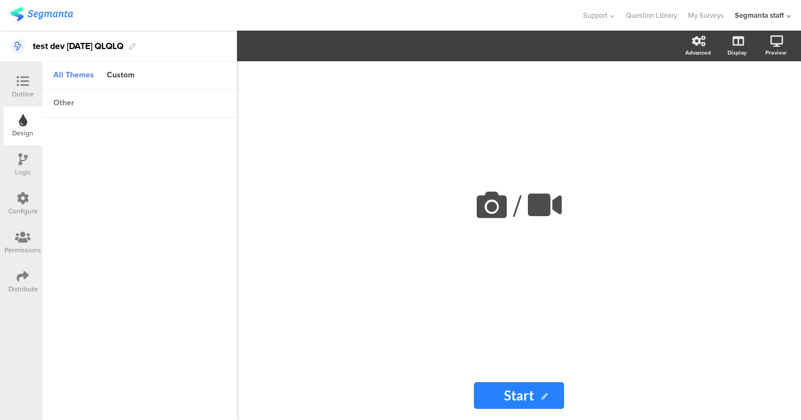
click at [65, 104] on div "other" at bounding box center [64, 103] width 32 height 19
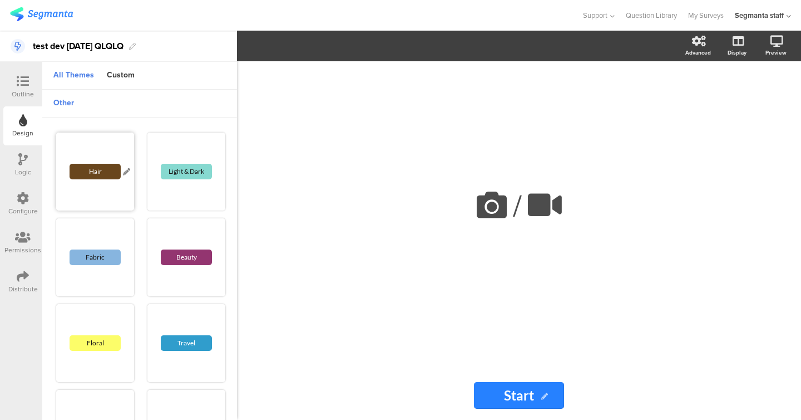
click at [102, 155] on div "Hair" at bounding box center [95, 171] width 78 height 78
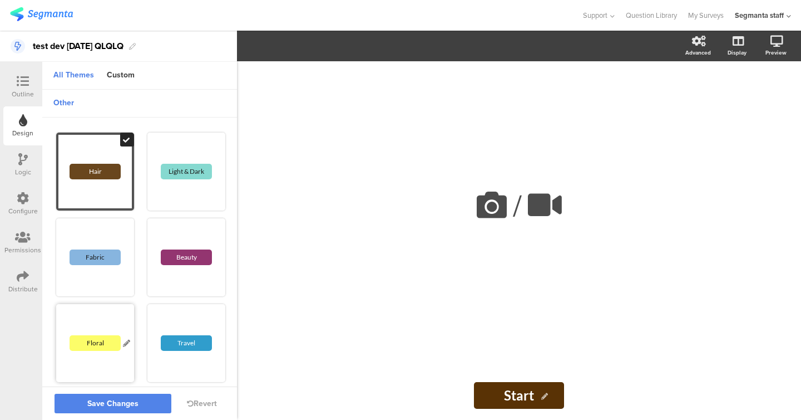
click at [126, 351] on div "Floral" at bounding box center [95, 343] width 78 height 78
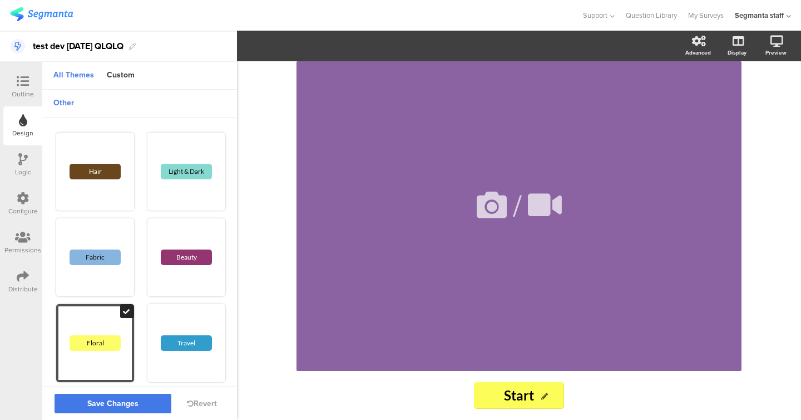
click at [120, 411] on button "Save Changes" at bounding box center [113, 402] width 117 height 19
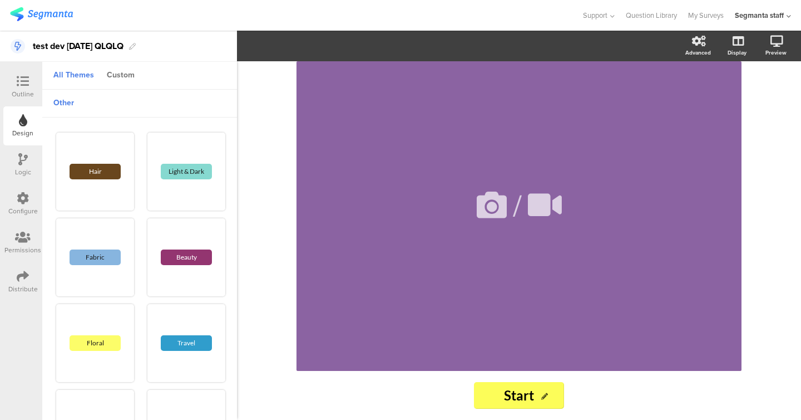
click at [126, 67] on div "Custom" at bounding box center [120, 75] width 39 height 19
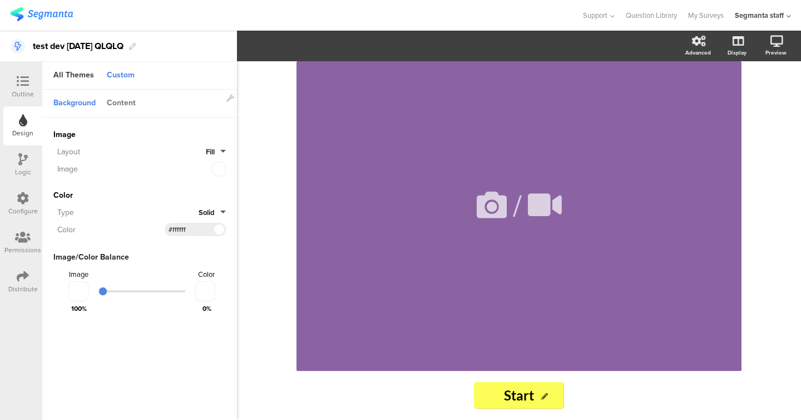
click at [131, 102] on div "Content" at bounding box center [121, 103] width 40 height 19
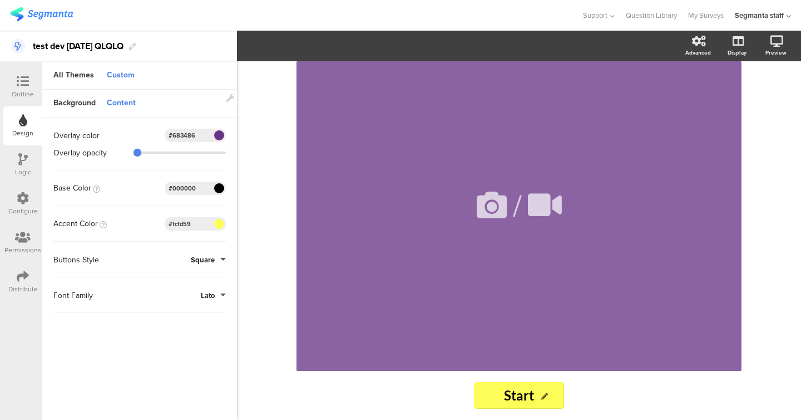
type input "86"
click at [210, 152] on input "range" at bounding box center [183, 152] width 86 height 2
click at [223, 185] on span at bounding box center [219, 188] width 13 height 7
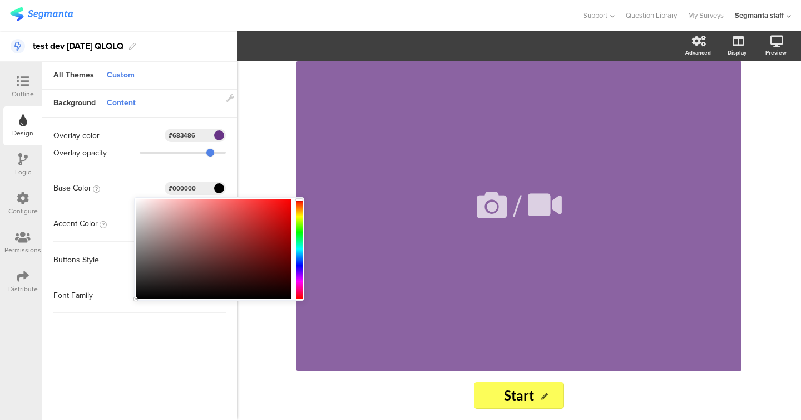
type input "#c26767"
click at [209, 223] on div at bounding box center [214, 249] width 156 height 100
click at [144, 168] on div "Overlay color #683486 Clear OK #683486 Overlay opacity" at bounding box center [139, 143] width 173 height 53
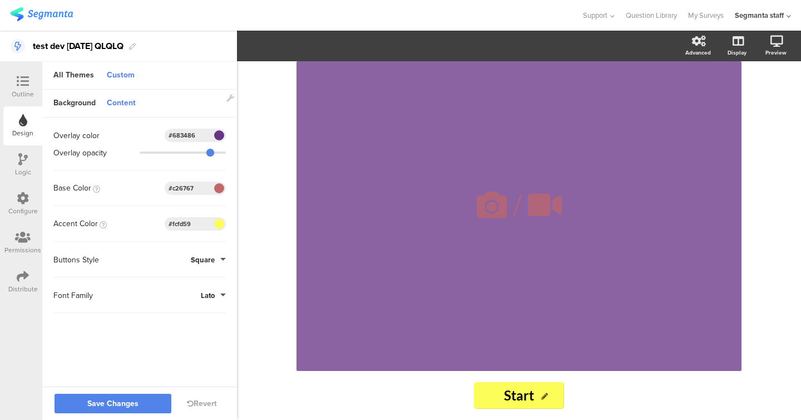
click at [220, 225] on span at bounding box center [219, 223] width 13 height 7
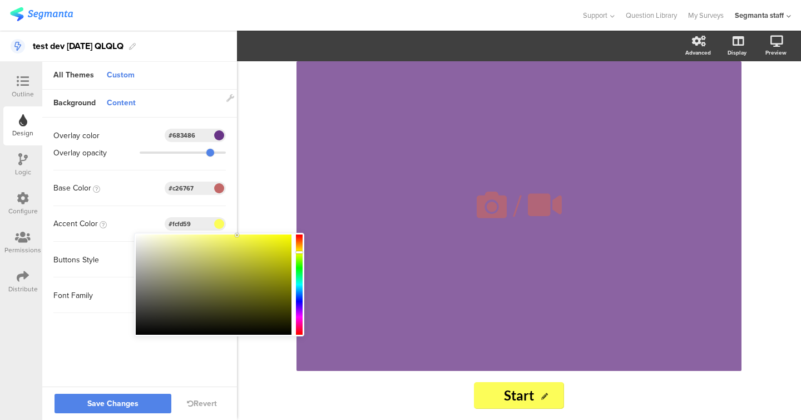
click at [296, 281] on div at bounding box center [299, 284] width 7 height 98
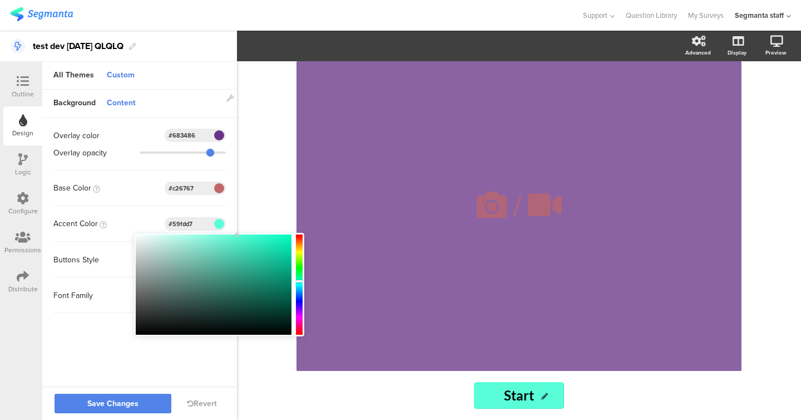
type input "#107b62"
click at [272, 286] on div at bounding box center [214, 284] width 156 height 100
click at [116, 278] on div "Font Family Lato" at bounding box center [139, 295] width 173 height 36
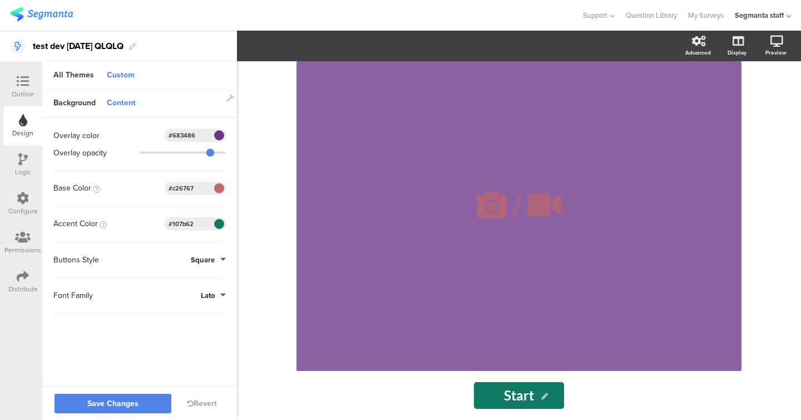
click at [212, 262] on span "Square" at bounding box center [203, 259] width 24 height 11
click at [203, 285] on button "Square" at bounding box center [183, 284] width 83 height 23
click at [205, 276] on div "Buttons Style Square" at bounding box center [139, 260] width 173 height 36
click at [205, 255] on span "Square" at bounding box center [203, 259] width 24 height 11
click at [192, 308] on button "Round" at bounding box center [183, 308] width 83 height 23
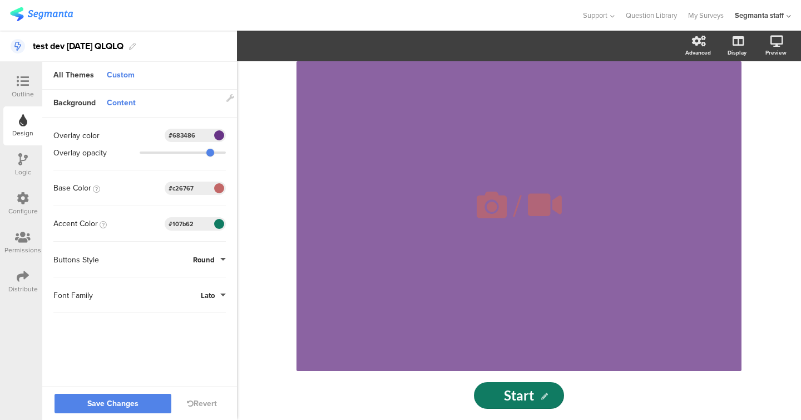
click at [210, 290] on span "Lato" at bounding box center [208, 295] width 14 height 11
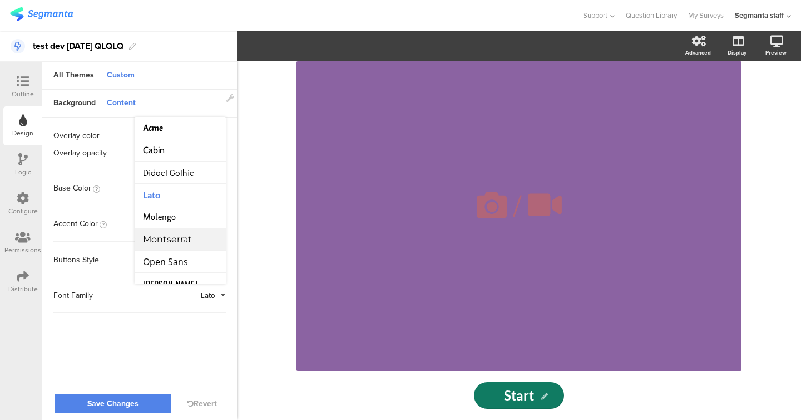
click at [185, 232] on li "Montserrat" at bounding box center [180, 239] width 91 height 22
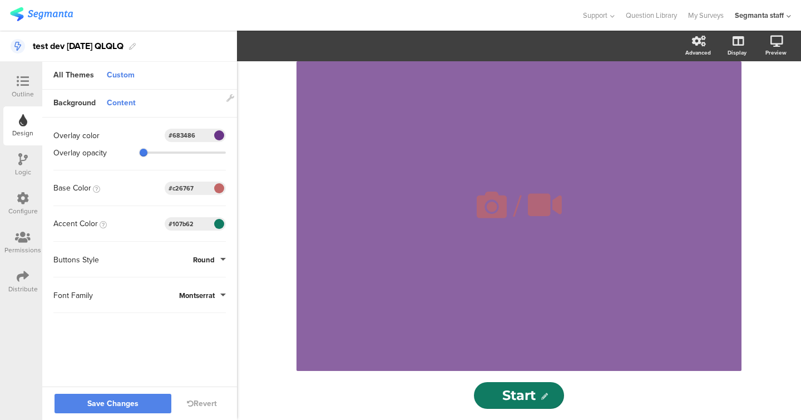
type input "88"
drag, startPoint x: 213, startPoint y: 156, endPoint x: 132, endPoint y: 139, distance: 82.5
click at [132, 139] on div "Overlay color #683486 Clear OK #683486 Overlay opacity" at bounding box center [139, 143] width 173 height 53
click at [220, 190] on span at bounding box center [219, 188] width 13 height 7
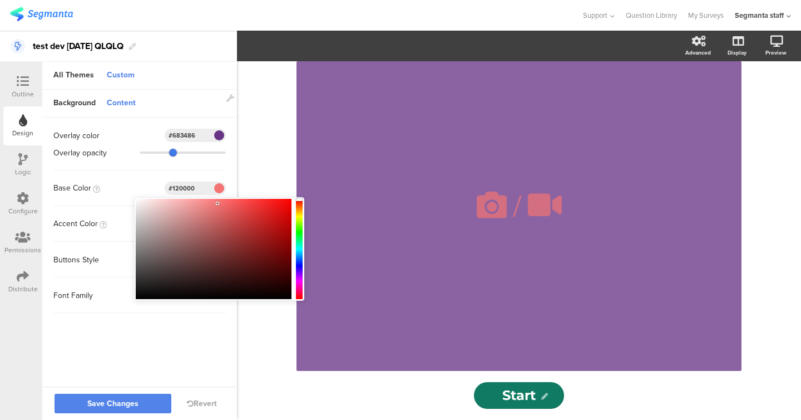
type input "#000000"
drag, startPoint x: 218, startPoint y: 203, endPoint x: 349, endPoint y: 324, distance: 178.8
click at [349, 324] on body "You are using an unsupported version of Internet Explorer. Unsupported browsers…" at bounding box center [400, 210] width 801 height 420
click at [190, 362] on sg-customize-design "Background Content Image Invalid URL or Upload File Layout Fill Image Color Typ…" at bounding box center [139, 239] width 195 height 298
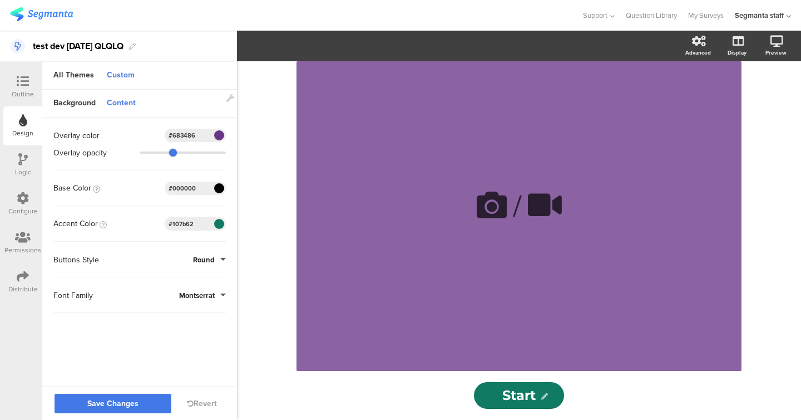
click at [124, 404] on span "Save Changes" at bounding box center [112, 404] width 51 height 0
click at [72, 106] on div "Background" at bounding box center [74, 103] width 53 height 19
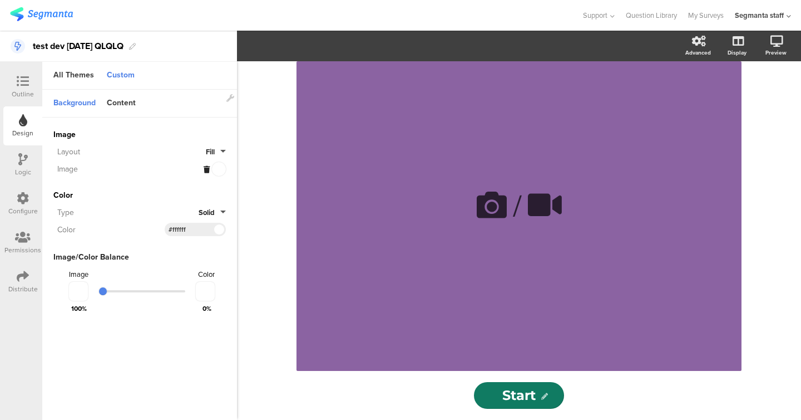
click at [206, 168] on icon at bounding box center [207, 169] width 6 height 7
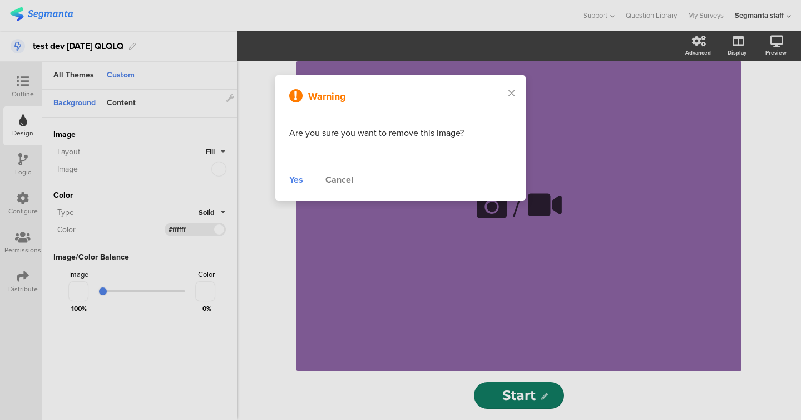
click at [294, 171] on div "Warning Are you sure you want to remove this image? Yes Cancel" at bounding box center [401, 137] width 250 height 125
click at [296, 180] on div "Yes" at bounding box center [296, 179] width 14 height 13
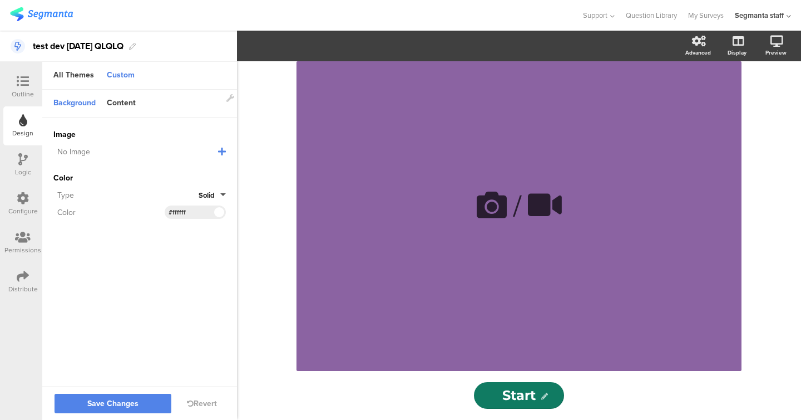
click at [222, 196] on button "Solid" at bounding box center [212, 195] width 27 height 11
click at [205, 239] on button "Gradient" at bounding box center [183, 243] width 83 height 23
click at [217, 213] on span at bounding box center [219, 212] width 13 height 7
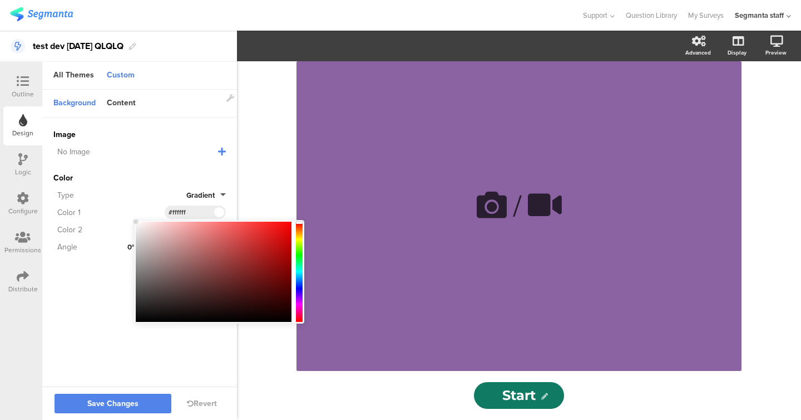
type input "#934848"
click at [216, 264] on div at bounding box center [214, 272] width 156 height 100
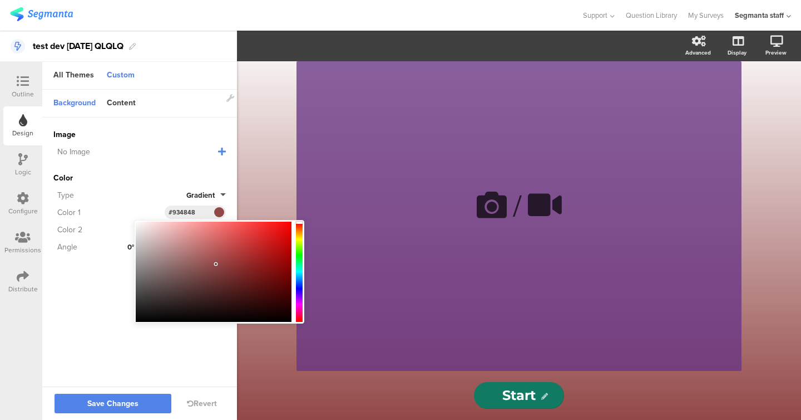
click at [157, 190] on div "Type" at bounding box center [119, 195] width 133 height 12
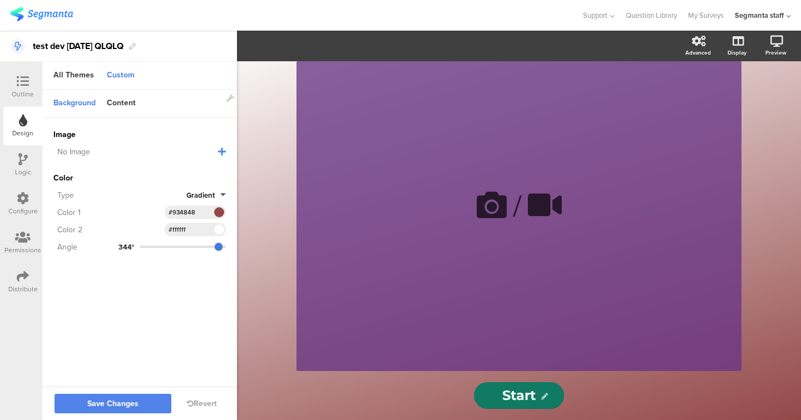
type input "349"
click at [219, 248] on input "range" at bounding box center [183, 246] width 86 height 2
click at [131, 404] on span "Save Changes" at bounding box center [112, 404] width 51 height 0
click at [36, 164] on div "Logic" at bounding box center [22, 164] width 39 height 39
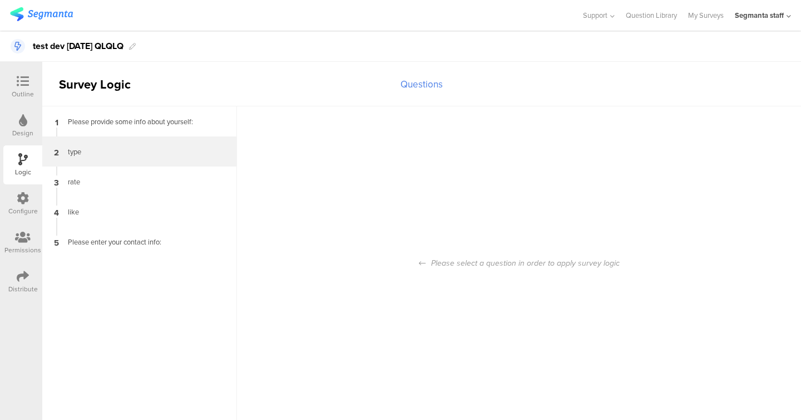
click at [86, 156] on div "2 type" at bounding box center [139, 151] width 195 height 30
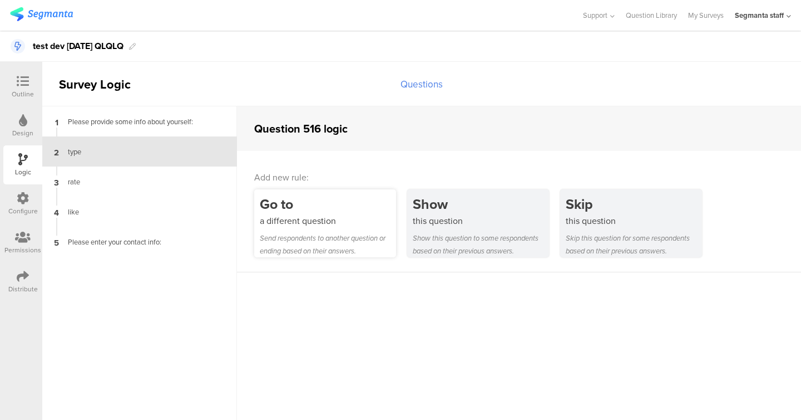
click at [306, 234] on div "Send respondents to another question or ending based on their answers." at bounding box center [328, 245] width 136 height 26
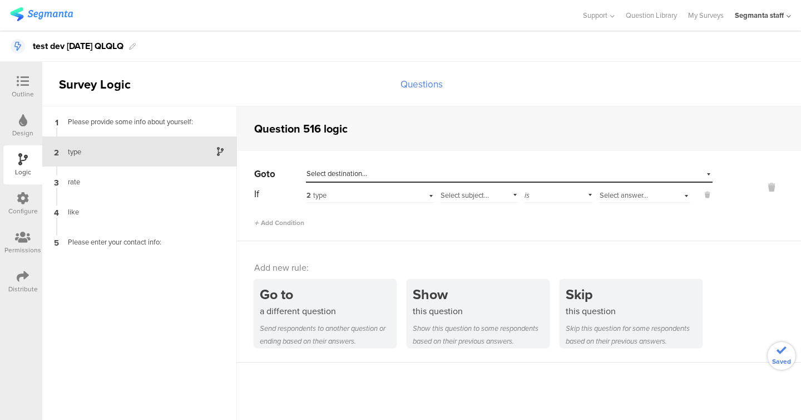
click at [392, 176] on div "Select destination..." at bounding box center [458, 174] width 303 height 10
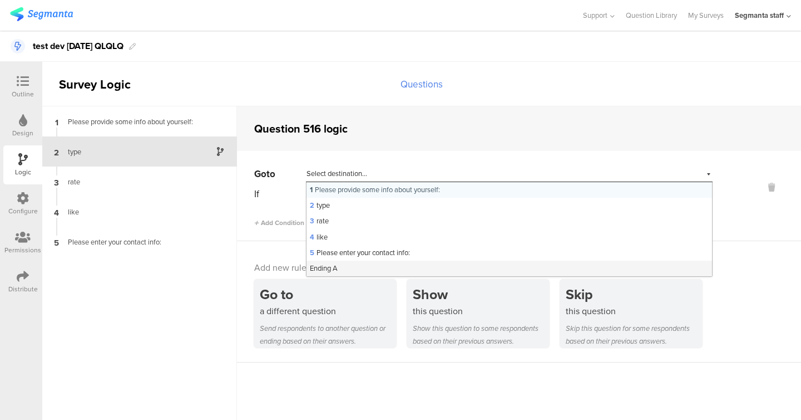
click at [365, 267] on div "Ending A" at bounding box center [510, 268] width 406 height 16
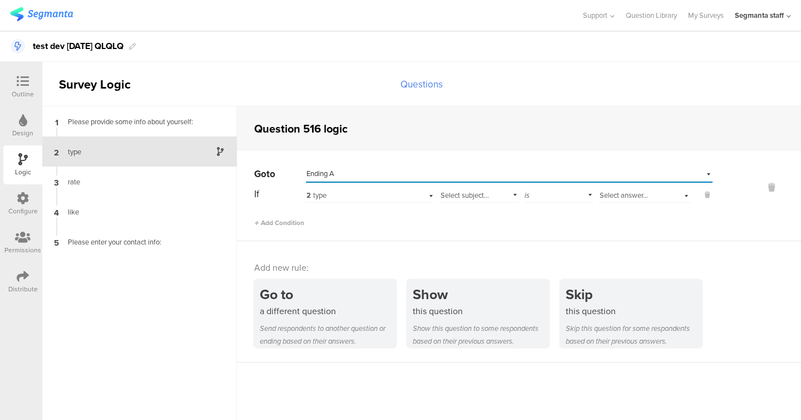
click at [472, 194] on span "Select subject..." at bounding box center [465, 195] width 48 height 11
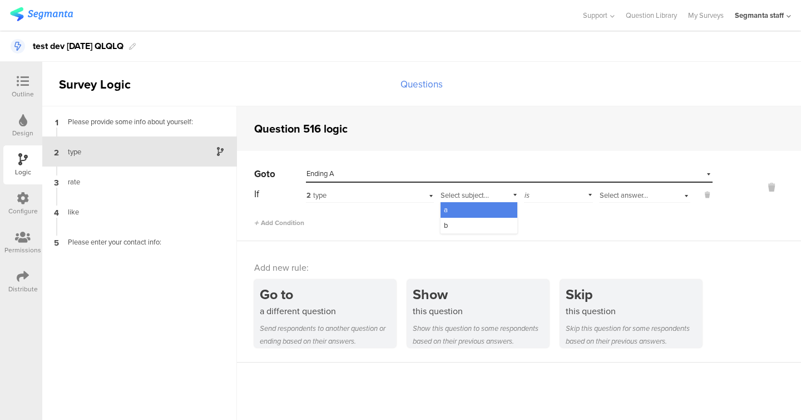
click at [468, 207] on div "a" at bounding box center [479, 210] width 77 height 16
click at [637, 200] on div "Select answer..." at bounding box center [644, 193] width 91 height 17
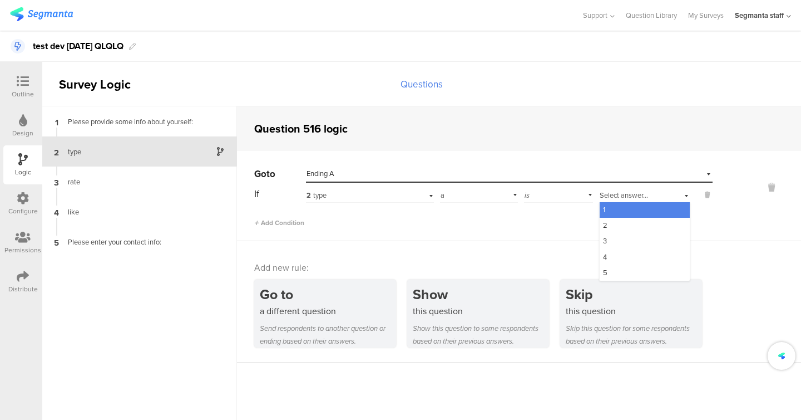
click at [624, 214] on div "1" at bounding box center [645, 210] width 90 height 16
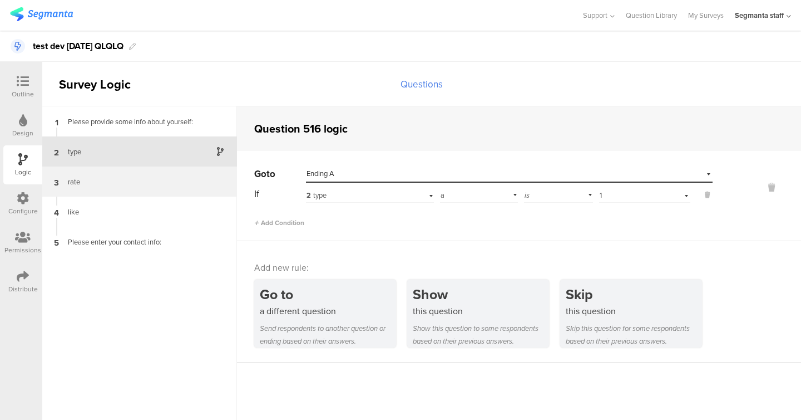
click at [135, 178] on div "rate" at bounding box center [130, 181] width 139 height 11
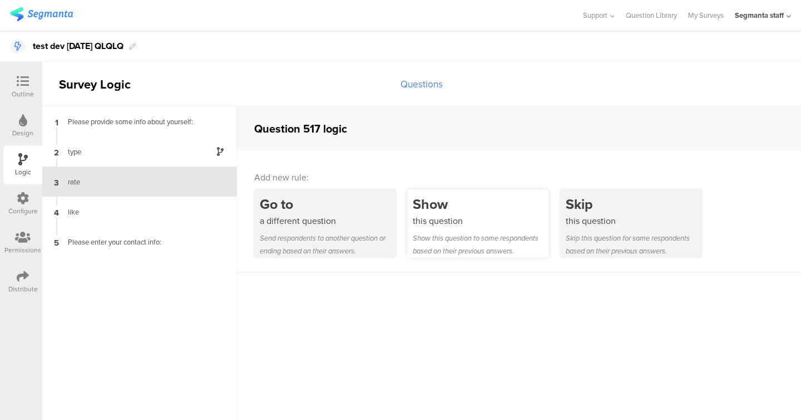
click at [442, 227] on div "this question" at bounding box center [481, 220] width 136 height 13
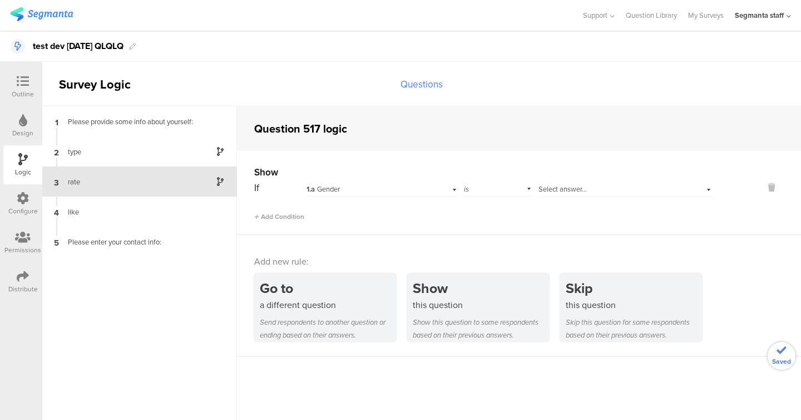
click at [378, 191] on div "1.a Gender" at bounding box center [368, 189] width 122 height 10
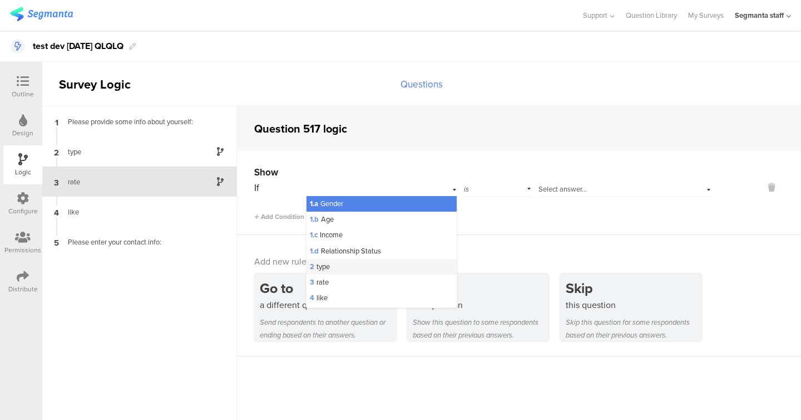
click at [375, 273] on div "2 type" at bounding box center [382, 267] width 150 height 16
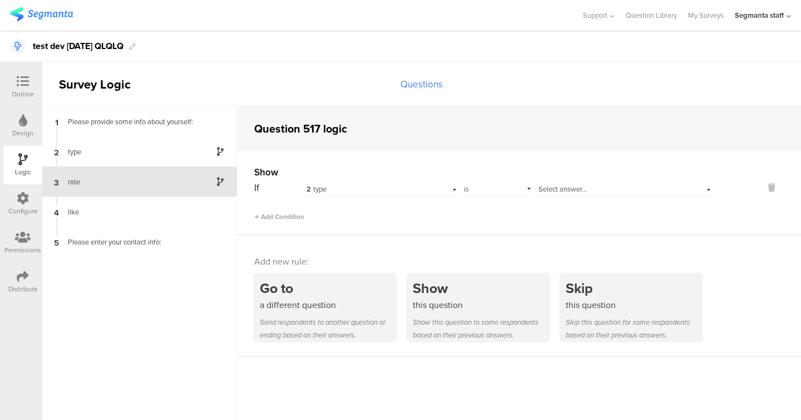
click at [559, 183] on div "Select answer..." at bounding box center [625, 187] width 175 height 17
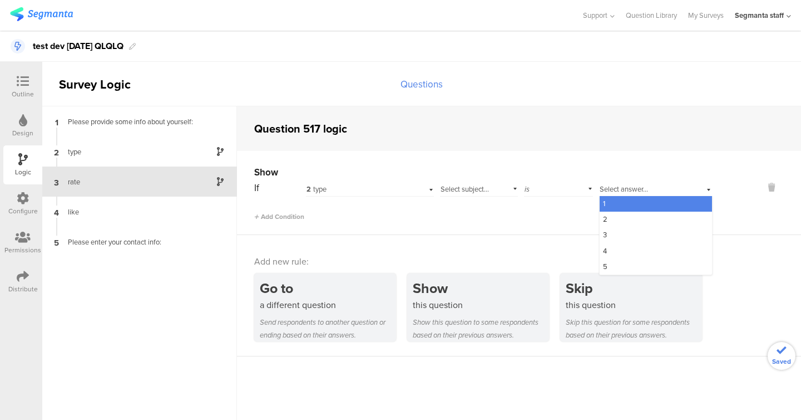
click at [469, 181] on div "Select subject..." at bounding box center [479, 187] width 78 height 17
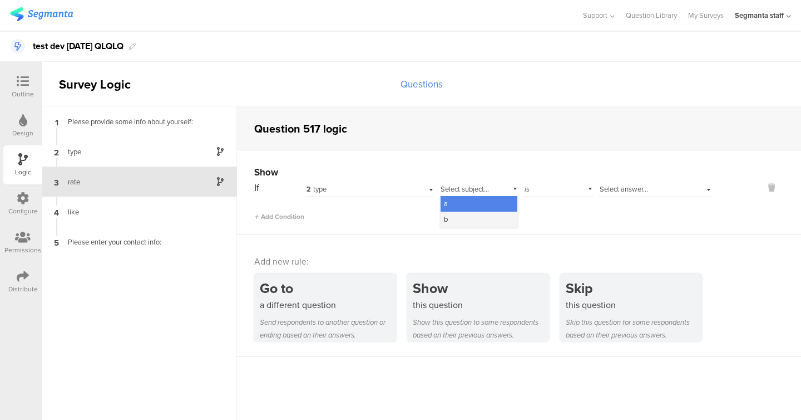
click at [470, 219] on div "b" at bounding box center [479, 219] width 77 height 16
click at [629, 186] on span "Select answer..." at bounding box center [624, 189] width 48 height 11
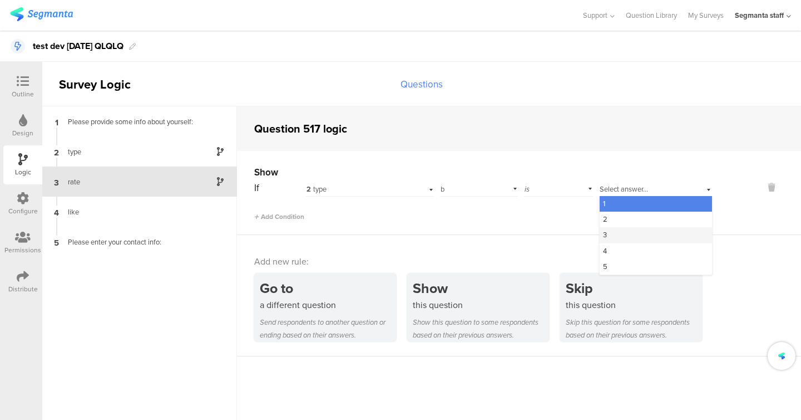
click at [627, 230] on div "3" at bounding box center [656, 235] width 112 height 16
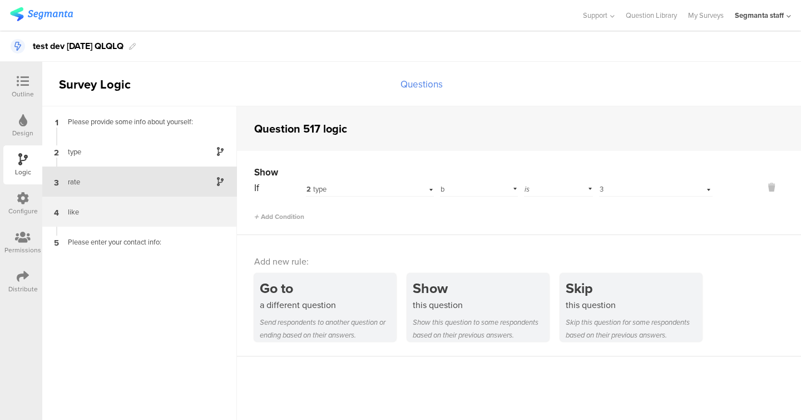
click at [152, 206] on div "like" at bounding box center [130, 211] width 139 height 11
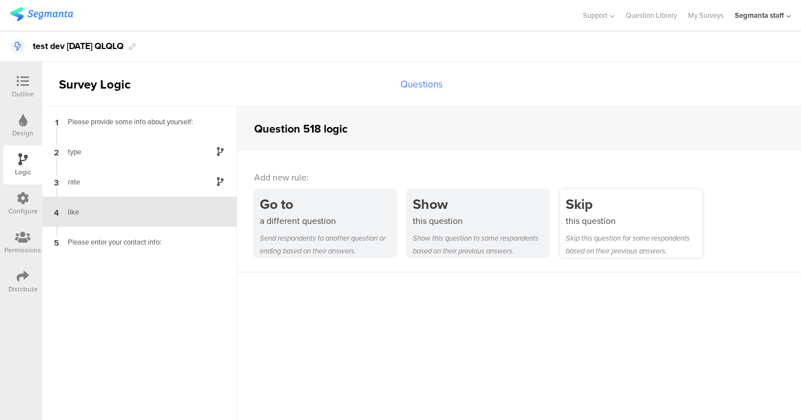
click at [609, 221] on div "this question" at bounding box center [634, 220] width 136 height 13
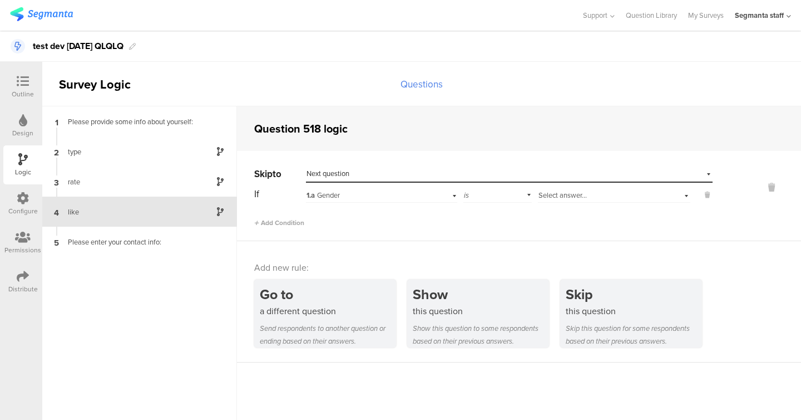
click at [389, 195] on div "1.a Gender" at bounding box center [368, 195] width 122 height 10
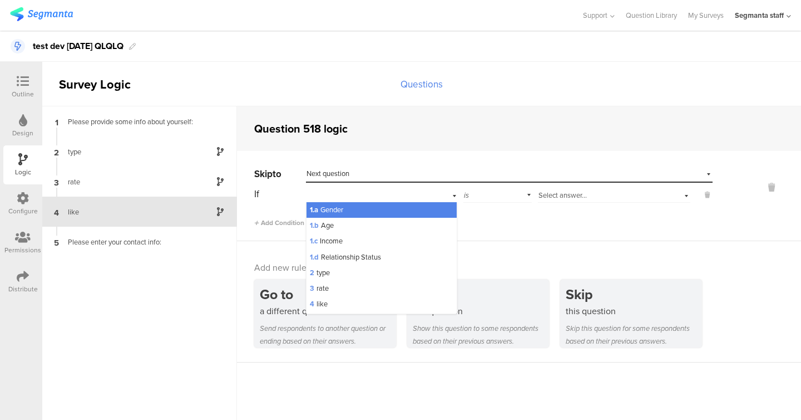
click at [387, 209] on div "1.a Gender" at bounding box center [382, 210] width 150 height 16
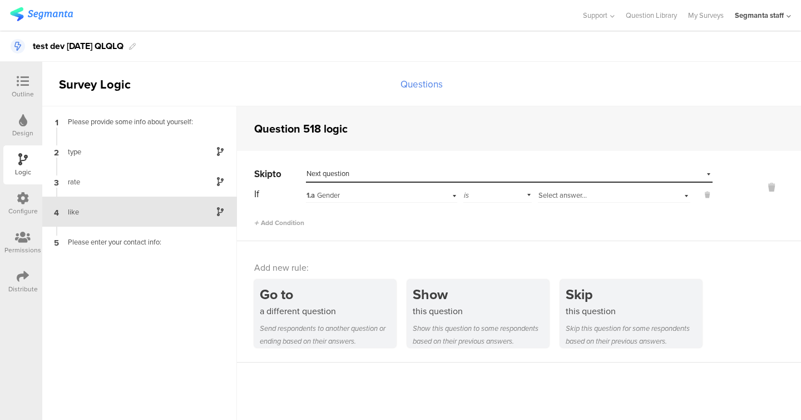
click at [582, 192] on span "Select answer..." at bounding box center [563, 195] width 48 height 11
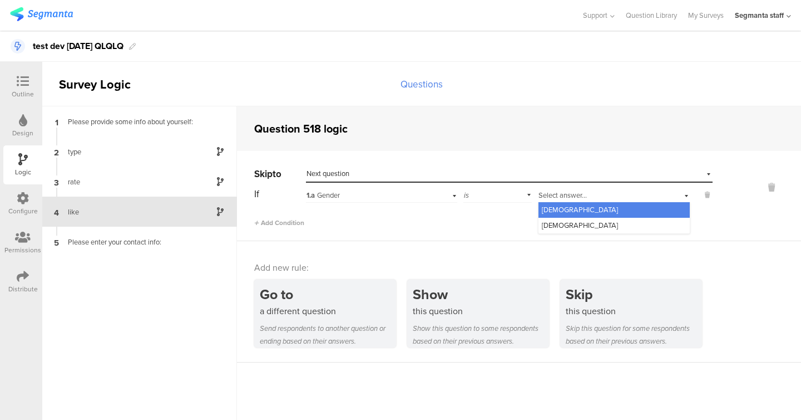
click at [570, 210] on div "[DEMOGRAPHIC_DATA]" at bounding box center [614, 210] width 151 height 16
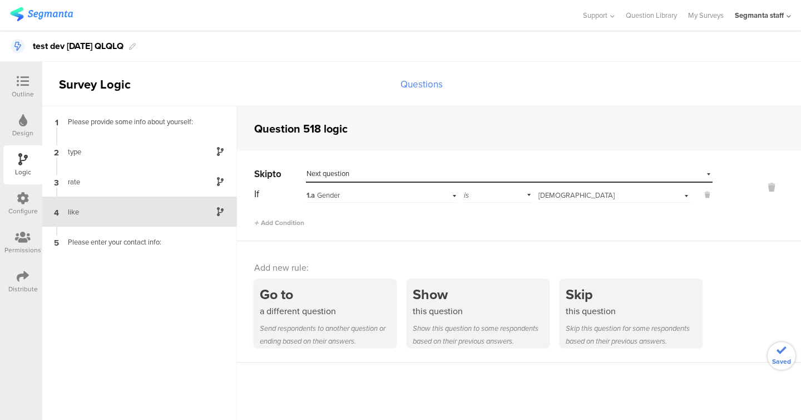
click at [22, 282] on div at bounding box center [23, 277] width 12 height 14
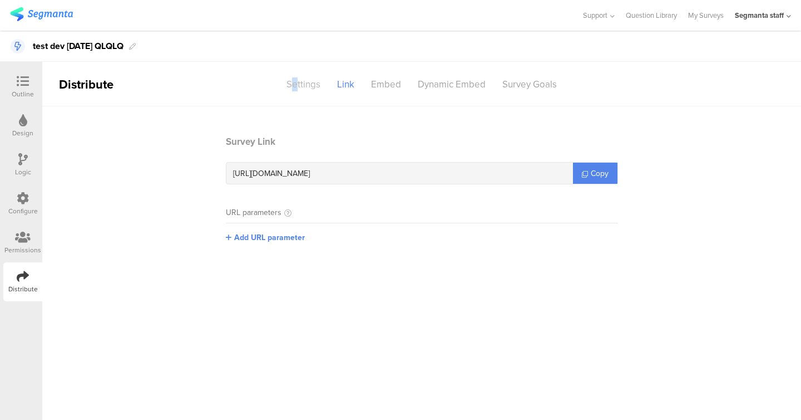
click at [296, 88] on div "Settings" at bounding box center [303, 84] width 51 height 19
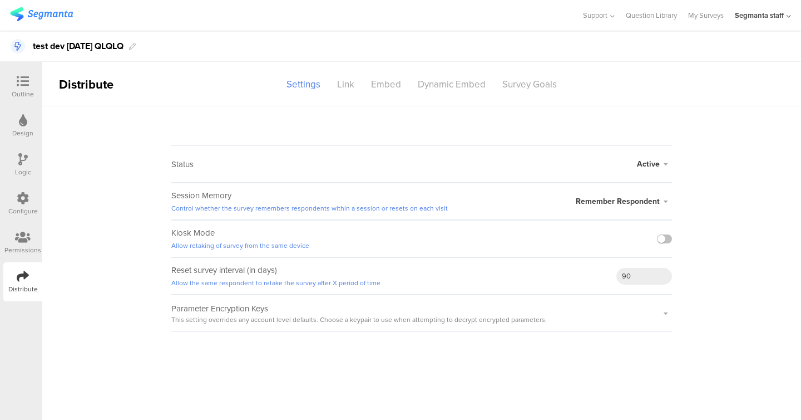
click at [657, 229] on div at bounding box center [664, 238] width 15 height 36
click at [666, 235] on label at bounding box center [664, 238] width 15 height 9
click at [0, 0] on input "checkbox" at bounding box center [0, 0] width 0 height 0
click at [534, 85] on div "Survey Goals" at bounding box center [529, 84] width 71 height 19
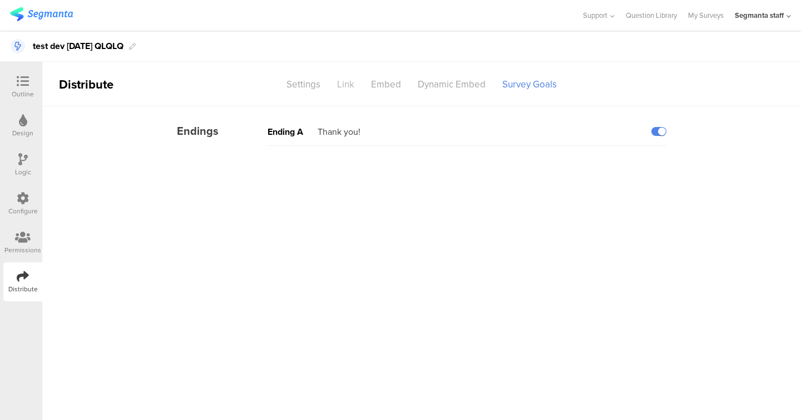
click at [337, 84] on div "Link" at bounding box center [346, 84] width 34 height 19
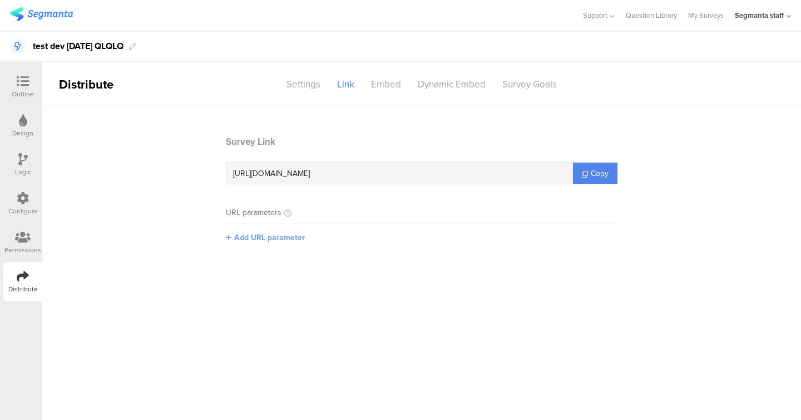
click at [276, 235] on span "Add URL parameter" at bounding box center [269, 238] width 71 height 12
click at [270, 239] on input "text" at bounding box center [299, 237] width 147 height 18
type input "seg_erid"
click at [383, 237] on button "Save" at bounding box center [390, 236] width 17 height 12
click at [633, 176] on section "Survey Link https://surveys.segmanta.dev/2aeb7e ? seg_erid= {$seg_erid} Copy UR…" at bounding box center [421, 211] width 759 height 152
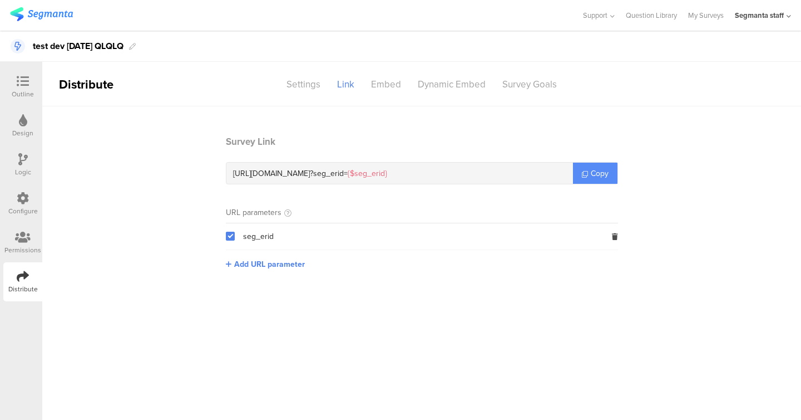
click at [591, 176] on span "Copy" at bounding box center [600, 174] width 18 height 12
